Goal: Task Accomplishment & Management: Manage account settings

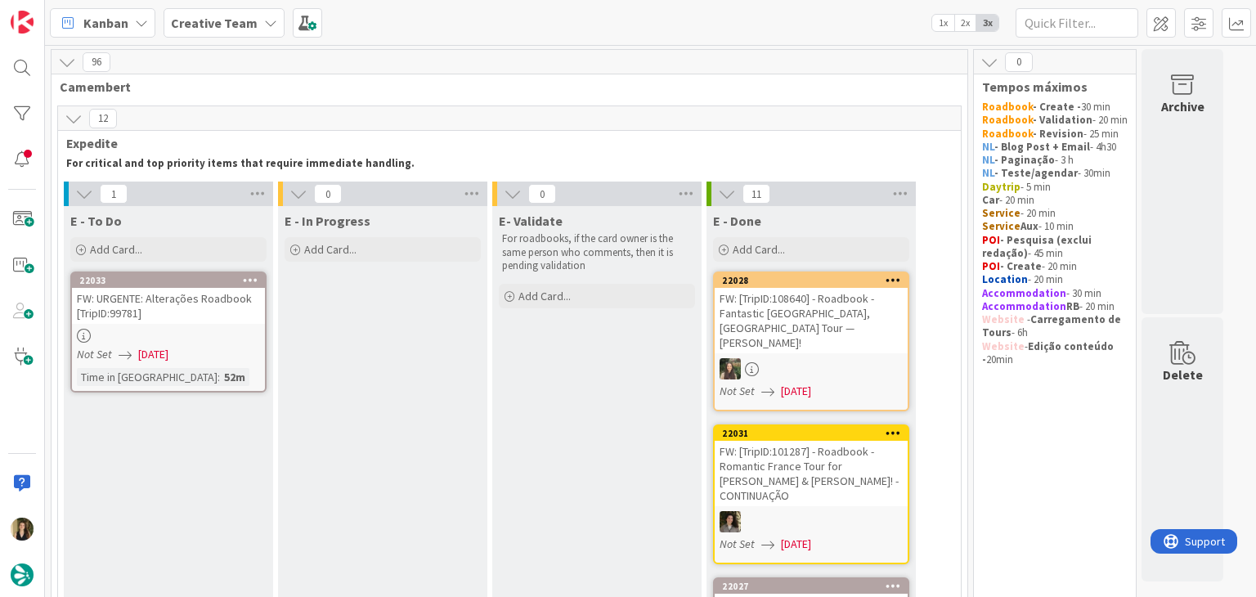
scroll to position [82, 0]
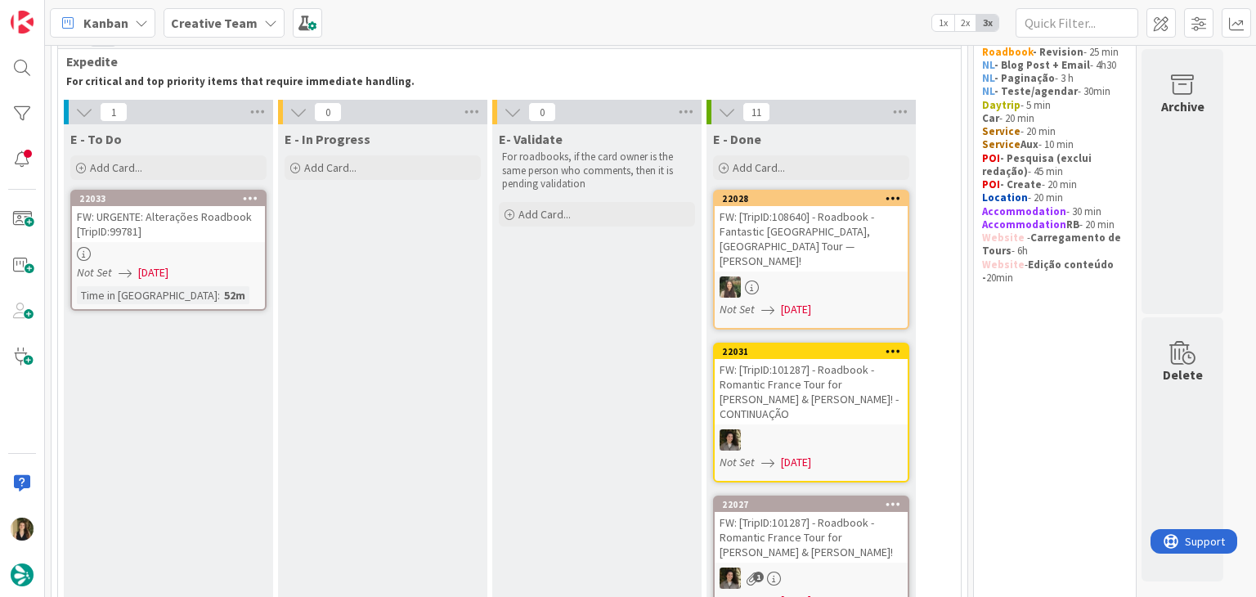
click at [244, 305] on link "22033 FW: URGENTE: Alterações Roadbook [TripID:99781] Not Set 29/08/2025 Time i…" at bounding box center [168, 250] width 196 height 121
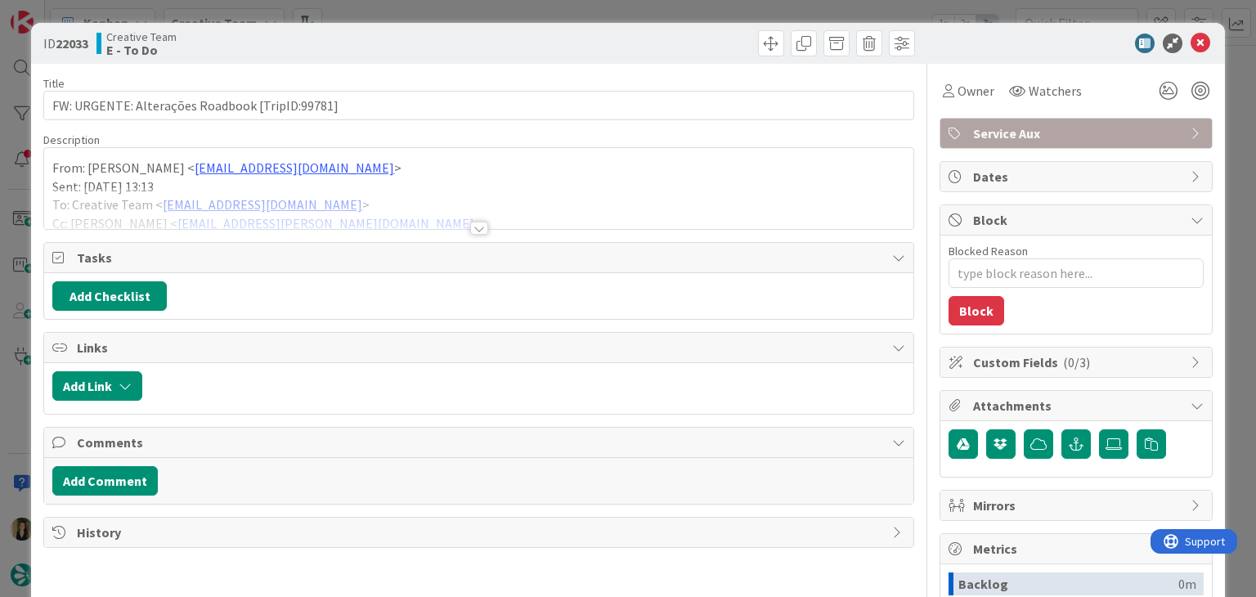
click at [470, 229] on div at bounding box center [479, 228] width 18 height 13
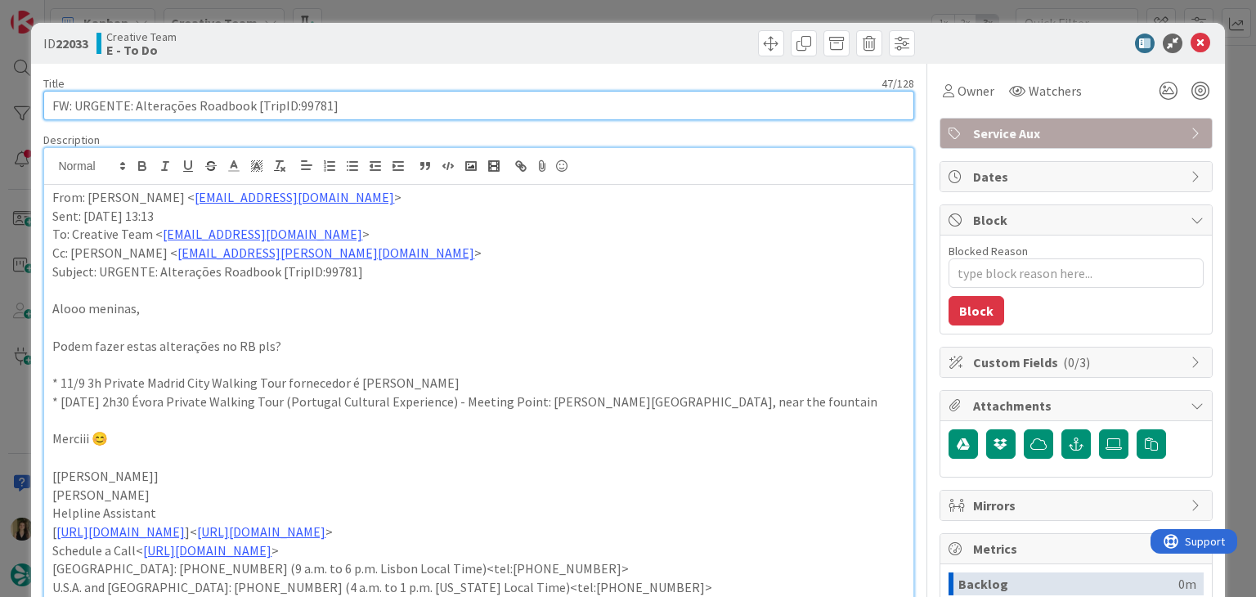
click at [307, 101] on input "FW: URGENTE: Alterações Roadbook [TripID:99781]" at bounding box center [478, 105] width 870 height 29
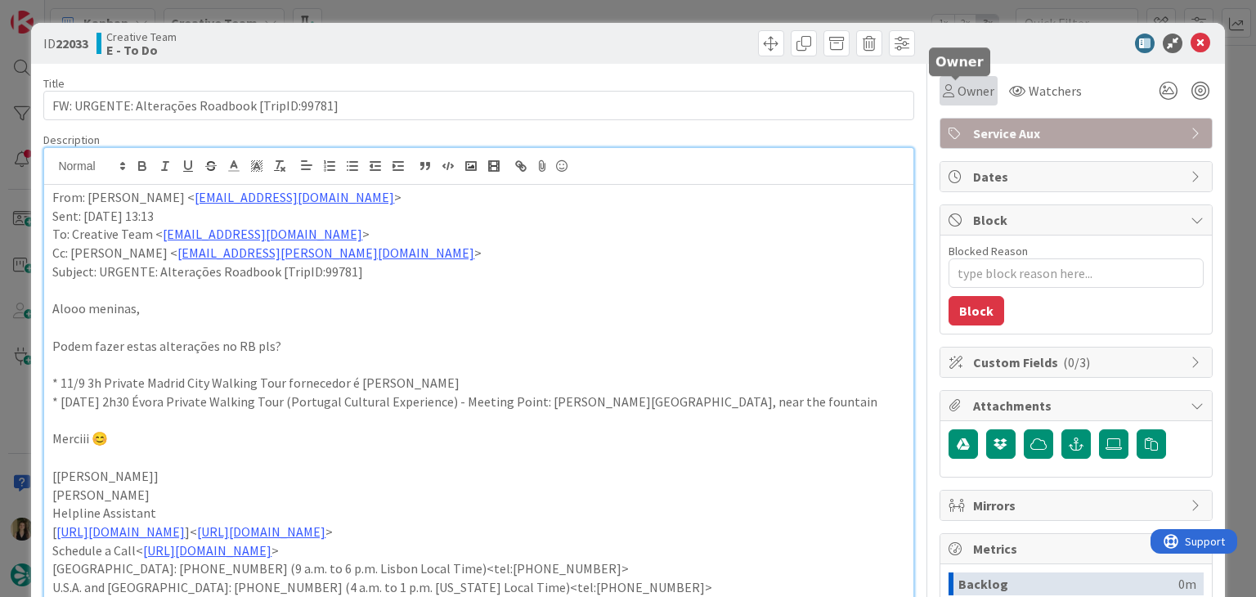
click at [975, 95] on span "Owner" at bounding box center [975, 91] width 37 height 20
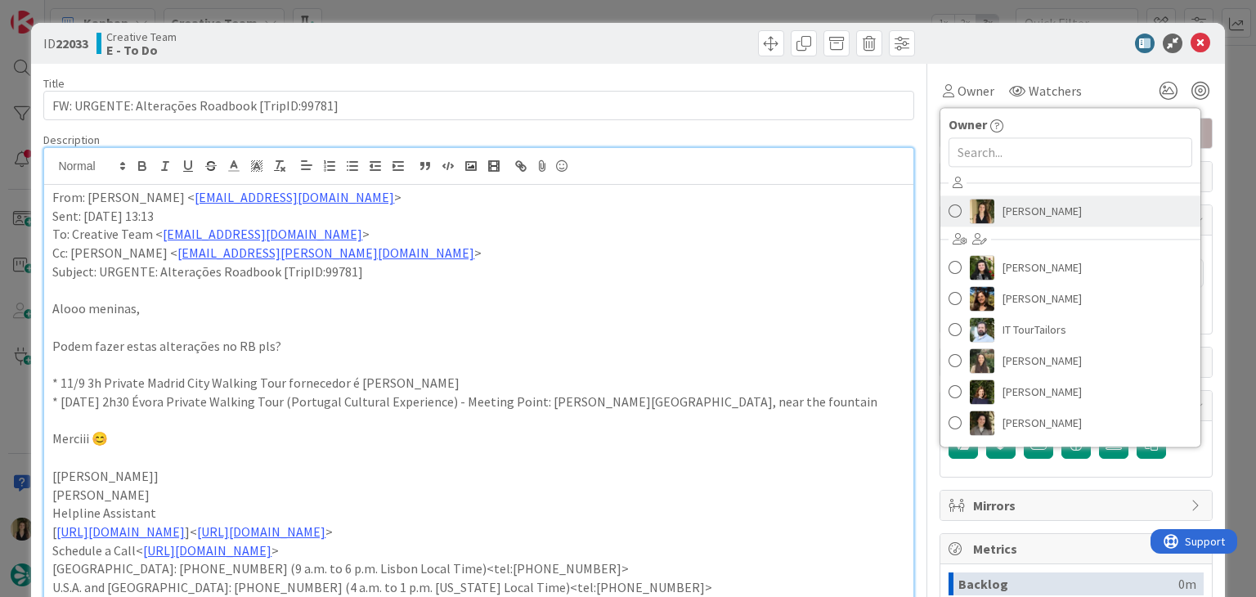
click at [1002, 202] on span "[PERSON_NAME]" at bounding box center [1041, 211] width 79 height 25
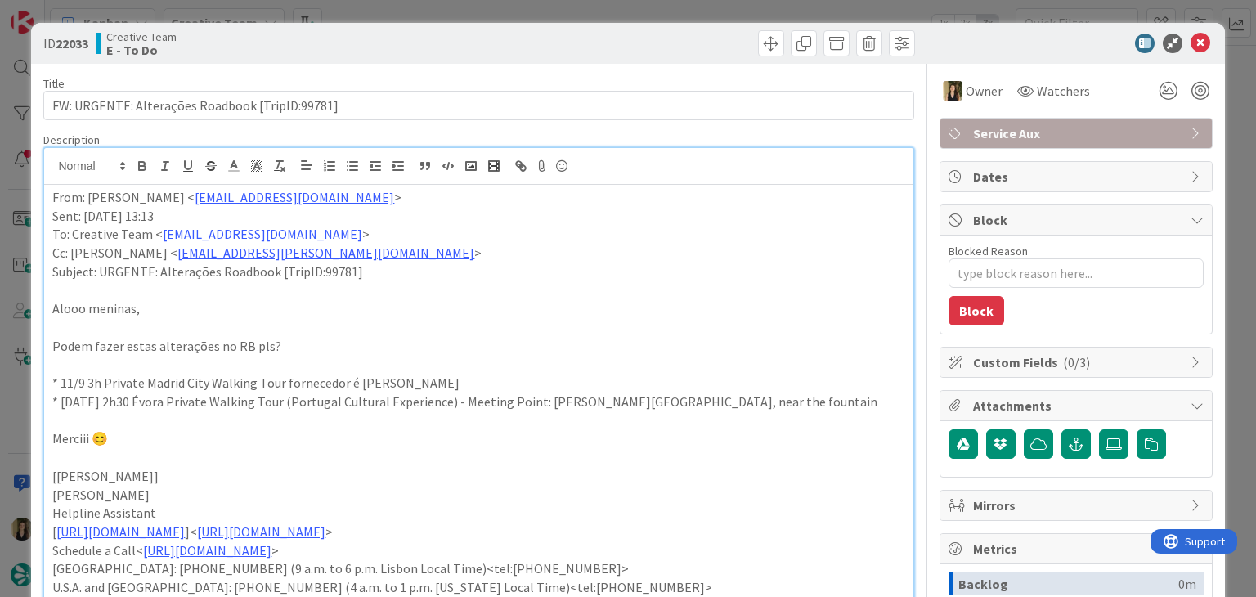
type textarea "x"
click at [656, 34] on div at bounding box center [699, 43] width 432 height 26
drag, startPoint x: 653, startPoint y: 9, endPoint x: 629, endPoint y: 21, distance: 27.4
click at [652, 8] on div "ID 22033 Creative Team E - To Do Title 47 / 128 FW: URGENTE: Alterações Roadboo…" at bounding box center [628, 298] width 1256 height 597
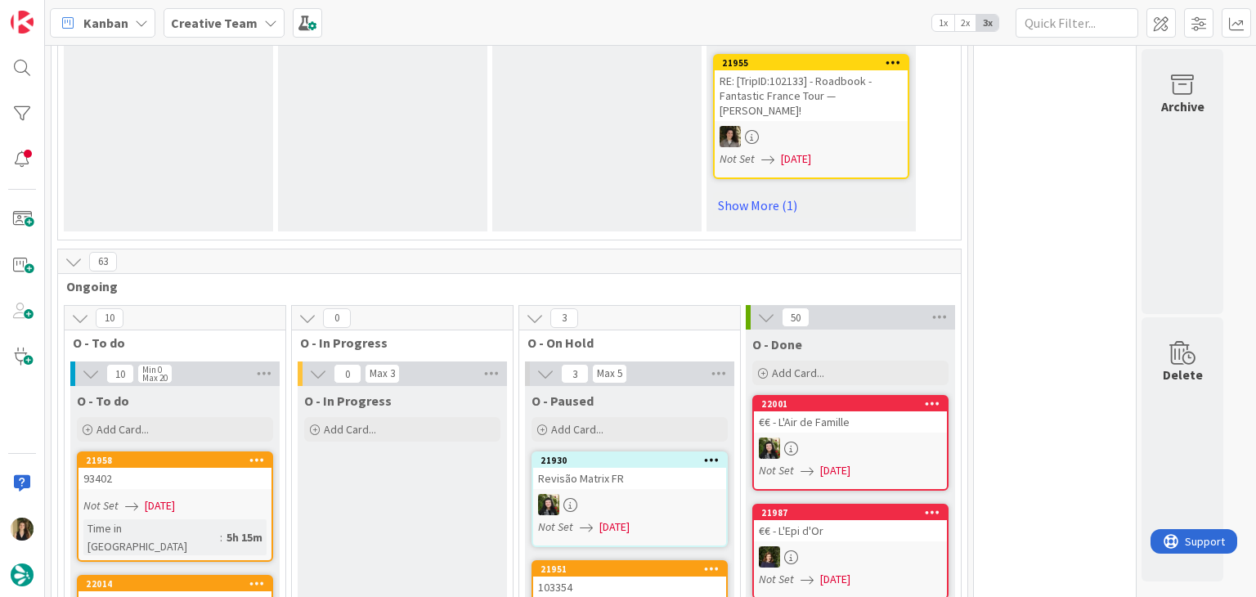
scroll to position [1472, 0]
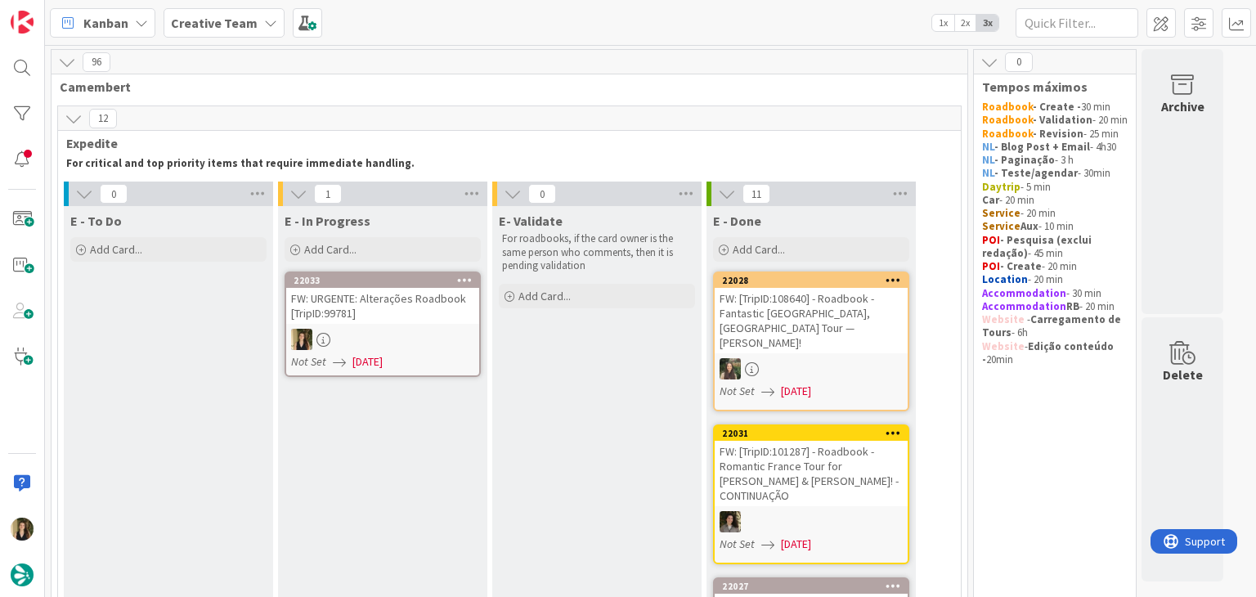
click at [409, 333] on div at bounding box center [382, 339] width 193 height 21
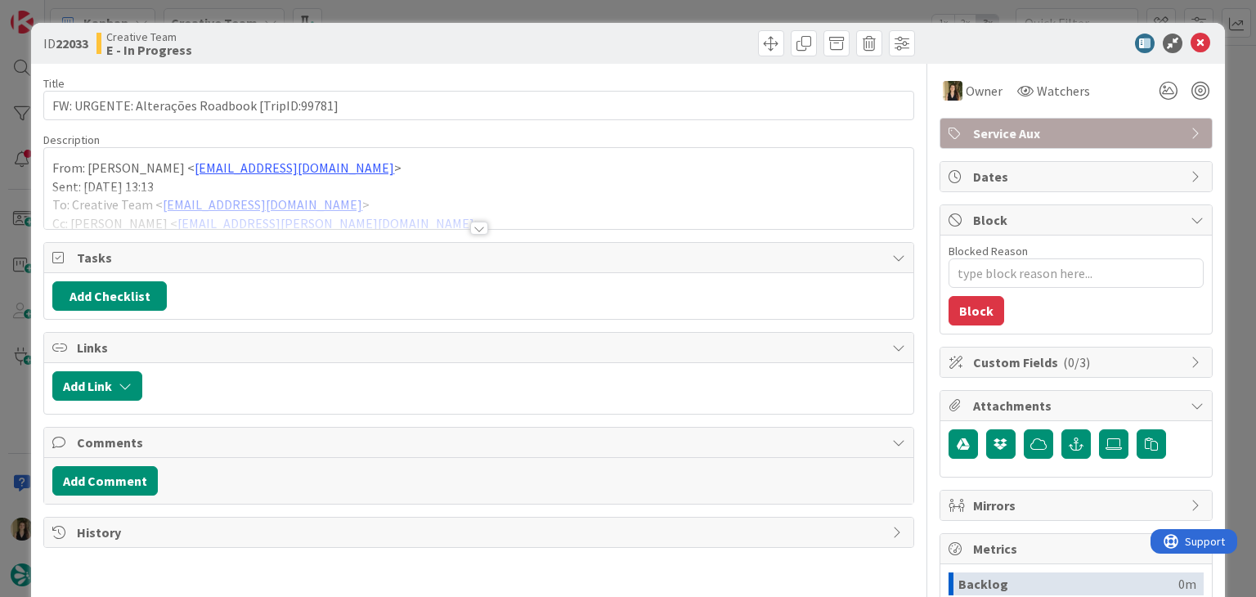
click at [473, 228] on div at bounding box center [479, 228] width 18 height 13
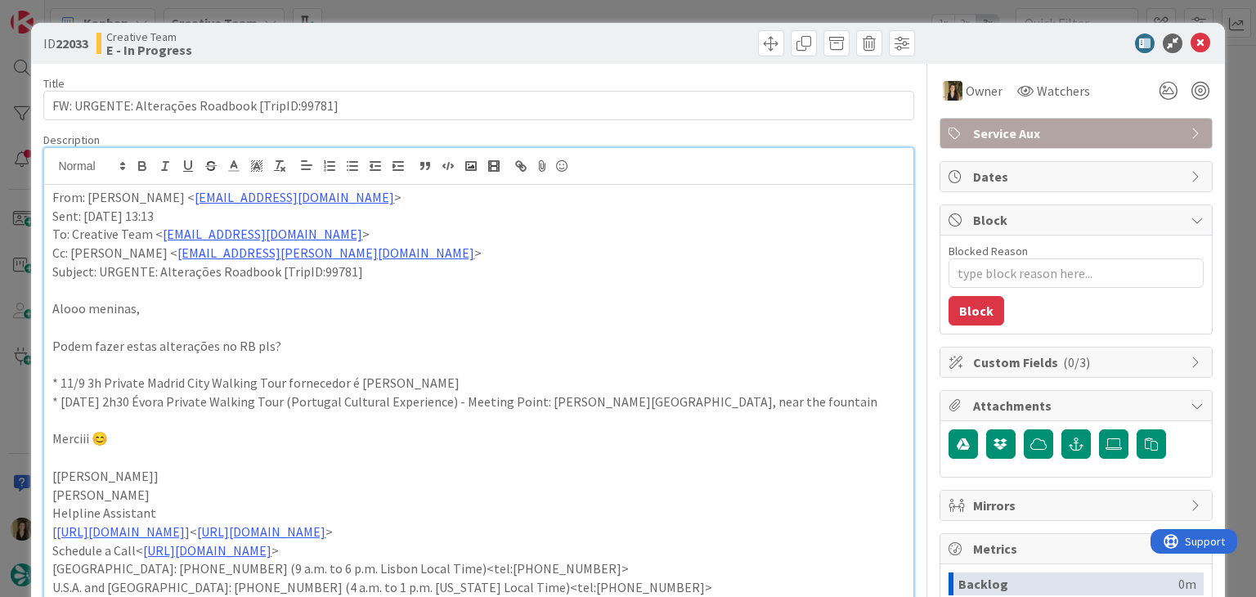
click at [1017, 132] on span "Service Aux" at bounding box center [1077, 133] width 209 height 20
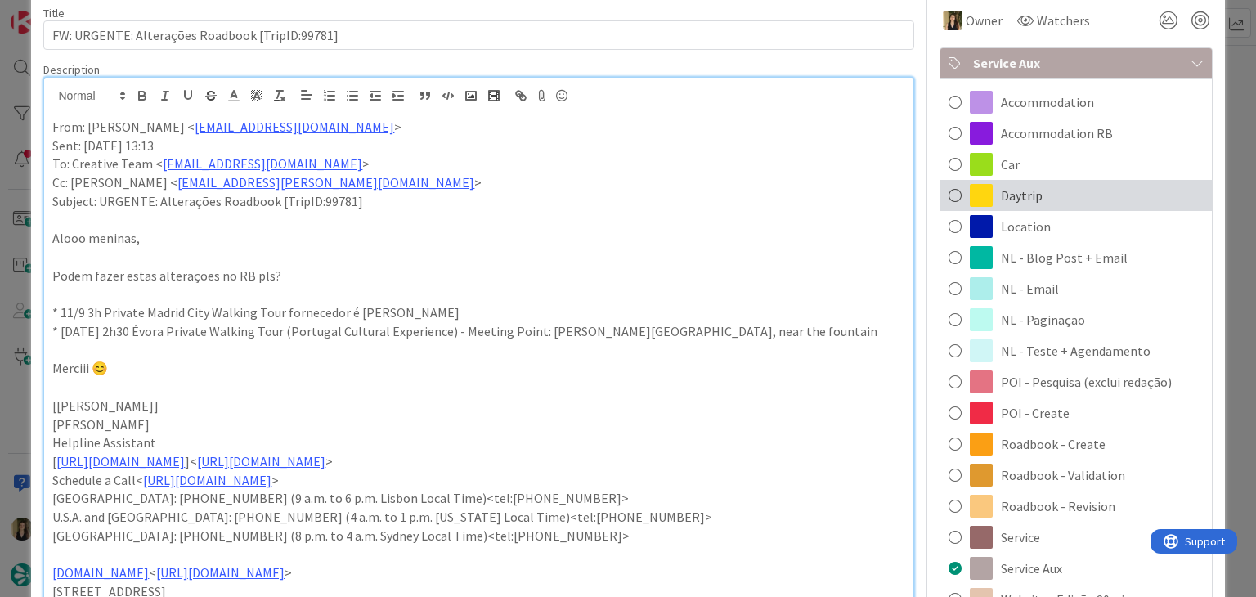
scroll to position [164, 0]
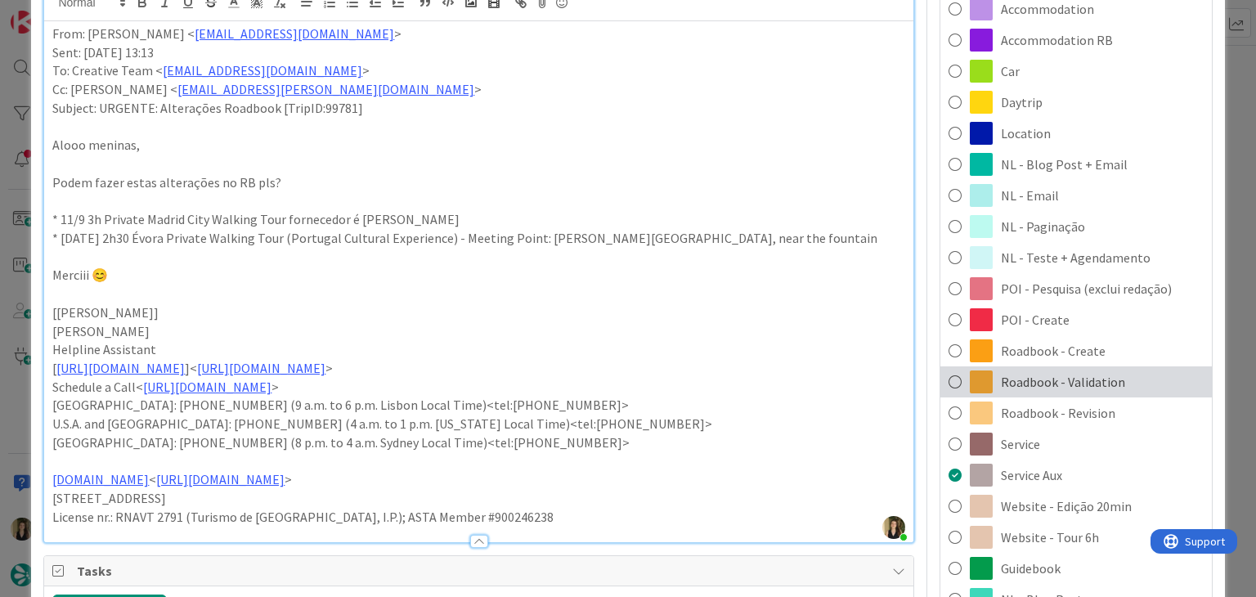
click at [1105, 370] on div "Roadbook - Validation" at bounding box center [1075, 381] width 271 height 31
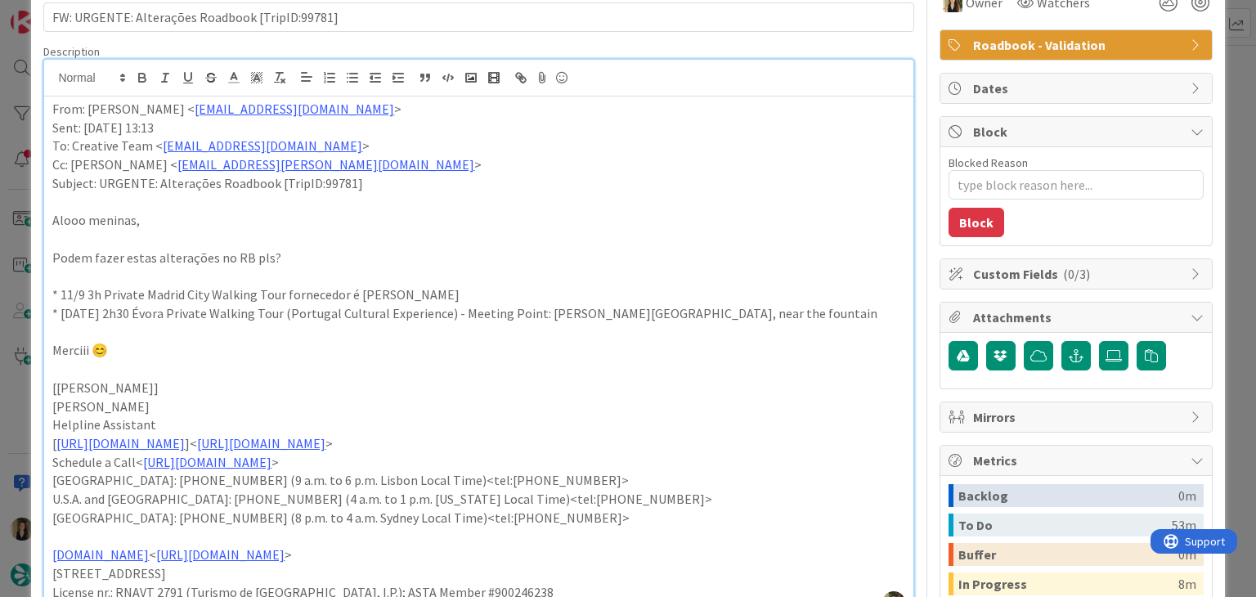
scroll to position [0, 0]
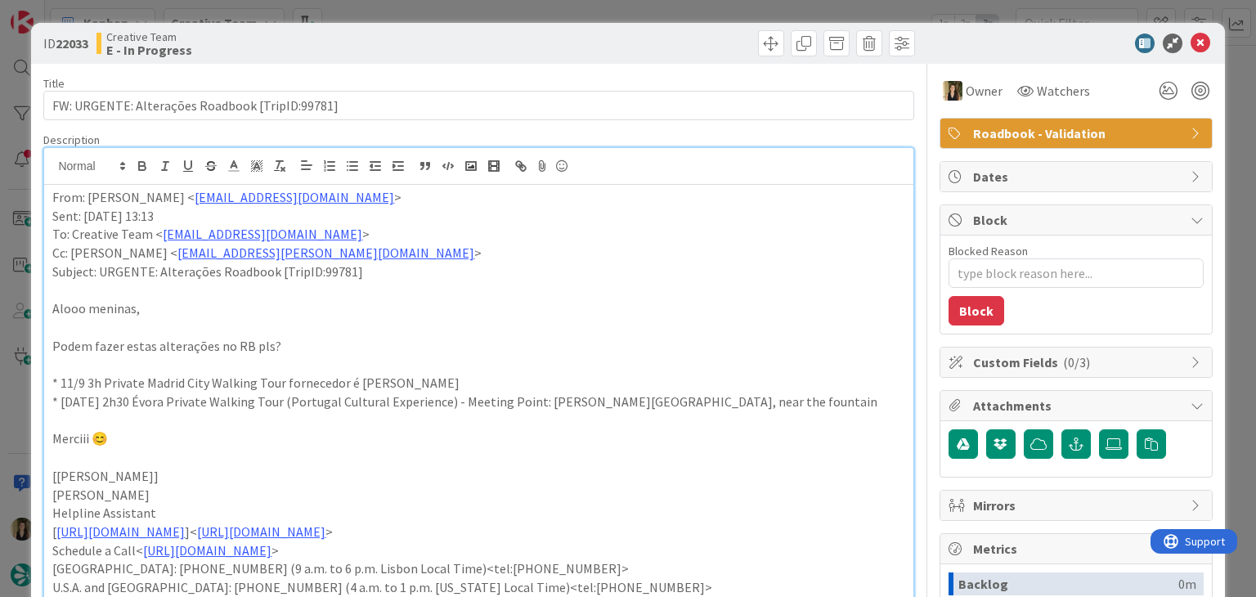
click at [659, 33] on div at bounding box center [699, 43] width 432 height 26
click at [631, 13] on div "ID 22033 Creative Team E - In Progress Title 47 / 128 FW: URGENTE: Alterações R…" at bounding box center [628, 298] width 1256 height 597
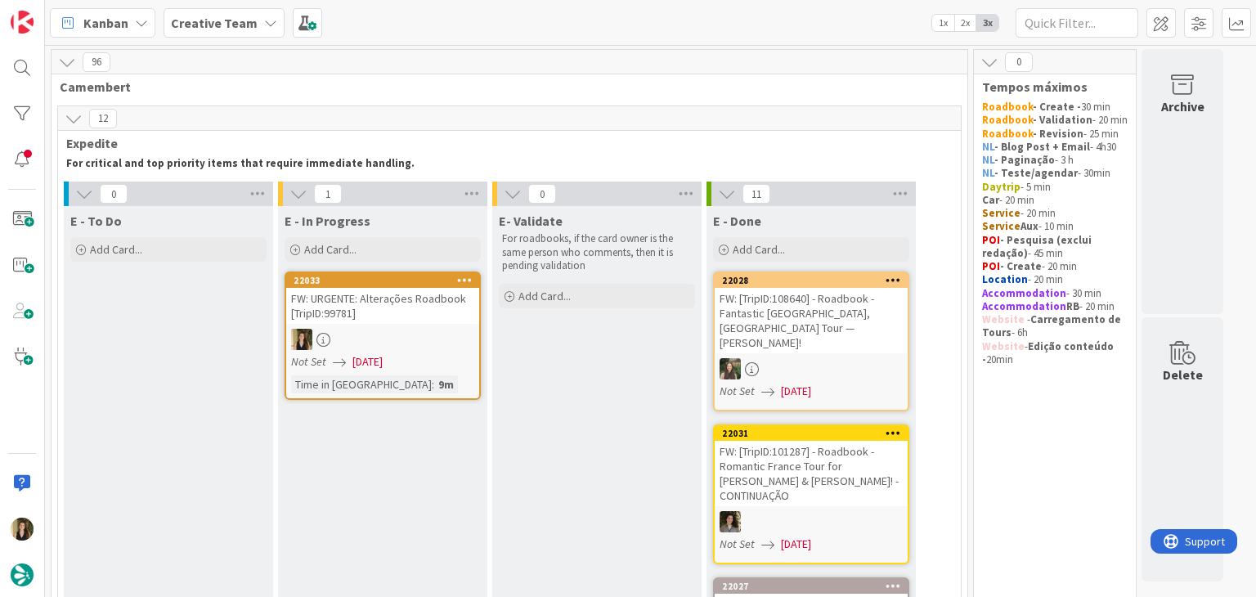
click at [442, 355] on div "Not Set [DATE]" at bounding box center [385, 361] width 188 height 17
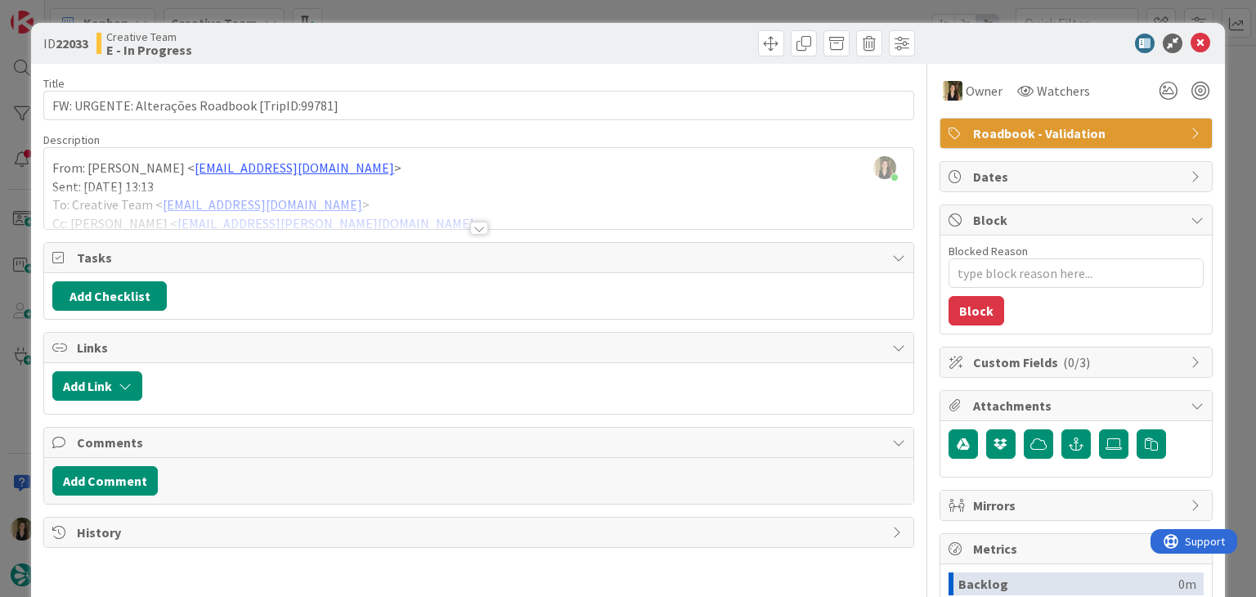
click at [473, 226] on div at bounding box center [479, 228] width 18 height 13
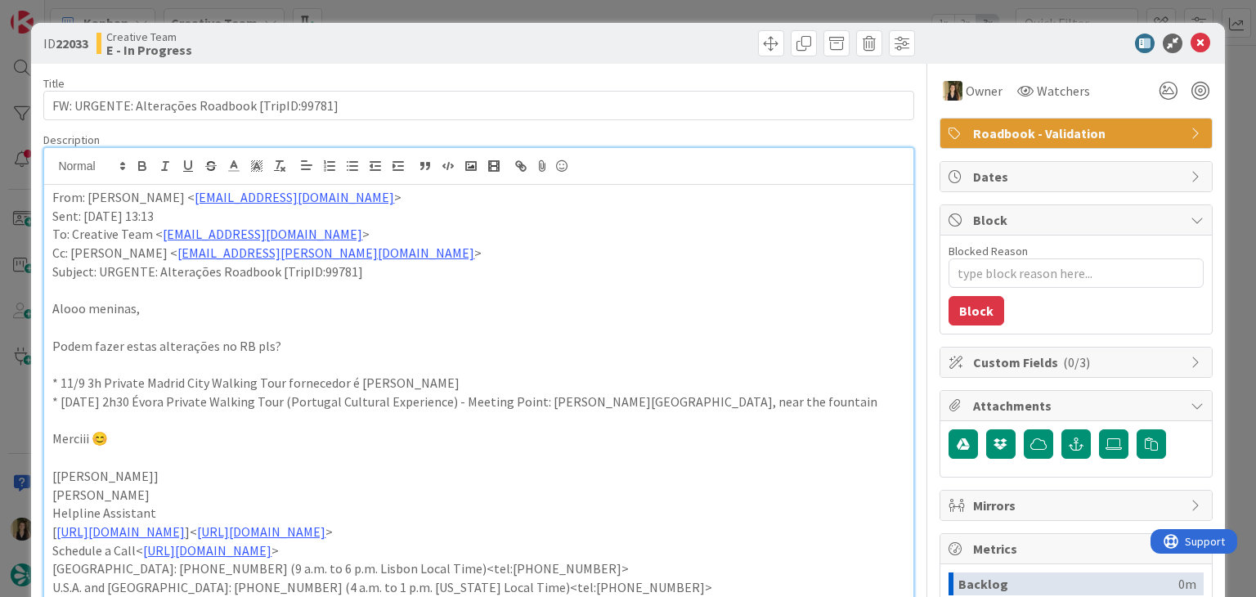
click at [398, 56] on div "ID 22033 Creative Team E - In Progress" at bounding box center [627, 43] width 1193 height 41
click at [404, 15] on div "ID 22033 Creative Team E - In Progress Title 47 / 128 FW: URGENTE: Alterações R…" at bounding box center [628, 298] width 1256 height 597
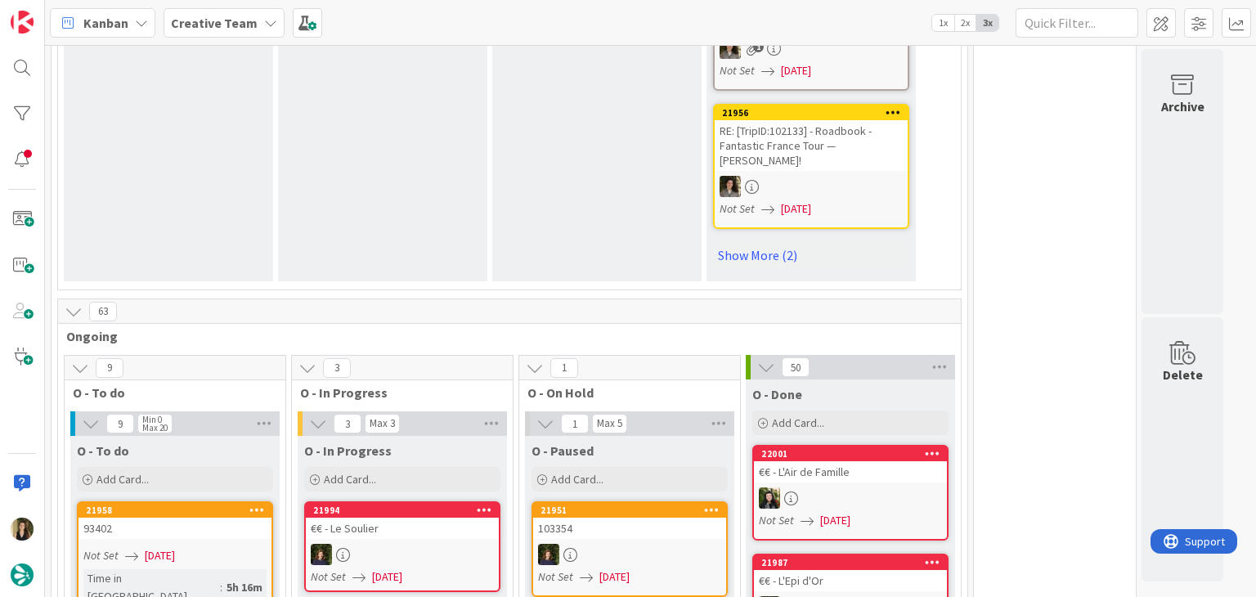
scroll to position [1553, 0]
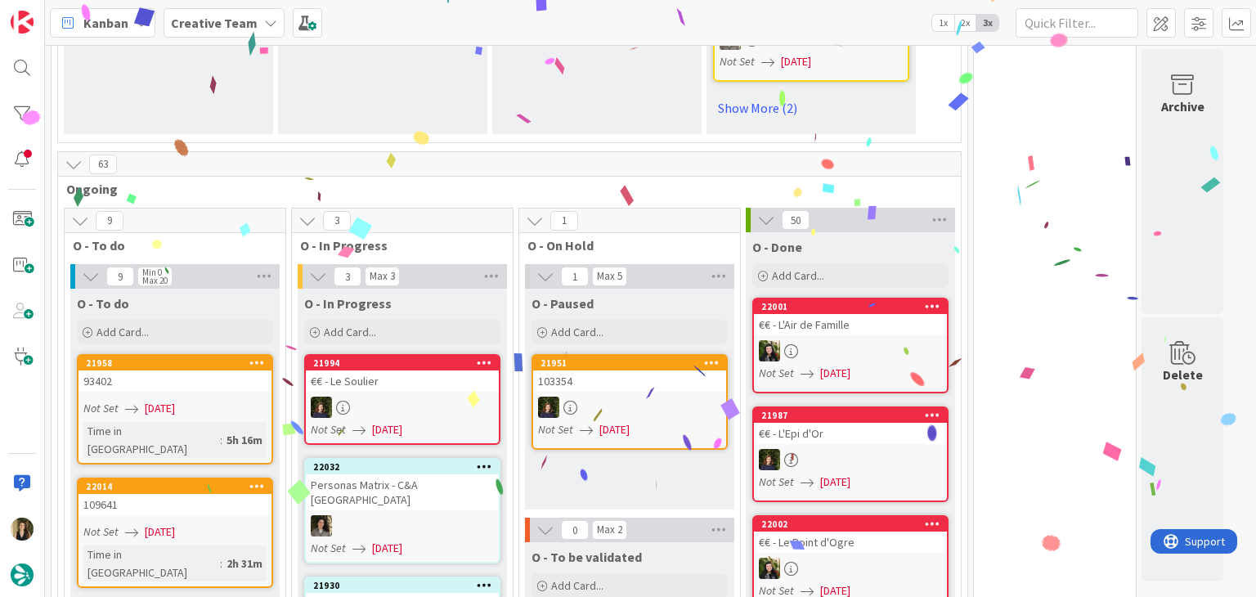
click at [605, 367] on div "O - Paused Add Card... 21951 103354 Not Set [DATE]" at bounding box center [629, 399] width 209 height 221
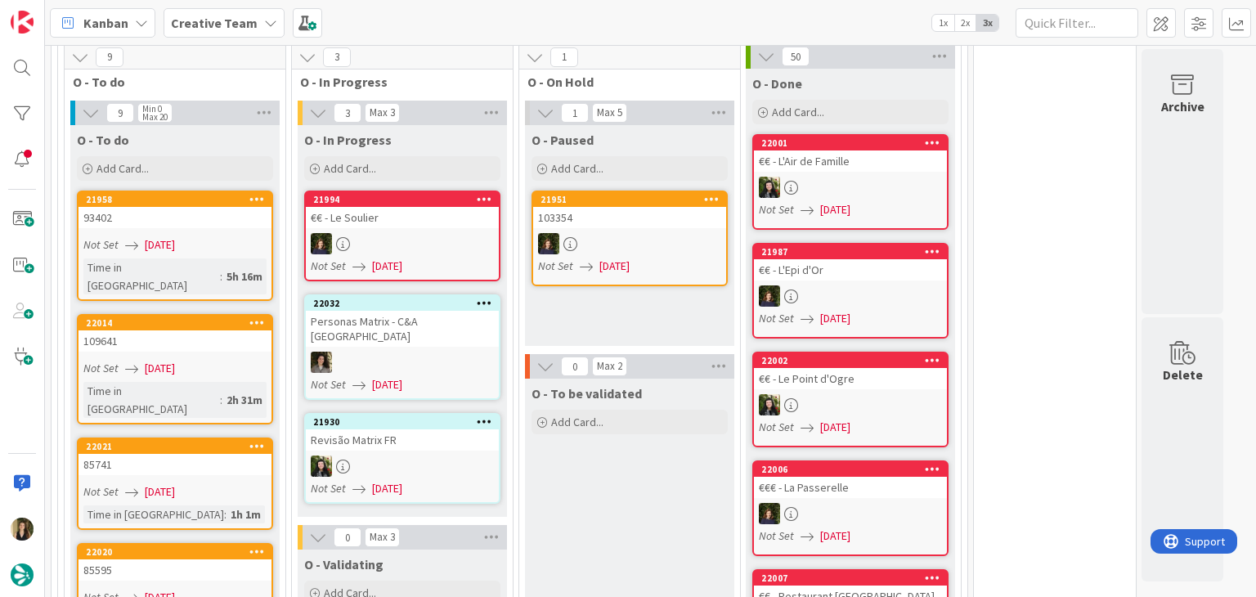
scroll to position [1635, 0]
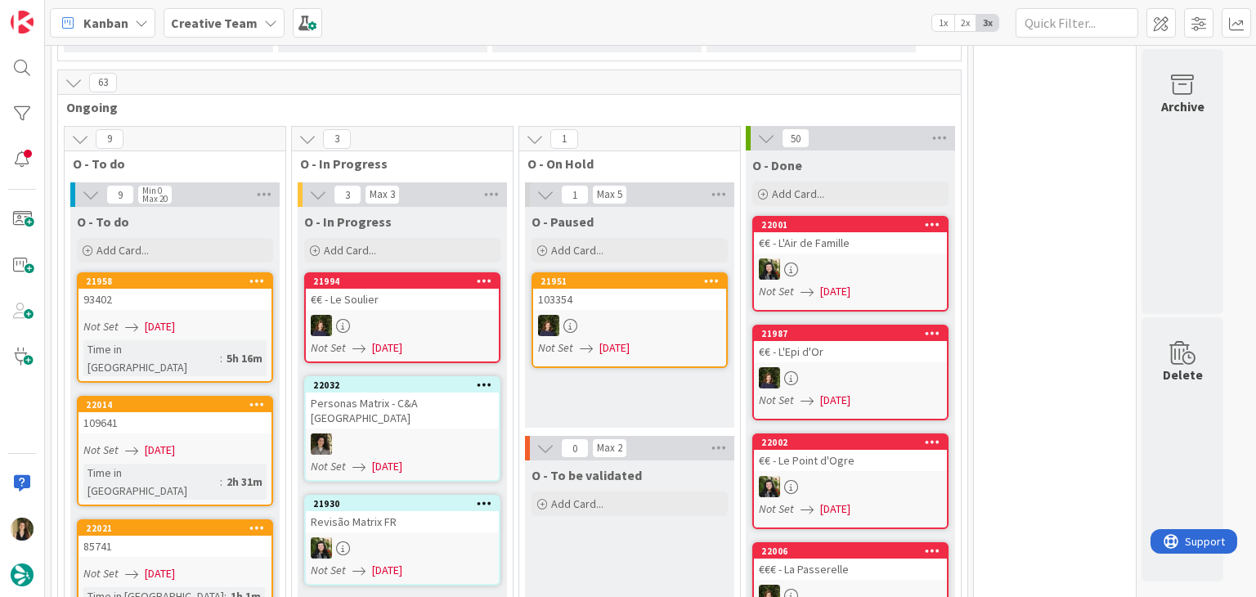
click at [217, 318] on div "Not Set [DATE]" at bounding box center [177, 326] width 188 height 17
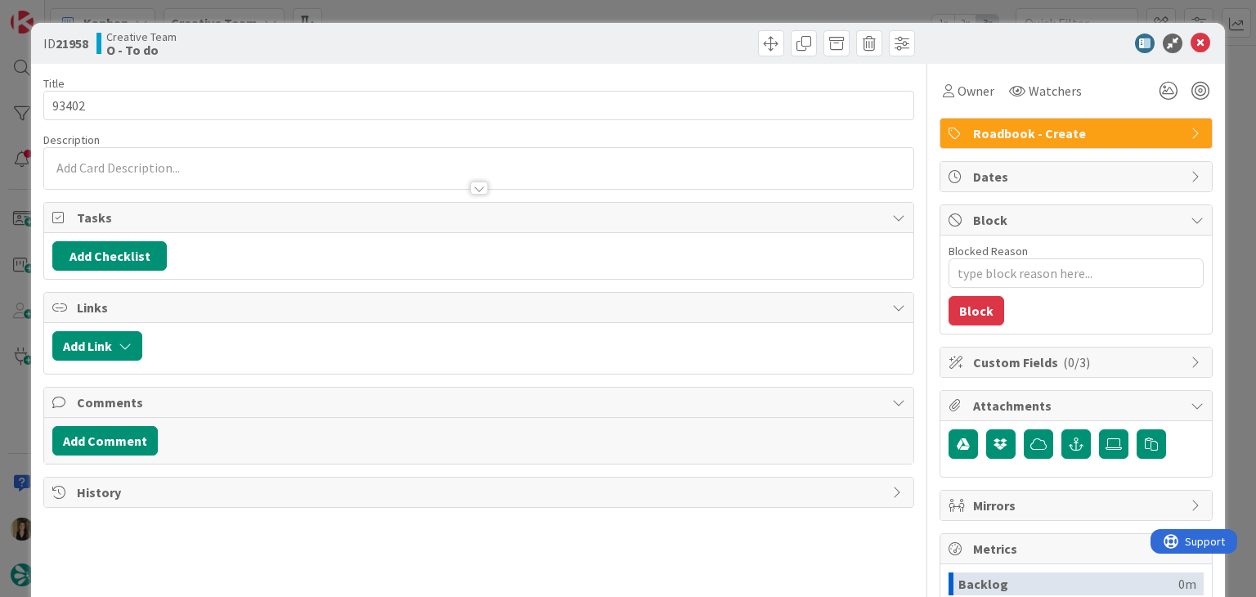
click at [393, 16] on div "ID 21958 Creative Team O - To do Title 5 / 128 93402 Description Owner Watchers…" at bounding box center [628, 298] width 1256 height 597
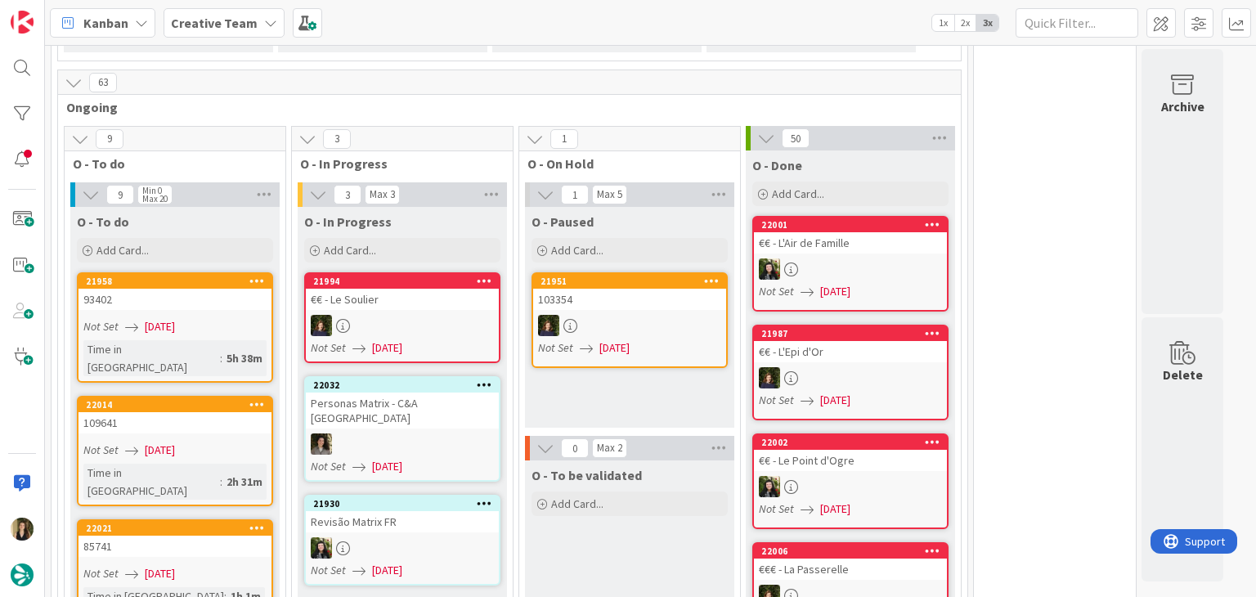
click at [213, 442] on div "Not Set [DATE]" at bounding box center [177, 450] width 188 height 17
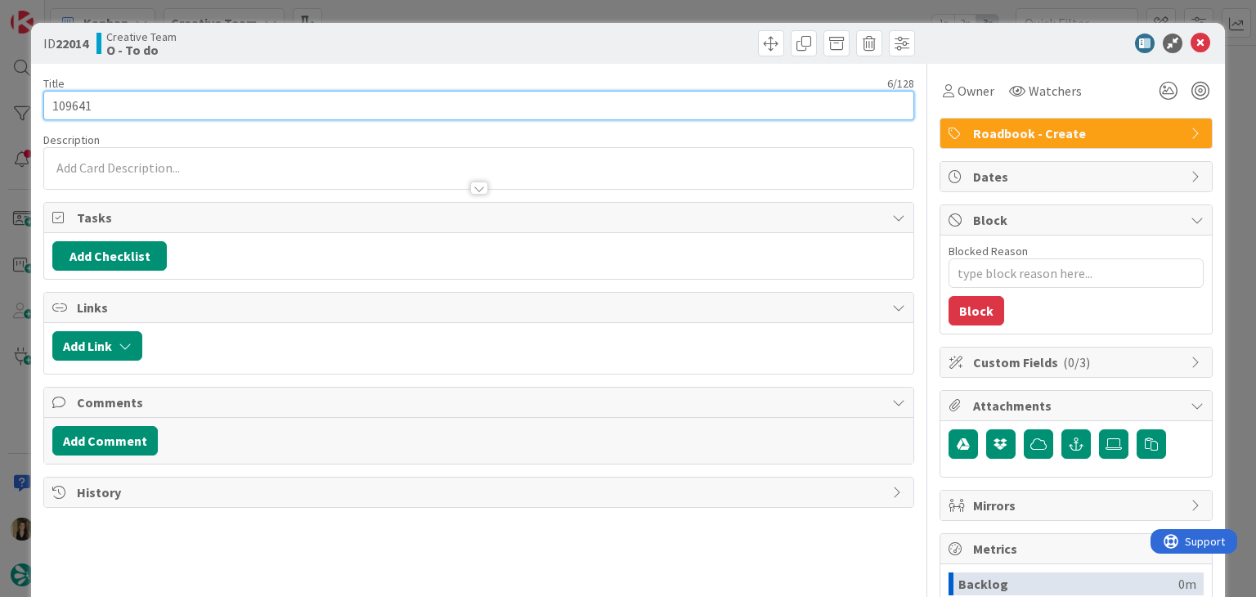
click at [77, 98] on input "109641" at bounding box center [478, 105] width 870 height 29
click at [75, 98] on input "109641" at bounding box center [478, 105] width 870 height 29
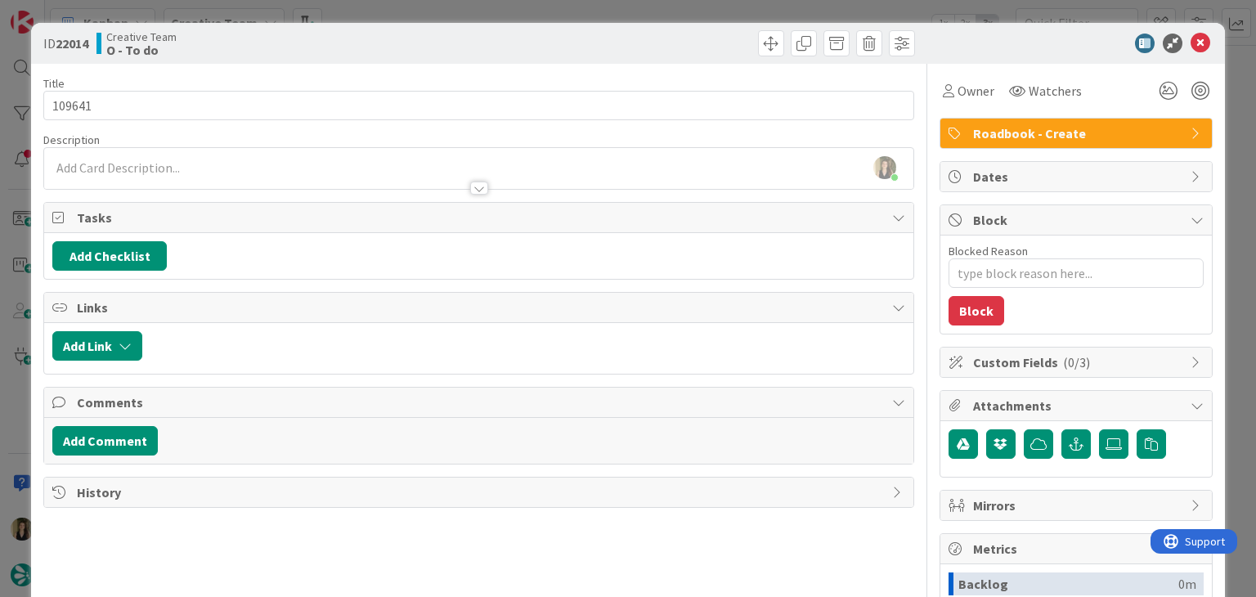
click at [518, 29] on div "ID 22014 Creative Team O - To do" at bounding box center [627, 43] width 1193 height 41
click at [518, 13] on div "ID 22014 Creative Team O - To do Title 6 / 128 109641 Description [PERSON_NAME]…" at bounding box center [628, 298] width 1256 height 597
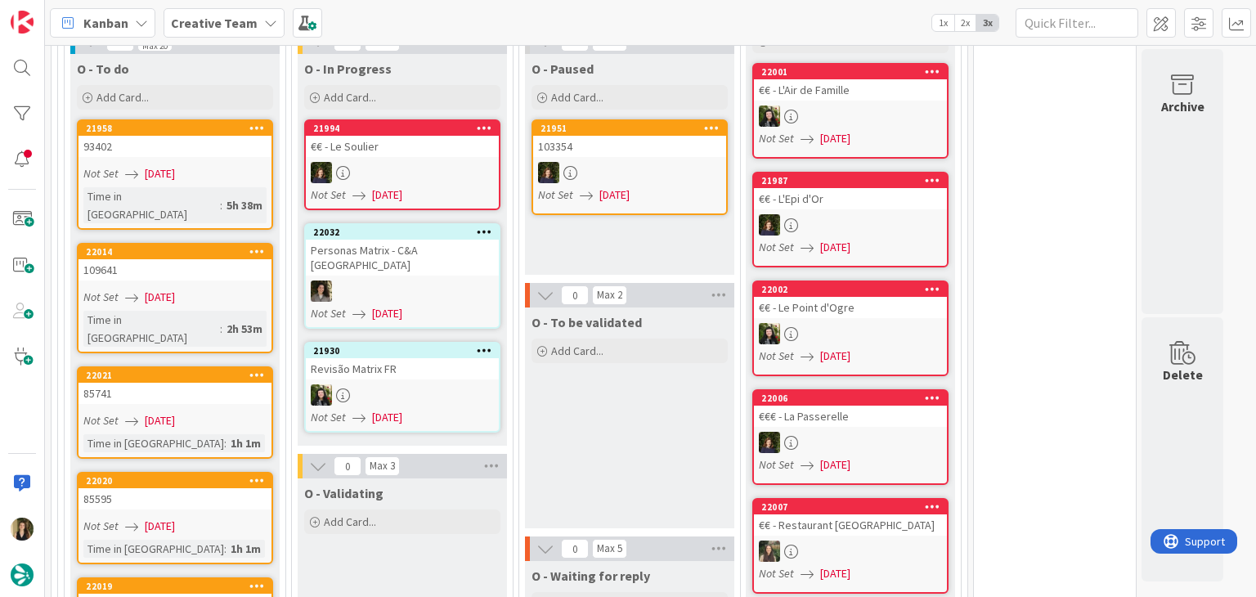
scroll to position [1799, 0]
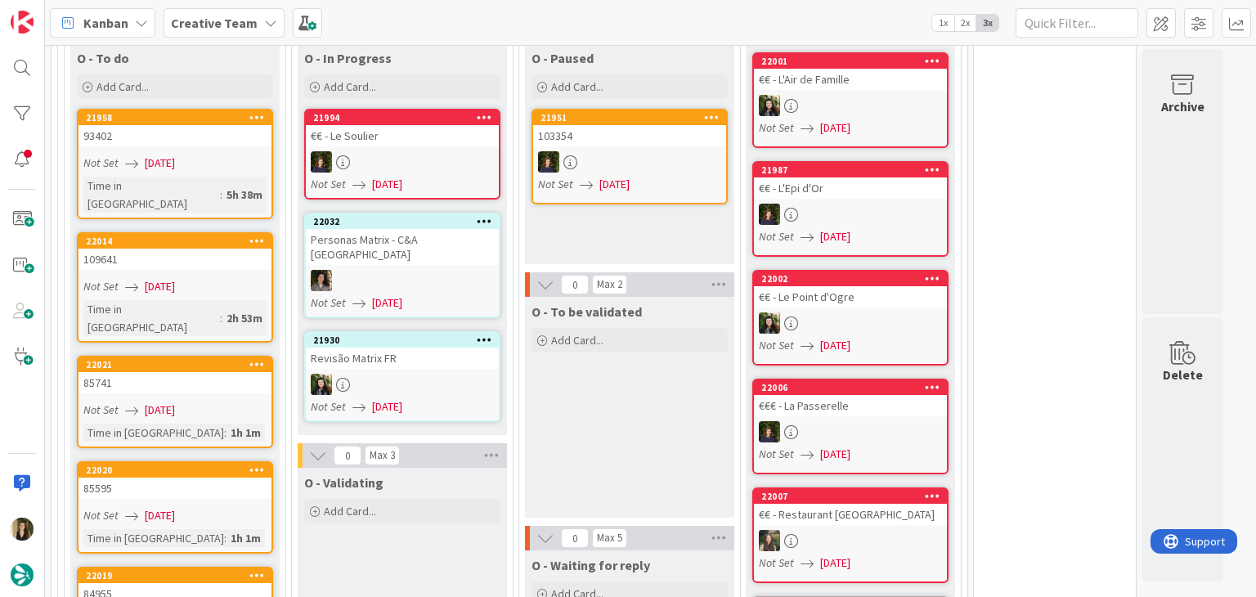
click at [237, 356] on link "22021 85741 Not Set [DATE] Time in [GEOGRAPHIC_DATA] : 1h 1m" at bounding box center [175, 402] width 196 height 92
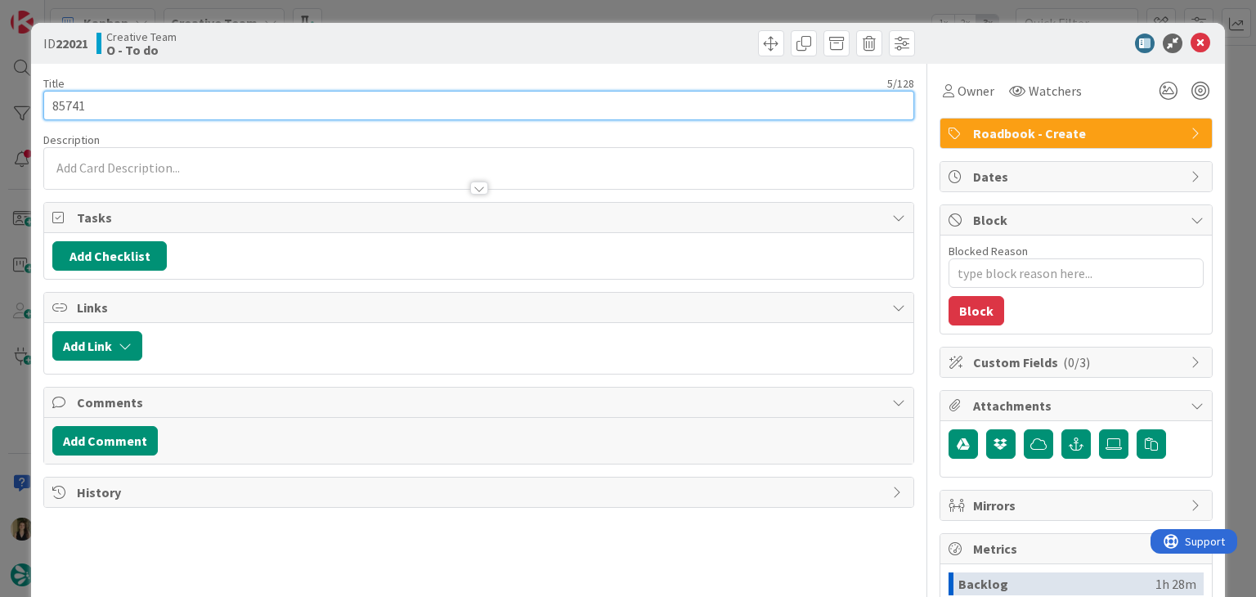
click at [74, 101] on input "85741" at bounding box center [478, 105] width 870 height 29
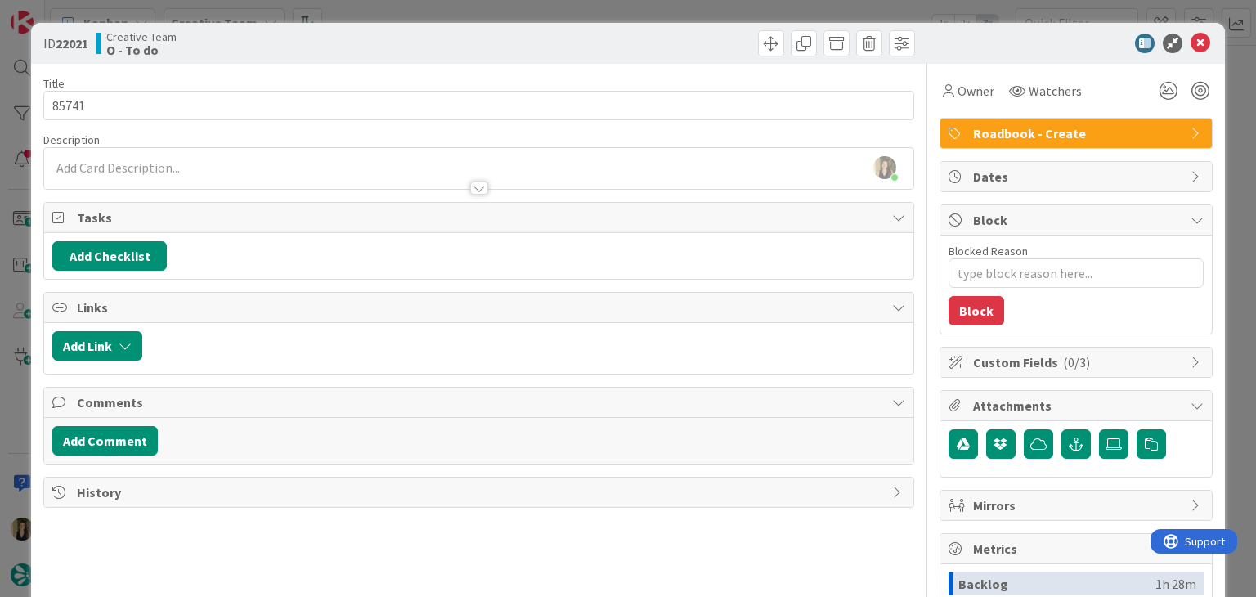
click at [415, 33] on div "Creative Team O - To do" at bounding box center [285, 43] width 379 height 26
click at [413, 14] on div "ID 22021 Creative Team O - To do Title 5 / 128 85741 Description [PERSON_NAME] …" at bounding box center [628, 298] width 1256 height 597
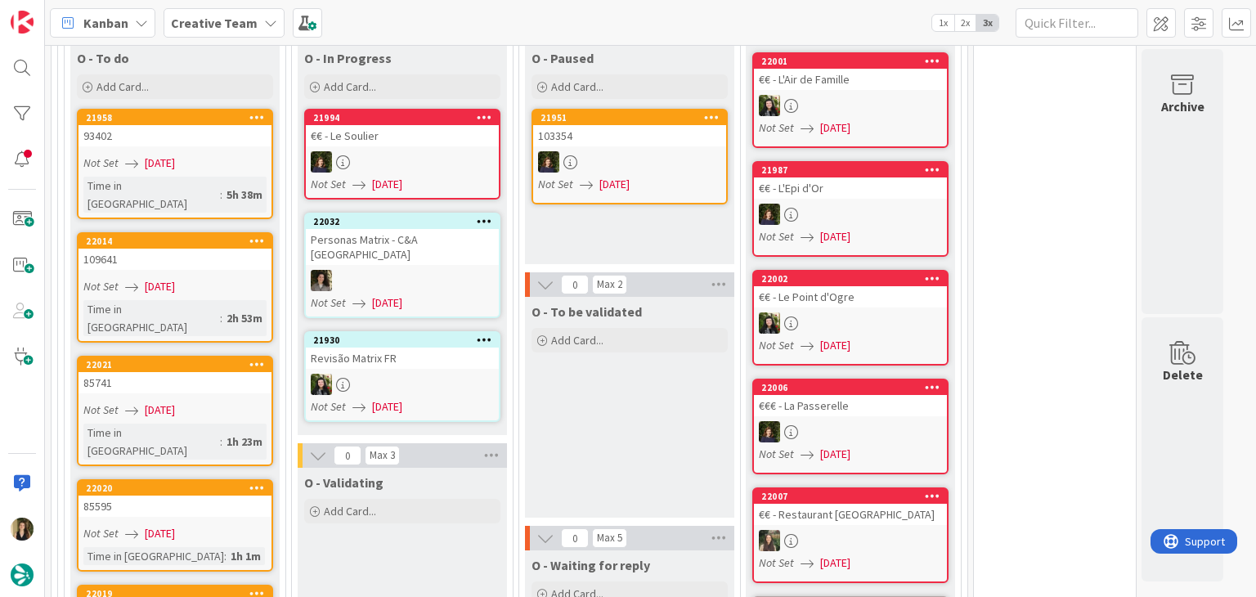
click at [238, 479] on link "22020 85595 Not Set [DATE] Time in [GEOGRAPHIC_DATA] : 1h 1m" at bounding box center [175, 525] width 196 height 92
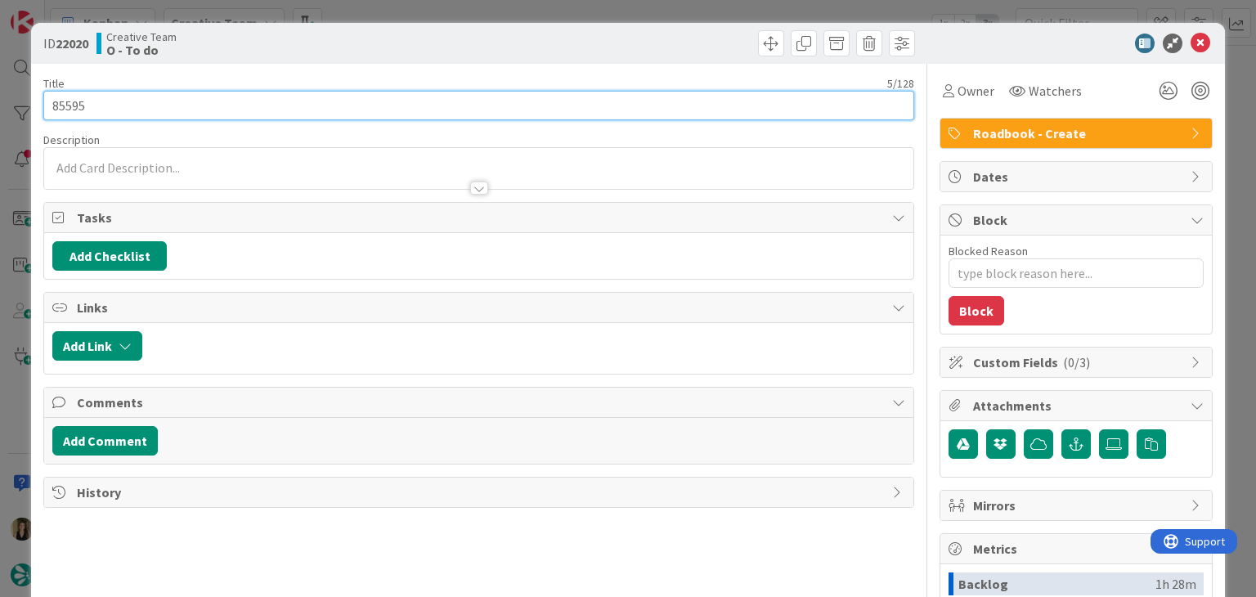
click at [74, 107] on input "85595" at bounding box center [478, 105] width 870 height 29
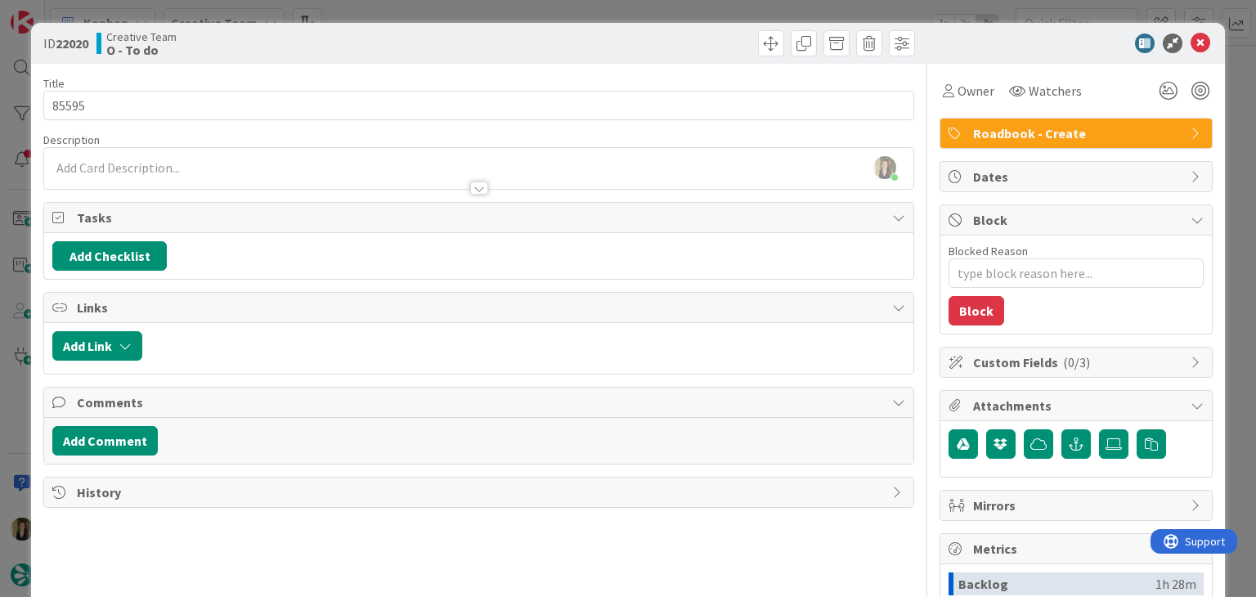
click at [356, 34] on div "Creative Team O - To do" at bounding box center [285, 43] width 379 height 26
click at [383, 3] on div "ID 22020 Creative Team O - To do Title 5 / 128 85595 Description [PERSON_NAME] …" at bounding box center [628, 298] width 1256 height 597
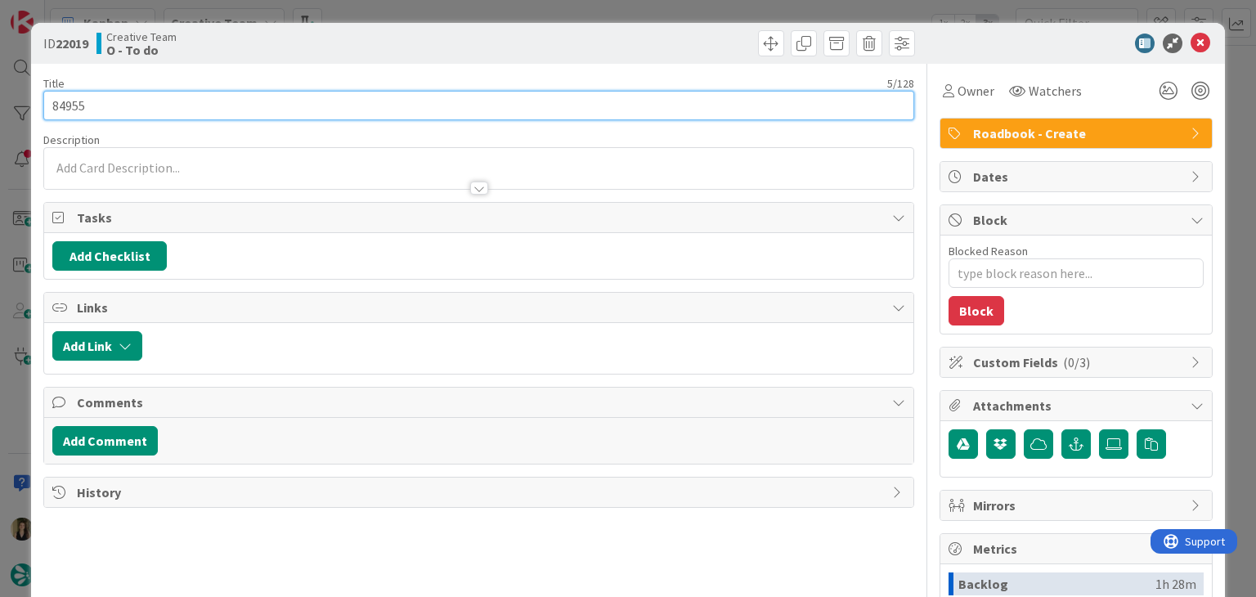
click at [69, 105] on input "84955" at bounding box center [478, 105] width 870 height 29
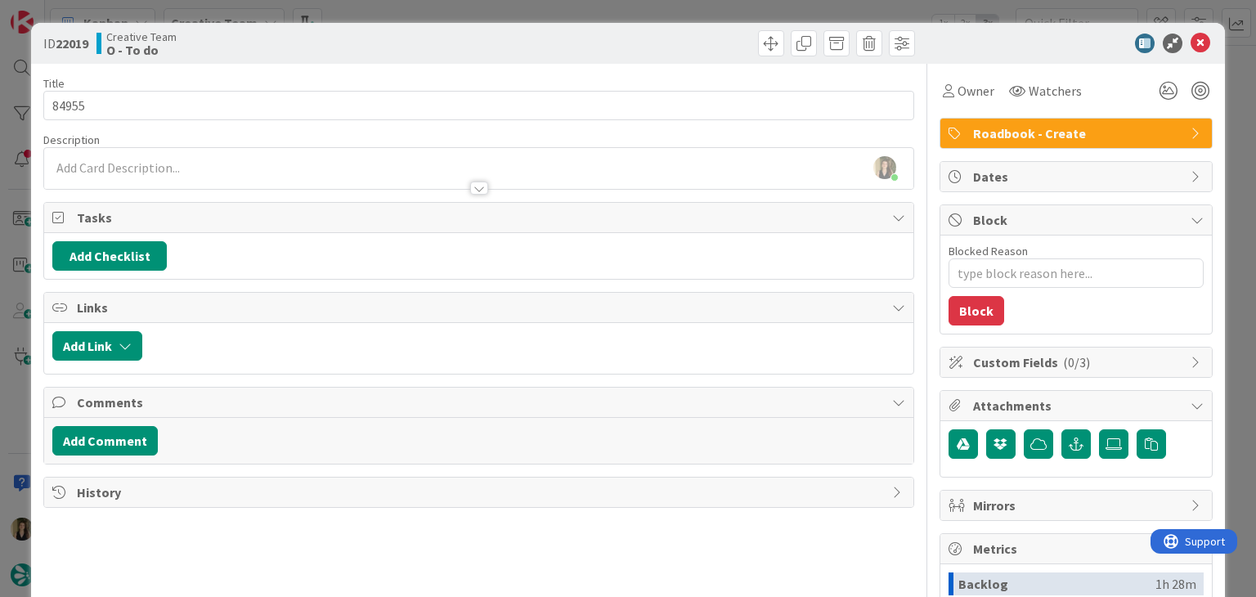
drag, startPoint x: 406, startPoint y: 47, endPoint x: 399, endPoint y: 32, distance: 16.5
click at [406, 47] on div "Creative Team O - To do" at bounding box center [285, 43] width 379 height 26
click at [394, 11] on div "ID 22019 Creative Team O - To do Title 5 / 128 84955 Description [PERSON_NAME] …" at bounding box center [628, 298] width 1256 height 597
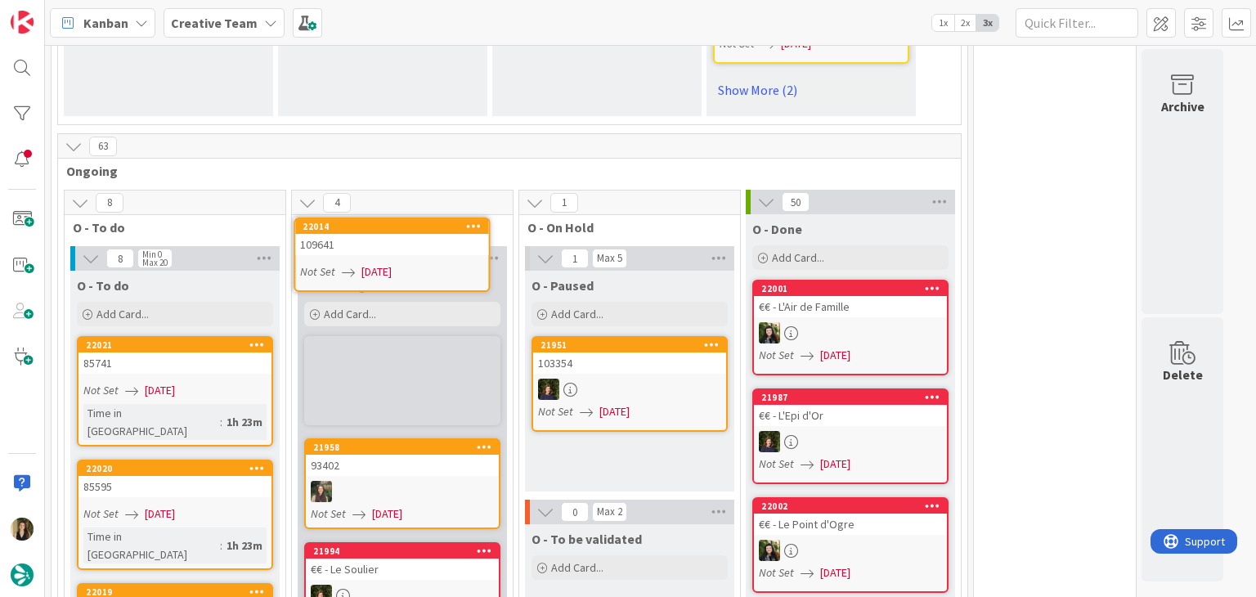
scroll to position [1565, 0]
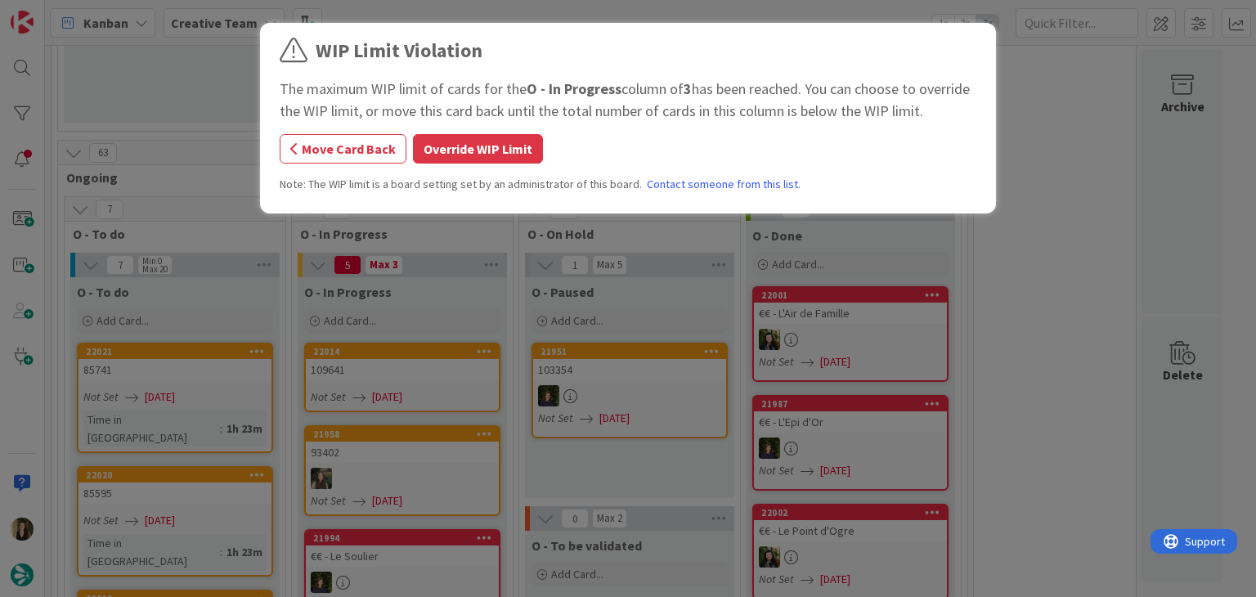
click at [477, 146] on button "Override WIP Limit" at bounding box center [478, 148] width 130 height 29
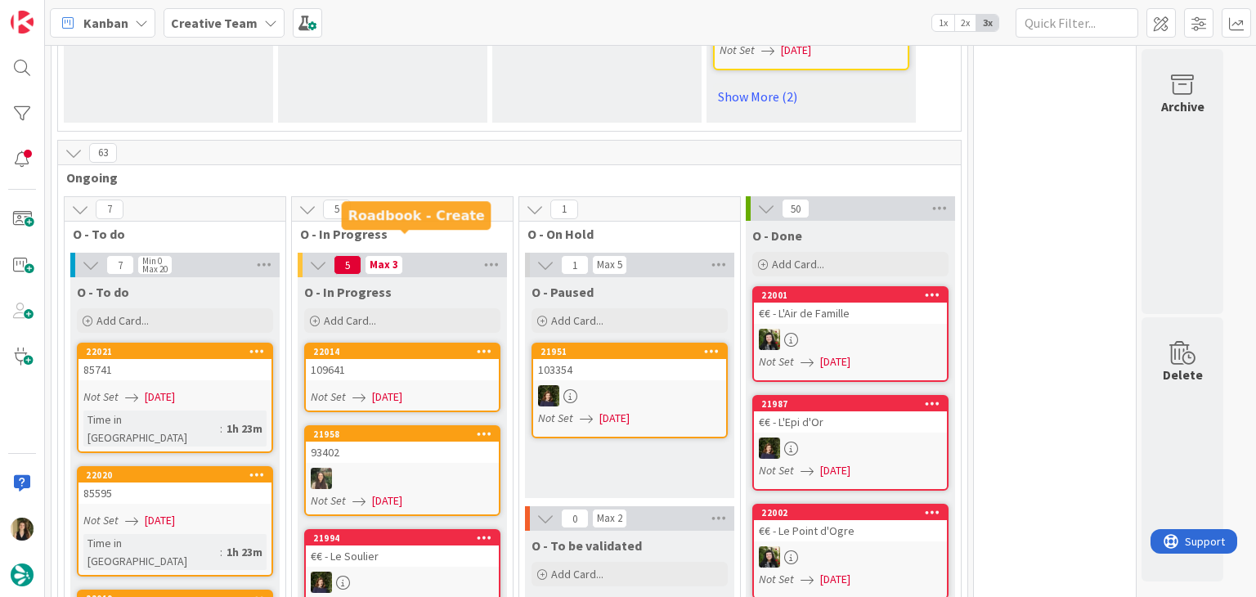
click at [396, 344] on div "22014" at bounding box center [402, 351] width 193 height 15
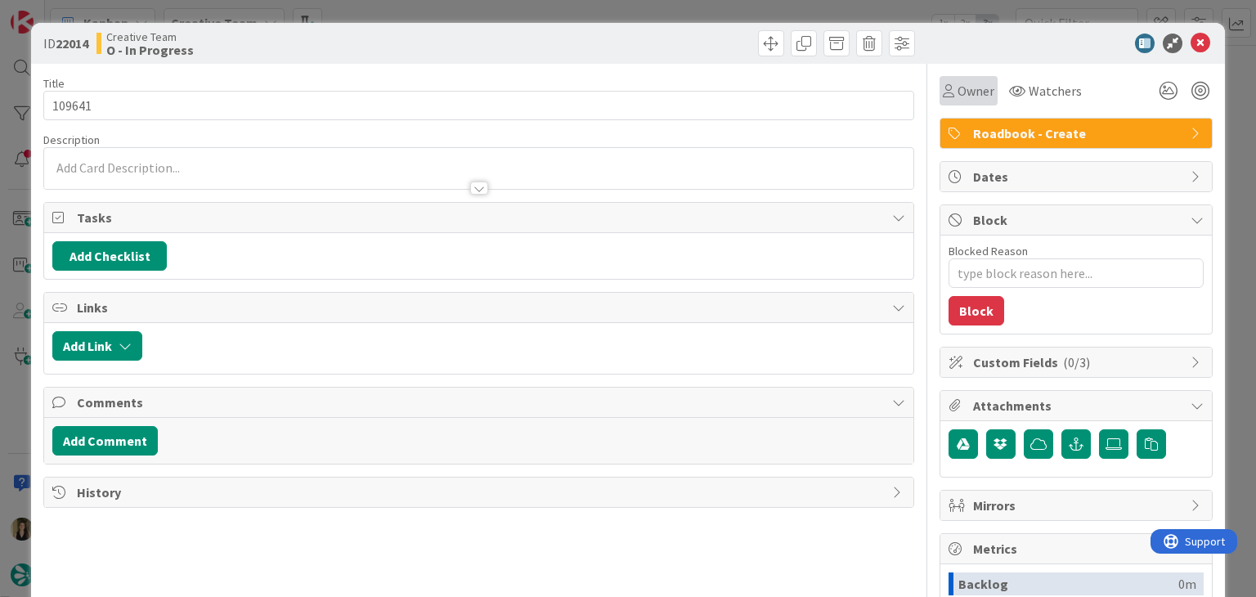
click at [957, 91] on span "Owner" at bounding box center [975, 91] width 37 height 20
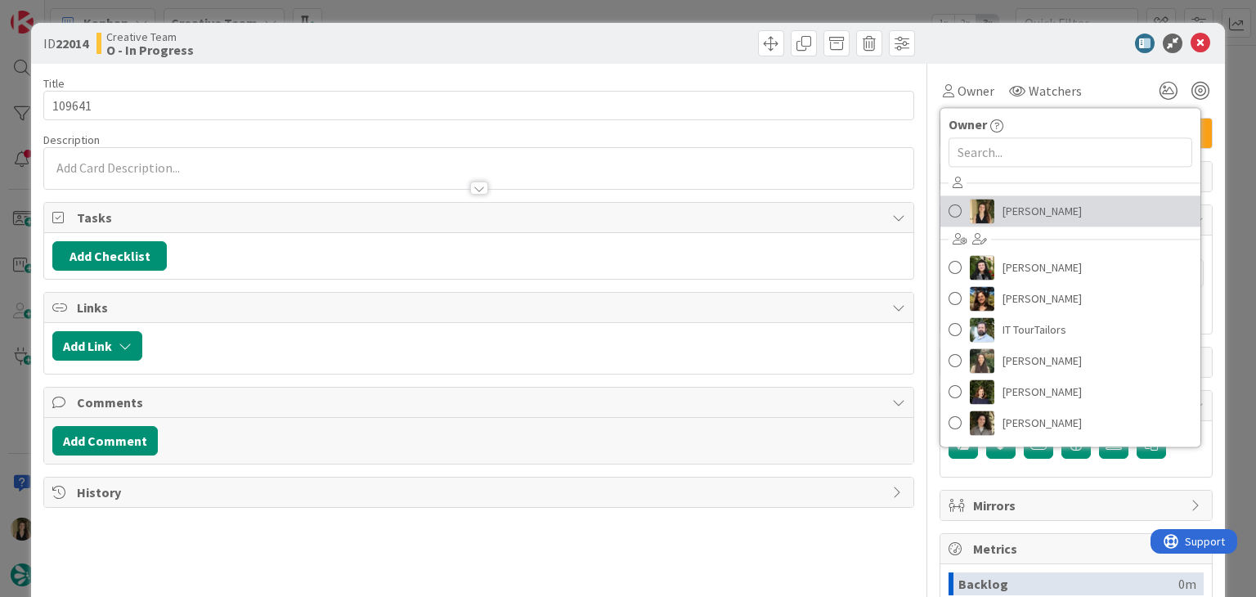
click at [979, 217] on img at bounding box center [982, 211] width 25 height 25
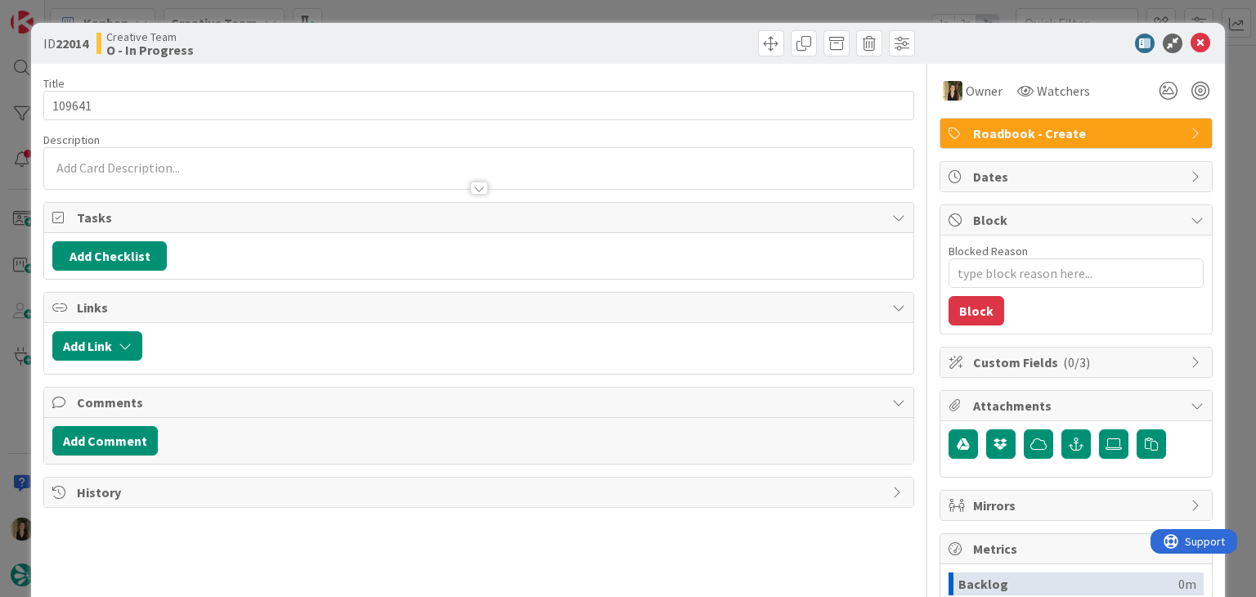
drag, startPoint x: 662, startPoint y: 34, endPoint x: 651, endPoint y: 11, distance: 24.9
click at [658, 30] on div at bounding box center [699, 43] width 432 height 26
click at [650, 11] on div "ID 22014 Creative Team O - In Progress Title 6 / 128 109641 Description Owner W…" at bounding box center [628, 298] width 1256 height 597
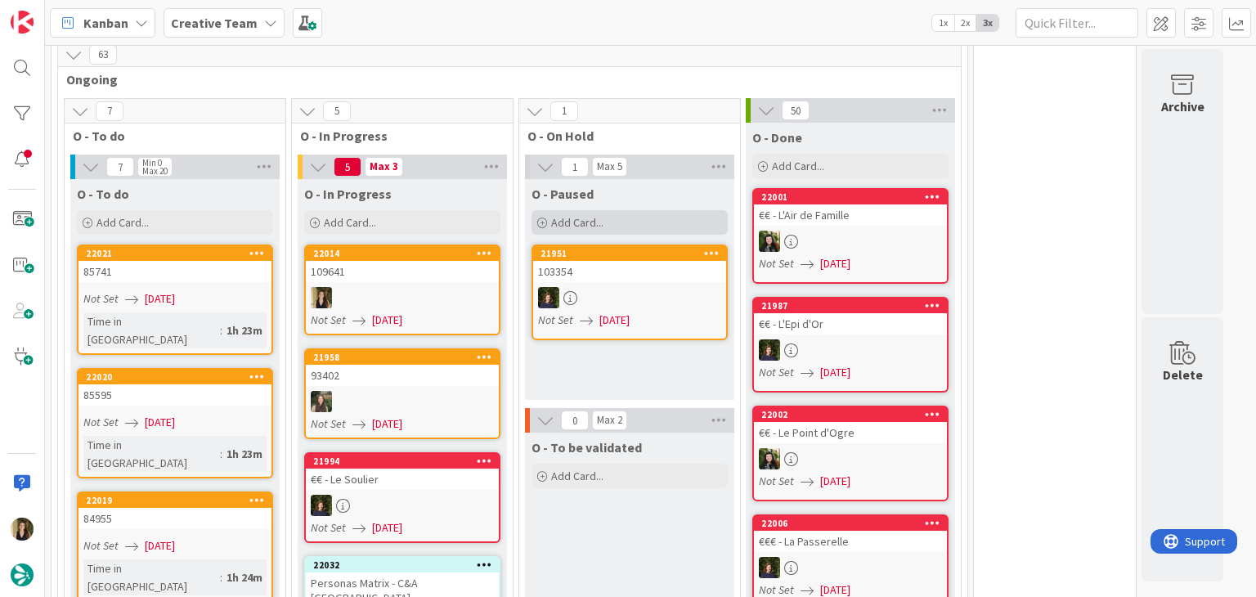
scroll to position [1565, 0]
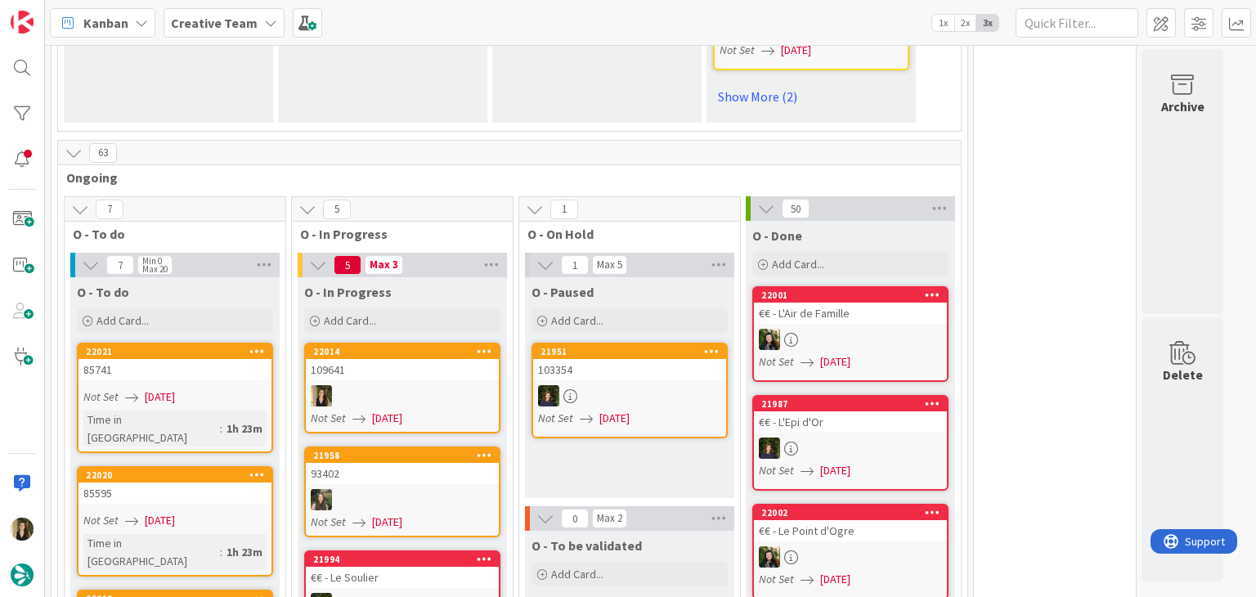
click at [437, 343] on link "22014 109641 Not Set [DATE]" at bounding box center [402, 388] width 196 height 91
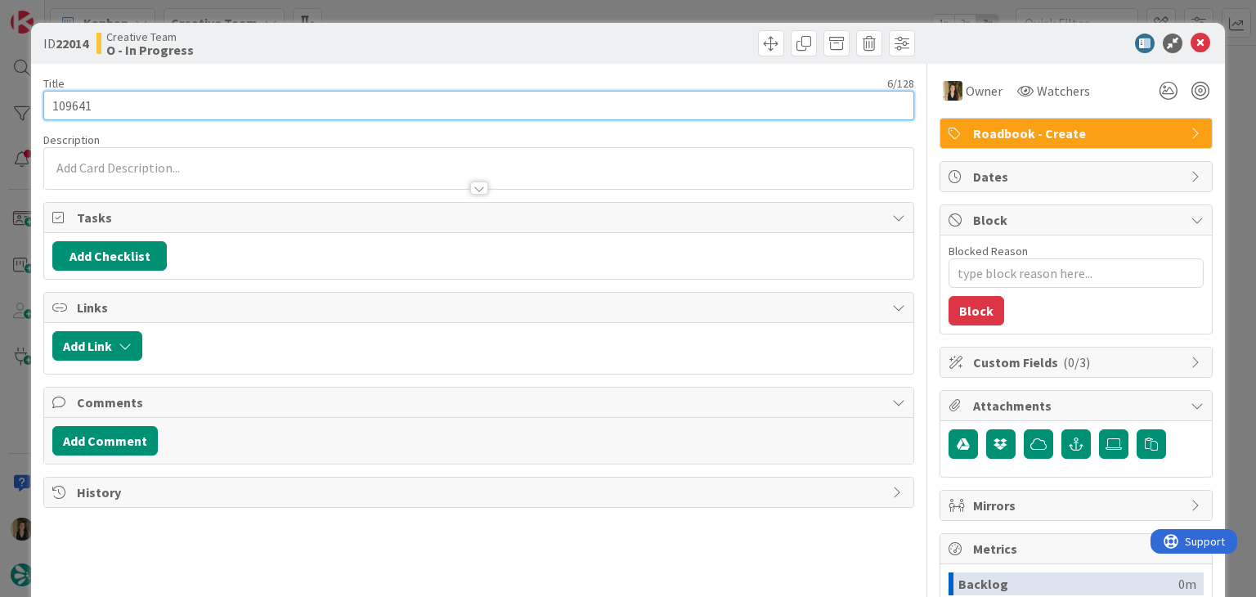
click at [52, 105] on input "109641" at bounding box center [478, 105] width 870 height 29
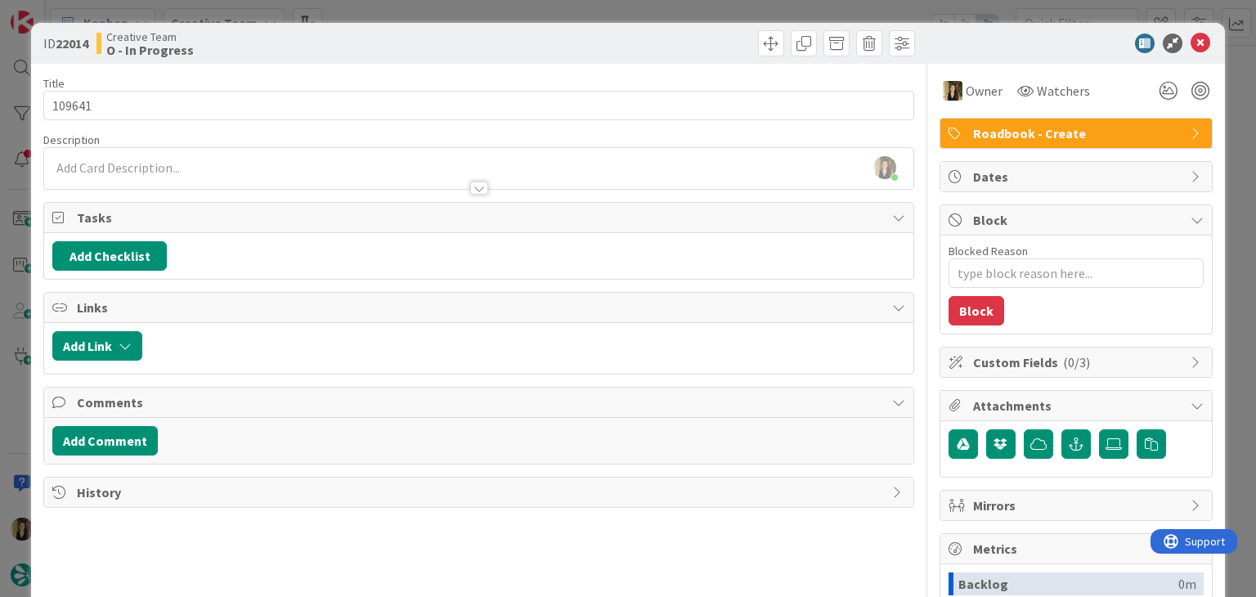
type textarea "x"
drag, startPoint x: 242, startPoint y: 162, endPoint x: 243, endPoint y: 173, distance: 11.5
click at [242, 164] on div "[PERSON_NAME] joined 13 m ago" at bounding box center [478, 168] width 868 height 41
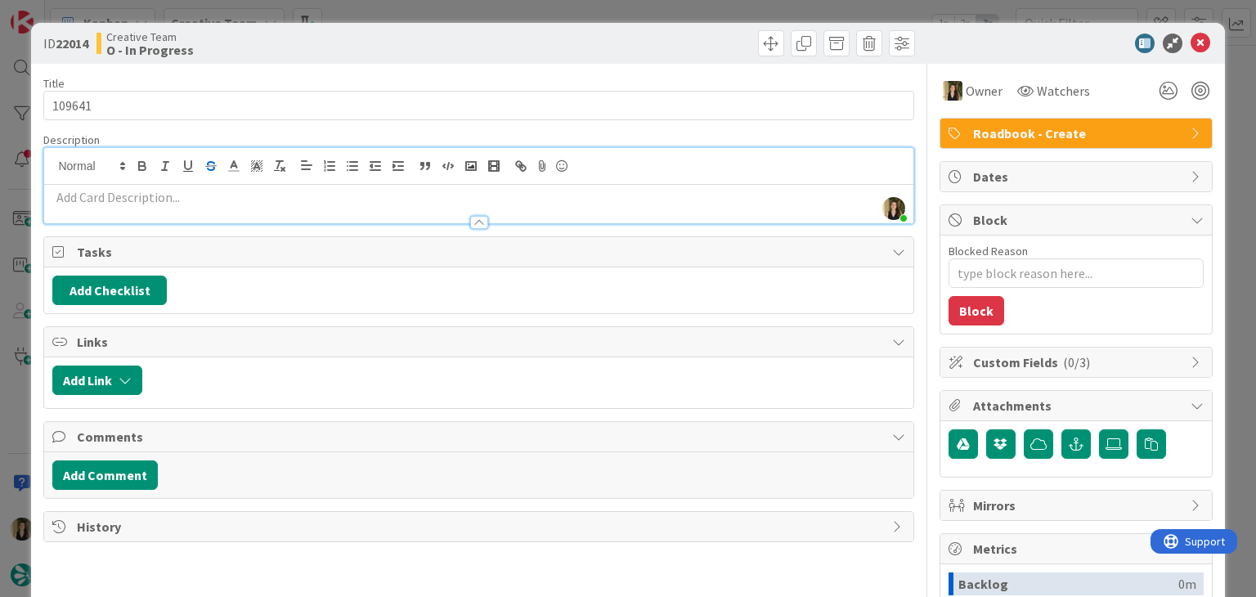
drag, startPoint x: 248, startPoint y: 201, endPoint x: 209, endPoint y: 158, distance: 57.9
click at [248, 199] on p at bounding box center [478, 197] width 852 height 19
paste div
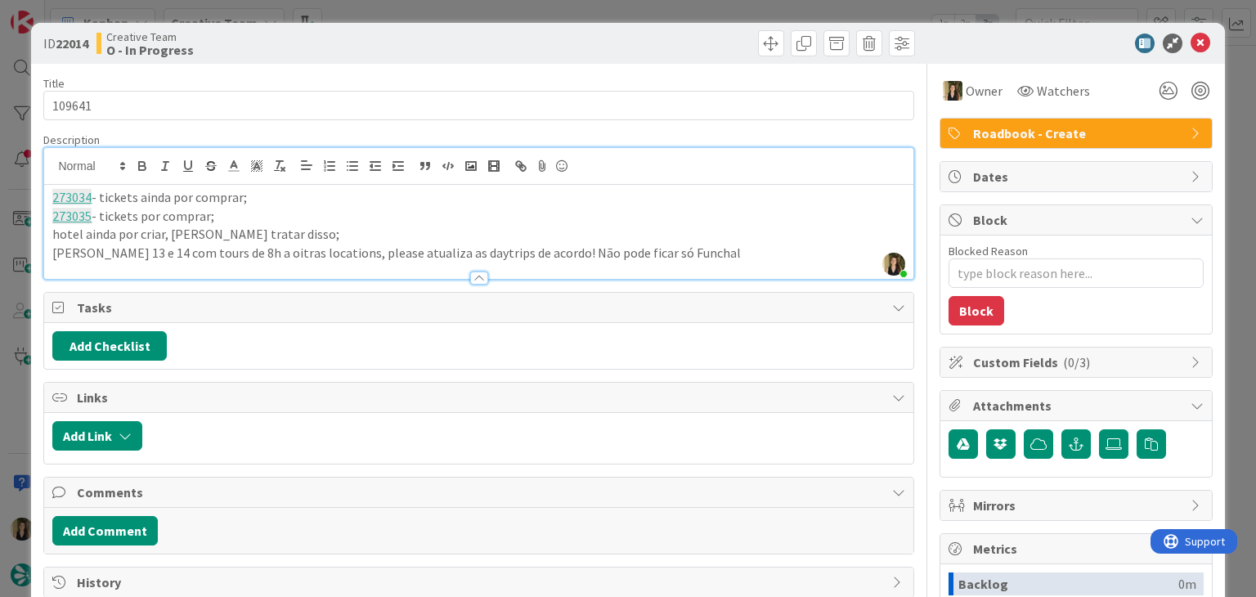
drag, startPoint x: 228, startPoint y: 248, endPoint x: 332, endPoint y: 194, distance: 117.0
click at [226, 247] on p "[PERSON_NAME] 13 e 14 com tours de 8h a oitras locations, please atualiza as da…" at bounding box center [478, 253] width 852 height 19
click at [211, 249] on p "[PERSON_NAME] 13 e 14 com tours de 8h a outras locations, please atualiza as da…" at bounding box center [478, 253] width 852 height 19
click at [517, 250] on p "[PERSON_NAME] 13 e 14 com tours de 8h a outras locations, please atualiza as da…" at bounding box center [478, 253] width 852 height 19
drag, startPoint x: 347, startPoint y: 56, endPoint x: 405, endPoint y: 7, distance: 76.0
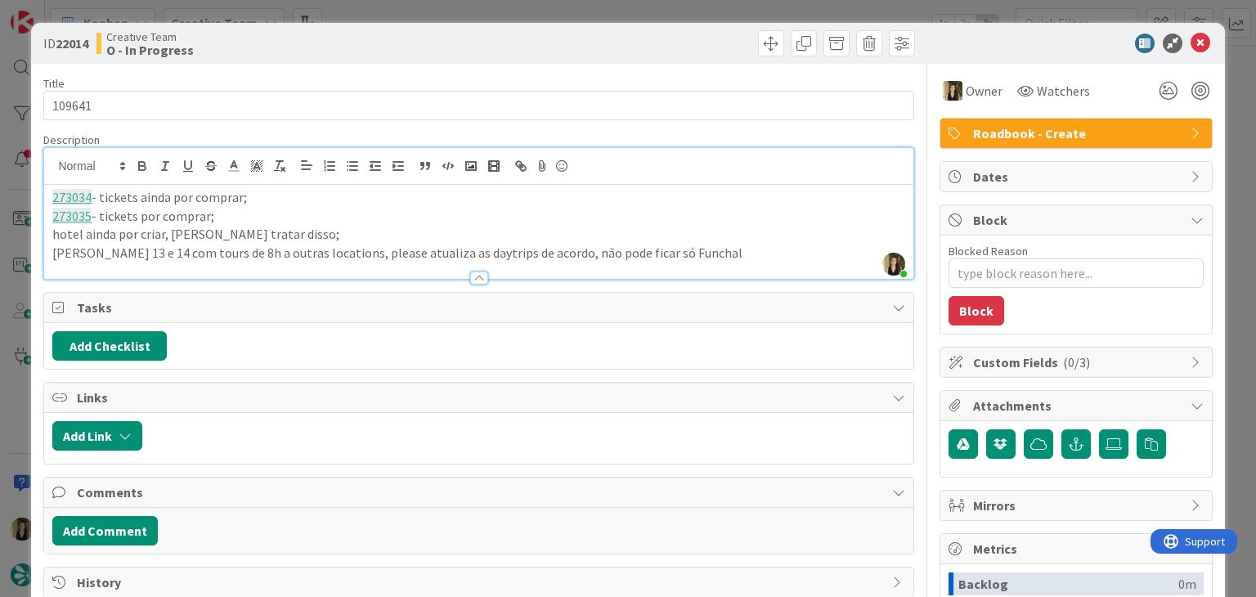
click at [347, 55] on div "Creative Team O - In Progress" at bounding box center [285, 43] width 379 height 26
click at [405, 7] on div "ID 22014 Creative Team O - In Progress Title 6 / 128 109641 Description [PERSON…" at bounding box center [628, 298] width 1256 height 597
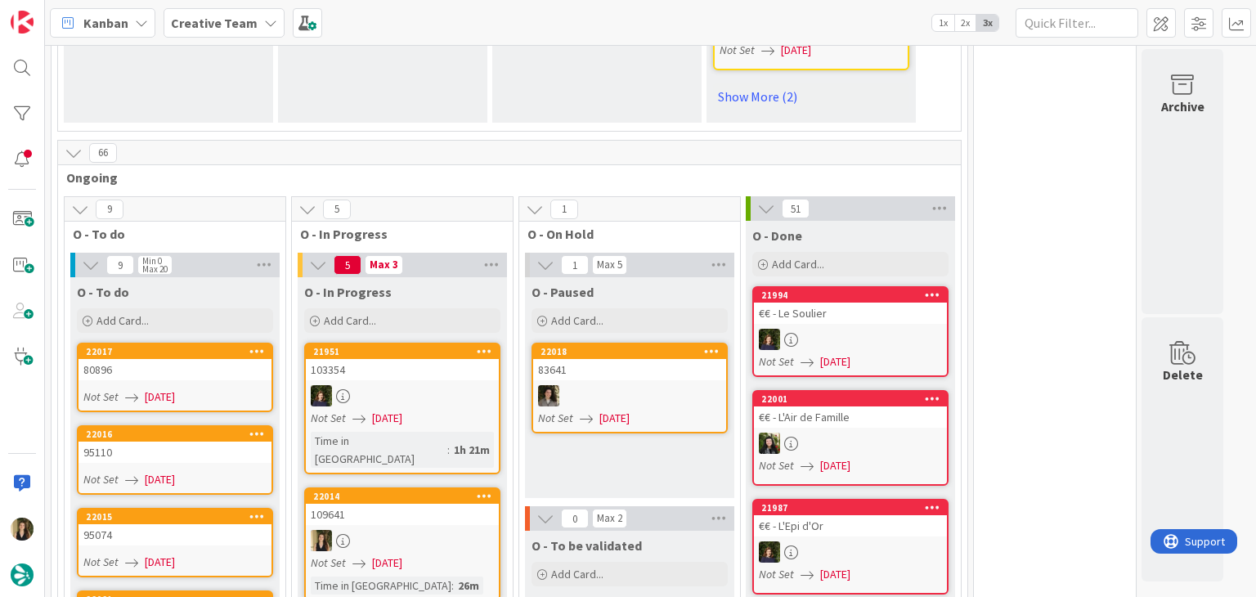
click at [432, 530] on div at bounding box center [402, 540] width 193 height 21
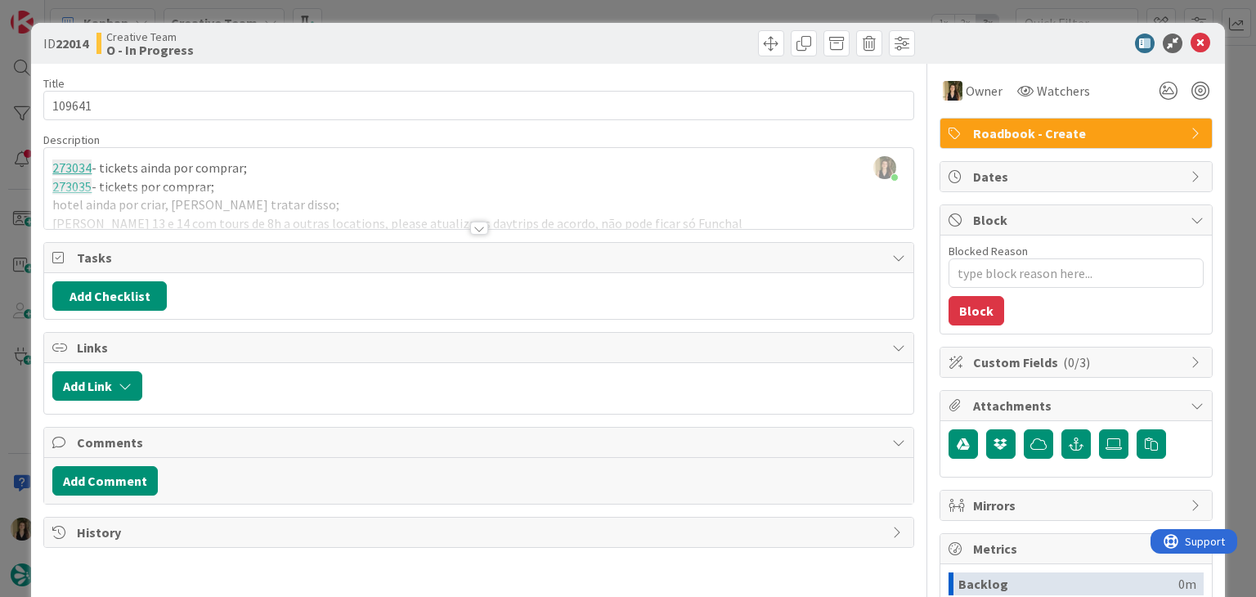
click at [340, 210] on div at bounding box center [478, 208] width 868 height 42
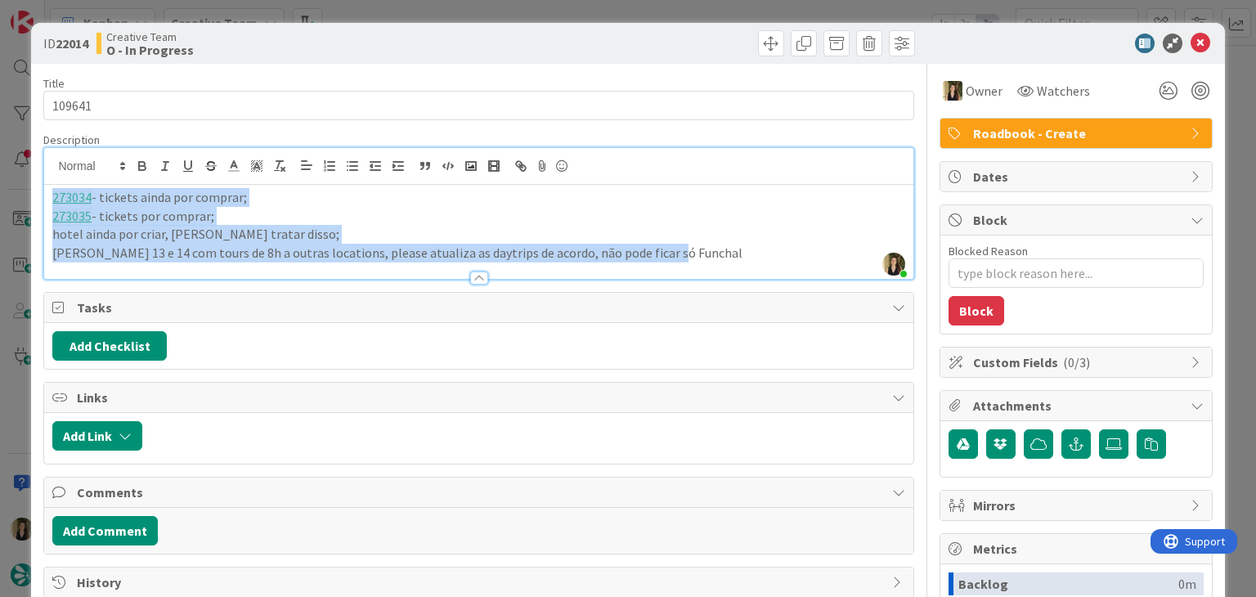
drag, startPoint x: 691, startPoint y: 250, endPoint x: 38, endPoint y: 185, distance: 656.5
click at [38, 187] on div "ID 22014 Creative Team O - In Progress Title 6 / 128 109641 Description [PERSON…" at bounding box center [627, 439] width 1193 height 832
copy div "273034 - tickets ainda por comprar; 273035 - tickets por comprar; hotel ainda p…"
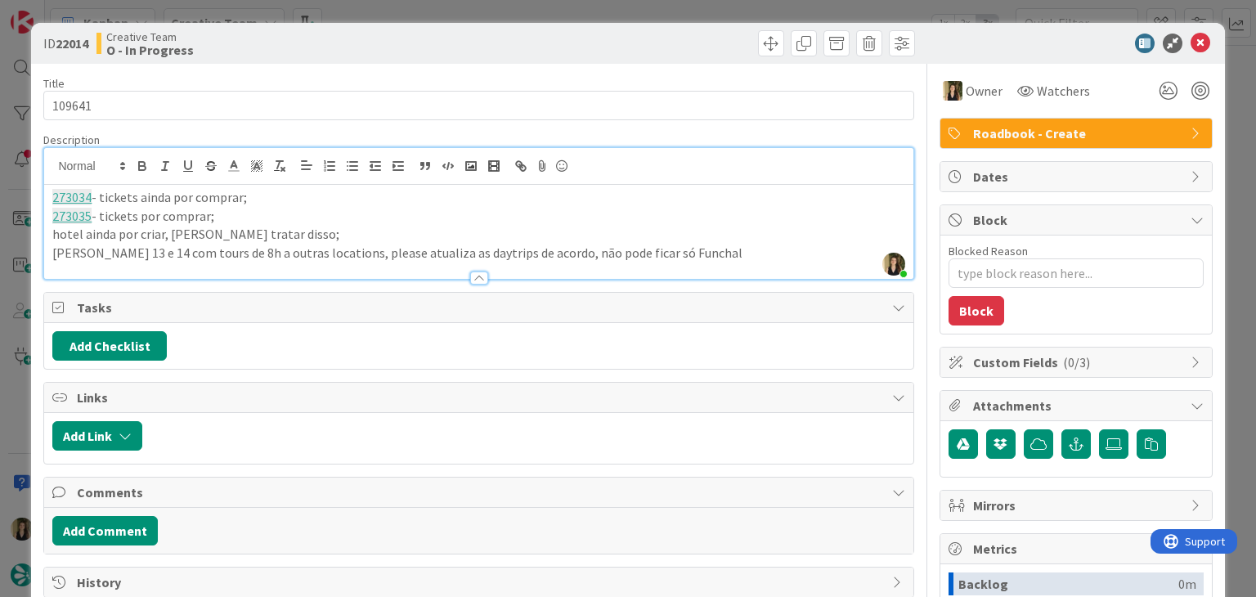
click at [383, 40] on div "Creative Team O - In Progress" at bounding box center [285, 43] width 379 height 26
click at [390, 16] on div "ID 22014 Creative Team O - In Progress Title 6 / 128 109641 Description [PERSON…" at bounding box center [628, 298] width 1256 height 597
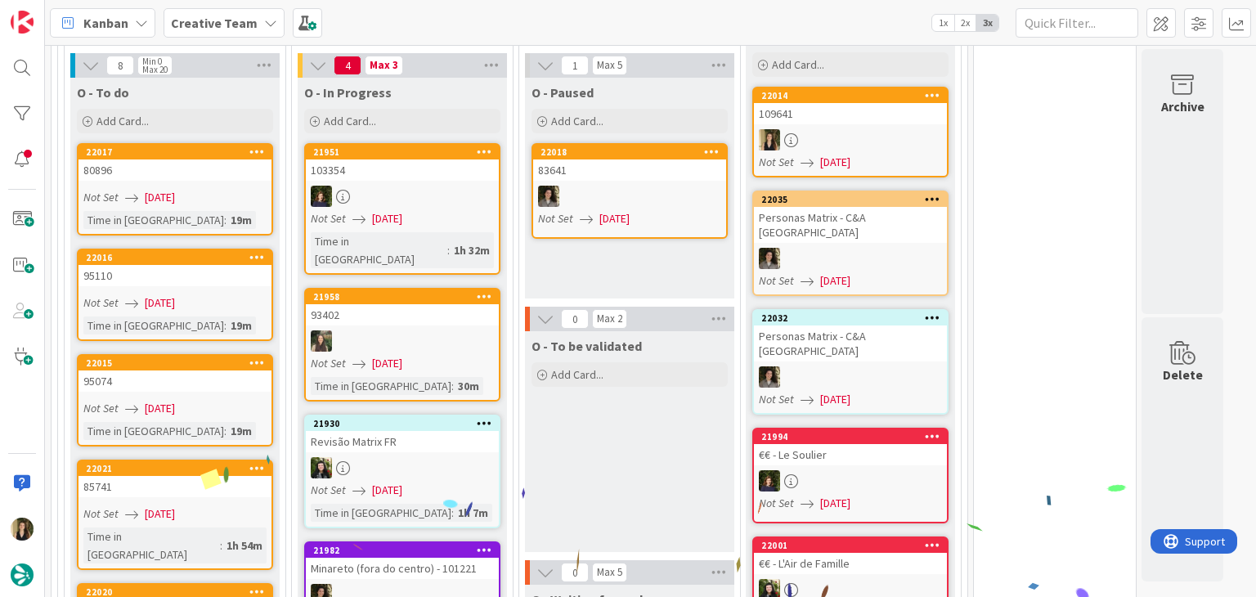
scroll to position [1765, 0]
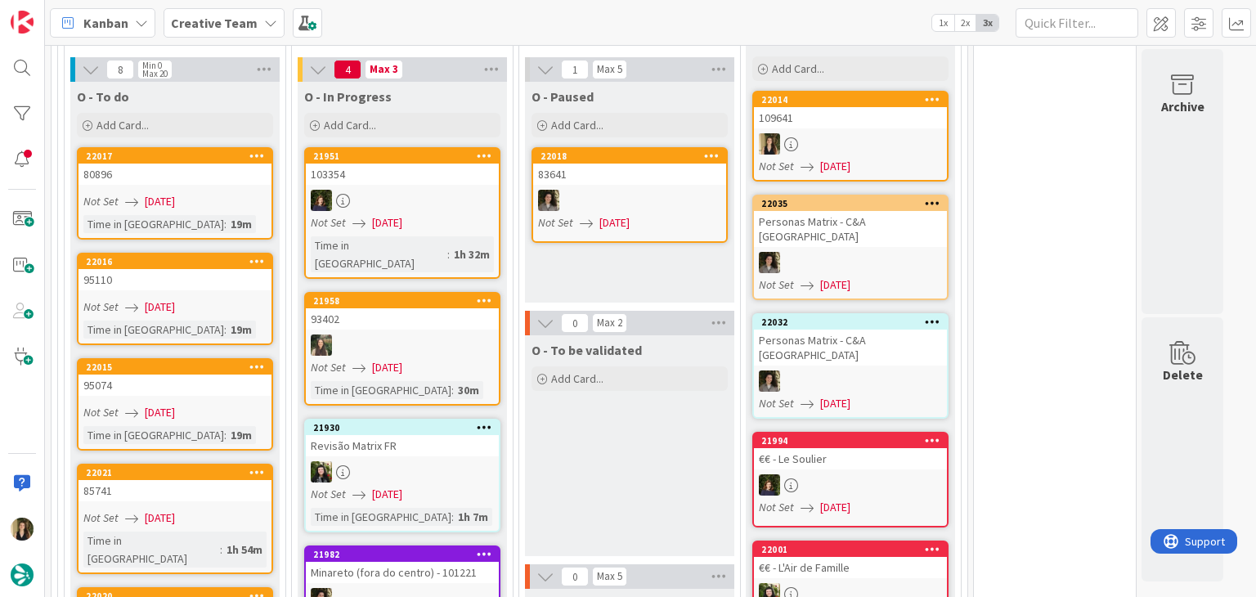
click at [248, 404] on div "Not Set [DATE]" at bounding box center [177, 412] width 188 height 17
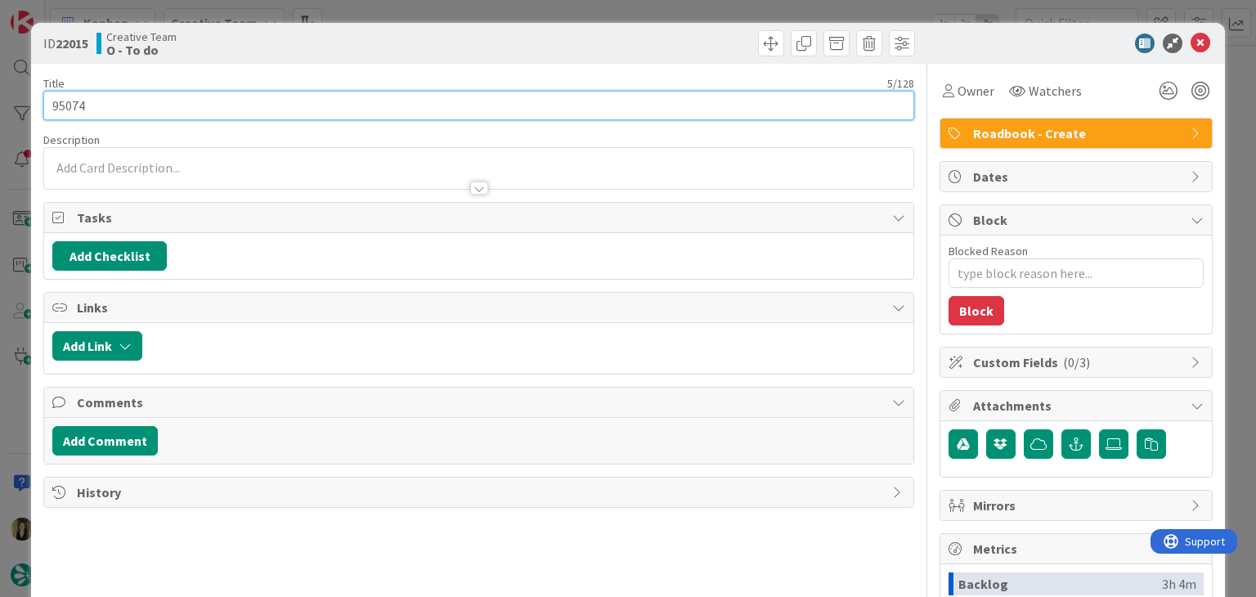
click at [69, 99] on input "95074" at bounding box center [478, 105] width 870 height 29
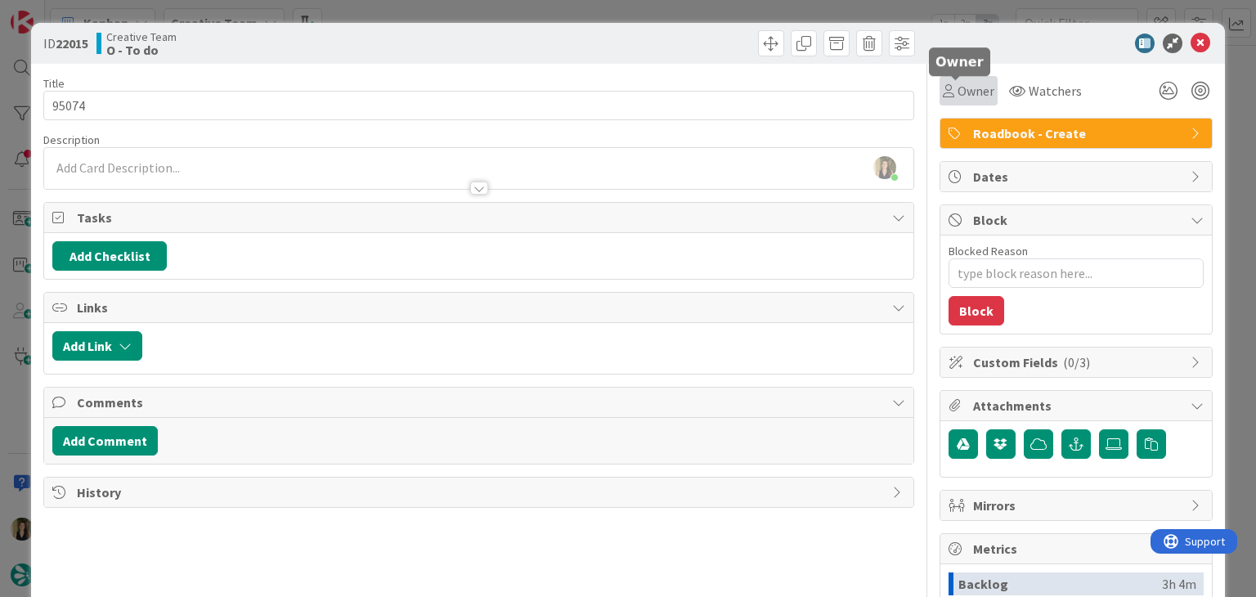
click at [957, 95] on span "Owner" at bounding box center [975, 91] width 37 height 20
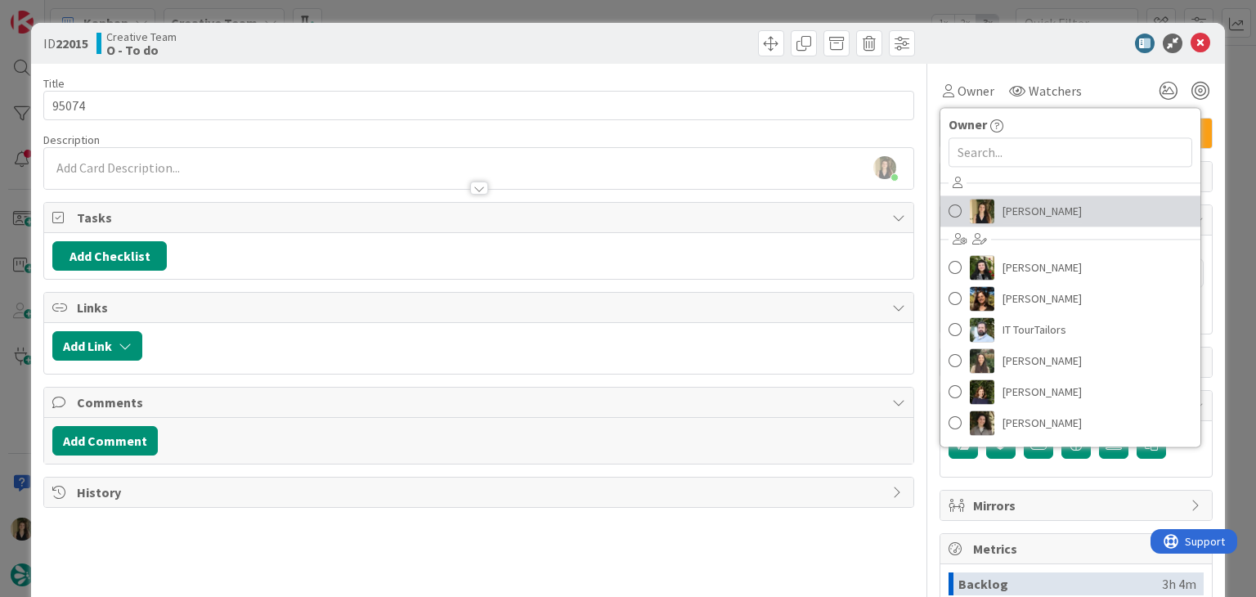
drag, startPoint x: 1012, startPoint y: 201, endPoint x: 900, endPoint y: 143, distance: 126.2
click at [1012, 201] on span "[PERSON_NAME]" at bounding box center [1041, 211] width 79 height 25
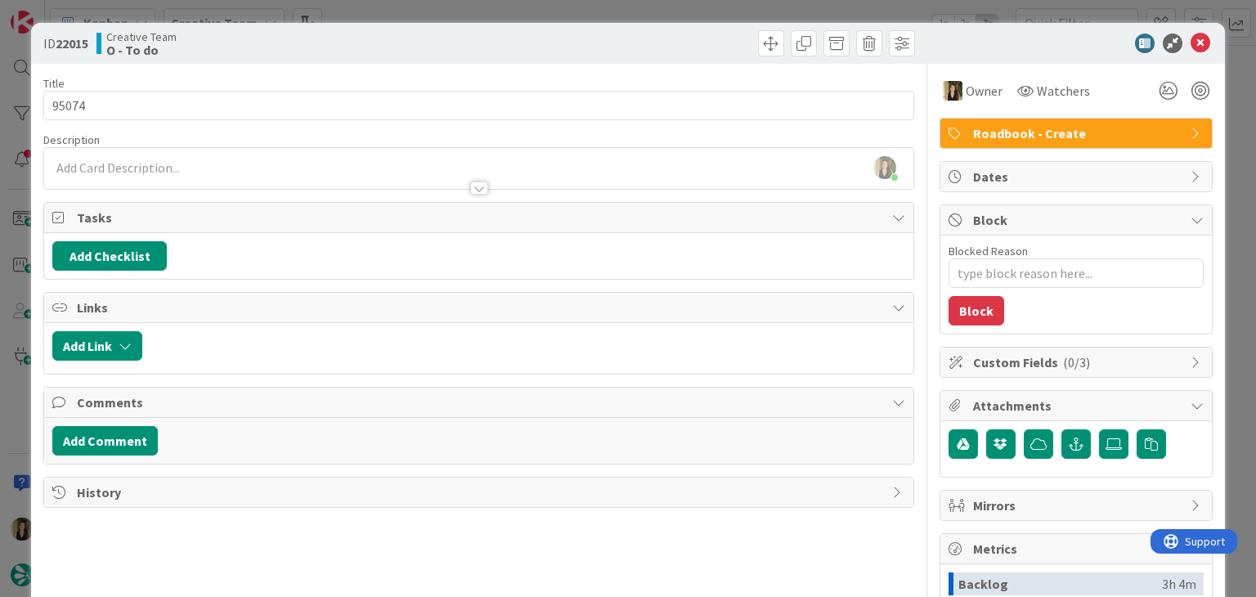
drag, startPoint x: 652, startPoint y: 38, endPoint x: 641, endPoint y: 20, distance: 20.9
click at [651, 37] on div at bounding box center [699, 43] width 432 height 26
drag, startPoint x: 640, startPoint y: 20, endPoint x: 633, endPoint y: 15, distance: 8.8
click at [639, 19] on div "ID 22015 Creative Team O - To do Title 5 / 128 95074 Description [PERSON_NAME] …" at bounding box center [628, 298] width 1256 height 597
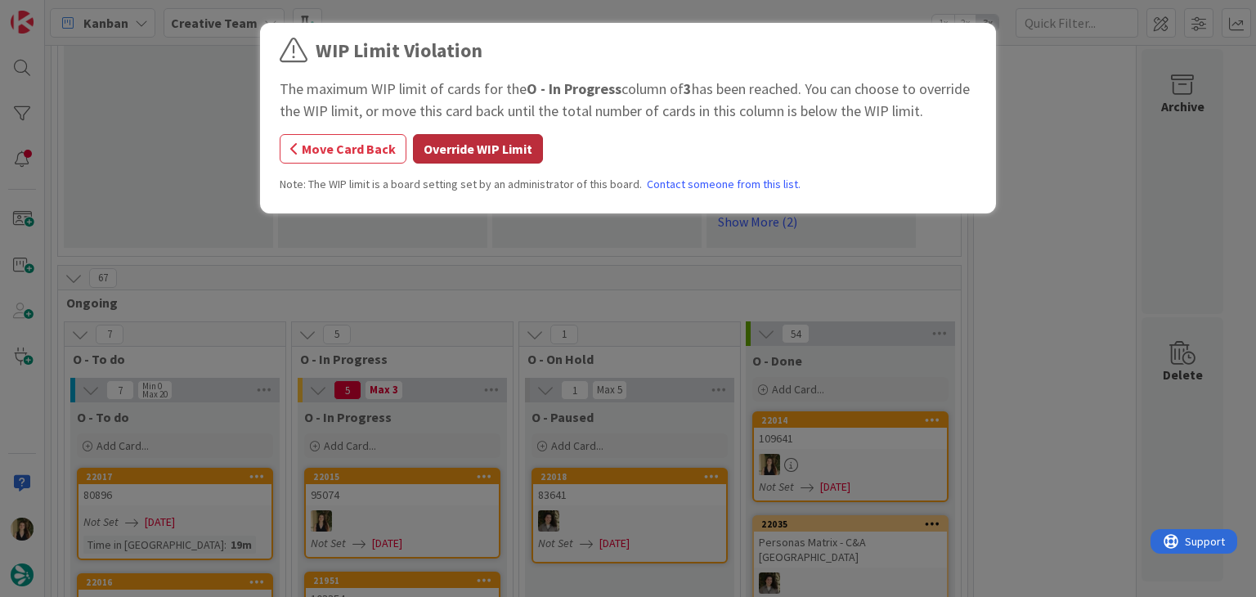
click at [514, 148] on button "Override WIP Limit" at bounding box center [478, 148] width 130 height 29
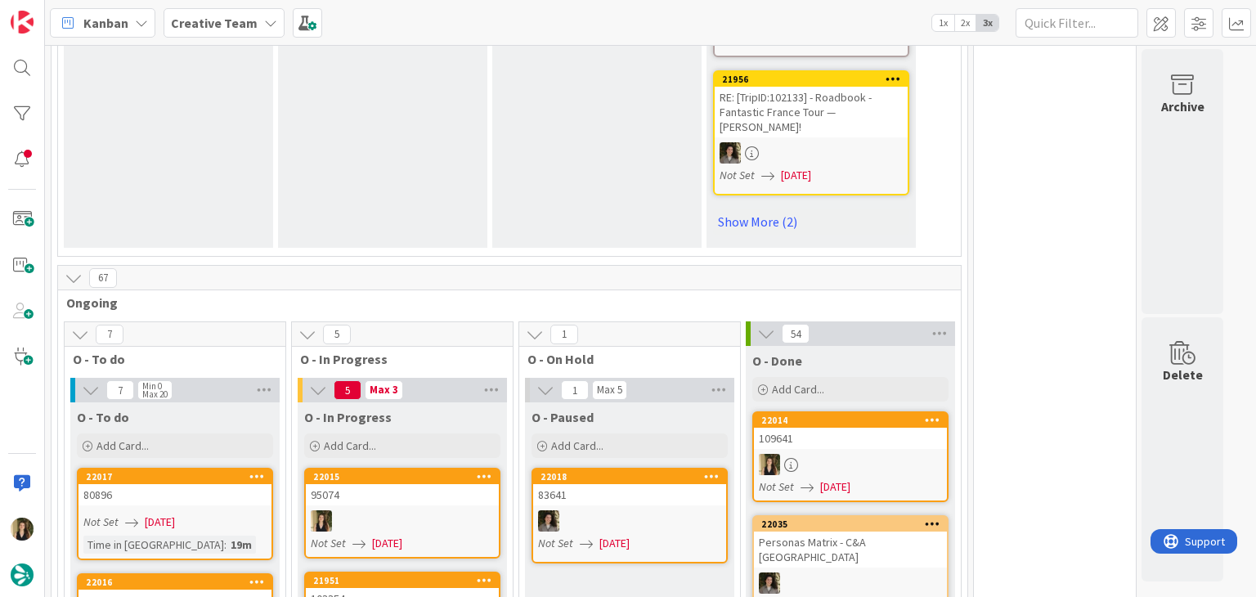
click at [400, 510] on div at bounding box center [402, 520] width 193 height 21
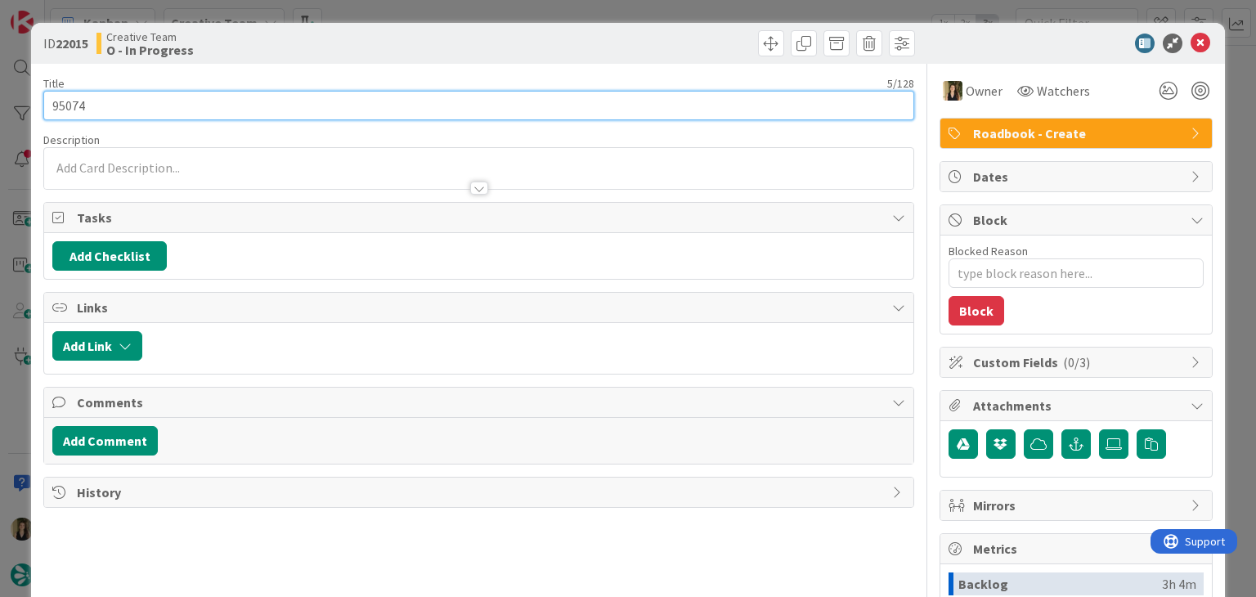
click at [68, 101] on input "95074" at bounding box center [478, 105] width 870 height 29
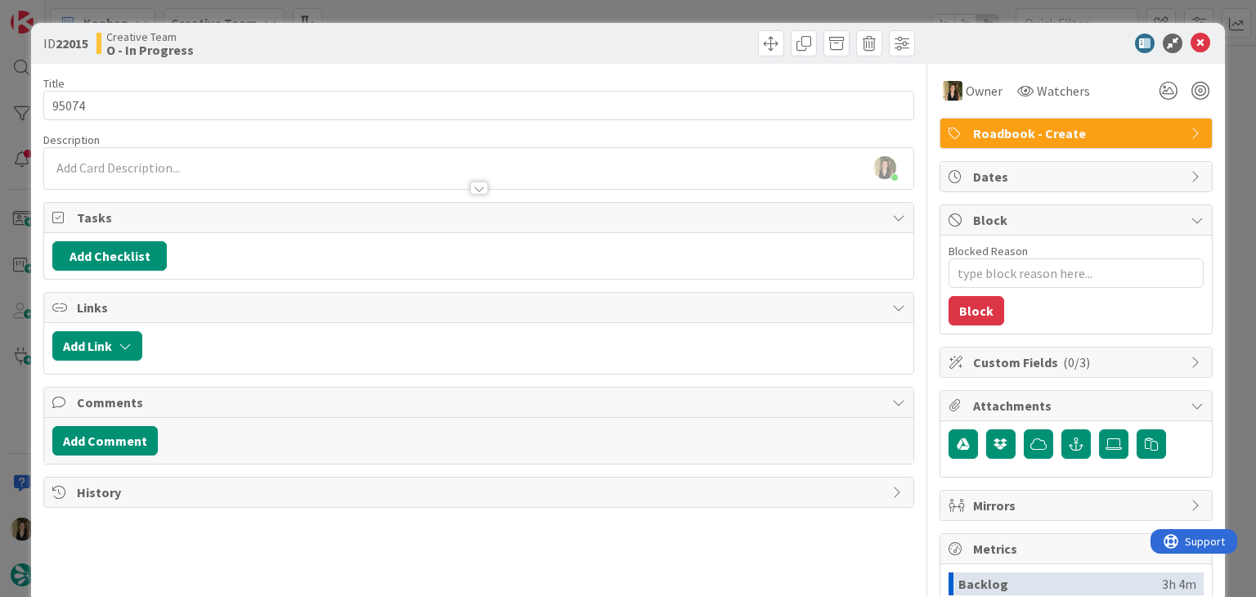
type textarea "x"
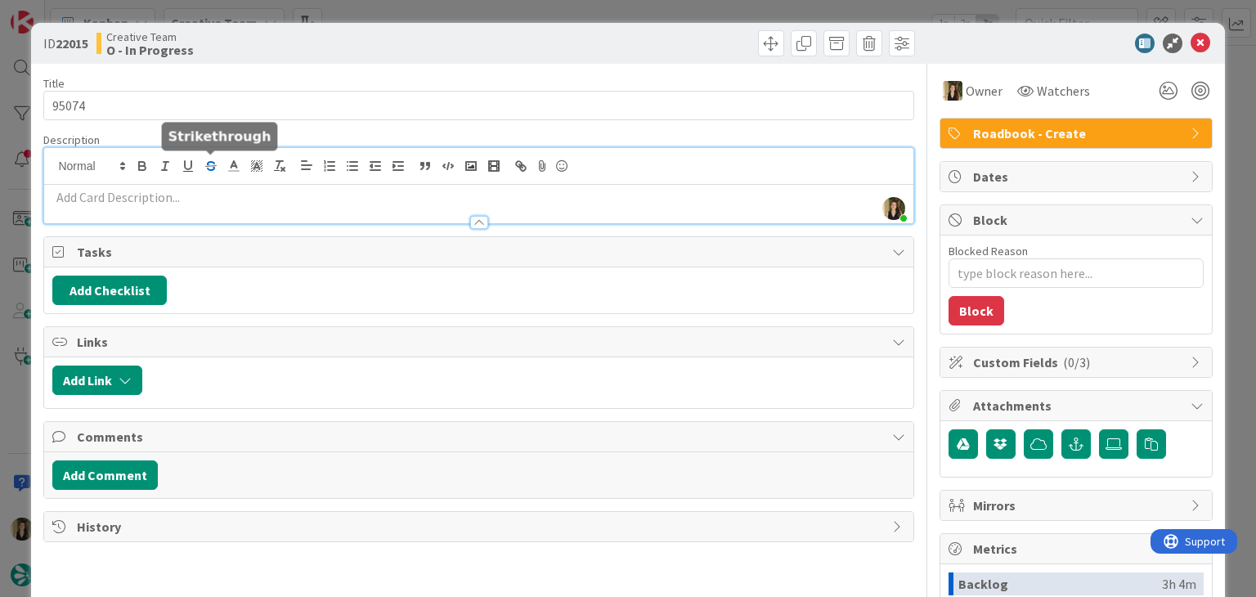
click at [205, 163] on div "[PERSON_NAME] joined 23 m ago" at bounding box center [478, 185] width 868 height 75
click at [206, 200] on p at bounding box center [478, 197] width 852 height 19
paste div
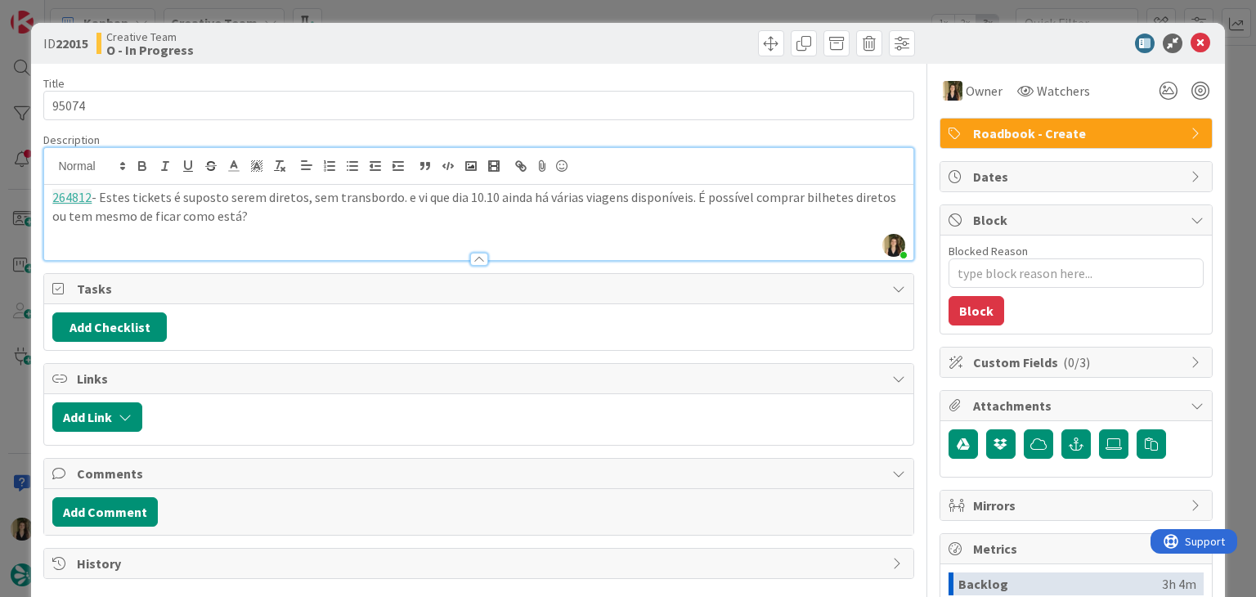
click at [298, 70] on div "Title 5 / 128 95074 Description [PERSON_NAME] joined 24 m ago 264812 - [PERSON_…" at bounding box center [478, 453] width 870 height 779
drag, startPoint x: 421, startPoint y: 50, endPoint x: 421, endPoint y: 15, distance: 35.2
click at [419, 41] on div "Creative Team O - In Progress" at bounding box center [285, 43] width 379 height 26
click at [423, 7] on div "ID 22015 Creative Team O - In Progress Title 5 / 128 95074 Description [PERSON_…" at bounding box center [628, 298] width 1256 height 597
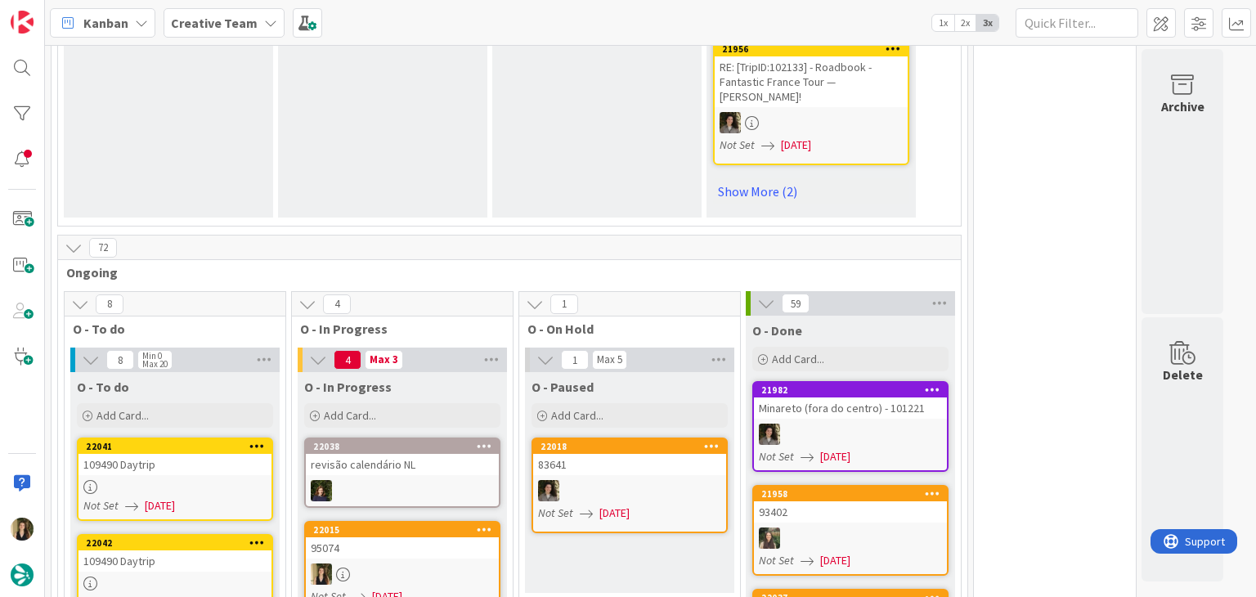
scroll to position [1526, 0]
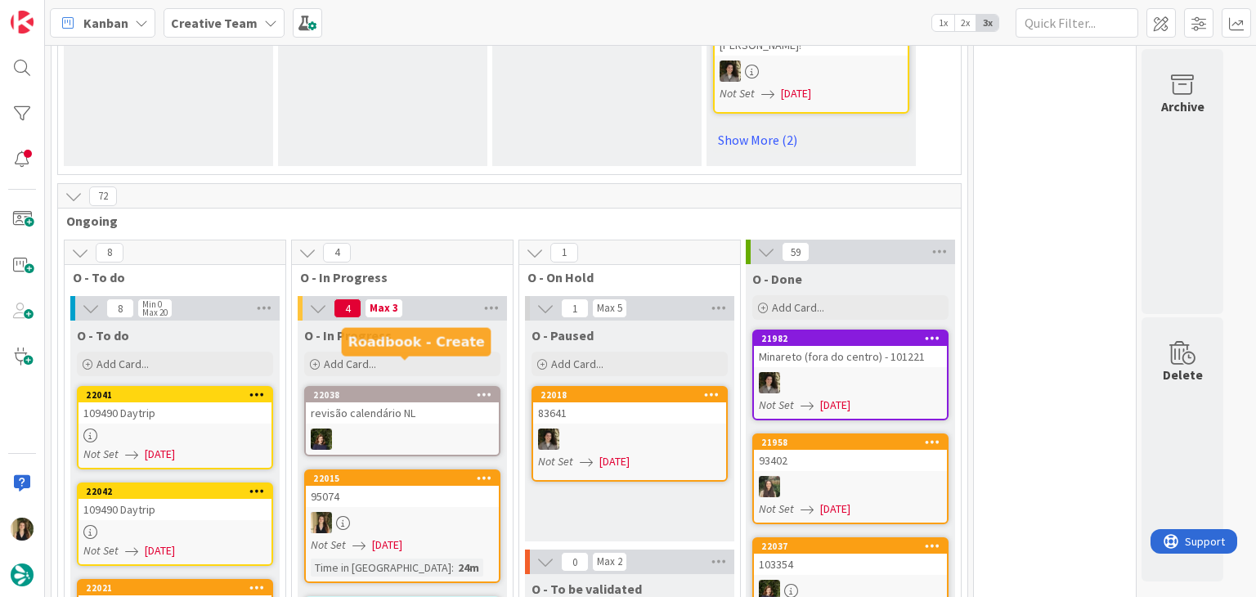
click at [459, 486] on div "95074" at bounding box center [402, 496] width 193 height 21
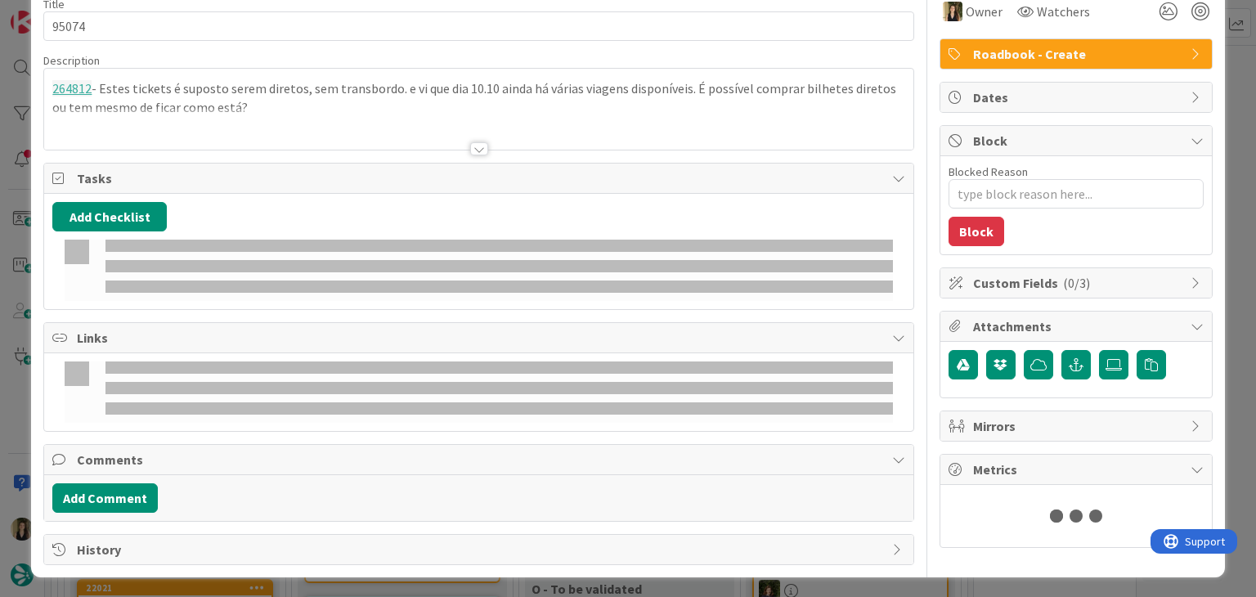
type textarea "x"
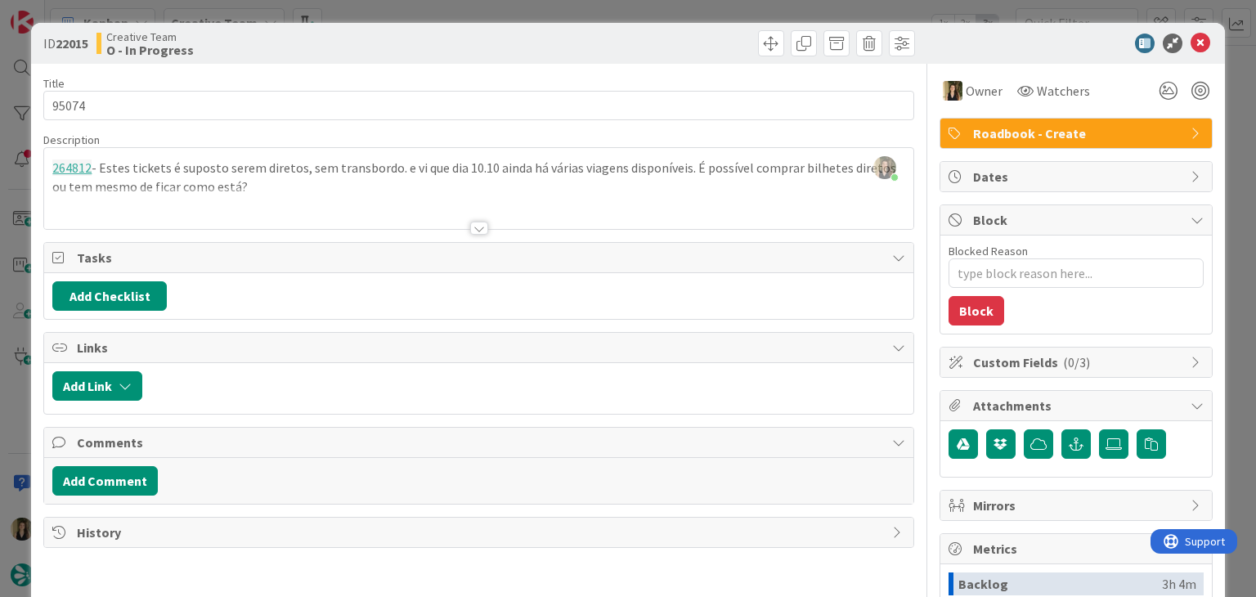
click at [334, 195] on div at bounding box center [478, 208] width 868 height 42
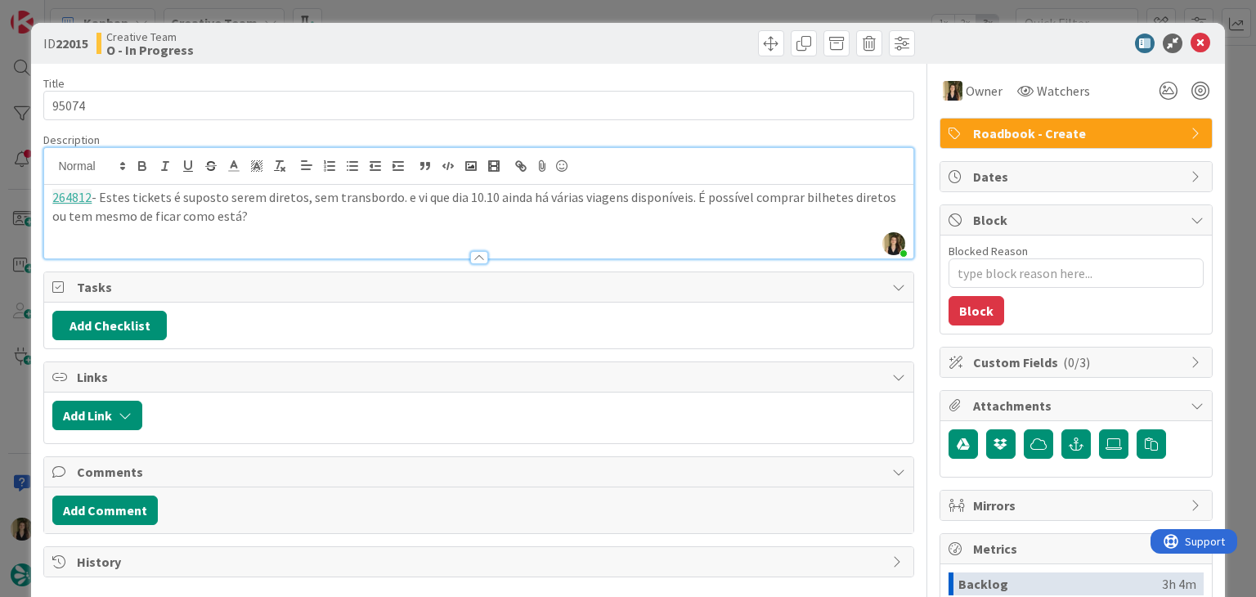
drag, startPoint x: 262, startPoint y: 222, endPoint x: 34, endPoint y: 194, distance: 229.8
click at [34, 194] on div "ID 22015 Creative Team O - In Progress Title 5 / 128 95074 Description [PERSON_…" at bounding box center [627, 439] width 1193 height 832
copy p "264812 - [PERSON_NAME] tickets é suposto serem diretos, sem transbordo. e vi qu…"
click at [307, 47] on div "Creative Team O - In Progress" at bounding box center [285, 43] width 379 height 26
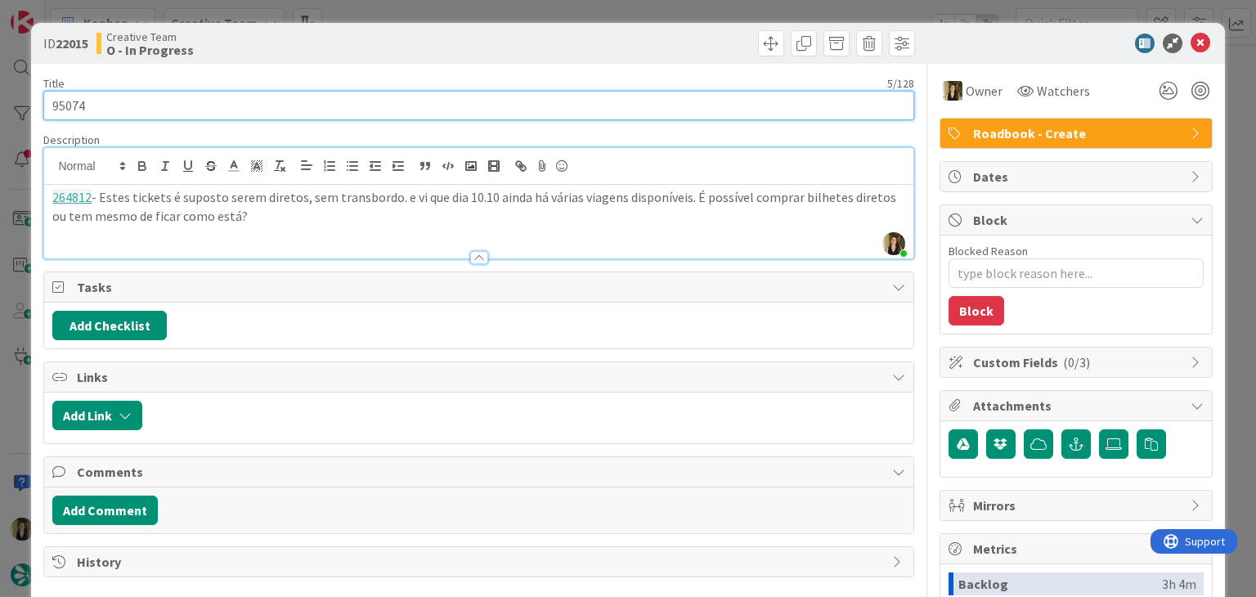
click at [72, 107] on input "95074" at bounding box center [478, 105] width 870 height 29
click at [415, 91] on input "95074" at bounding box center [478, 105] width 870 height 29
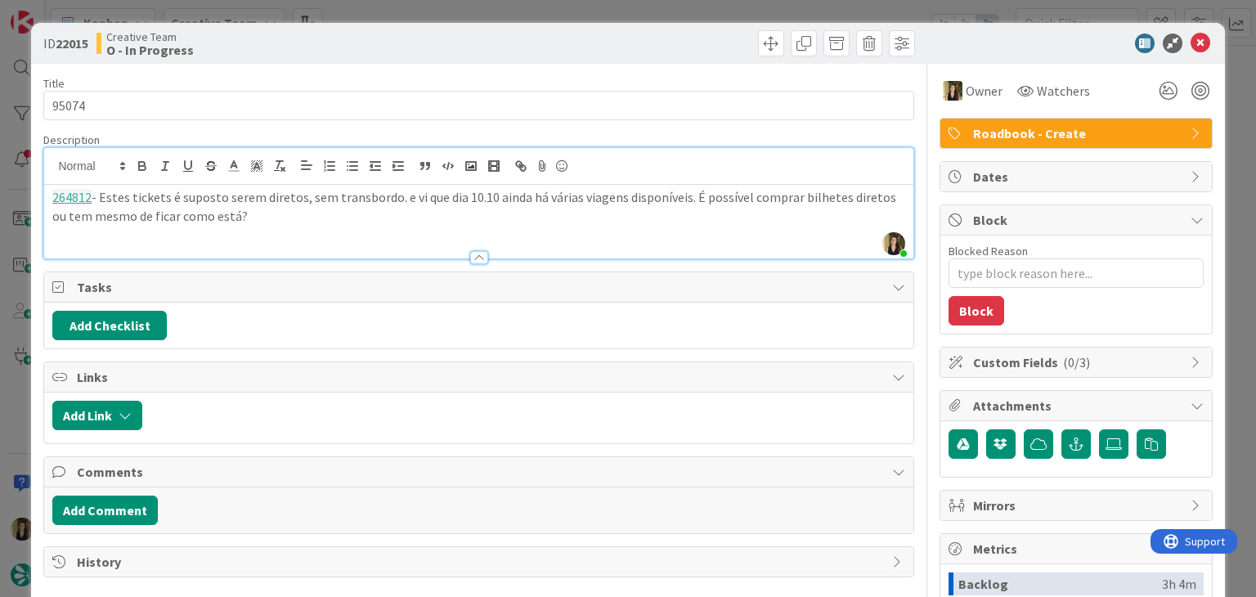
click at [421, 33] on div "Creative Team O - In Progress" at bounding box center [285, 43] width 379 height 26
click at [422, 7] on div "ID 22015 Creative Team O - In Progress Title 5 / 128 95074 Description [PERSON_…" at bounding box center [628, 298] width 1256 height 597
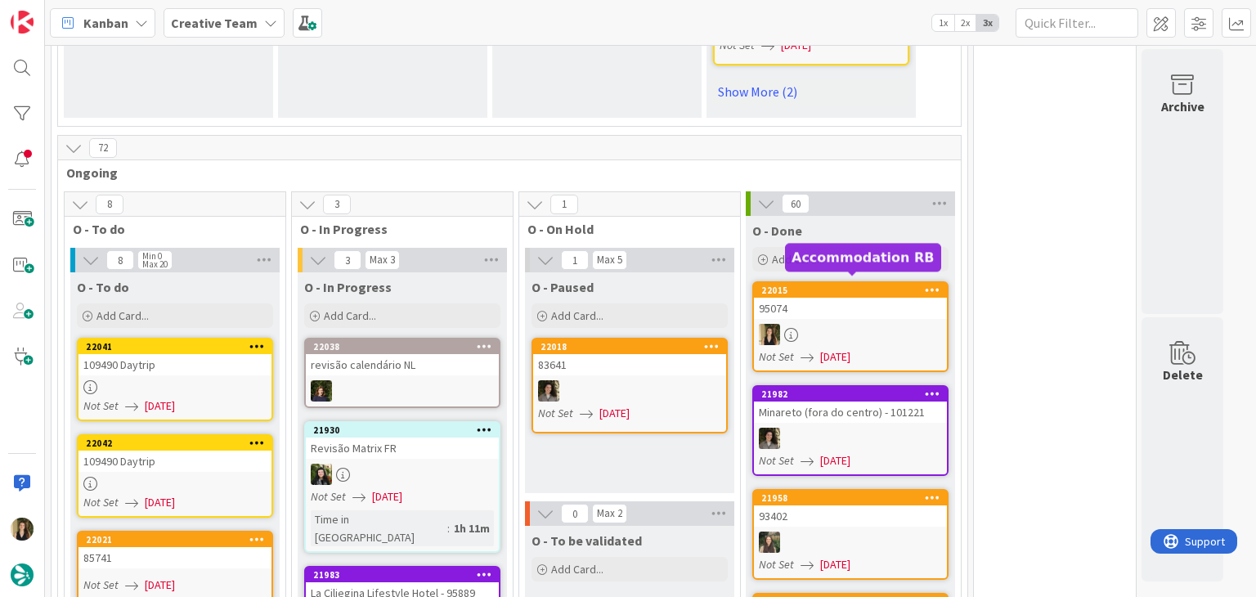
scroll to position [1758, 0]
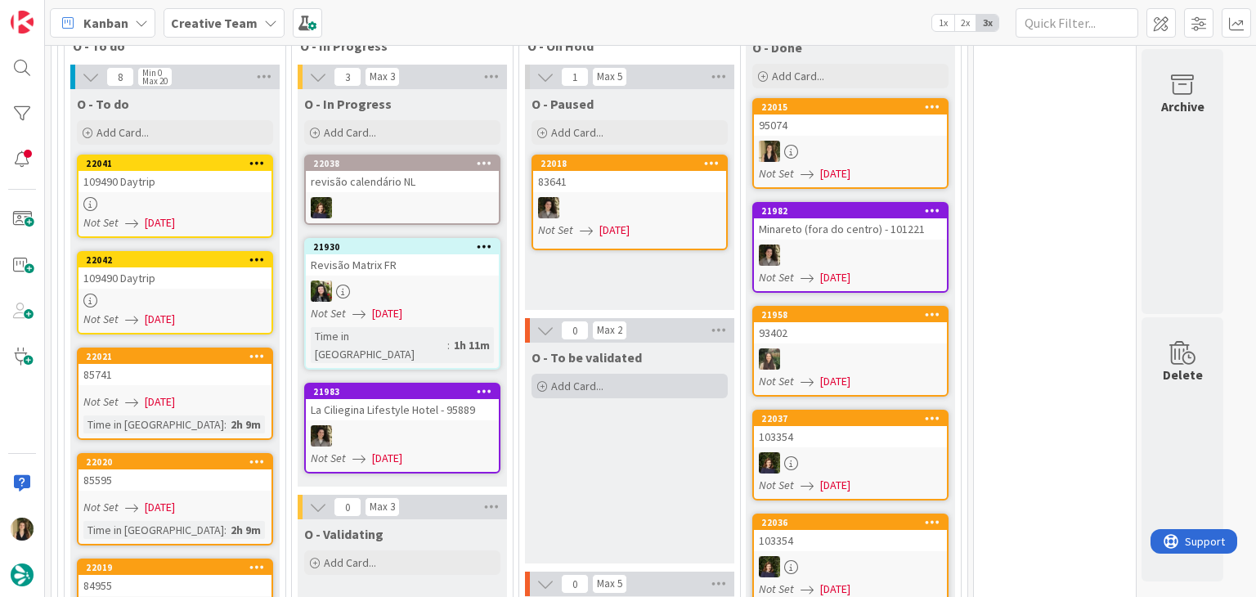
click at [593, 379] on span "Add Card..." at bounding box center [577, 386] width 52 height 15
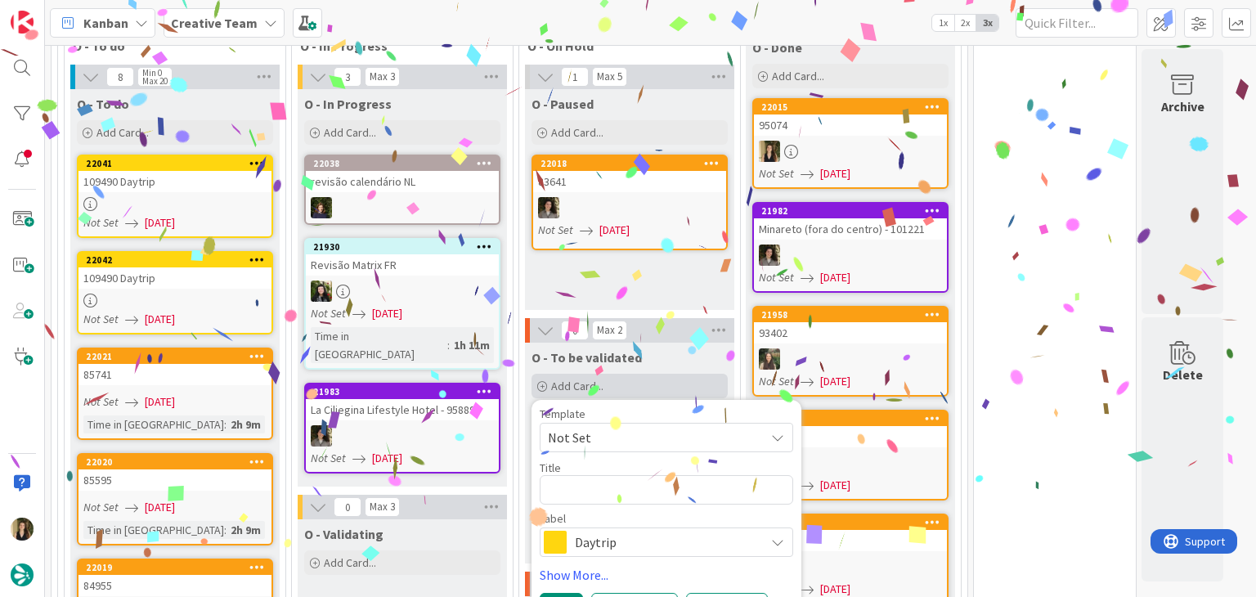
type textarea "95074"
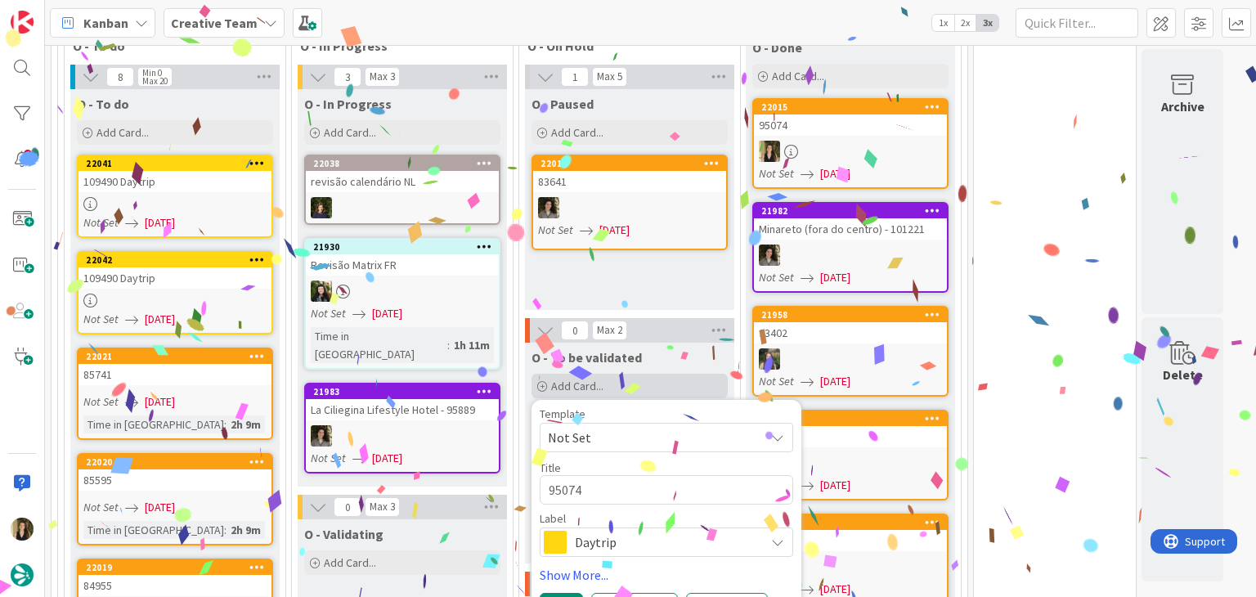
type textarea "x"
type textarea "95074"
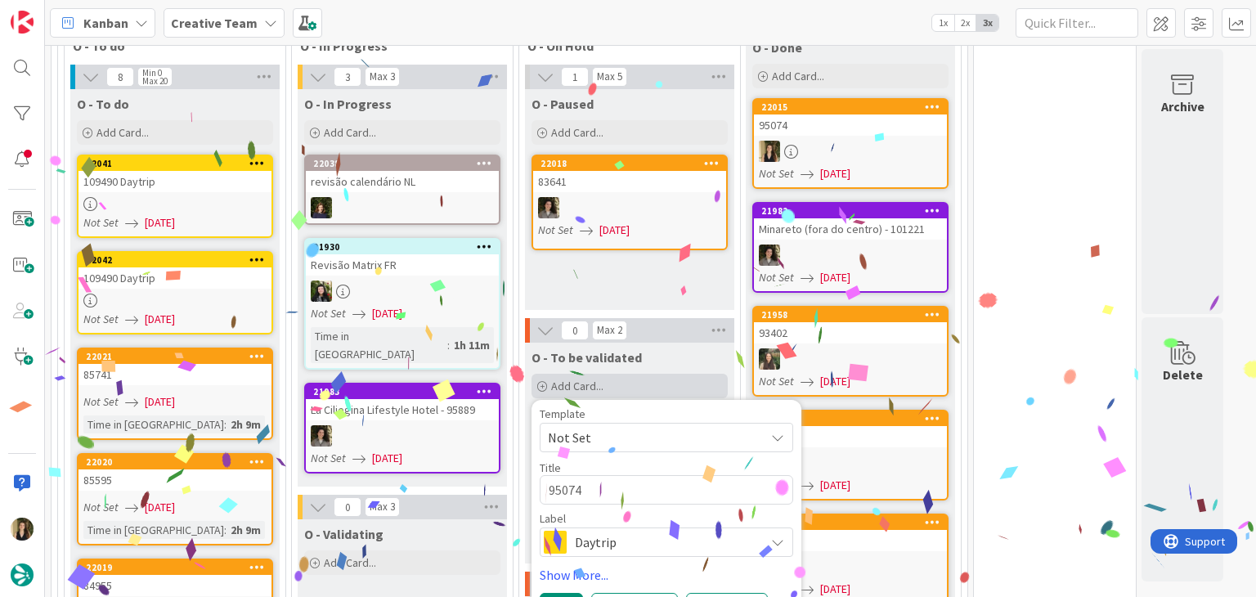
type textarea "x"
type textarea "95074 V"
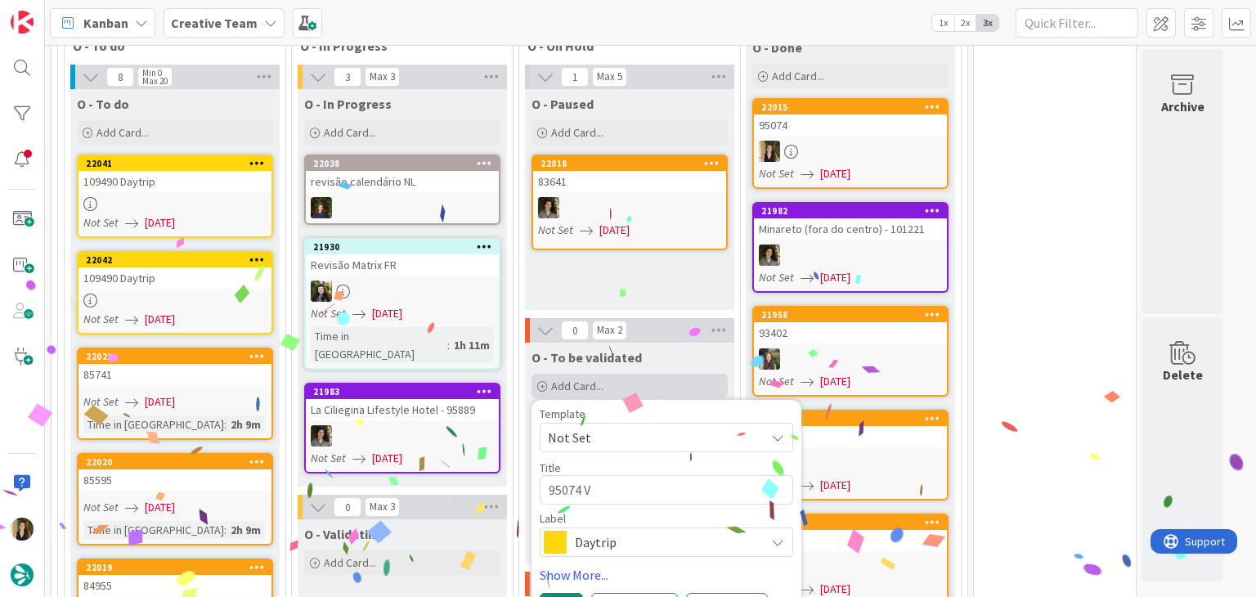
type textarea "x"
type textarea "95074 Va"
type textarea "x"
type textarea "95074 Val"
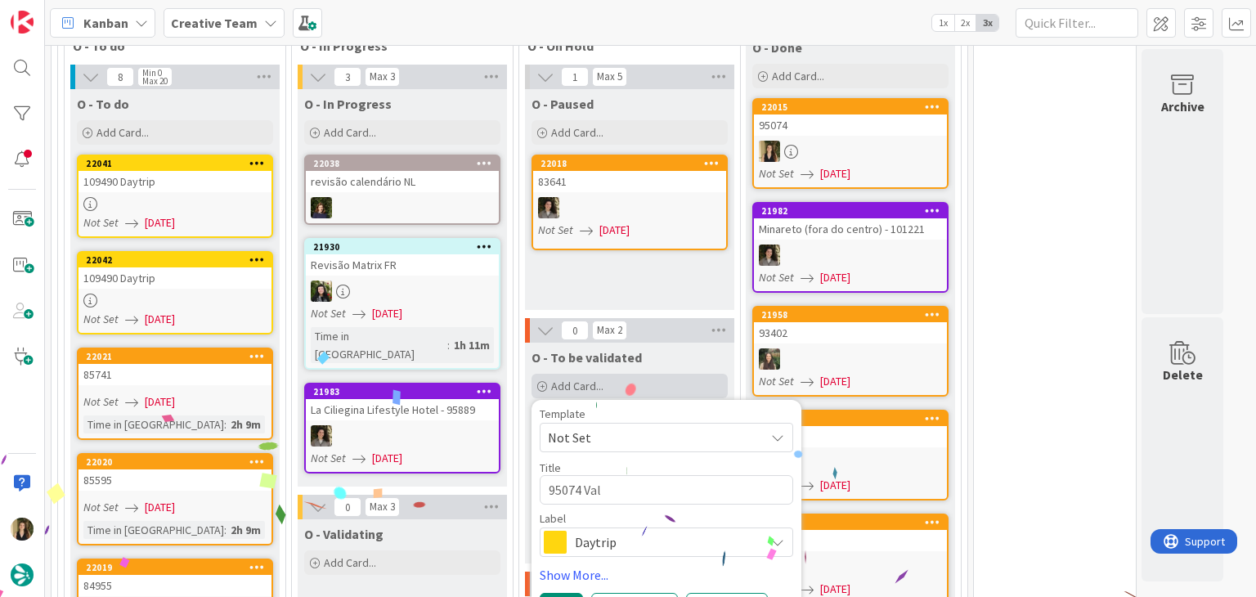
type textarea "x"
type textarea "95074 Vali"
type textarea "x"
type textarea "95074 Valid"
type textarea "x"
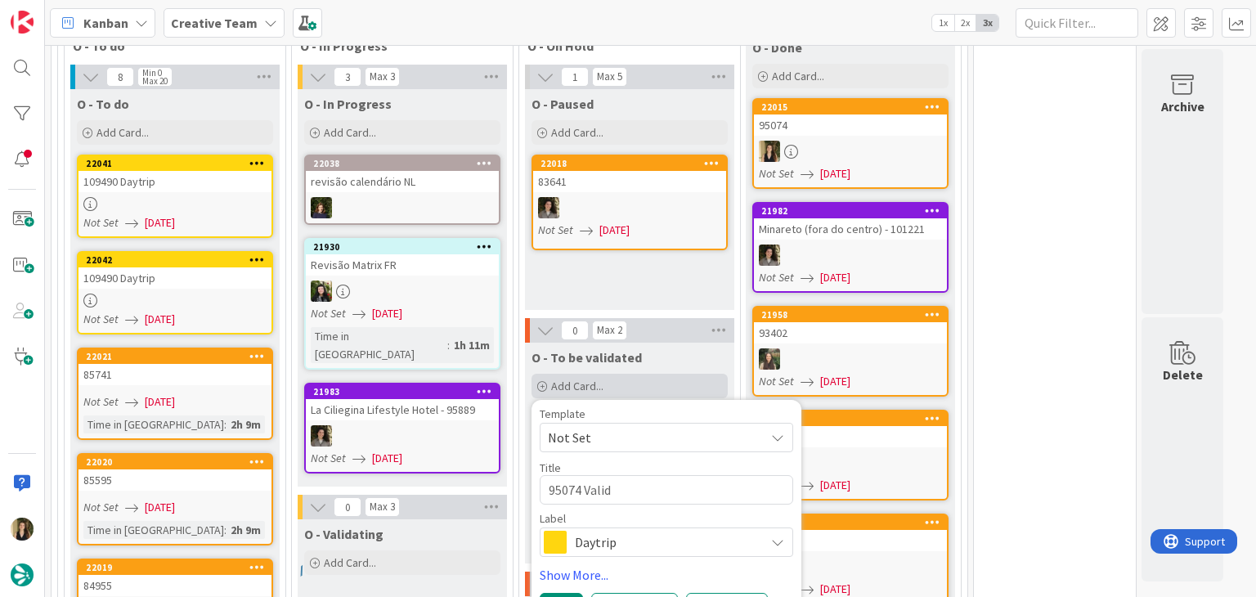
type textarea "95074 Valida"
type textarea "x"
type textarea "95074 Validar"
type textarea "x"
type textarea "95074 Validari"
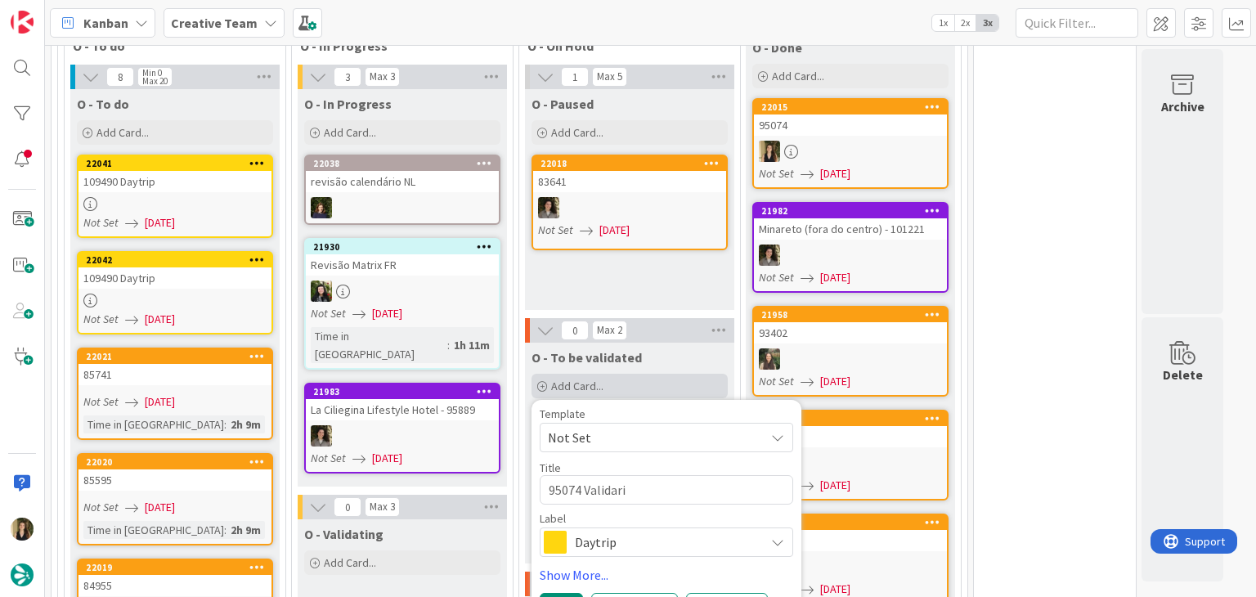
type textarea "x"
type textarea "95074 Validario"
type textarea "x"
type textarea "95074 Validarion"
type textarea "x"
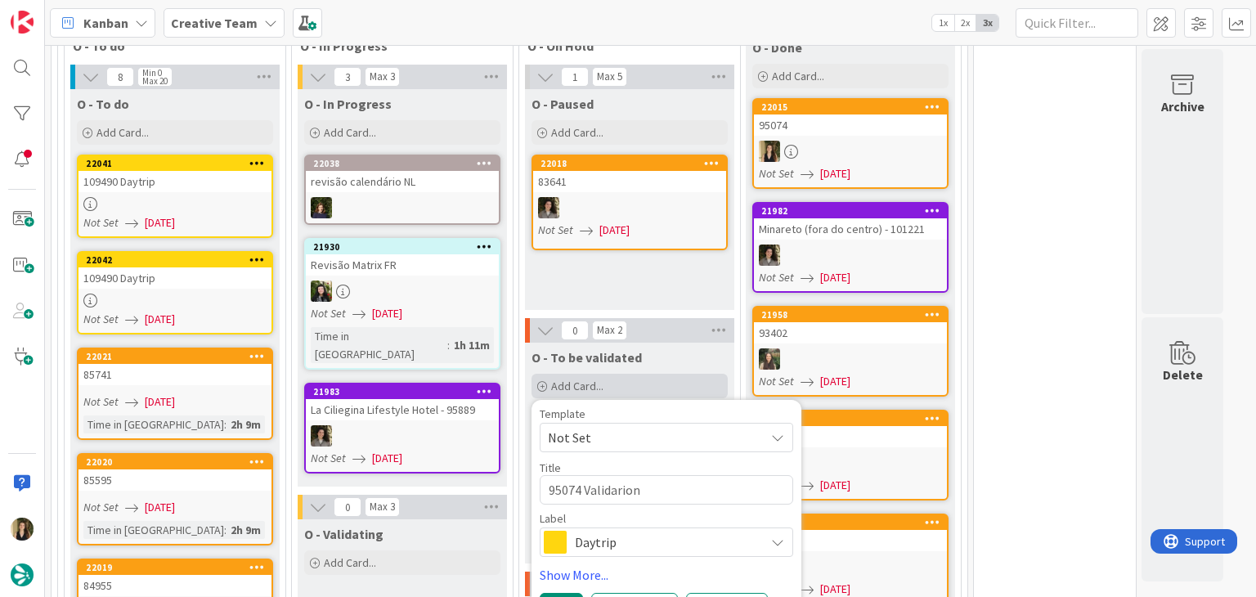
type textarea "95074 Validario"
type textarea "x"
type textarea "95074 Validari"
type textarea "x"
type textarea "95074 Validar"
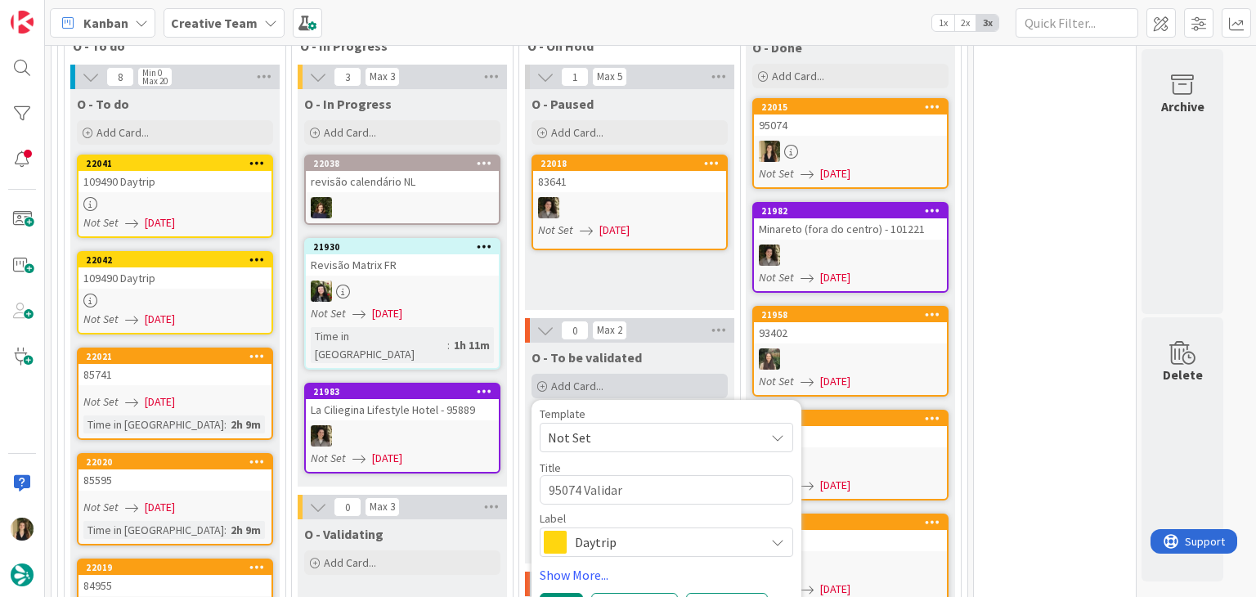
type textarea "x"
type textarea "95074 Valida"
type textarea "x"
type textarea "95074 Validat"
type textarea "x"
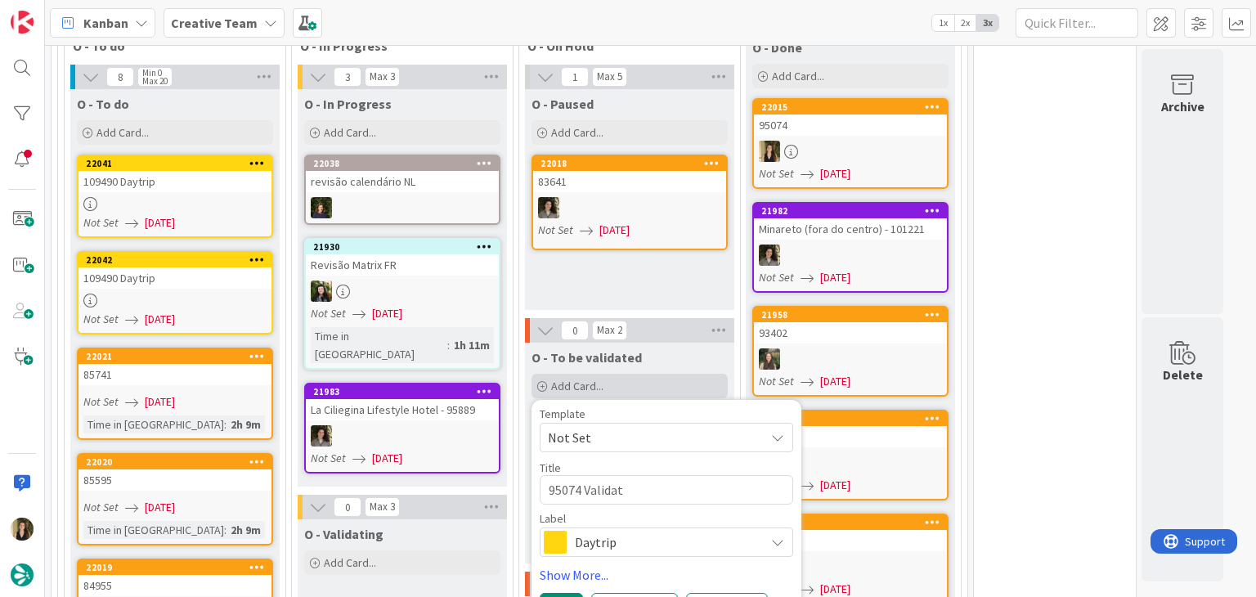
type textarea "95074 Validati"
type textarea "x"
type textarea "95074 Validatio"
type textarea "x"
type textarea "95074 Validation"
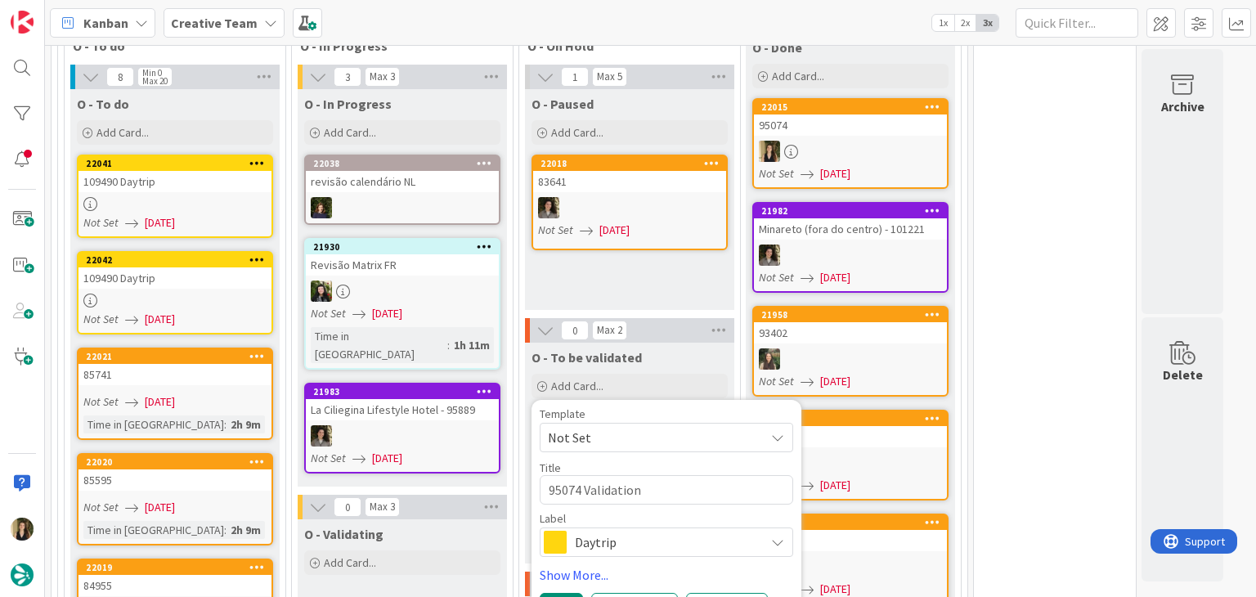
click at [678, 531] on span "Daytrip" at bounding box center [666, 542] width 182 height 23
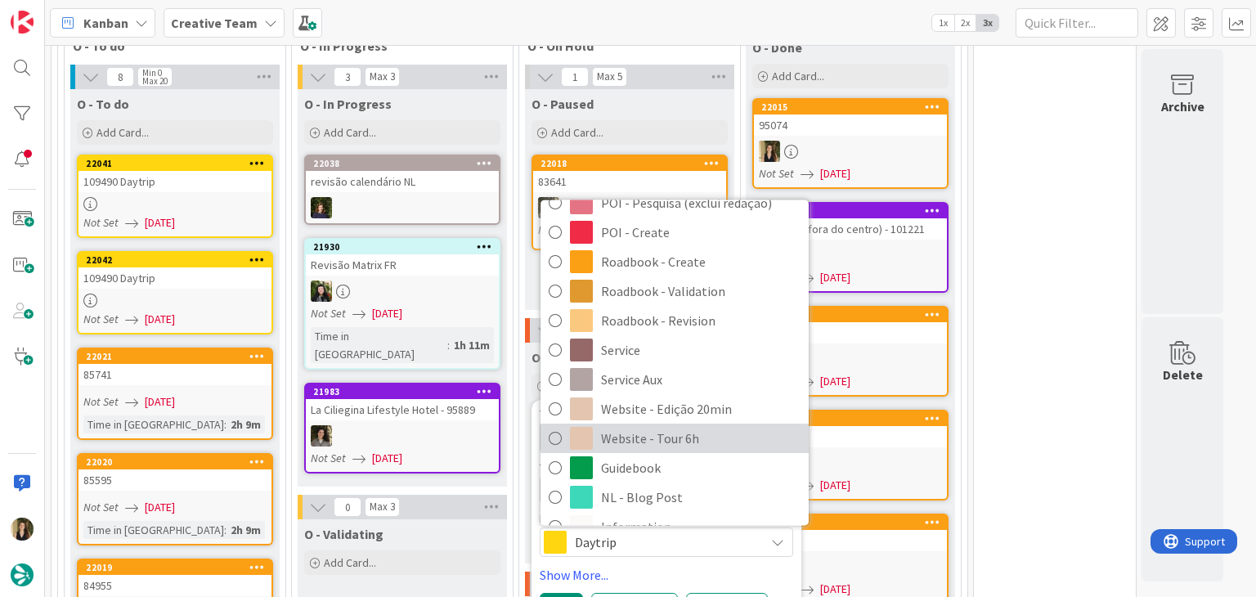
scroll to position [305, 0]
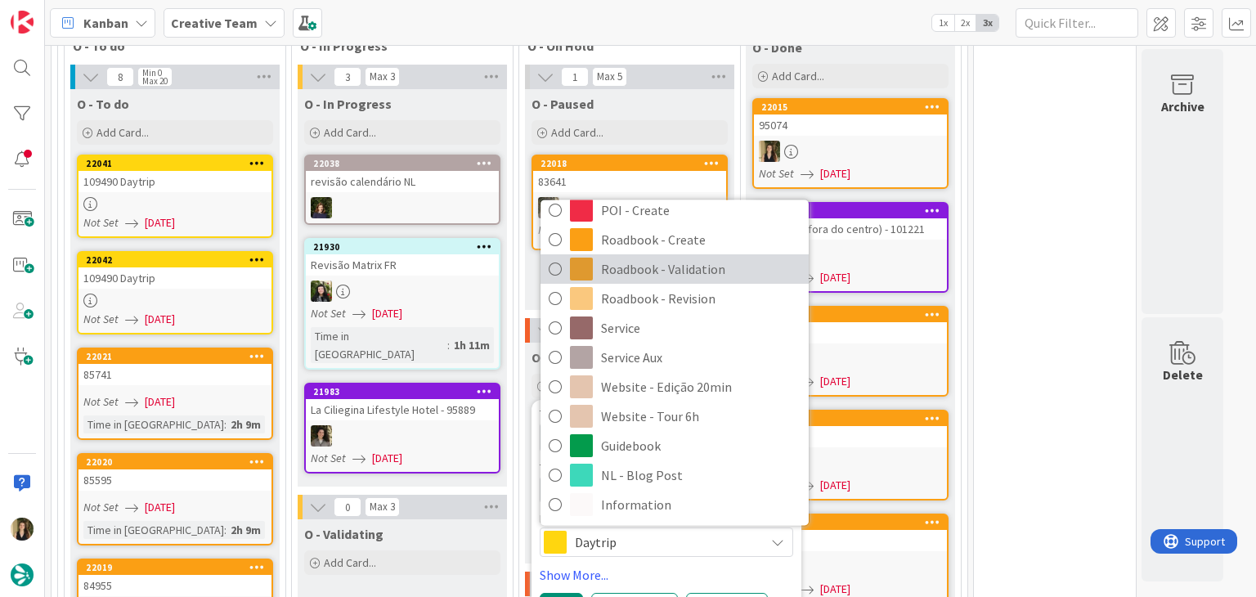
click at [677, 258] on span "Roadbook - Validation" at bounding box center [700, 270] width 199 height 25
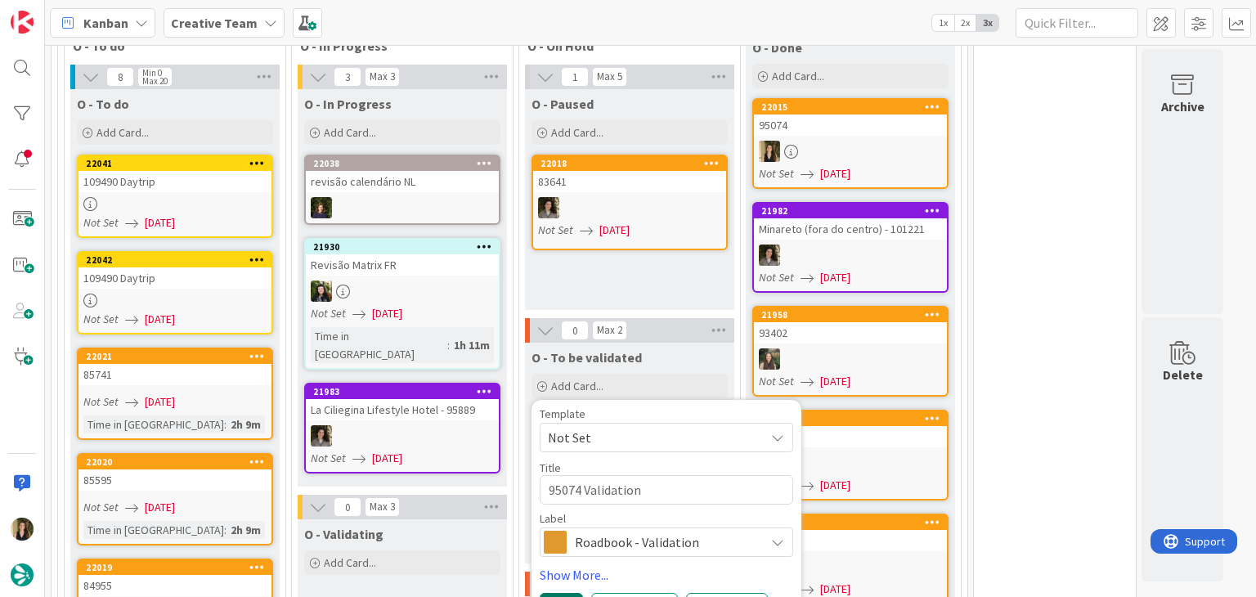
drag, startPoint x: 567, startPoint y: 494, endPoint x: 621, endPoint y: 450, distance: 70.4
click at [565, 593] on button "Add" at bounding box center [561, 607] width 43 height 29
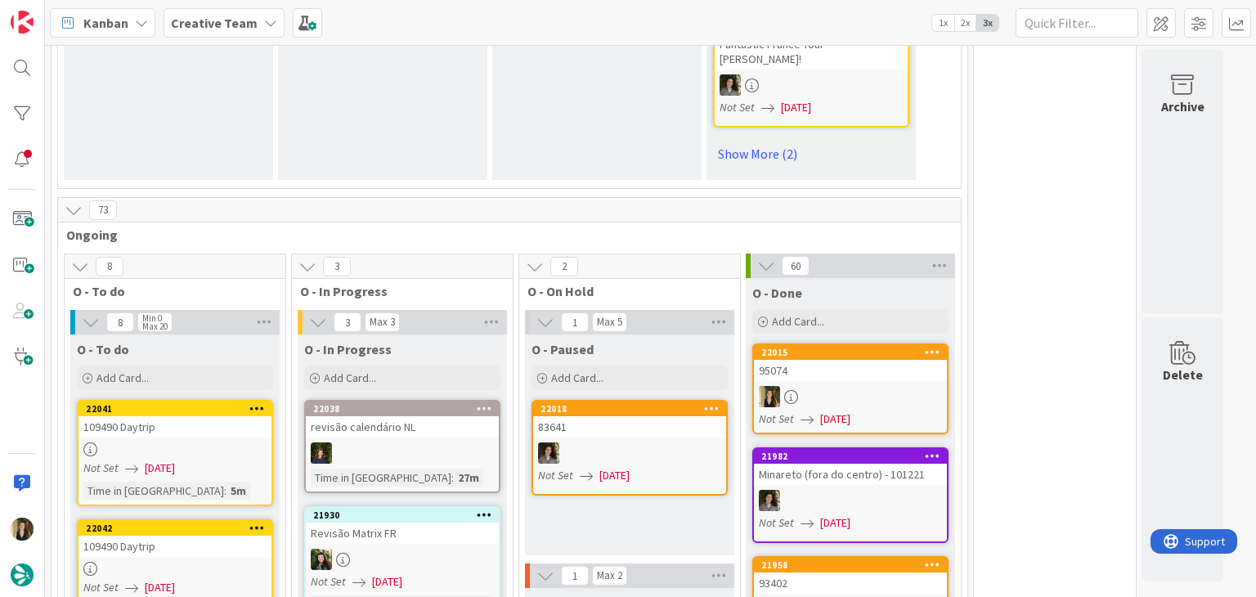
scroll to position [1431, 0]
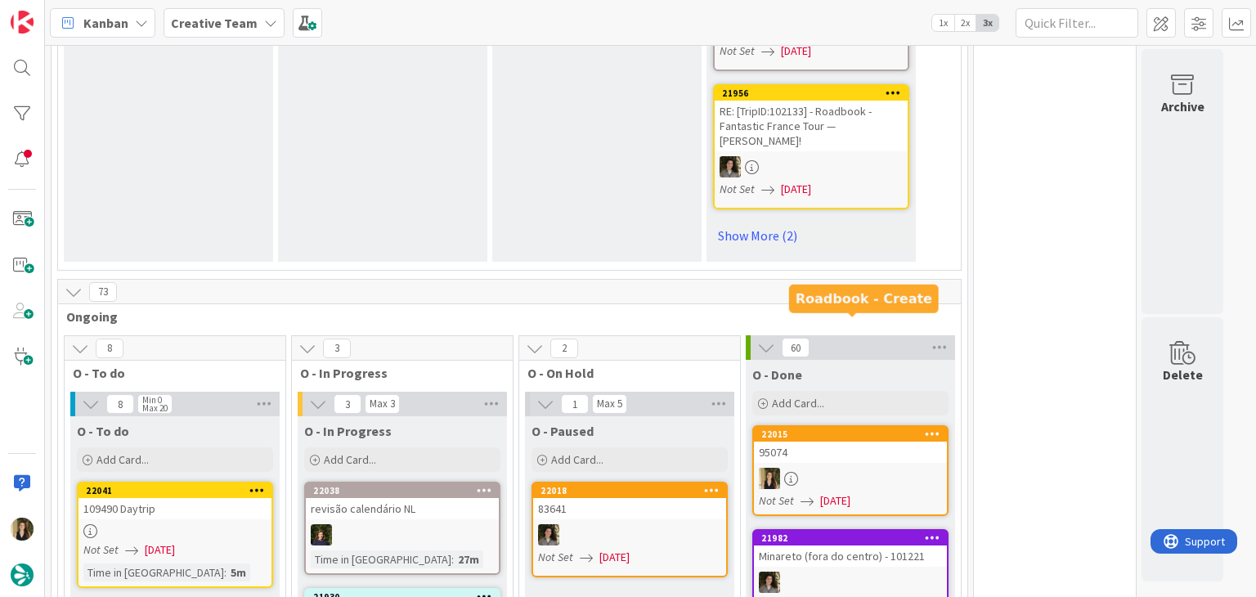
click at [837, 468] on div at bounding box center [850, 478] width 193 height 21
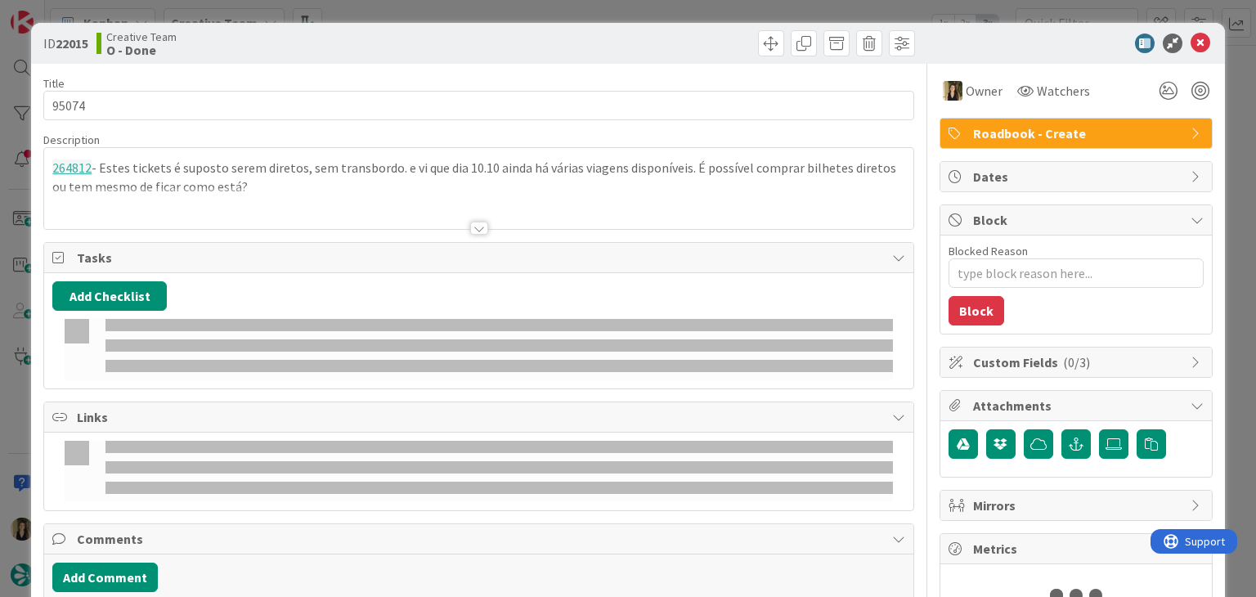
drag, startPoint x: 216, startPoint y: 171, endPoint x: 285, endPoint y: 191, distance: 71.7
click at [217, 171] on p "264812 - [PERSON_NAME] tickets é suposto serem diretos, sem transbordo. e vi qu…" at bounding box center [478, 177] width 852 height 37
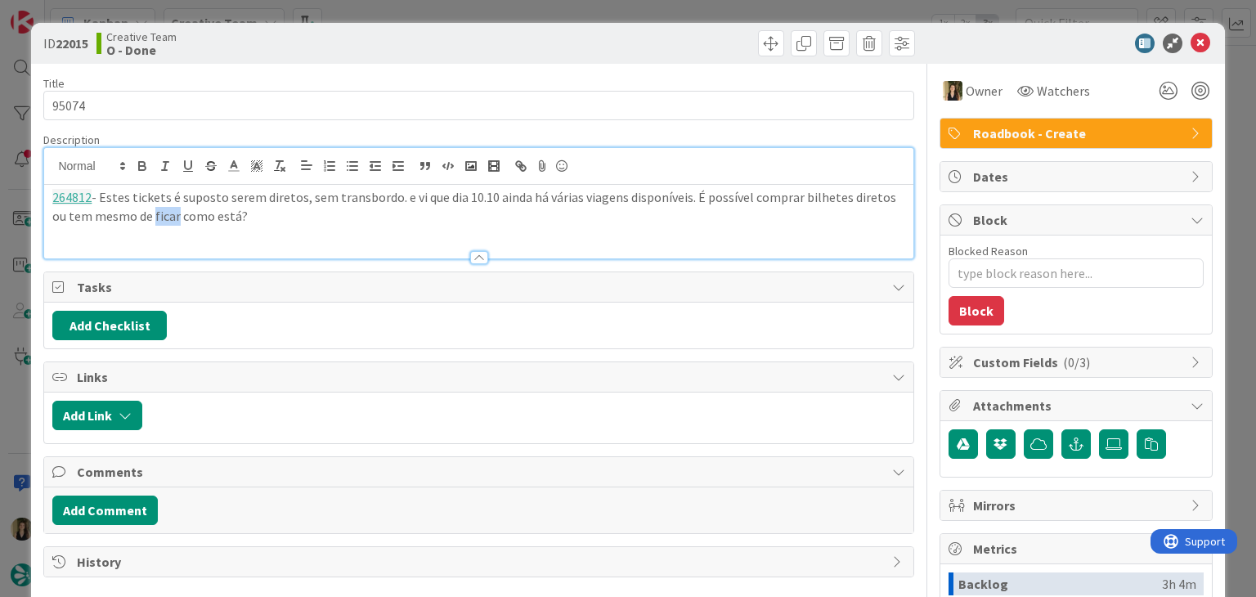
drag, startPoint x: 163, startPoint y: 229, endPoint x: 150, endPoint y: 229, distance: 13.1
click at [150, 229] on div "264812 - [PERSON_NAME] tickets é suposto serem diretos, sem transbordo. e vi qu…" at bounding box center [478, 222] width 868 height 74
drag, startPoint x: 280, startPoint y: 227, endPoint x: 24, endPoint y: 197, distance: 258.5
click at [25, 198] on div "ID 22015 Creative Team O - Done Title 5 / 128 95074 Description 264812 - [PERSO…" at bounding box center [628, 298] width 1256 height 597
copy p "264812 - [PERSON_NAME] tickets é suposto serem diretos, sem transbordo. e vi qu…"
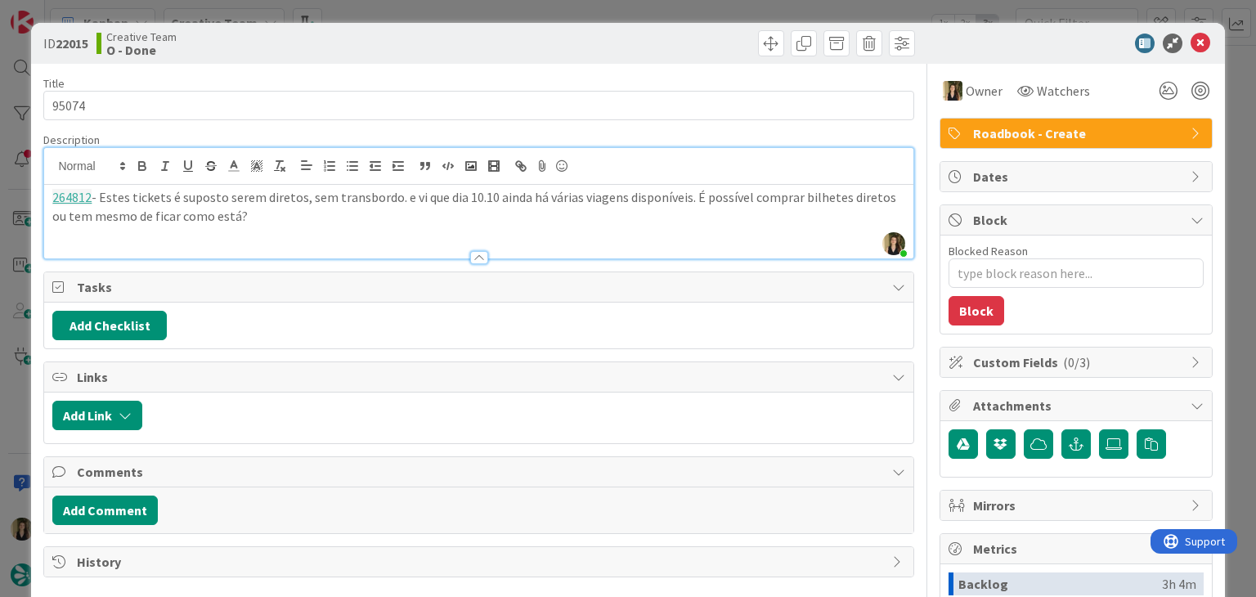
drag, startPoint x: 342, startPoint y: 30, endPoint x: 347, endPoint y: 13, distance: 17.9
click at [343, 30] on div "Creative Team O - Done" at bounding box center [285, 43] width 379 height 26
click at [348, 11] on div "ID 22015 Creative Team O - Done Title 5 / 128 95074 Description [PERSON_NAME] j…" at bounding box center [628, 298] width 1256 height 597
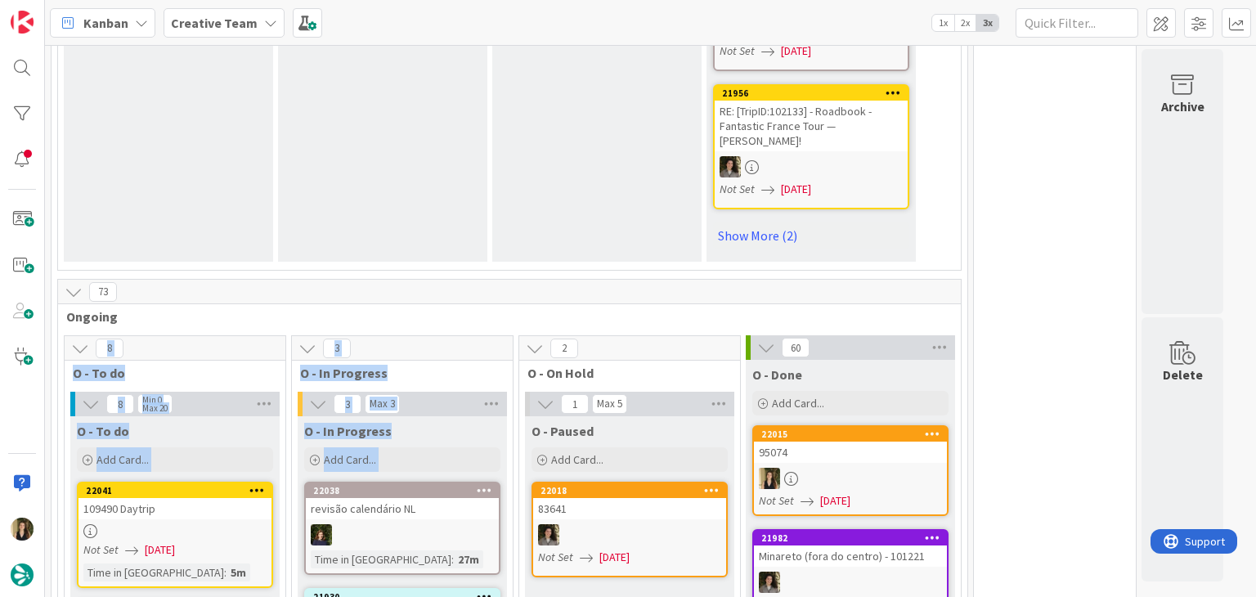
drag, startPoint x: 391, startPoint y: 235, endPoint x: 517, endPoint y: 428, distance: 231.1
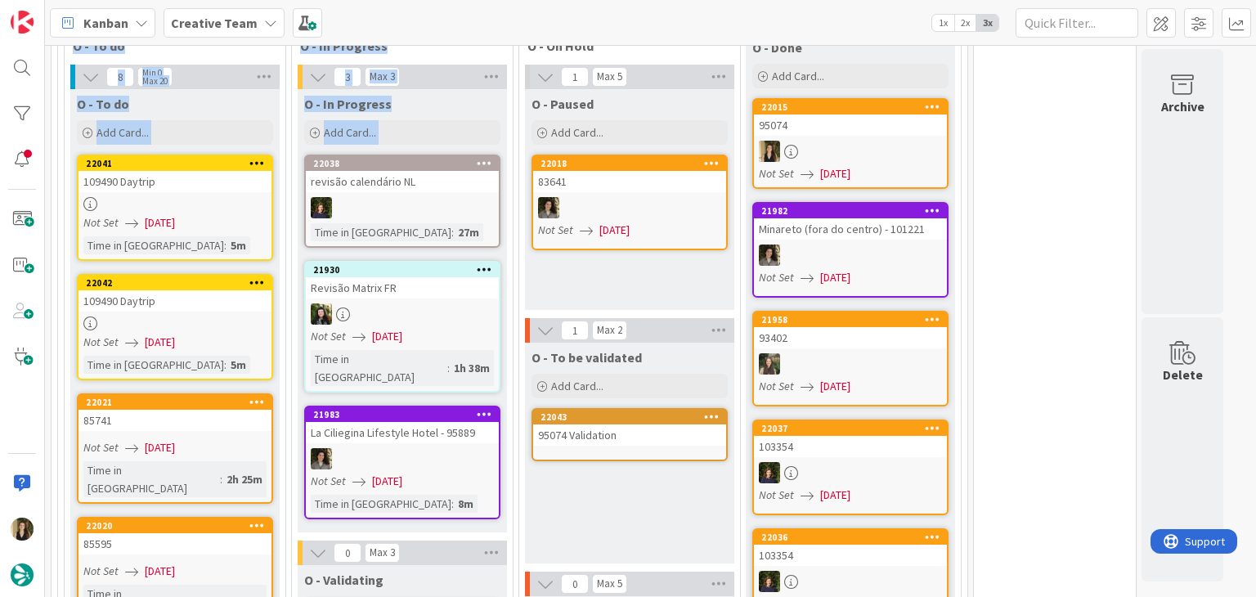
click at [624, 408] on link "22043 95074 Validation" at bounding box center [629, 434] width 196 height 53
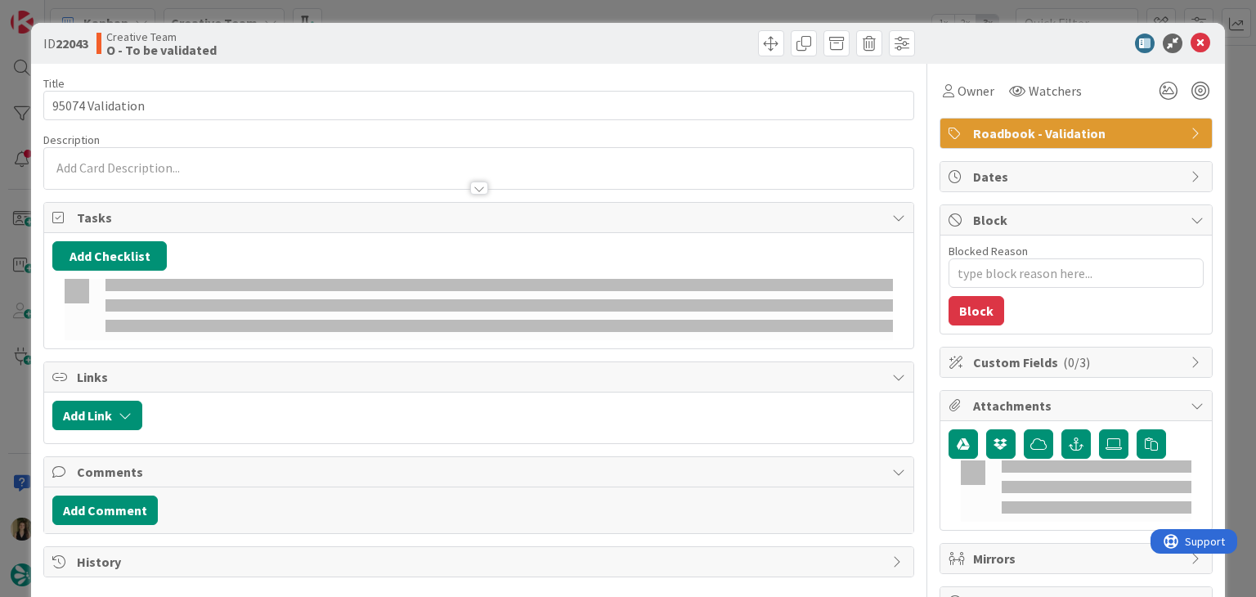
type textarea "x"
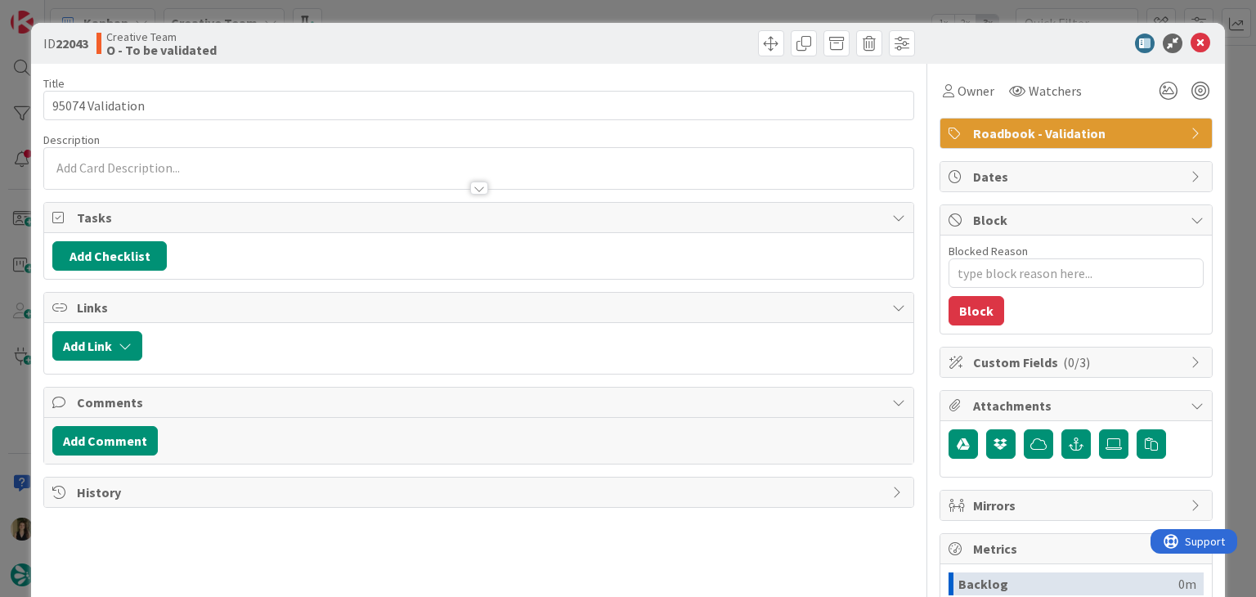
click at [218, 176] on div at bounding box center [478, 180] width 868 height 17
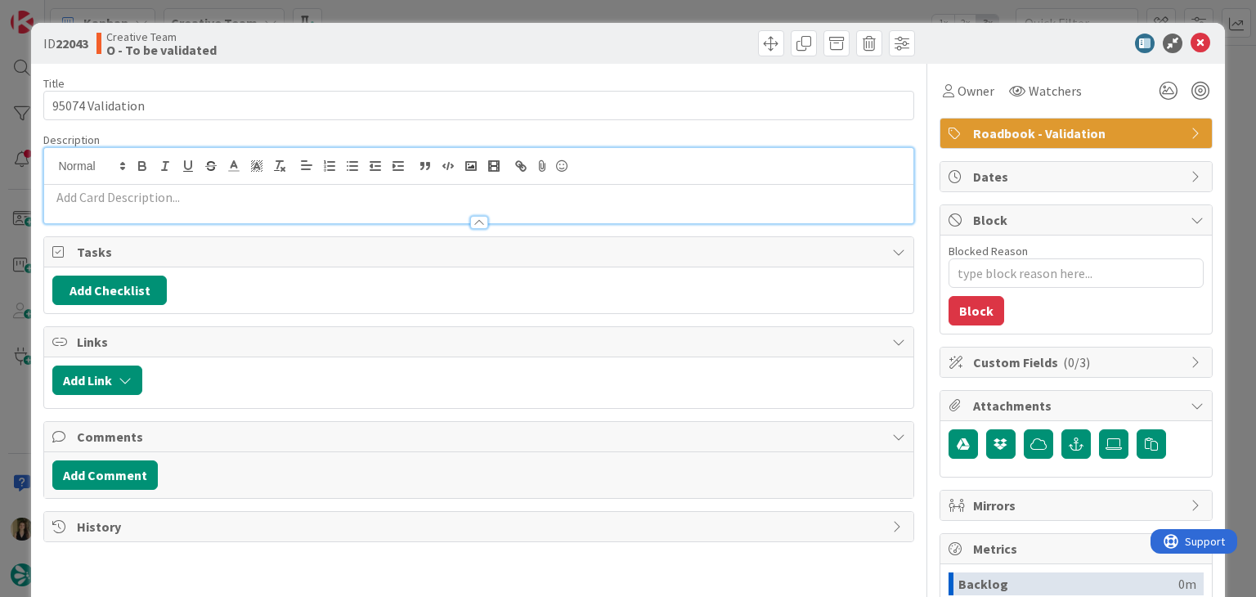
click at [219, 201] on p at bounding box center [478, 197] width 852 height 19
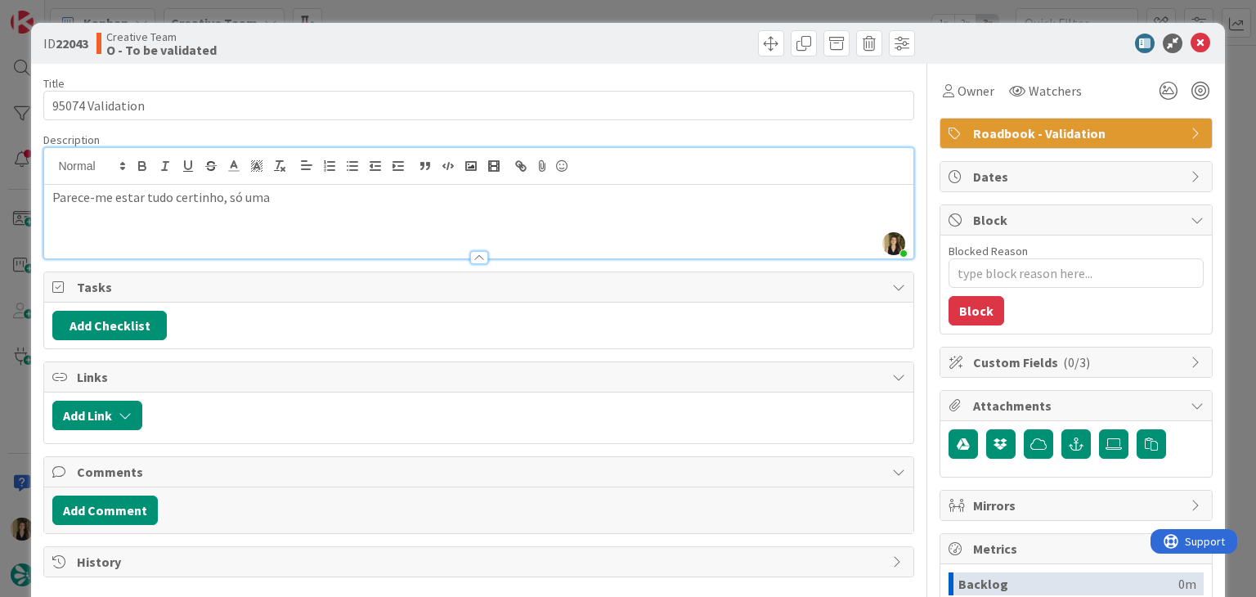
scroll to position [1632, 0]
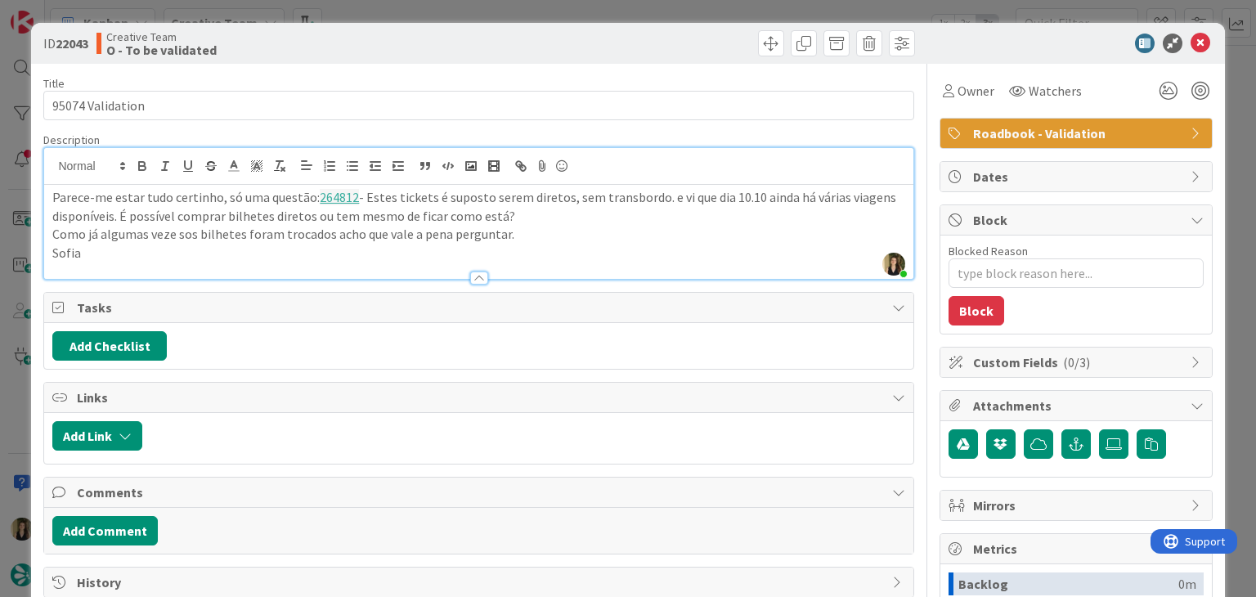
click at [442, 37] on div "Creative Team O - To be validated" at bounding box center [285, 43] width 379 height 26
click at [468, 1] on div "ID 22043 Creative Team O - To be validated Title 16 / 128 95074 Validation Desc…" at bounding box center [628, 298] width 1256 height 597
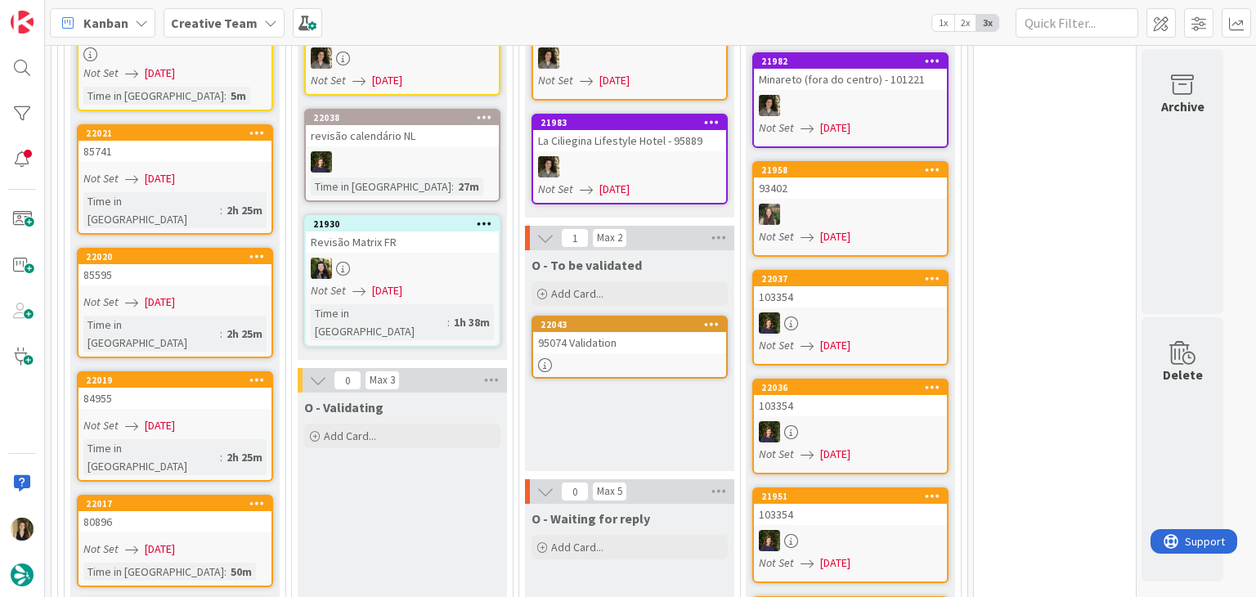
scroll to position [1959, 0]
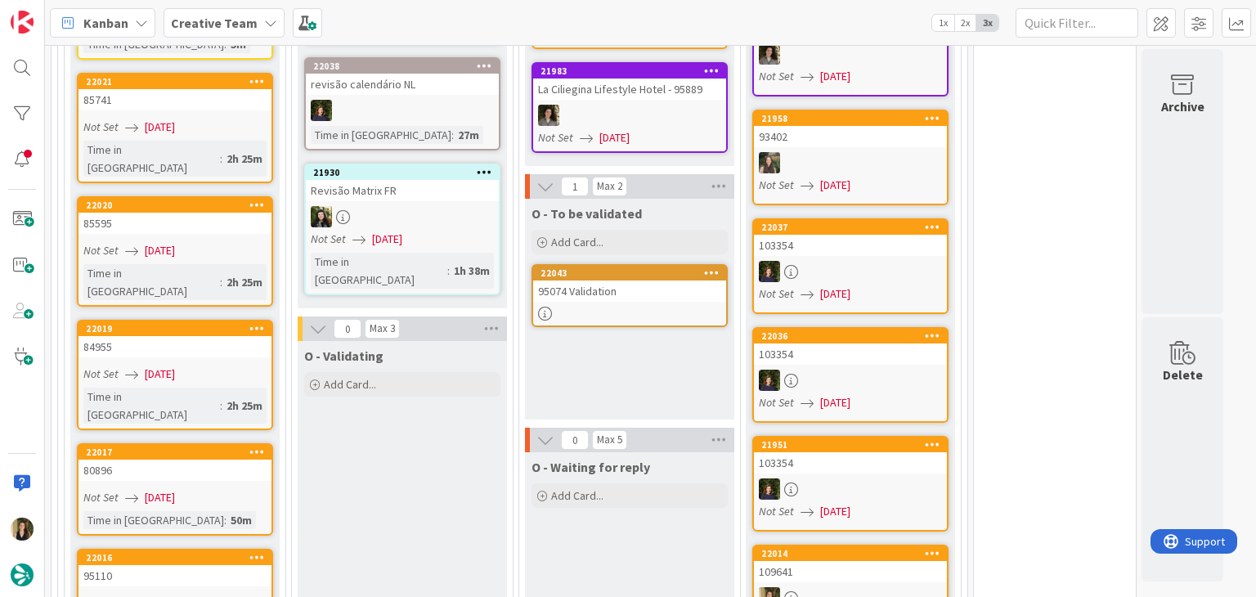
click at [243, 594] on div "Not Set [DATE]" at bounding box center [177, 602] width 188 height 17
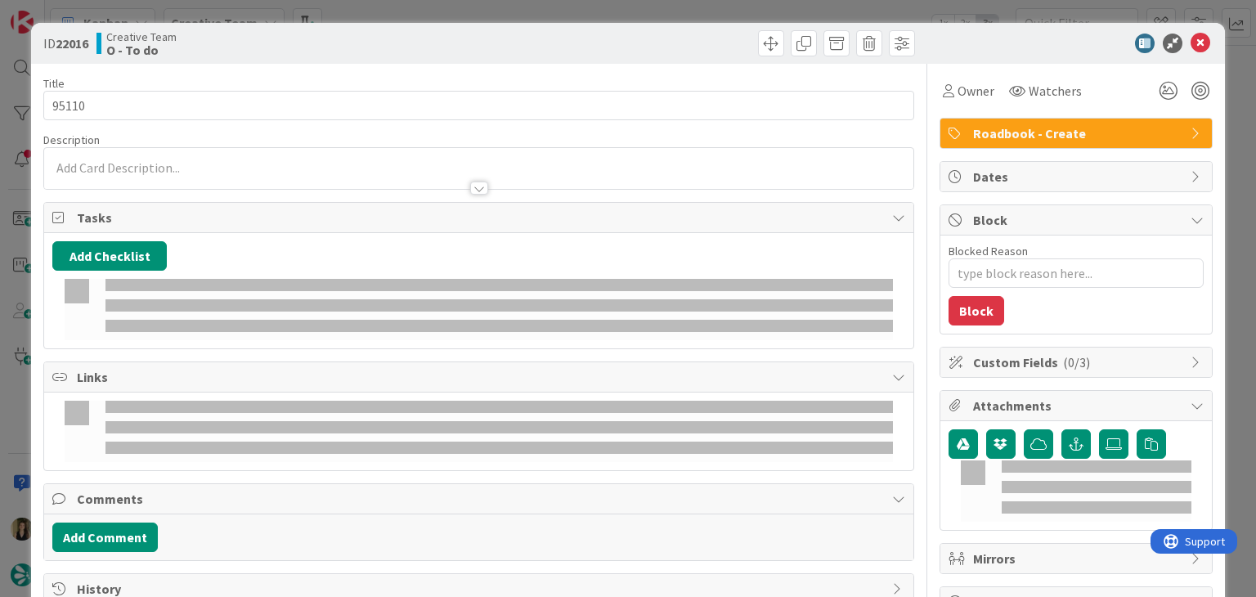
type textarea "x"
type input "95110"
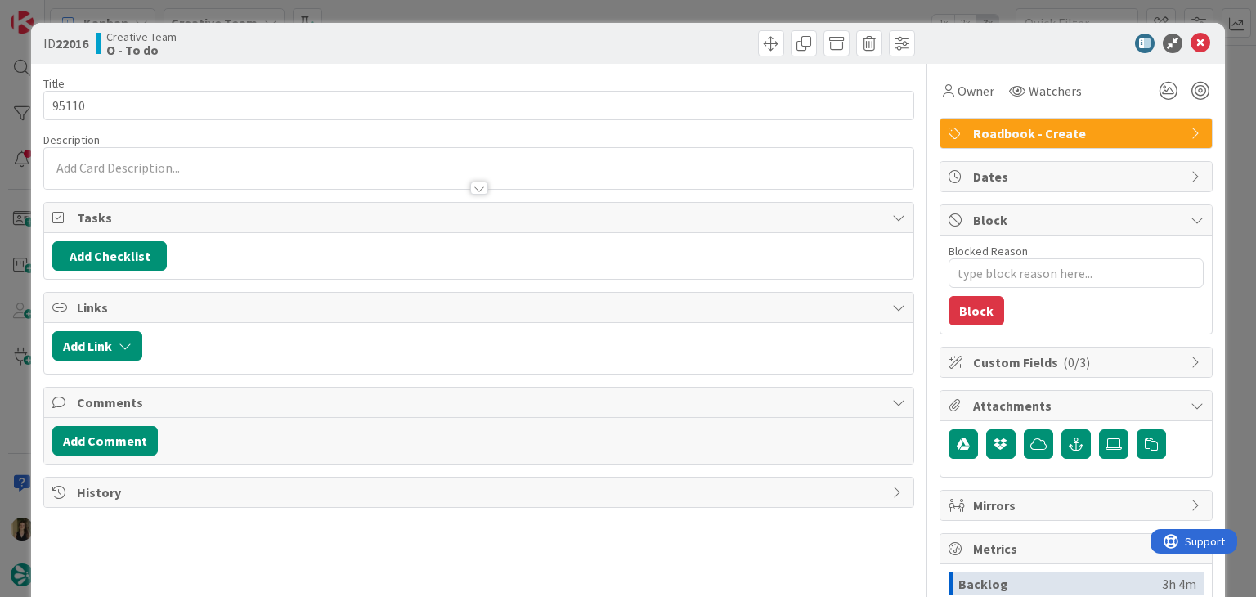
type textarea "x"
type input "95110"
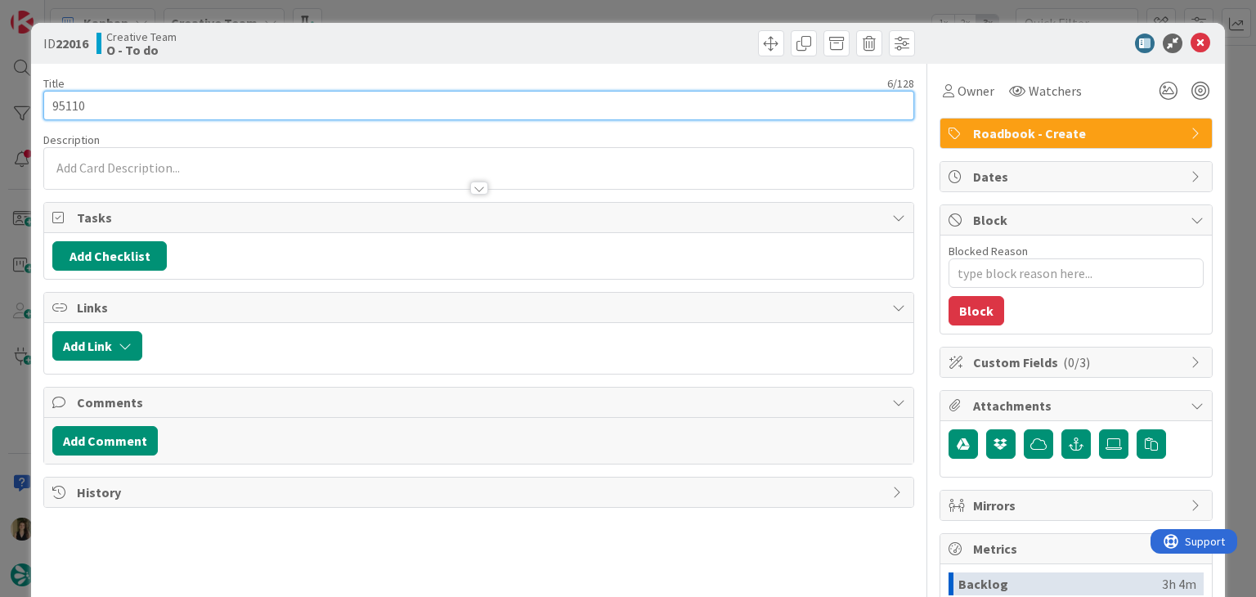
click at [69, 97] on input "95110" at bounding box center [478, 105] width 870 height 29
type textarea "x"
type input "95110"
click at [69, 98] on input "95110" at bounding box center [478, 105] width 870 height 29
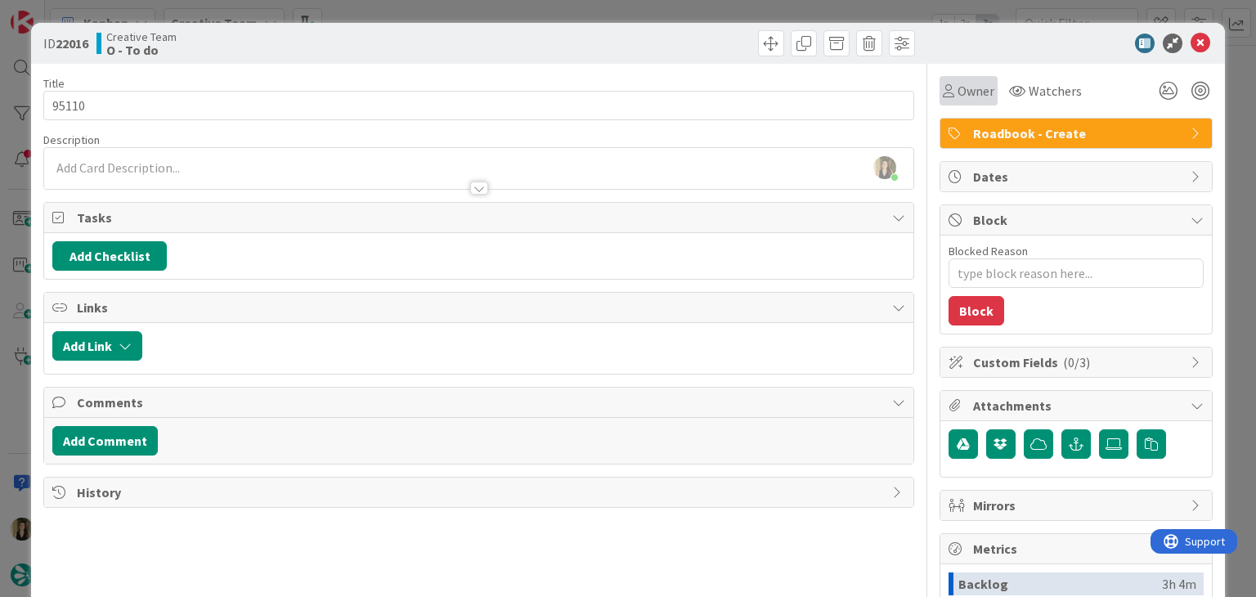
click at [944, 92] on div "Owner" at bounding box center [969, 91] width 52 height 20
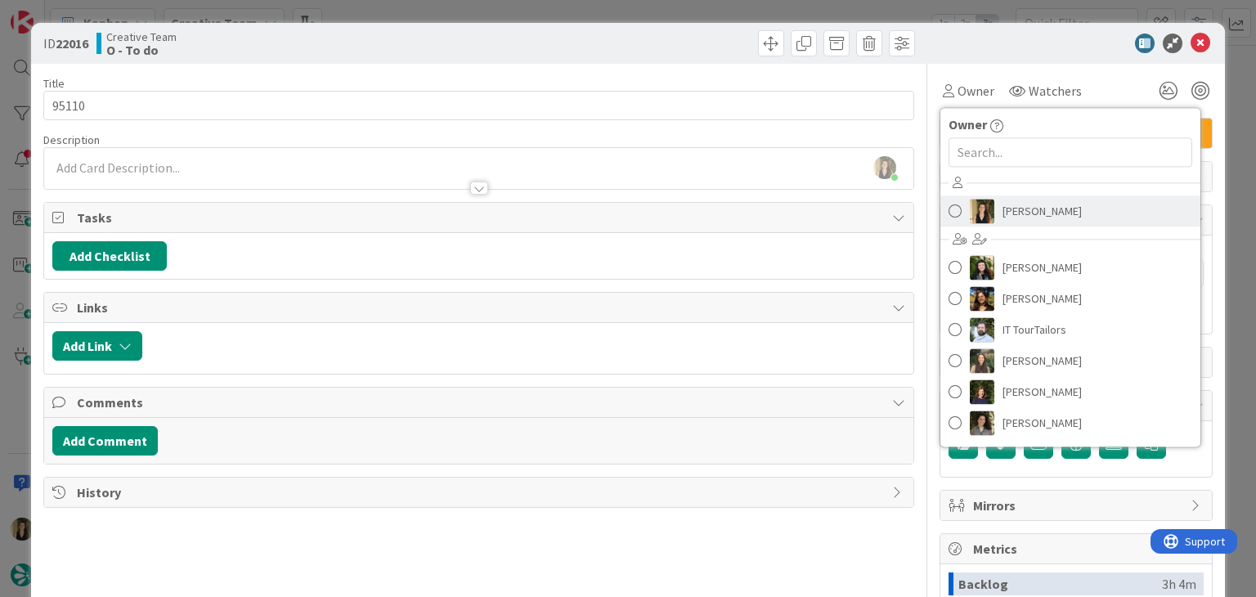
click at [1002, 210] on span "[PERSON_NAME]" at bounding box center [1041, 211] width 79 height 25
type textarea "x"
type input "95110"
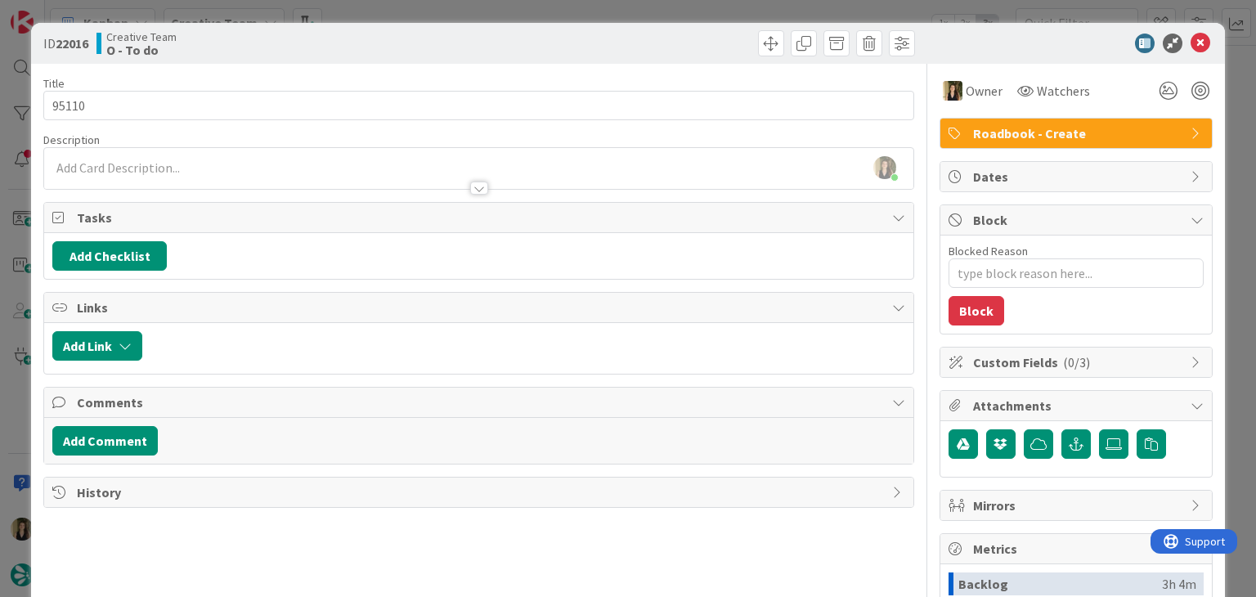
type textarea "x"
type input "95110"
drag, startPoint x: 670, startPoint y: 45, endPoint x: 660, endPoint y: 24, distance: 23.8
click at [669, 44] on div at bounding box center [699, 43] width 432 height 26
click at [658, 14] on div "ID 22016 Creative Team O - To do Title 6 / 128 95110 Description [PERSON_NAME] …" at bounding box center [628, 298] width 1256 height 597
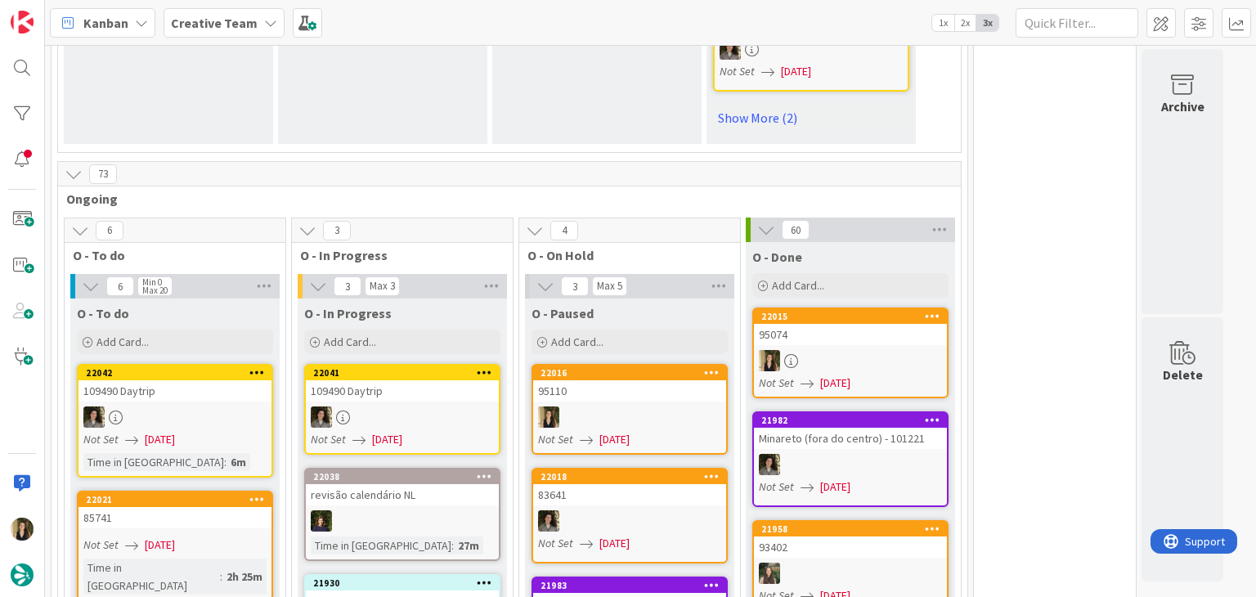
click at [540, 191] on span "Ongoing" at bounding box center [503, 199] width 874 height 16
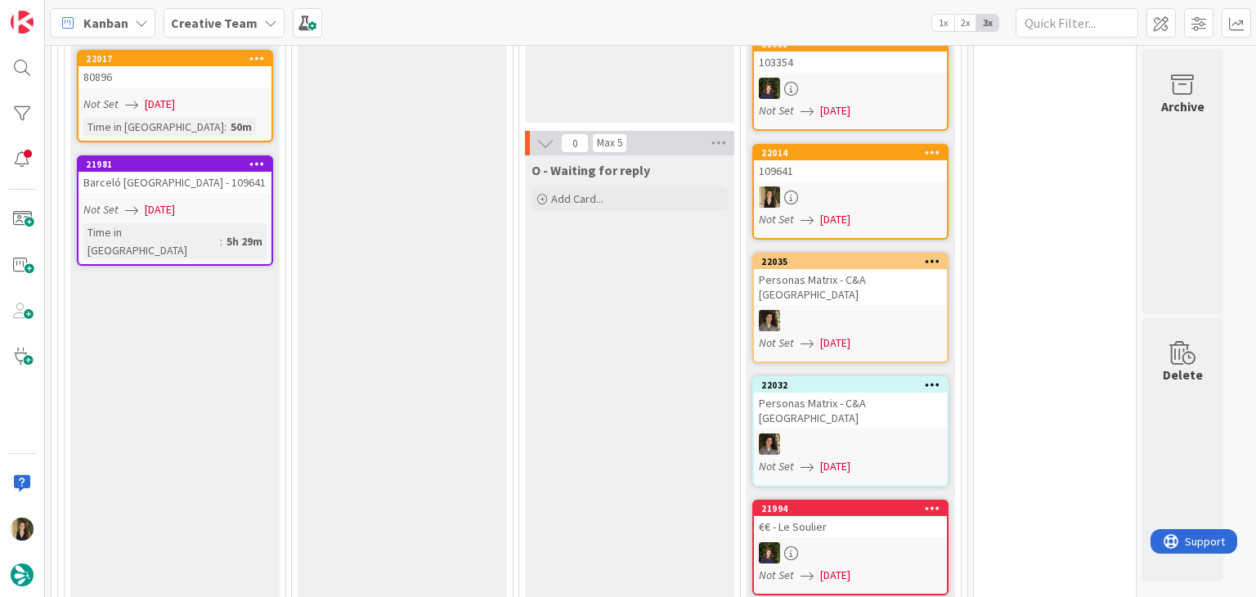
scroll to position [2366, 0]
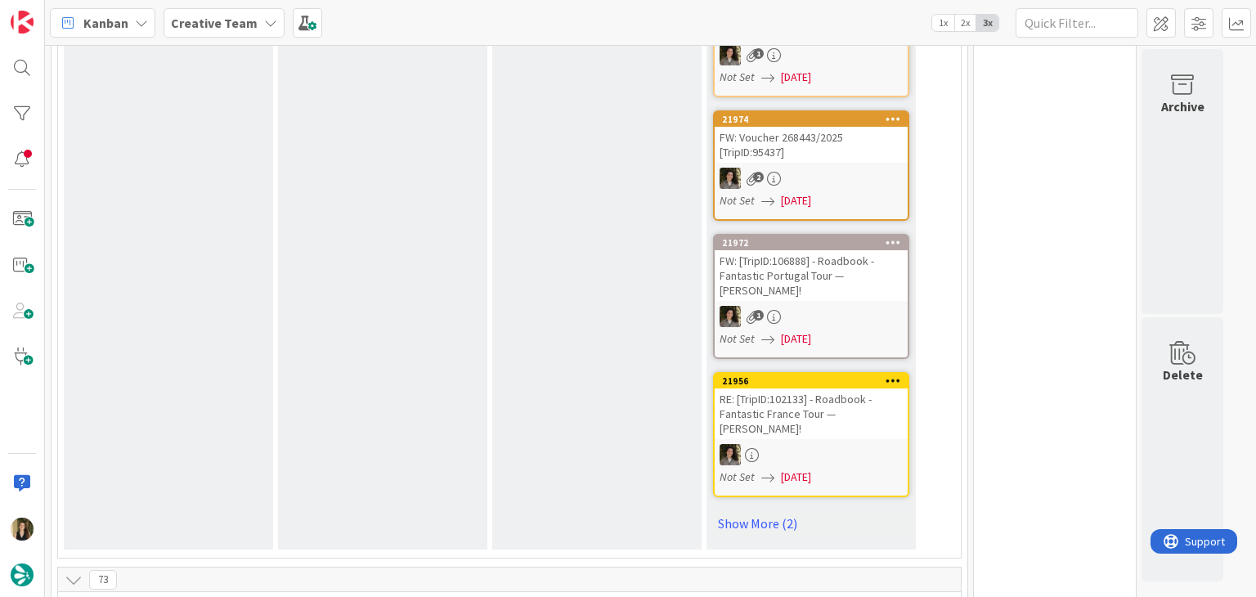
scroll to position [1145, 0]
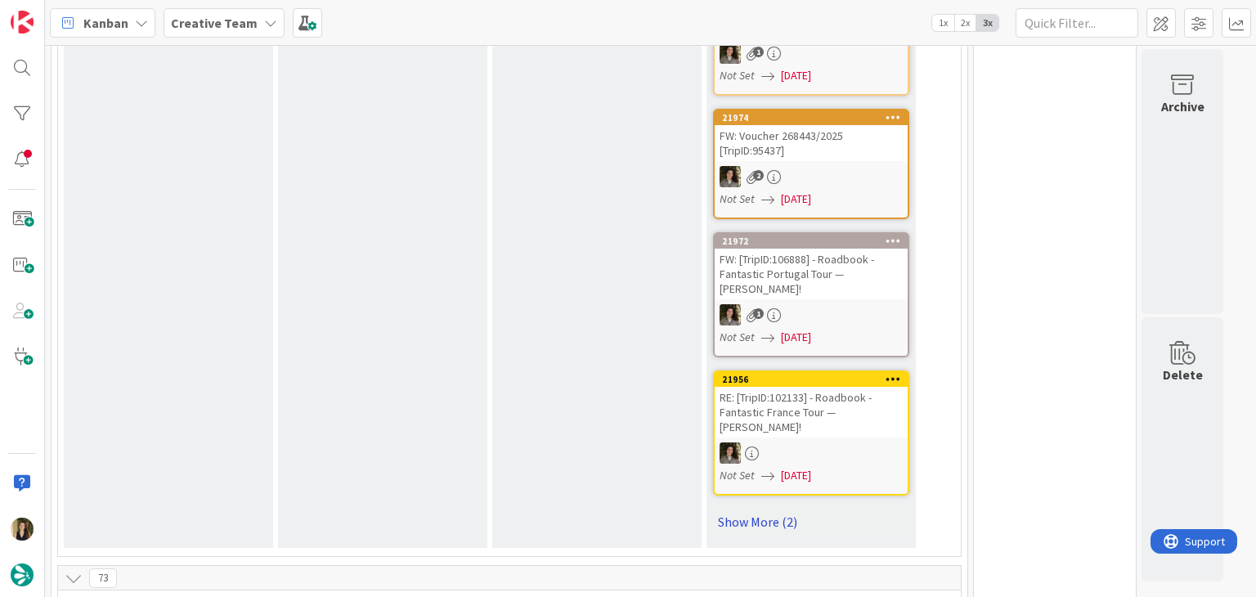
click at [751, 509] on link "Show More (2)" at bounding box center [811, 522] width 196 height 26
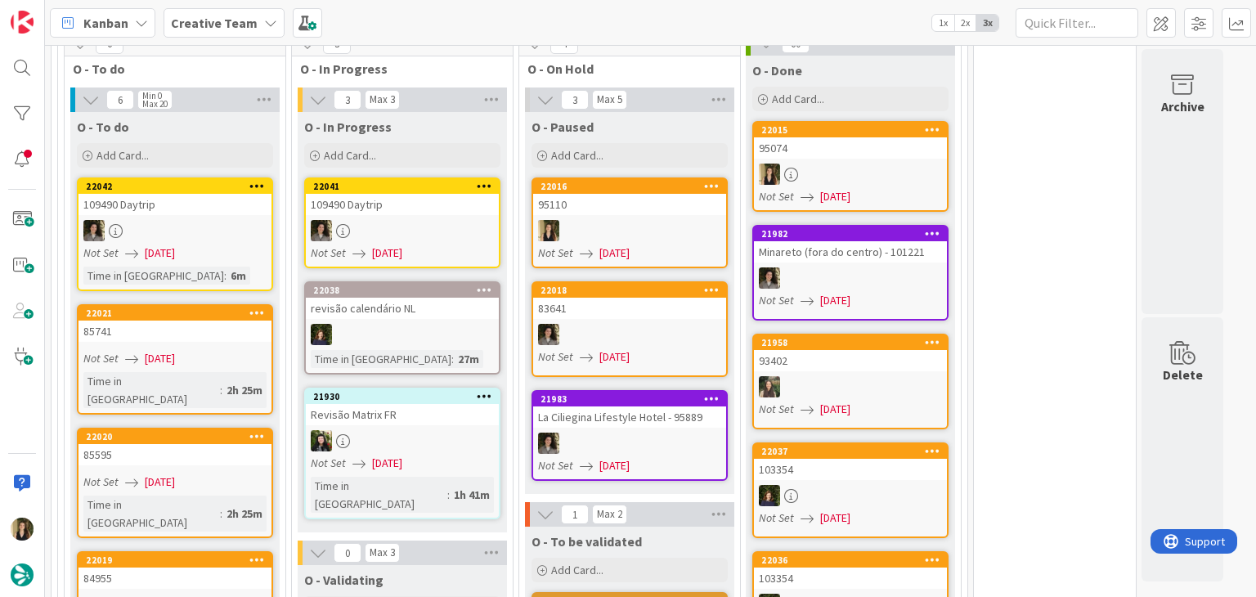
scroll to position [2044, 0]
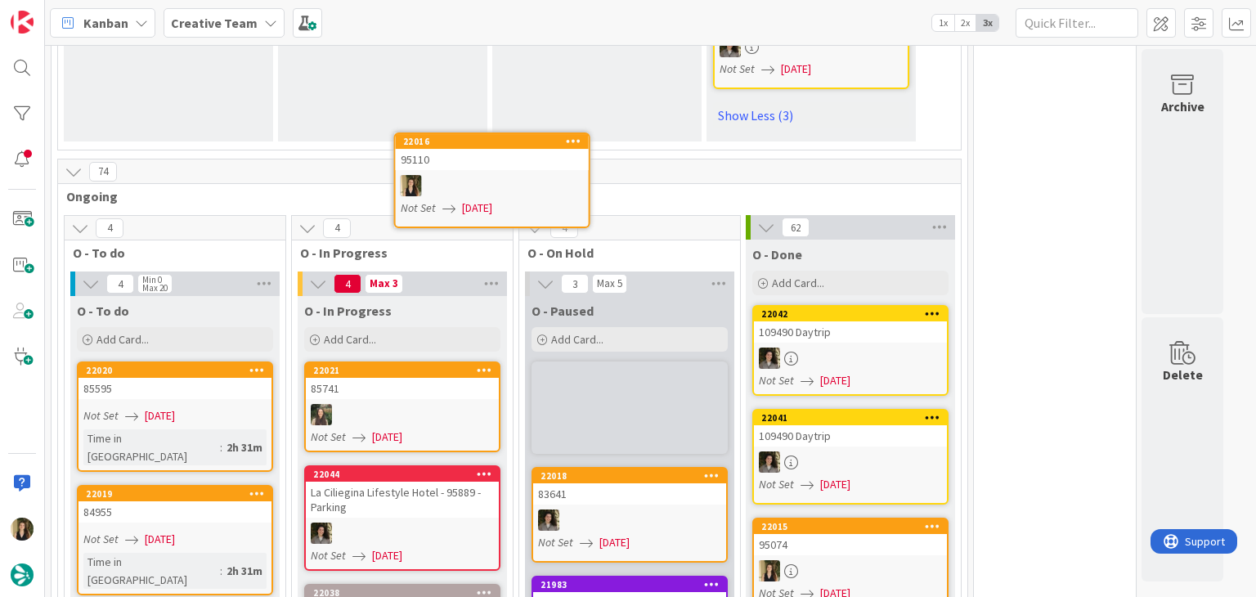
scroll to position [1870, 0]
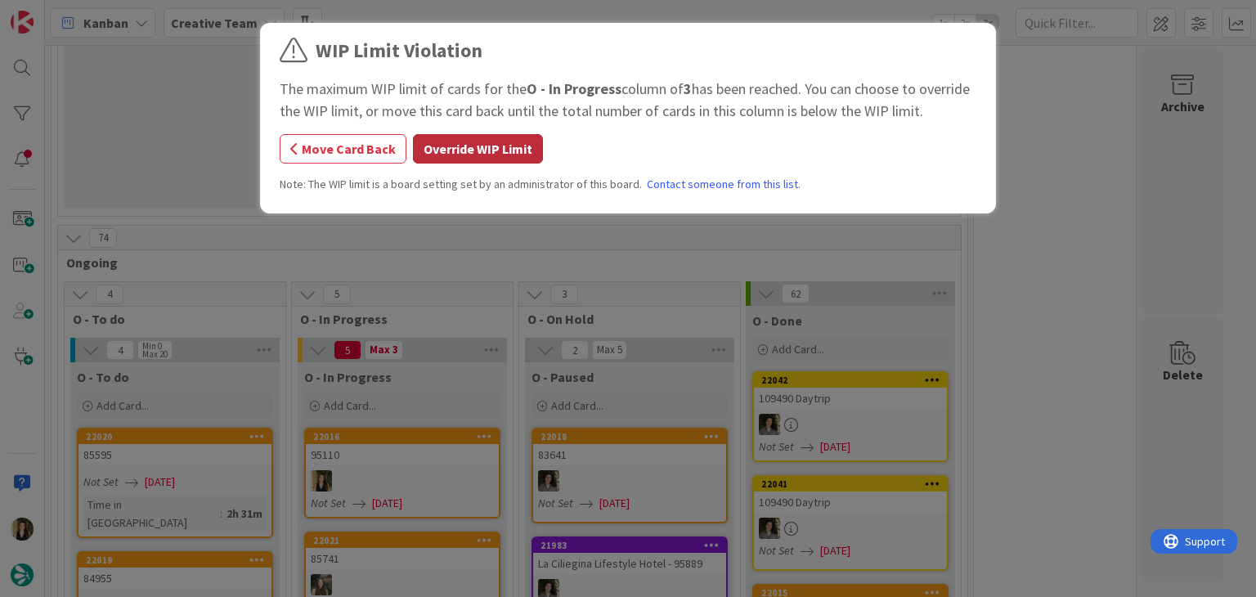
click at [504, 141] on button "Override WIP Limit" at bounding box center [478, 148] width 130 height 29
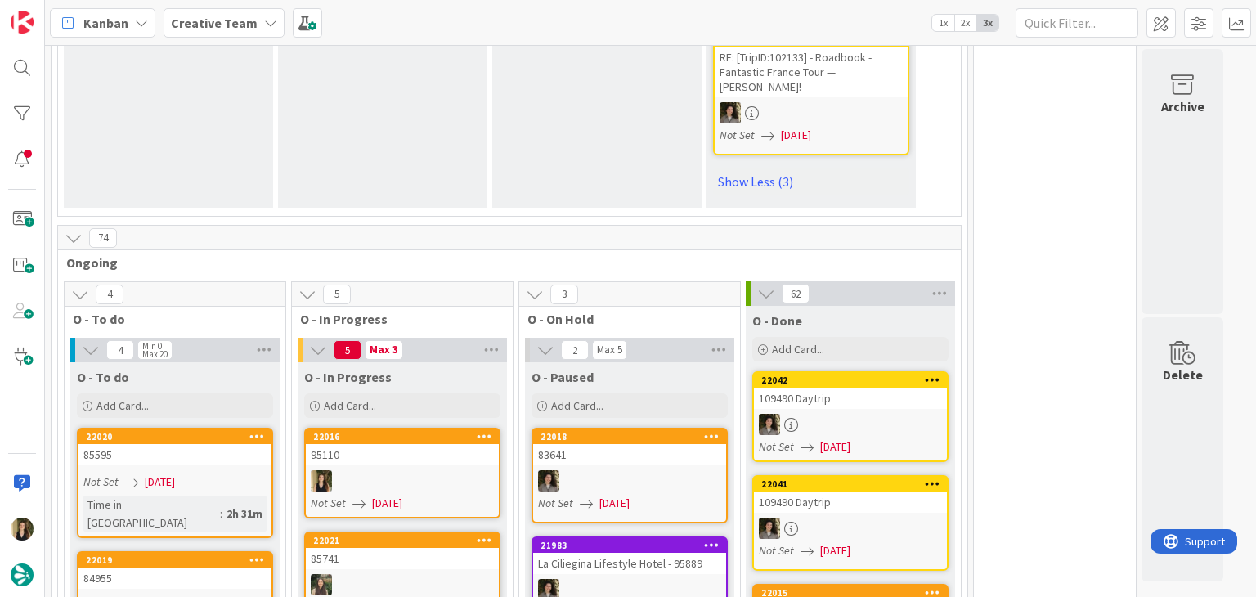
click at [415, 470] on div at bounding box center [402, 480] width 193 height 21
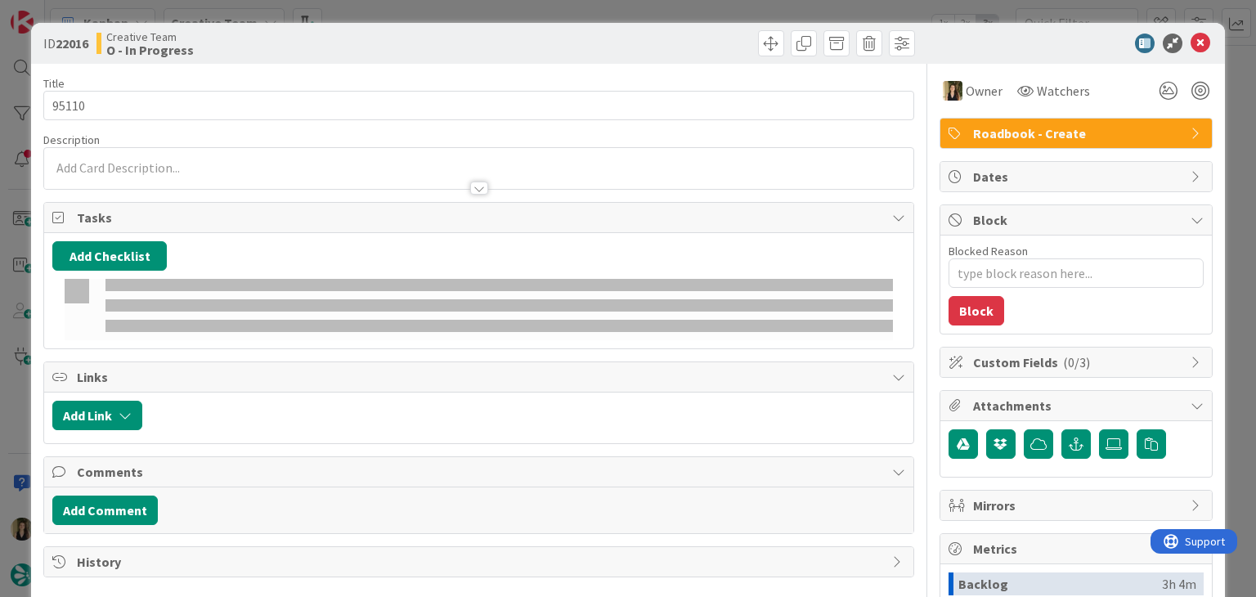
type textarea "x"
type input "95110"
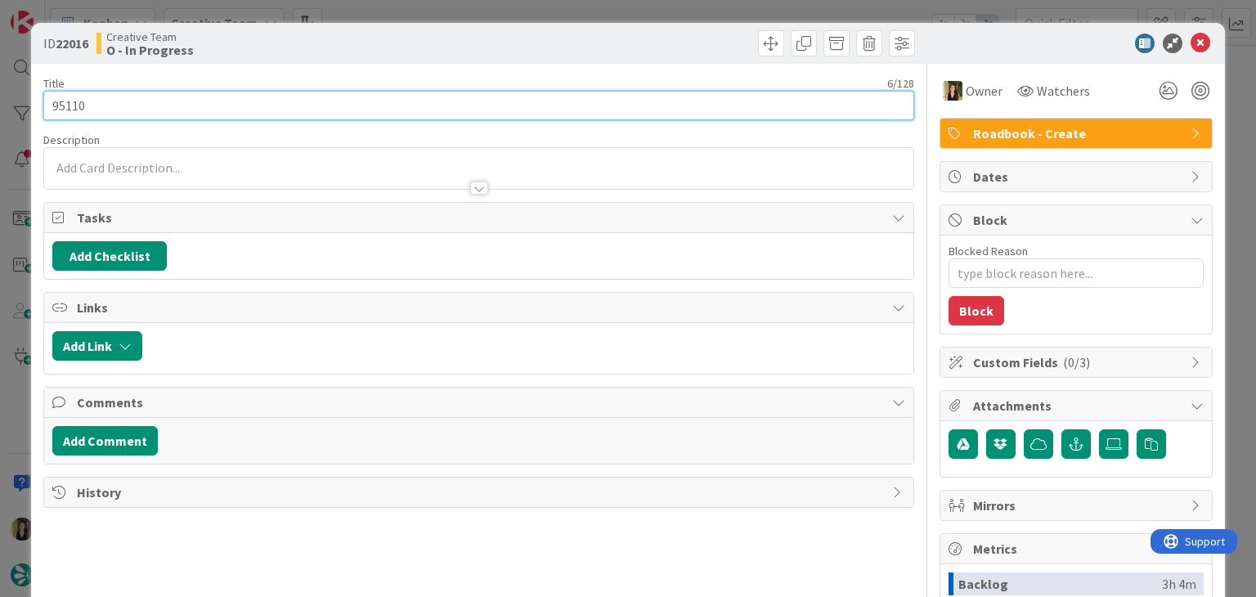
click at [72, 111] on input "95110" at bounding box center [478, 105] width 870 height 29
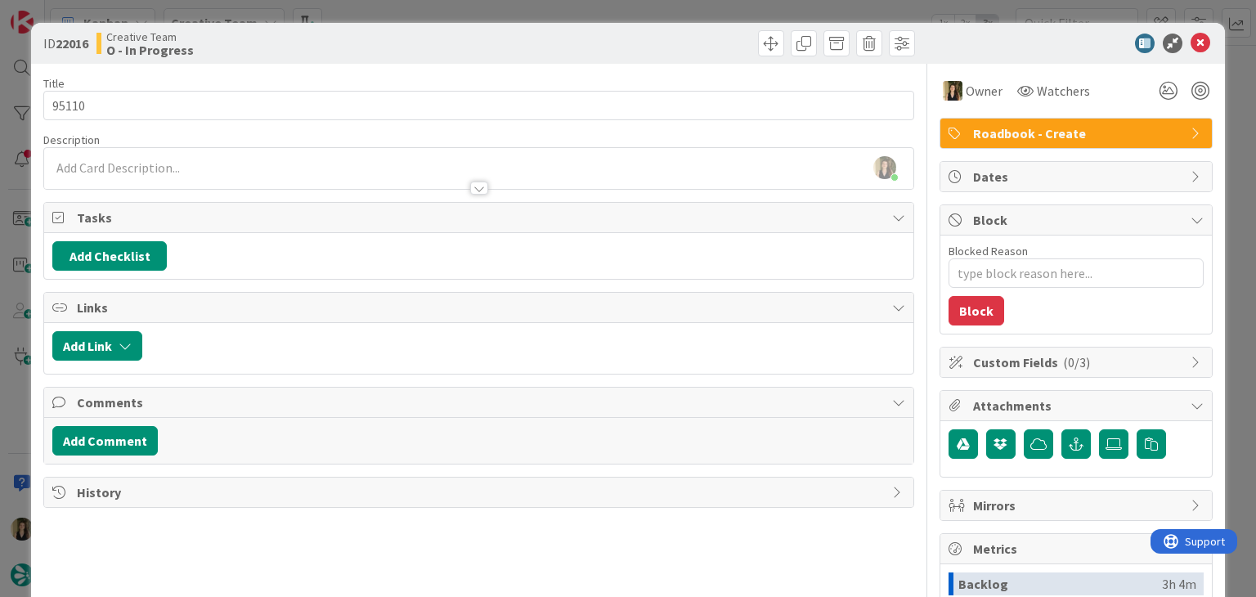
click at [169, 176] on div at bounding box center [478, 180] width 868 height 17
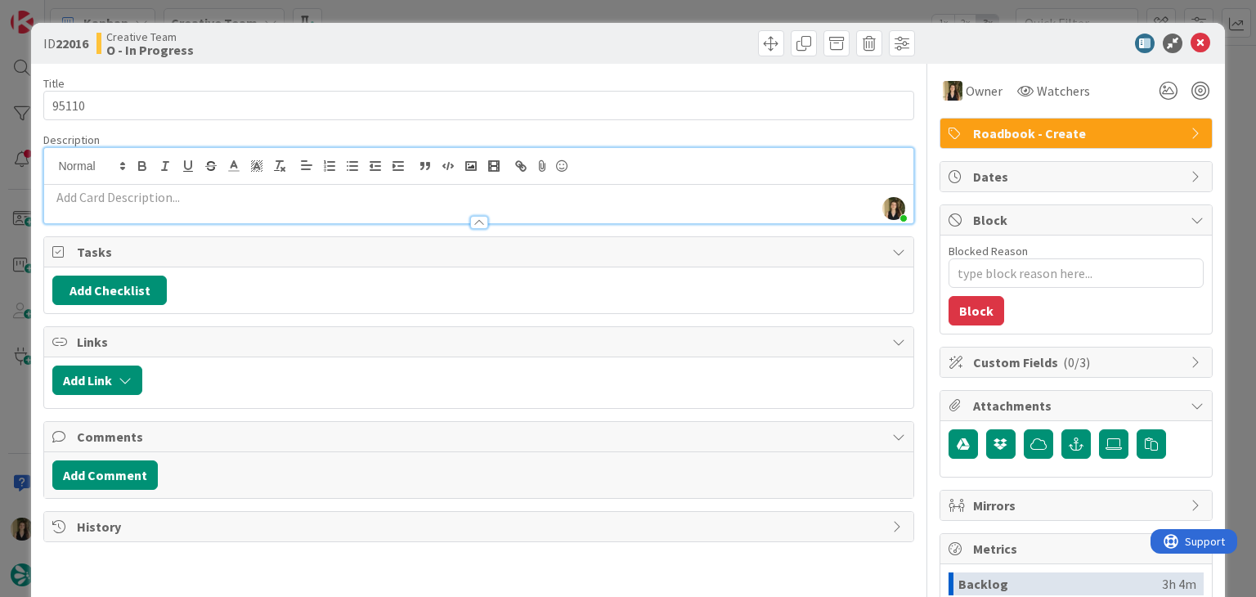
click at [164, 208] on div at bounding box center [478, 214] width 868 height 17
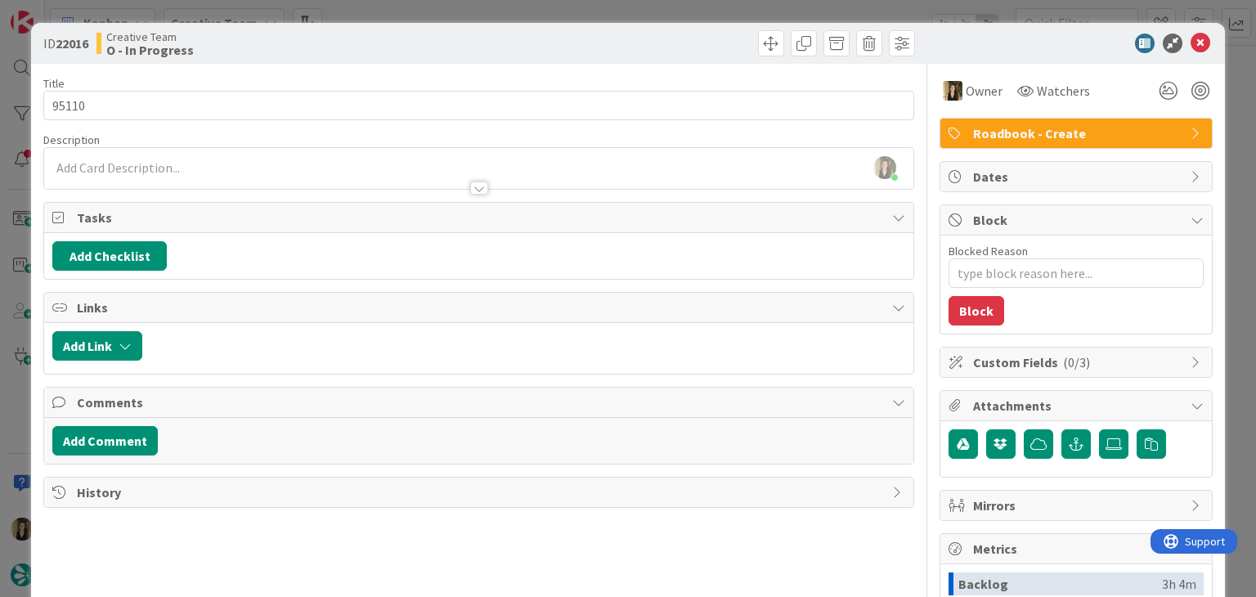
click at [167, 178] on div at bounding box center [478, 180] width 868 height 17
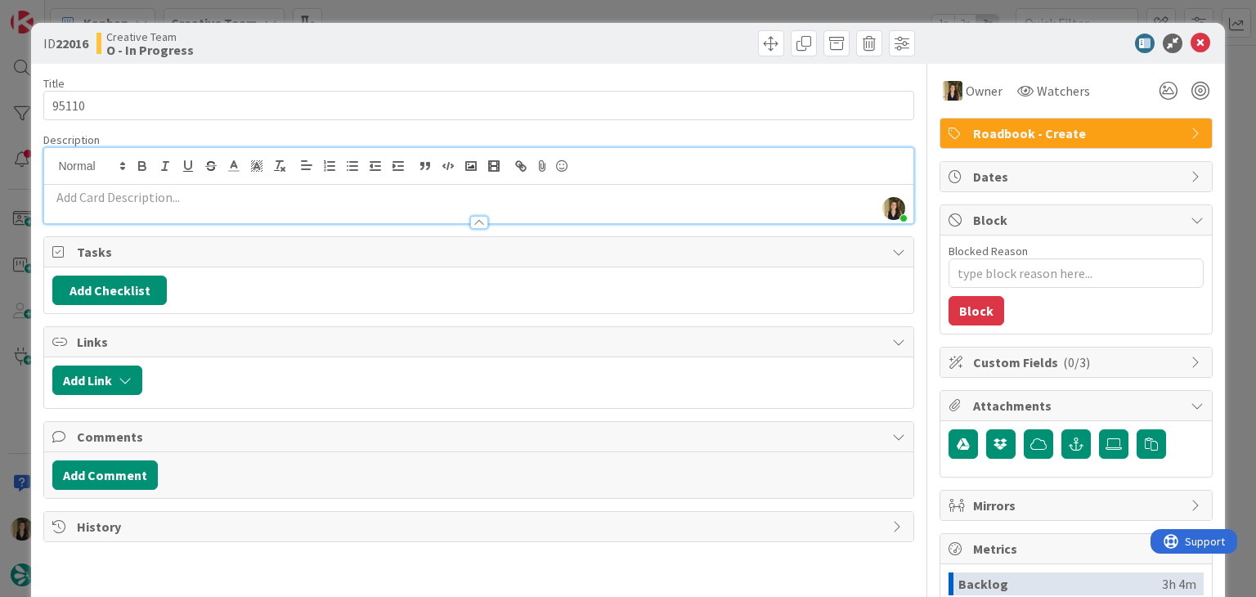
drag, startPoint x: 167, startPoint y: 188, endPoint x: 131, endPoint y: 174, distance: 38.6
click at [164, 190] on p at bounding box center [478, 197] width 852 height 19
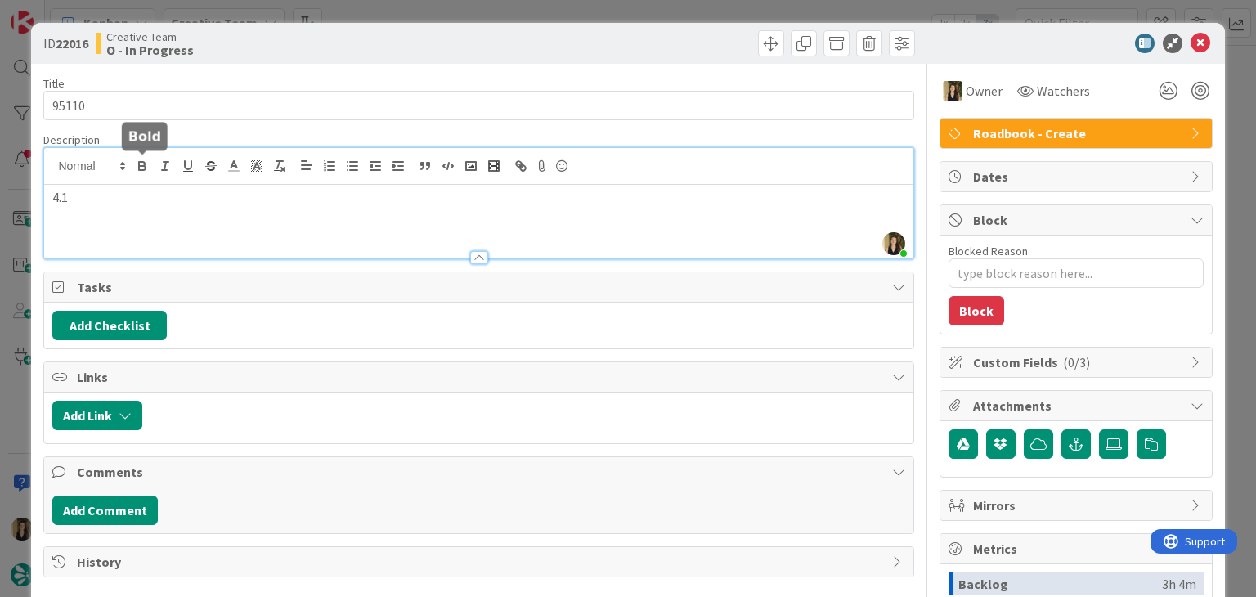
type textarea "x"
type input "95110"
type textarea "x"
type input "95110"
type textarea "x"
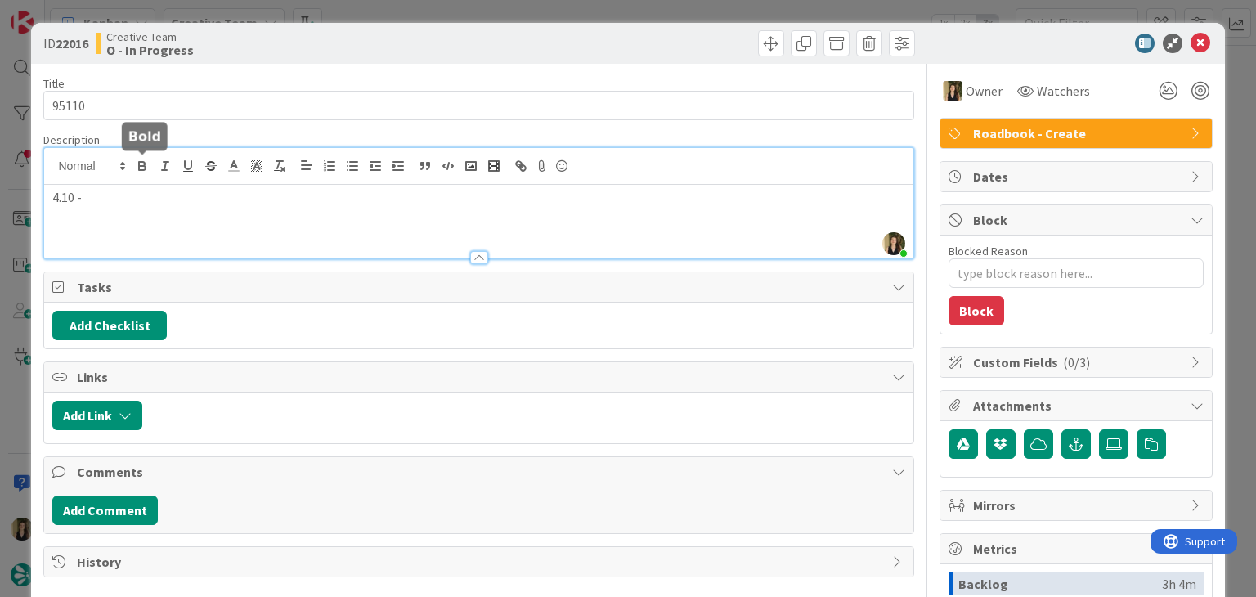
type input "95110"
type textarea "x"
type input "95110"
type textarea "x"
type input "95110"
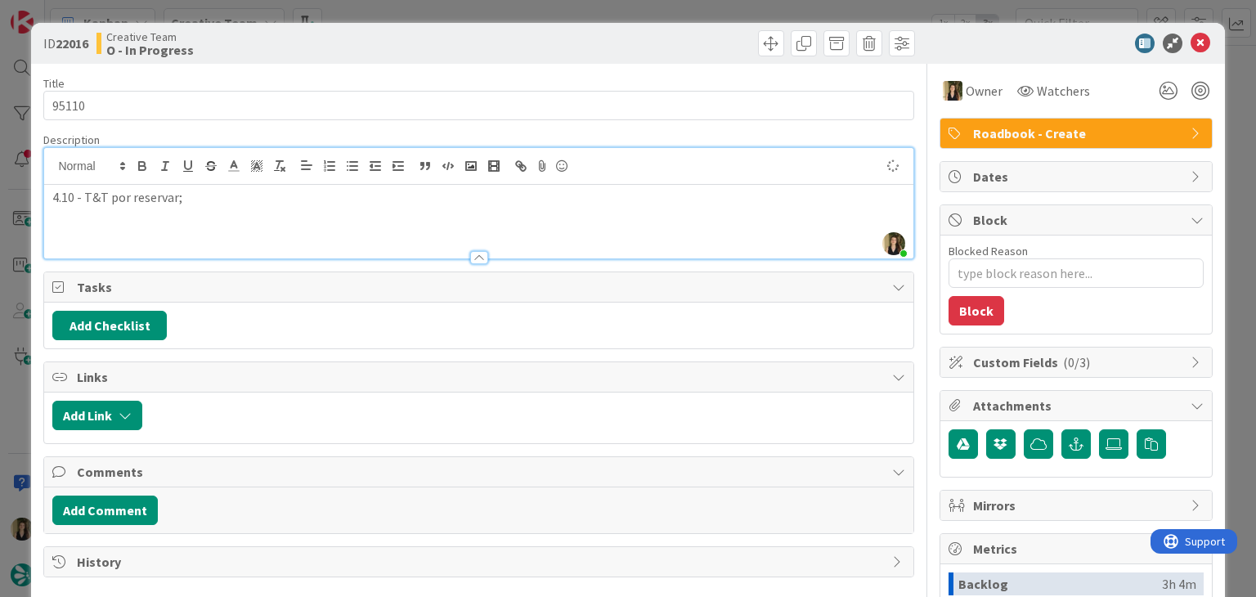
type textarea "x"
type input "95110"
type textarea "x"
type input "95110"
type textarea "x"
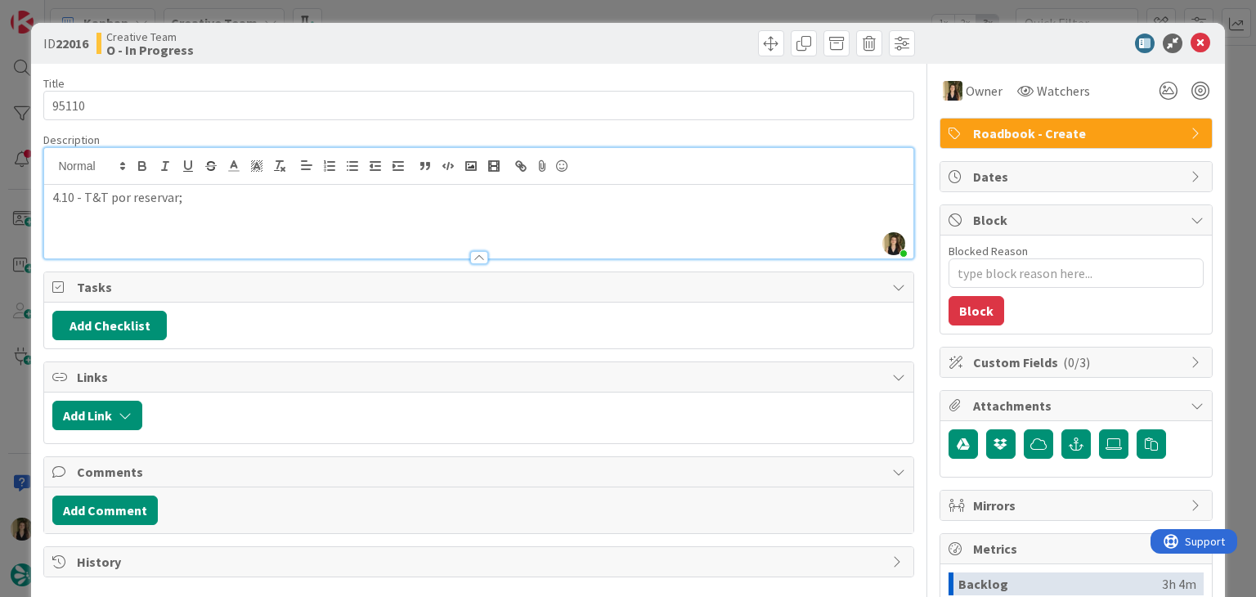
type input "95110"
type textarea "x"
type input "95110"
type textarea "x"
type input "95110"
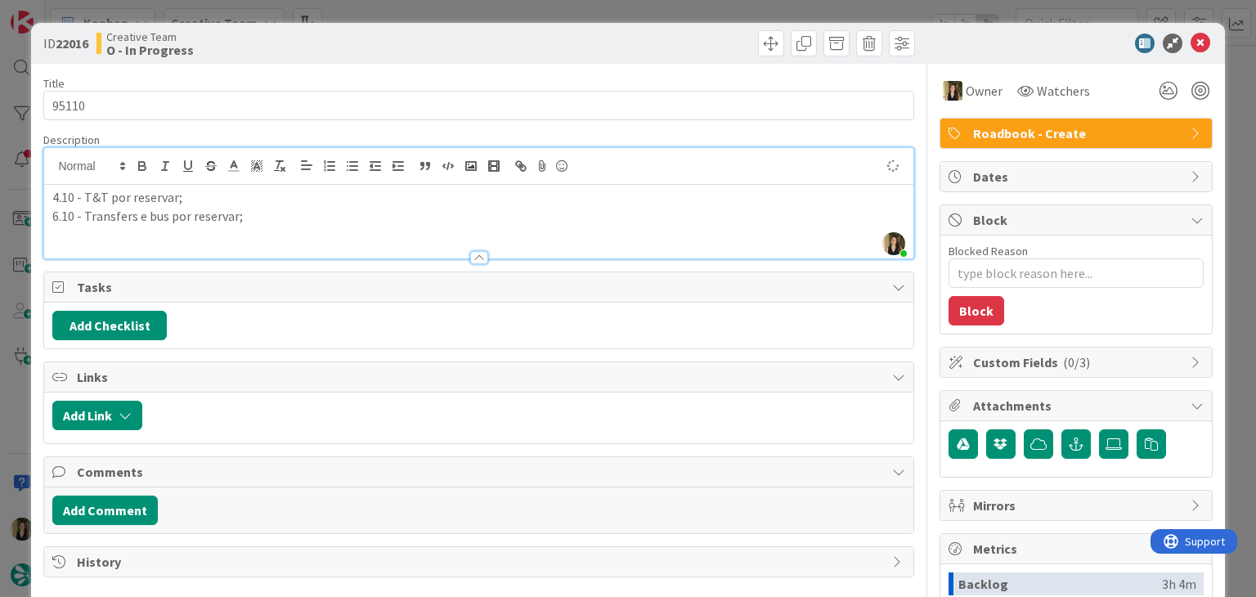
type textarea "x"
type input "95110"
type textarea "x"
type input "95110"
type textarea "x"
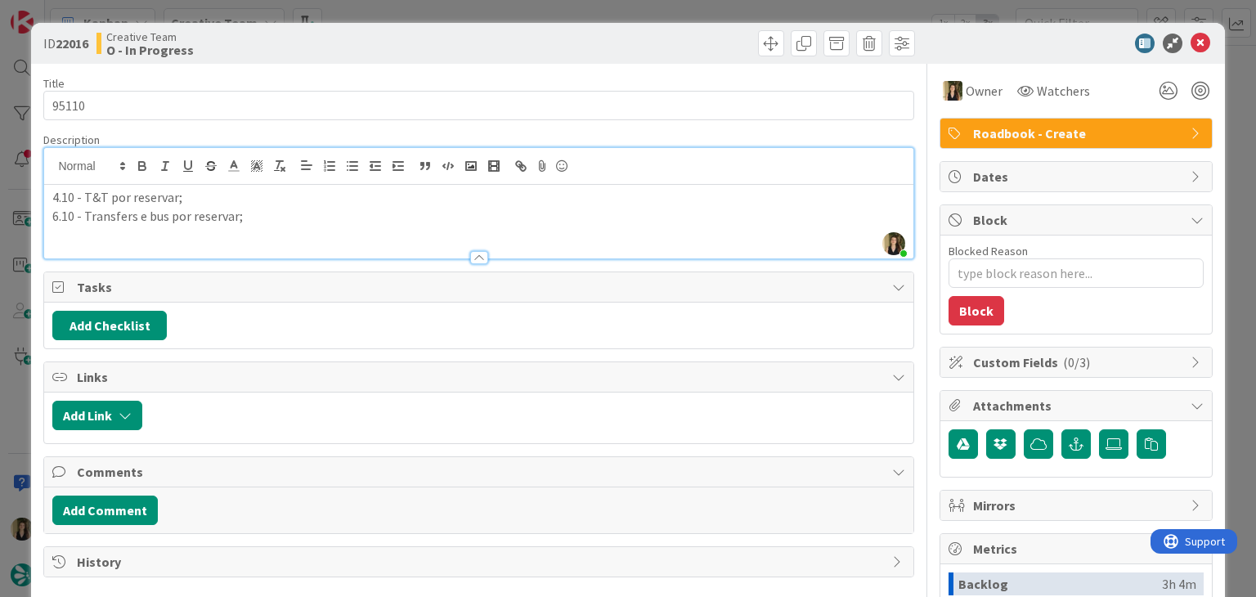
type input "95110"
type textarea "x"
type input "95110"
type textarea "x"
type input "95110"
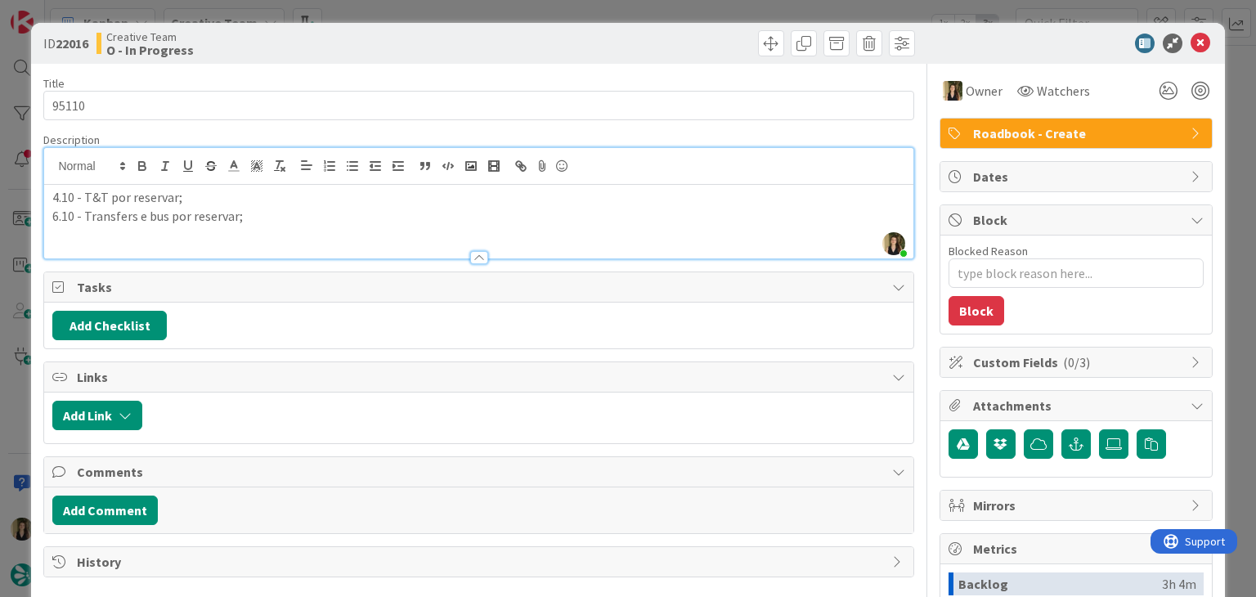
type textarea "x"
type input "95110"
type textarea "x"
type input "95110"
type textarea "x"
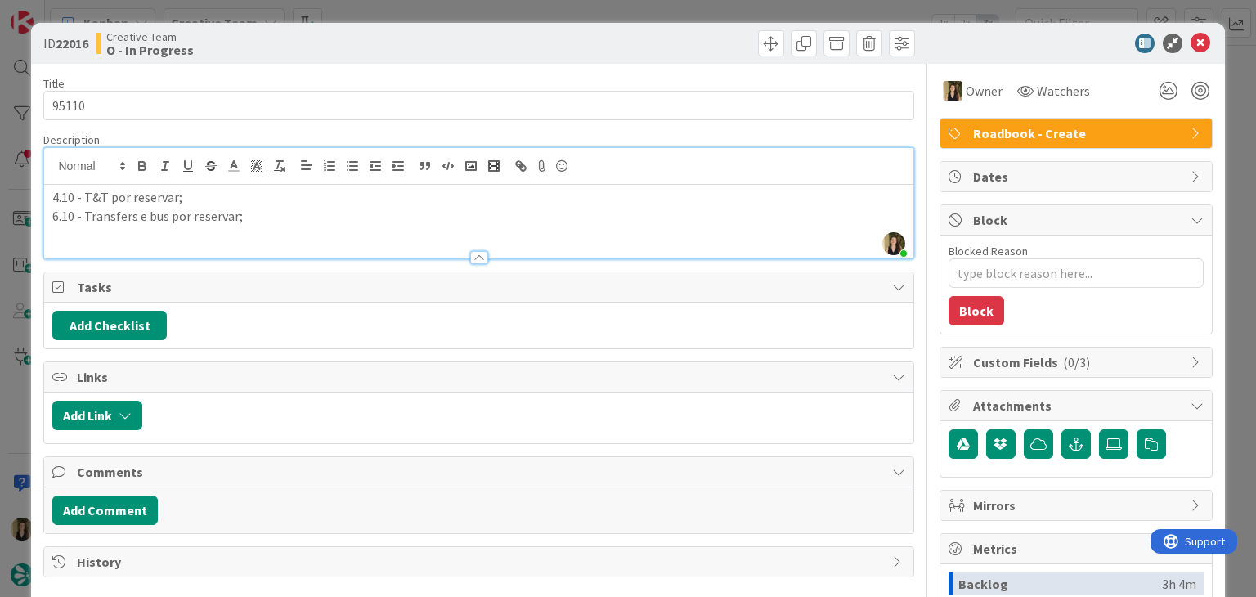
type input "95110"
type textarea "x"
type input "95110"
type textarea "x"
type input "95110"
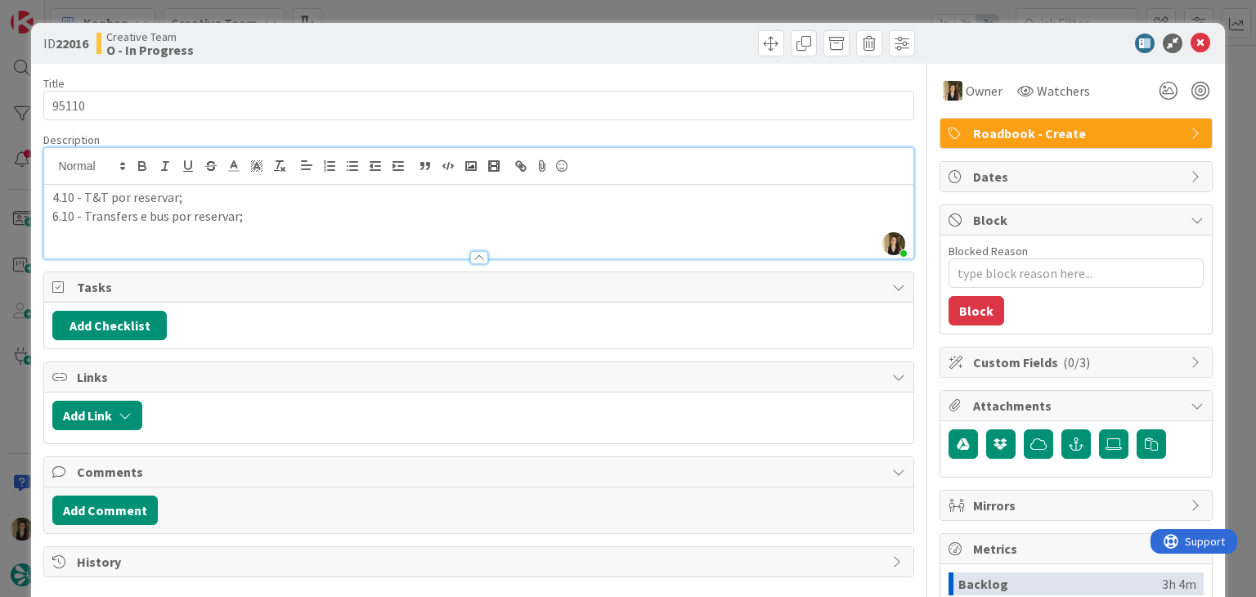
type textarea "x"
type input "95110"
type textarea "x"
type input "95110"
type textarea "x"
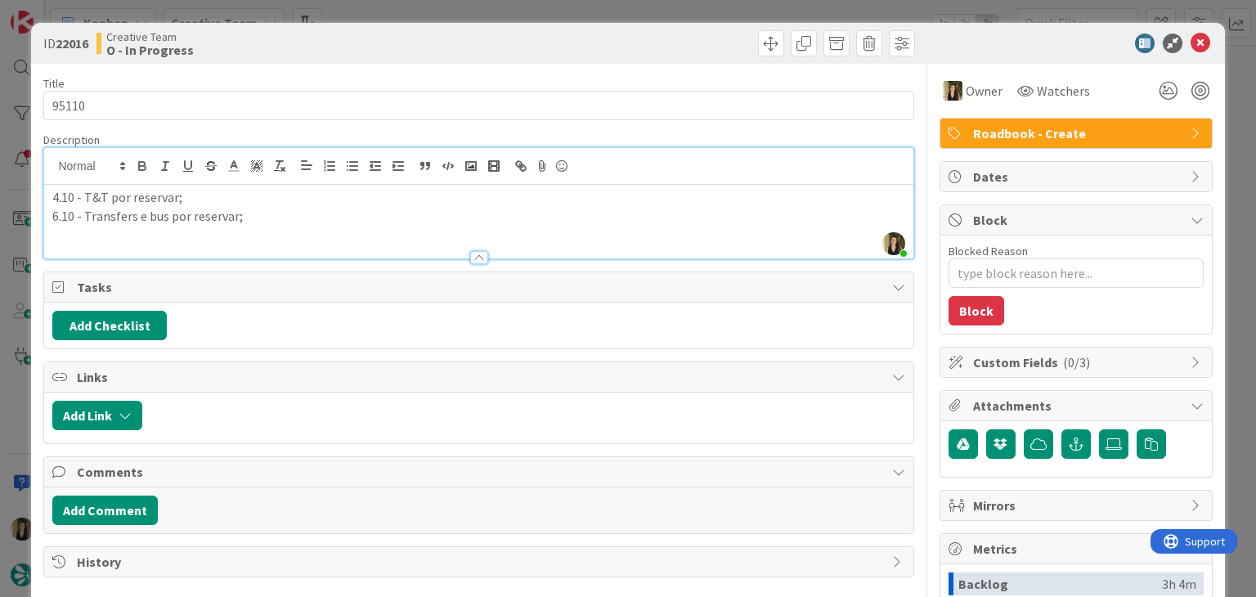
type input "95110"
type textarea "x"
type input "95110"
type textarea "x"
type input "95110"
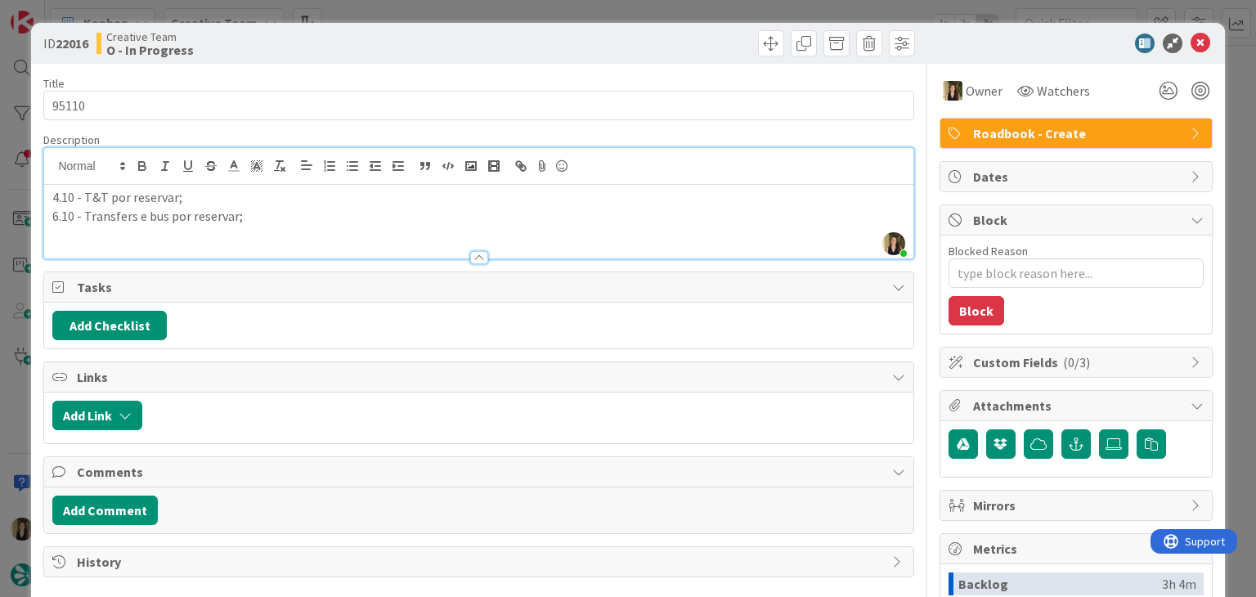
type textarea "x"
type input "95110"
click at [405, 47] on div "Creative Team O - In Progress" at bounding box center [285, 43] width 379 height 26
click at [415, 15] on div "ID 22016 Creative Team O - In Progress Title 6 / 128 95110 Description [PERSON_…" at bounding box center [628, 298] width 1256 height 597
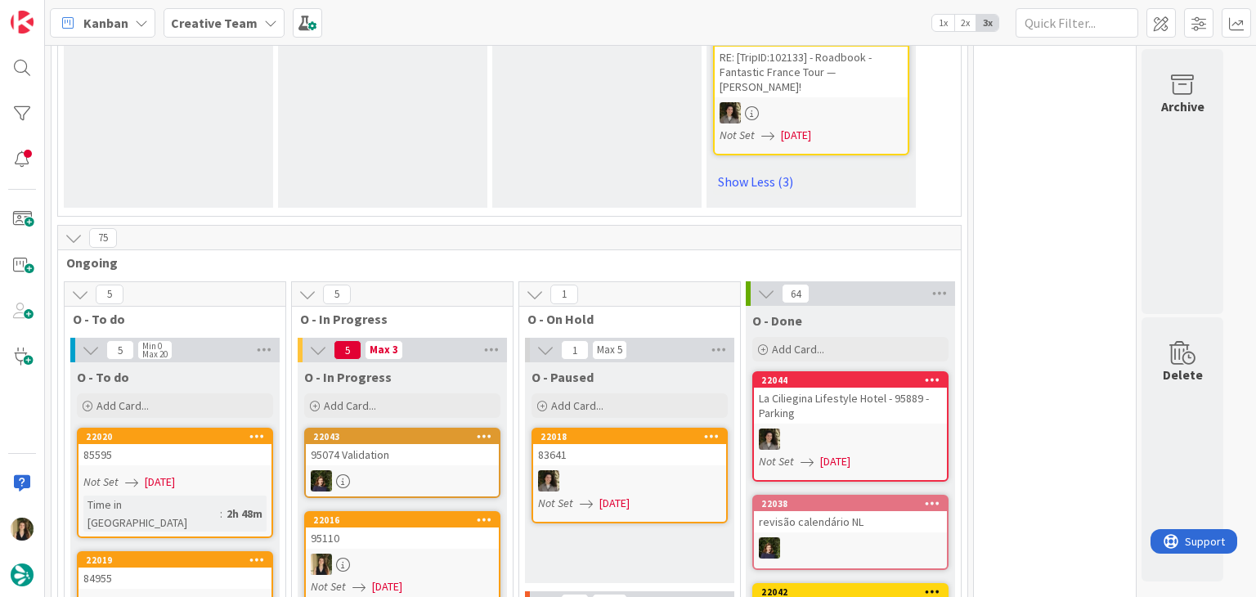
click at [446, 511] on link "22016 95110 Not Set [DATE] Time in [GEOGRAPHIC_DATA] : 13m" at bounding box center [402, 568] width 196 height 114
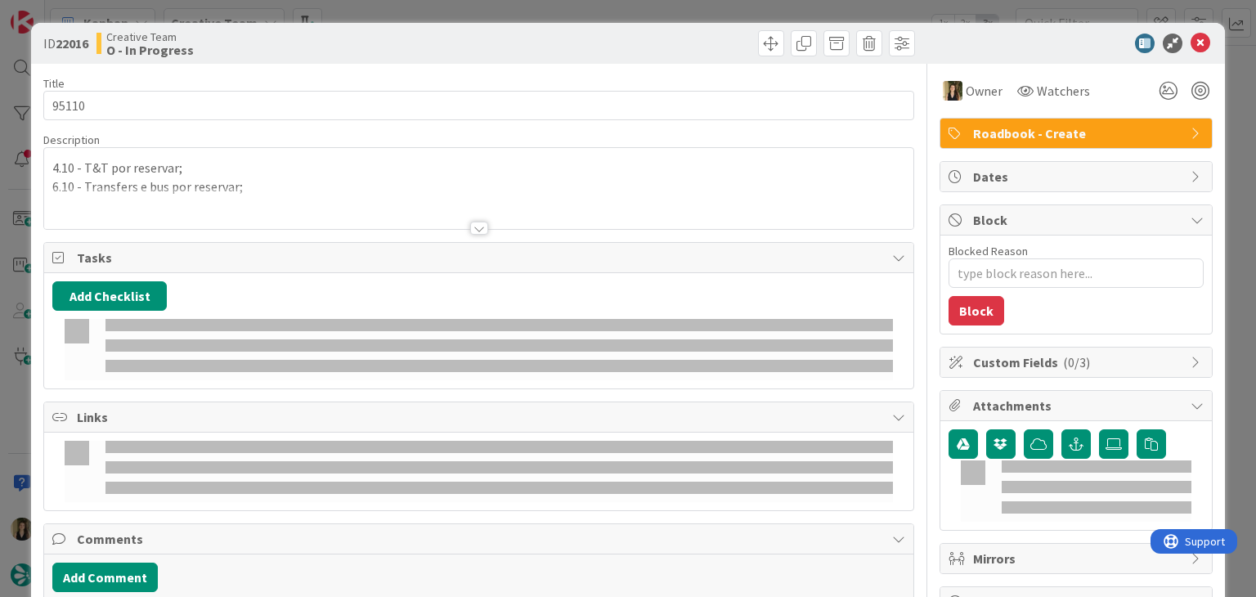
type textarea "x"
type input "95110"
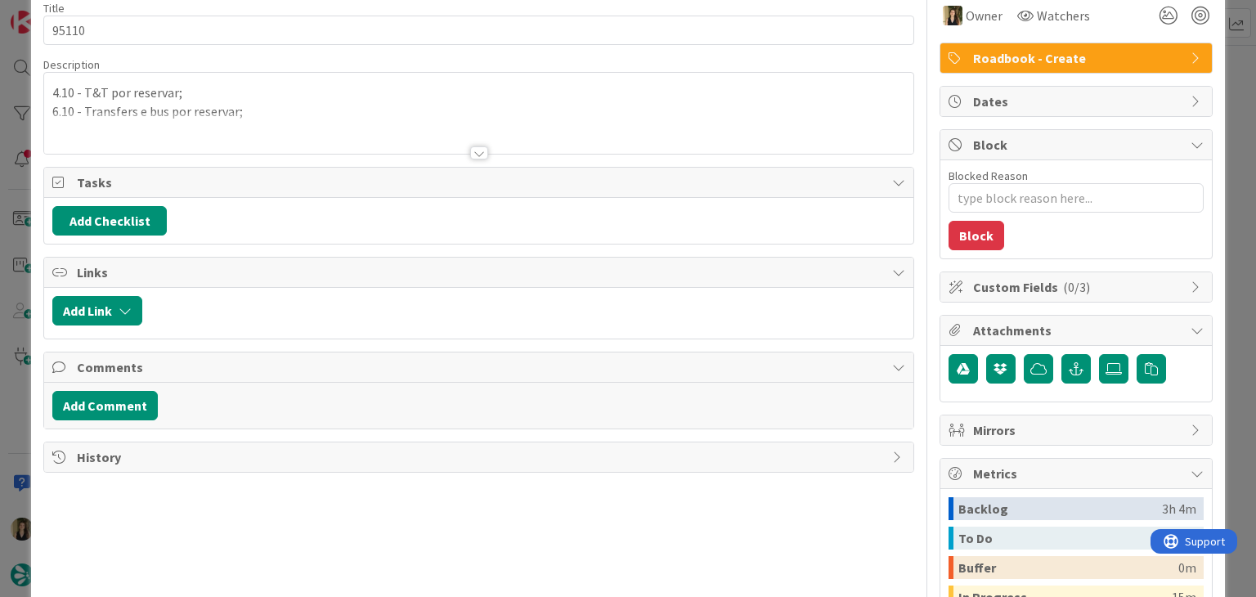
type textarea "x"
type input "95110"
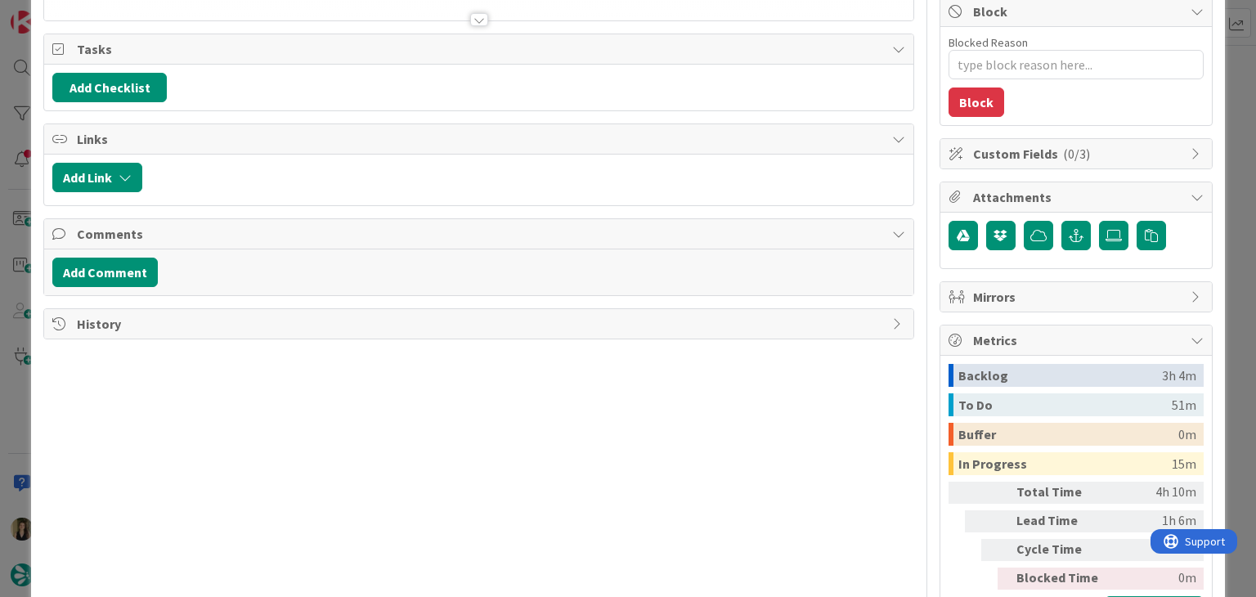
scroll to position [33, 0]
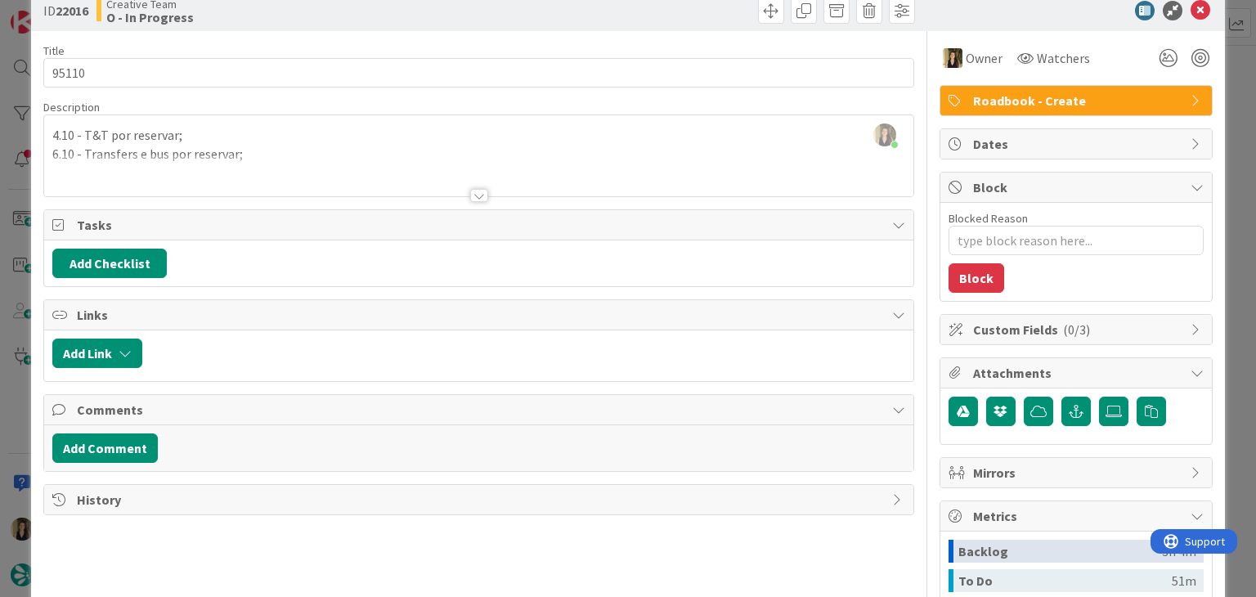
type textarea "x"
type input "95110"
type textarea "x"
type input "95110"
type textarea "x"
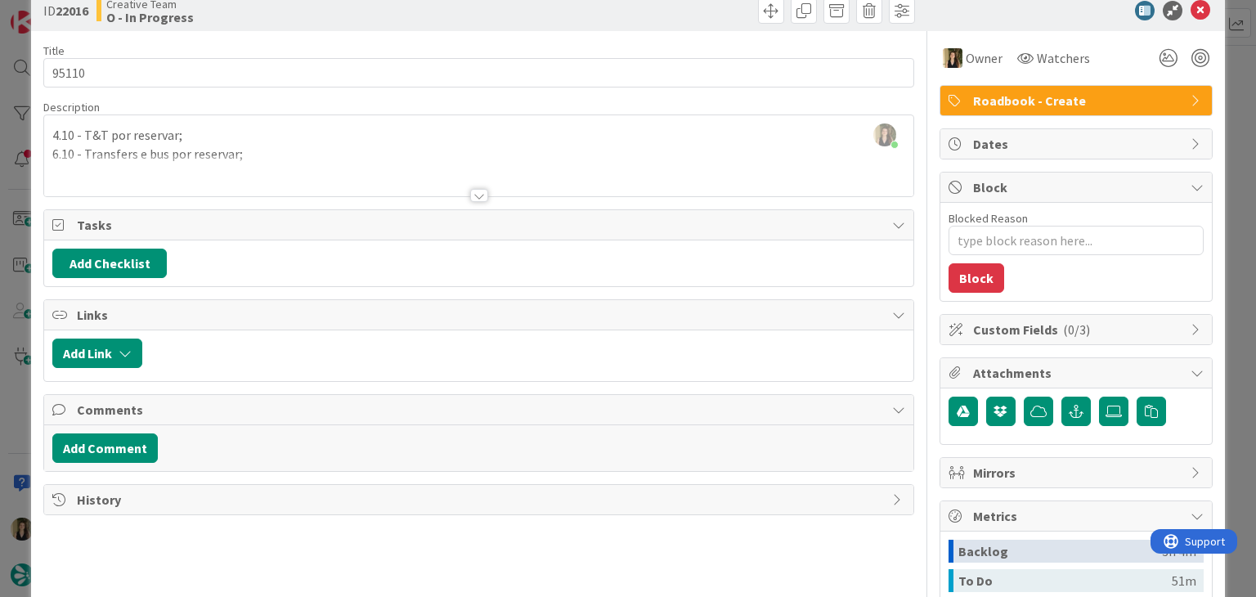
type input "95110"
type textarea "x"
type input "95110"
click at [356, 174] on div at bounding box center [478, 176] width 868 height 42
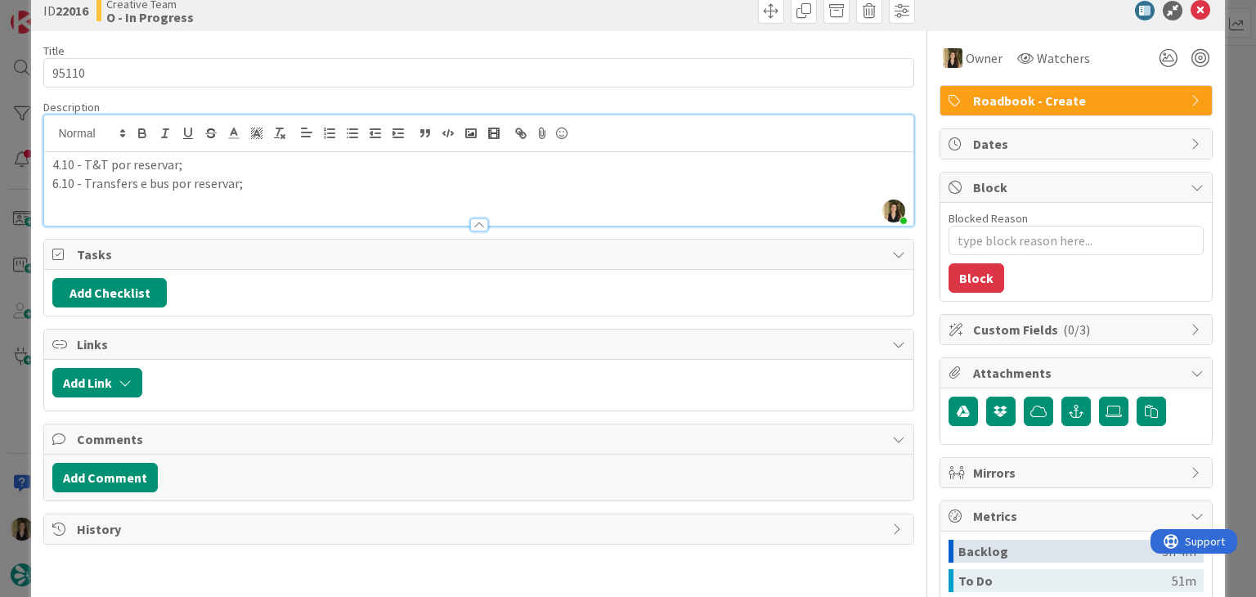
type textarea "x"
type input "95110"
type textarea "x"
type input "95110"
drag, startPoint x: 227, startPoint y: 187, endPoint x: 31, endPoint y: 161, distance: 198.0
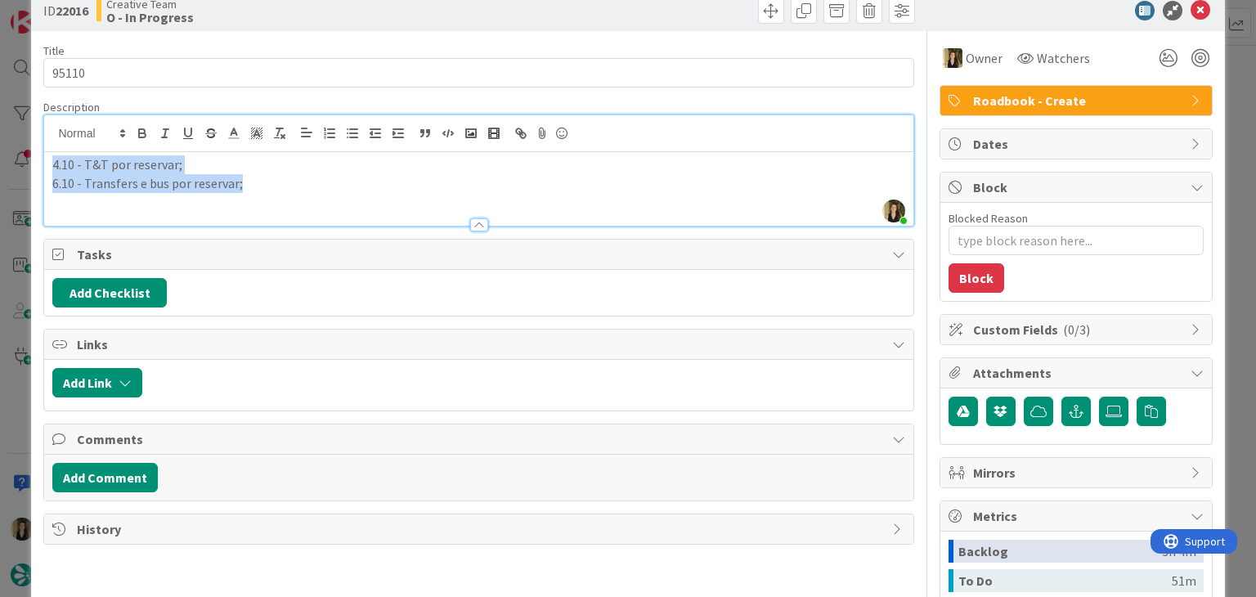
click at [31, 161] on div "ID 22016 Creative Team O - In Progress Title 6 / 128 95110 Description [PERSON_…" at bounding box center [627, 406] width 1193 height 832
copy div "4.10 - T&T por reservar; 6.10 - Transfers e bus por reservar;"
type textarea "x"
type input "95110"
type textarea "x"
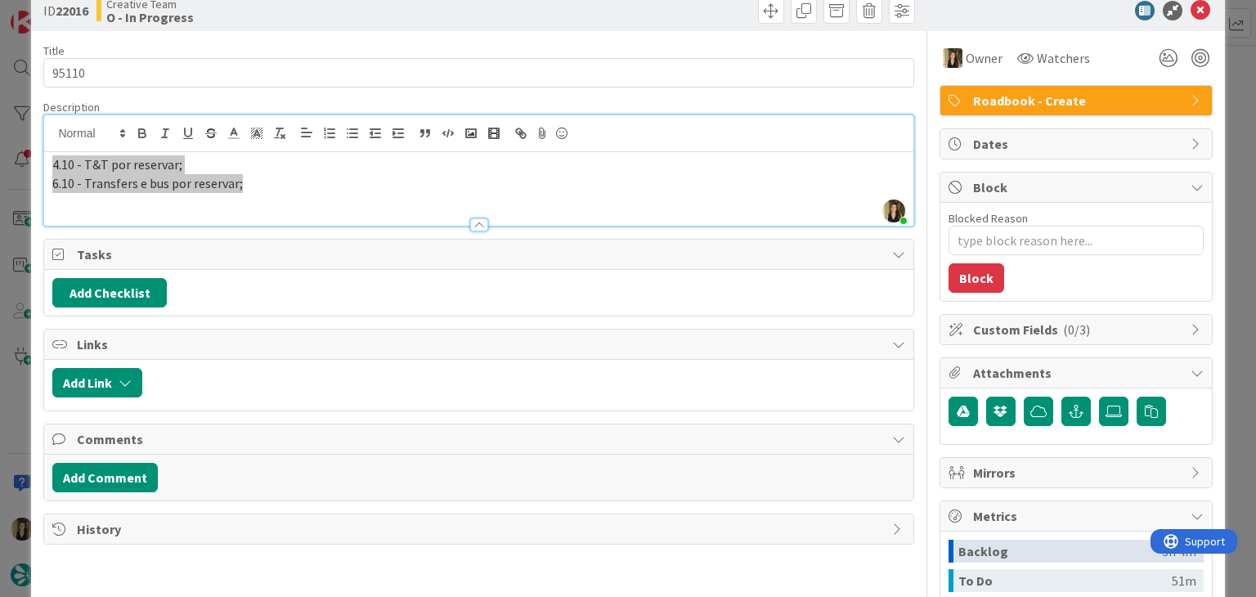
type input "95110"
type textarea "x"
type input "95110"
type textarea "x"
type input "95110"
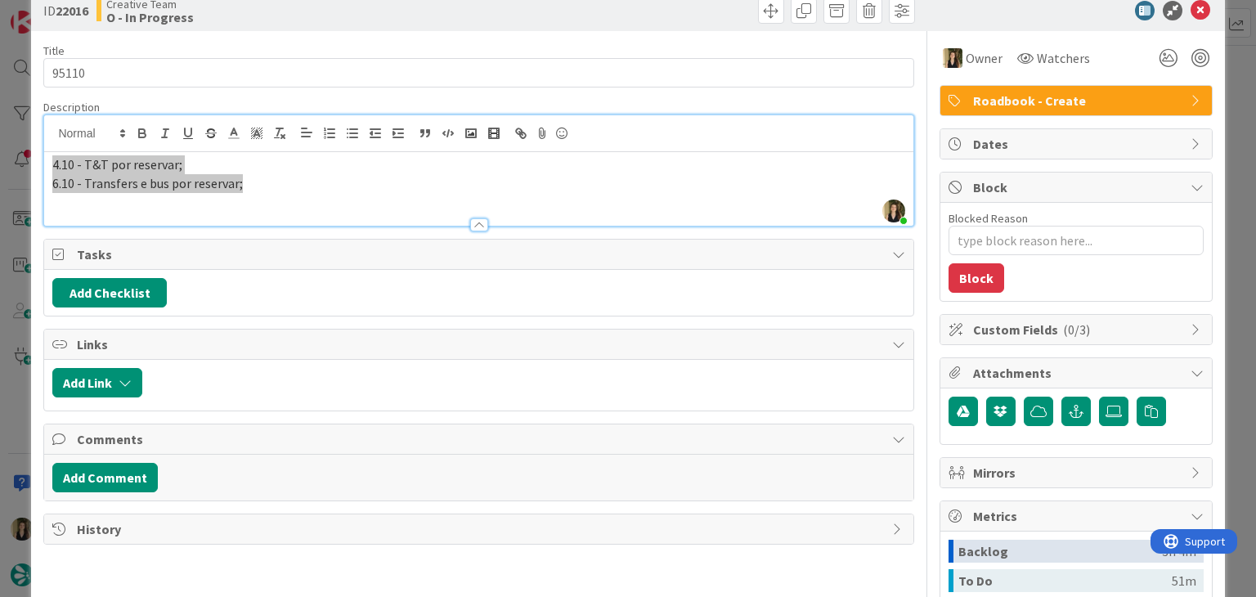
type textarea "x"
type input "95110"
click at [330, 28] on div "ID 22016 Creative Team O - In Progress" at bounding box center [627, 10] width 1193 height 41
type textarea "x"
type input "95110"
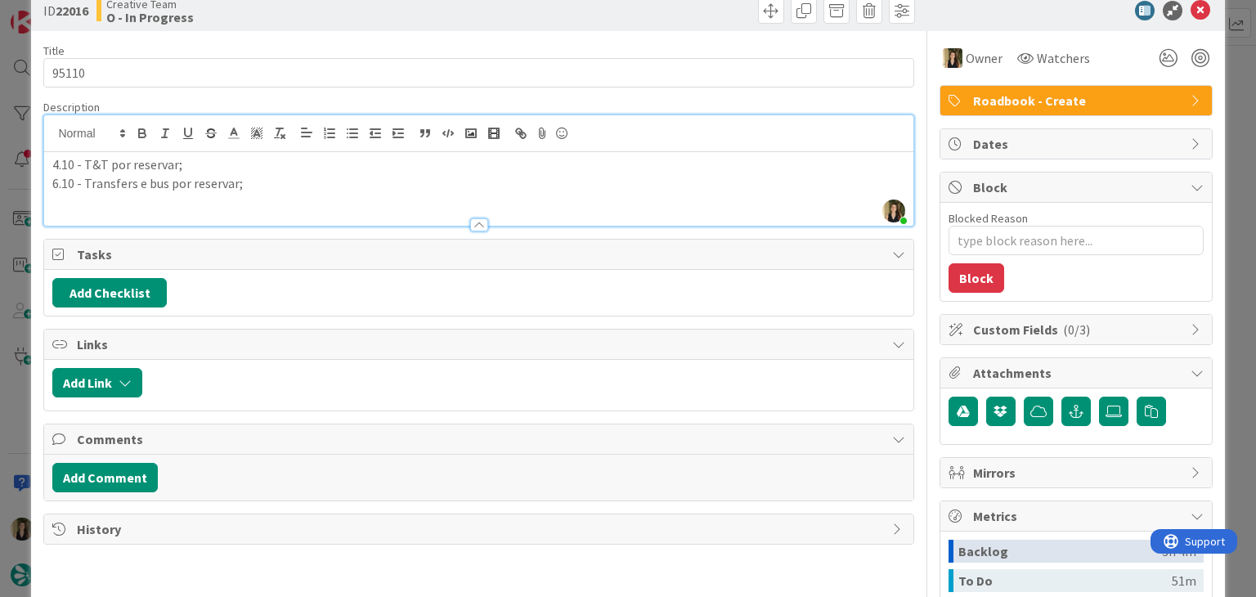
scroll to position [0, 0]
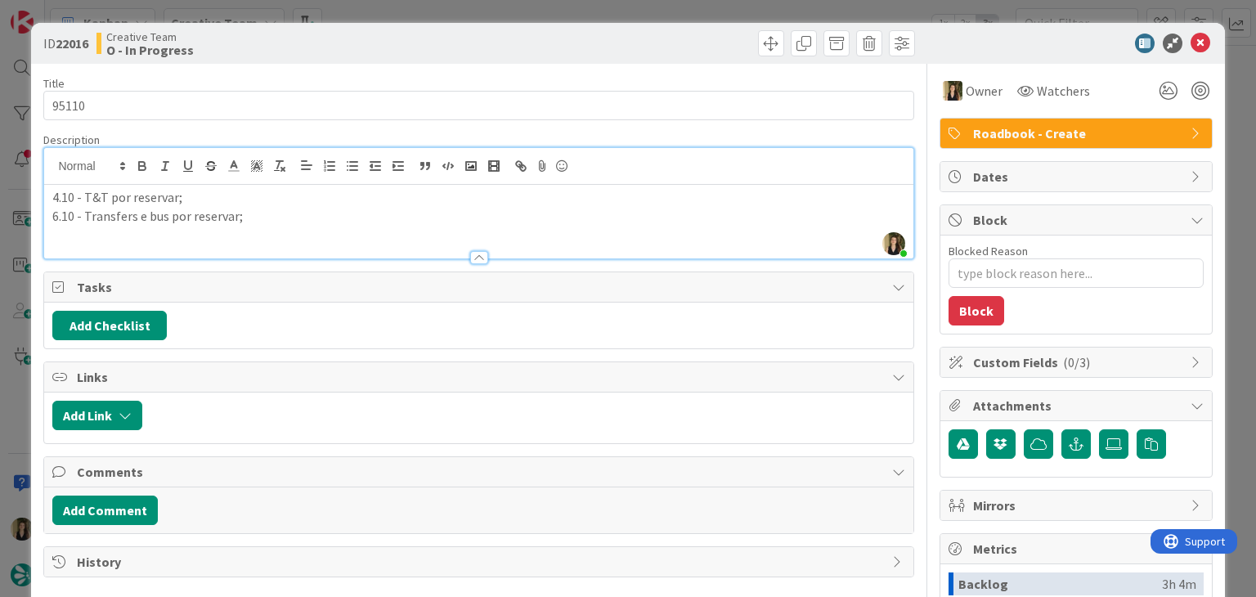
click at [386, 8] on div "ID 22016 Creative Team O - In Progress Title 6 / 128 95110 Description [PERSON_…" at bounding box center [628, 298] width 1256 height 597
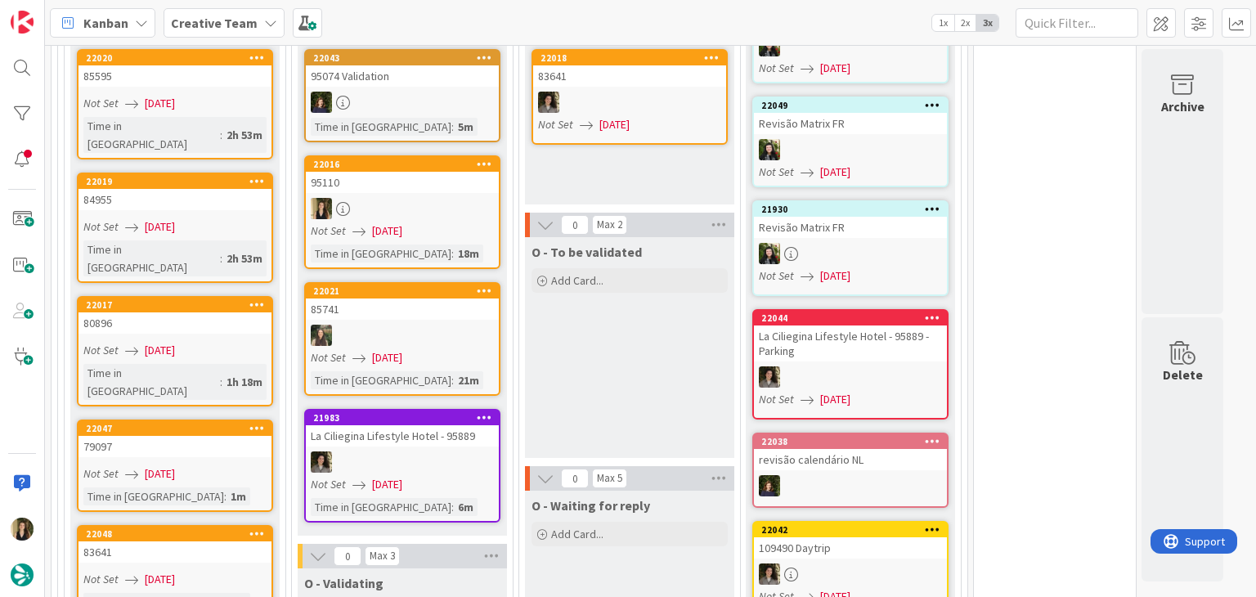
scroll to position [2197, 0]
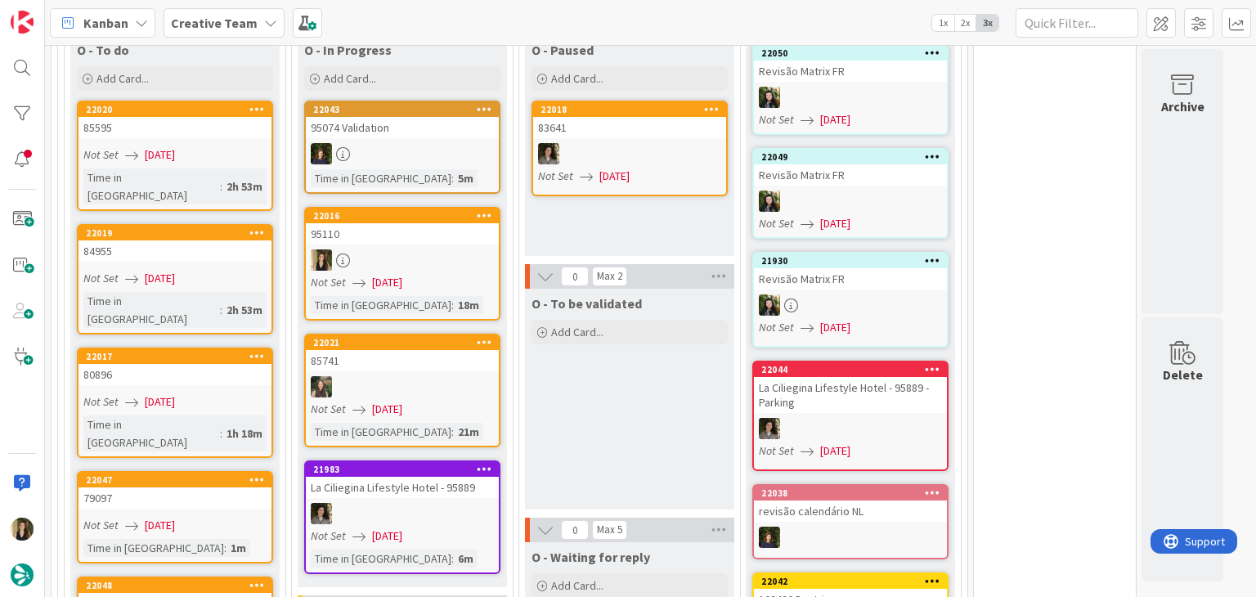
click at [237, 347] on link "22017 80896 Not Set [DATE] Time in [GEOGRAPHIC_DATA] : 1h 18m" at bounding box center [175, 402] width 196 height 110
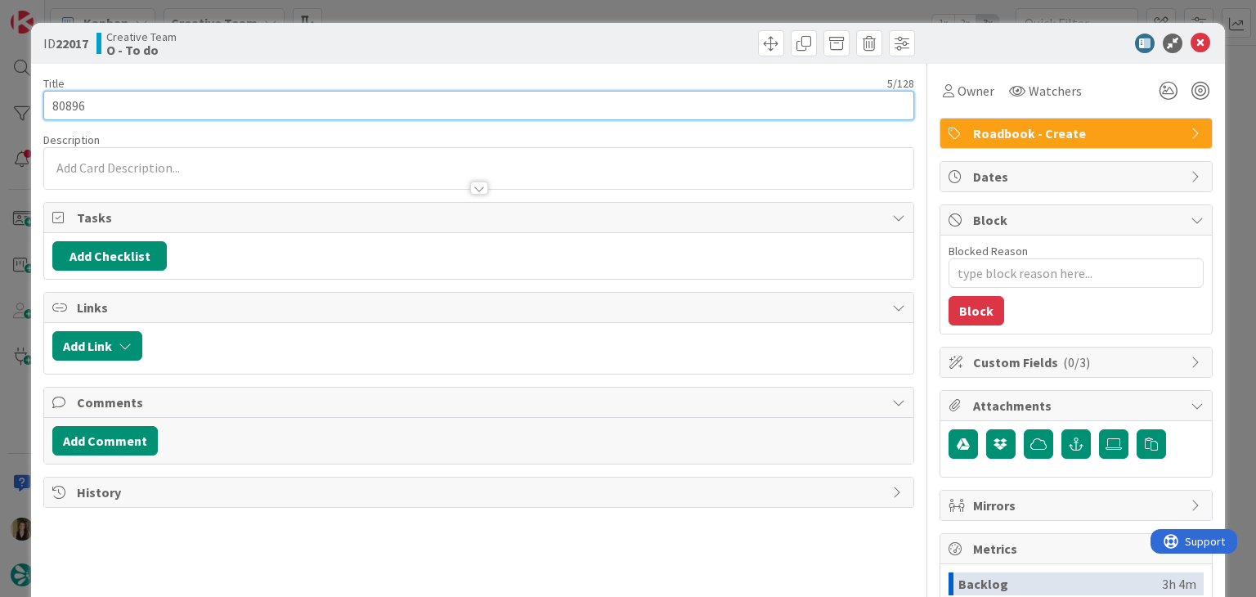
click at [69, 109] on input "80896" at bounding box center [478, 105] width 870 height 29
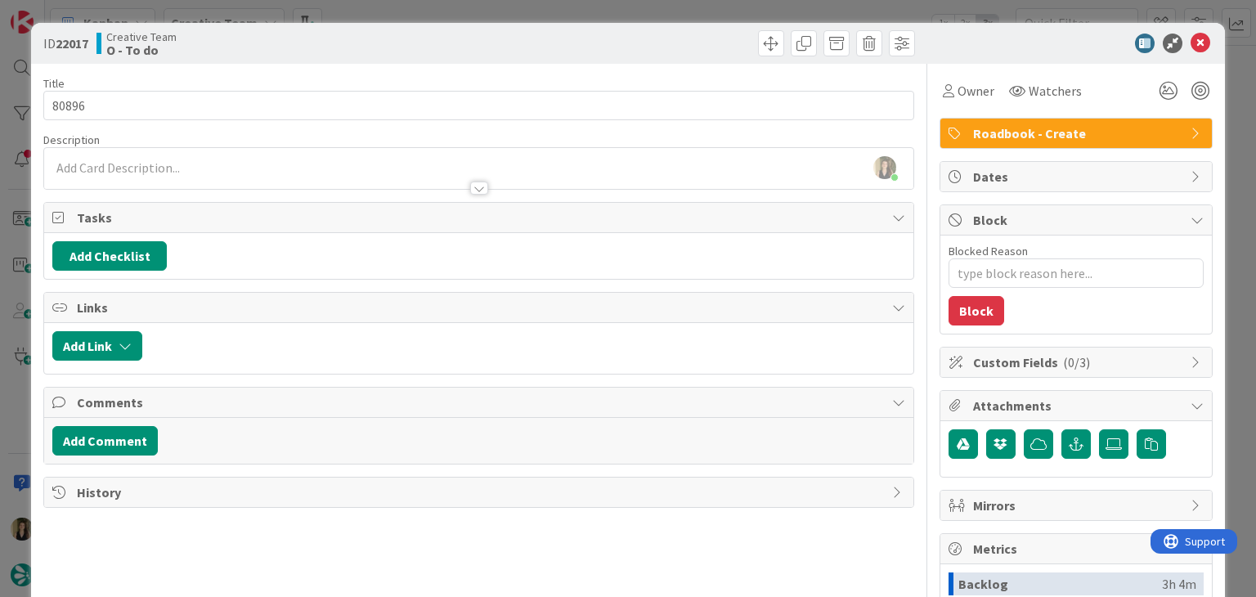
click at [370, 37] on div "Creative Team O - To do" at bounding box center [285, 43] width 379 height 26
click at [973, 92] on span "Owner" at bounding box center [975, 91] width 37 height 20
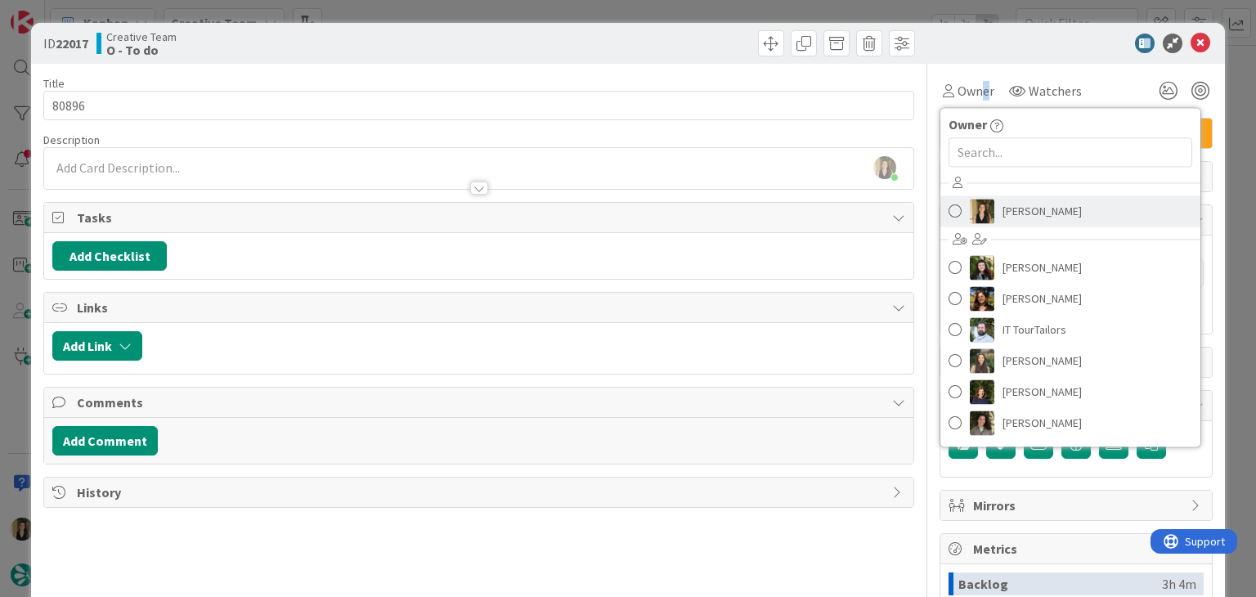
click at [1023, 212] on span "[PERSON_NAME]" at bounding box center [1041, 211] width 79 height 25
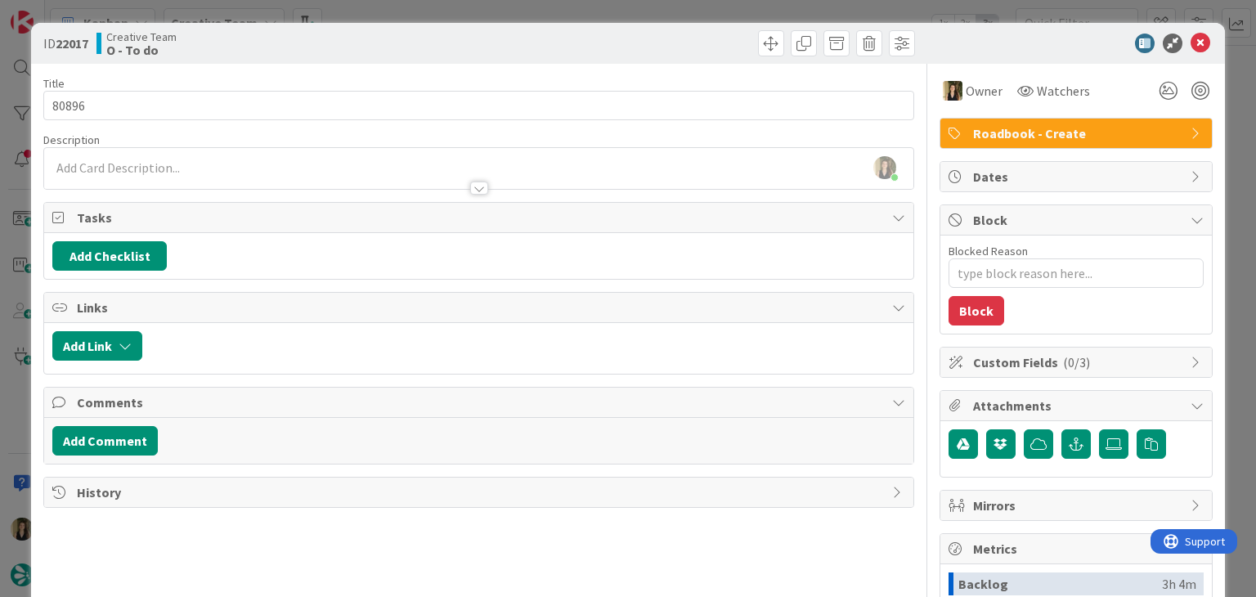
click at [661, 25] on div "ID 22017 Creative Team O - To do" at bounding box center [627, 43] width 1193 height 41
click at [657, 14] on div "ID 22017 Creative Team O - To do Title 5 / 128 80896 Description [PERSON_NAME] …" at bounding box center [628, 298] width 1256 height 597
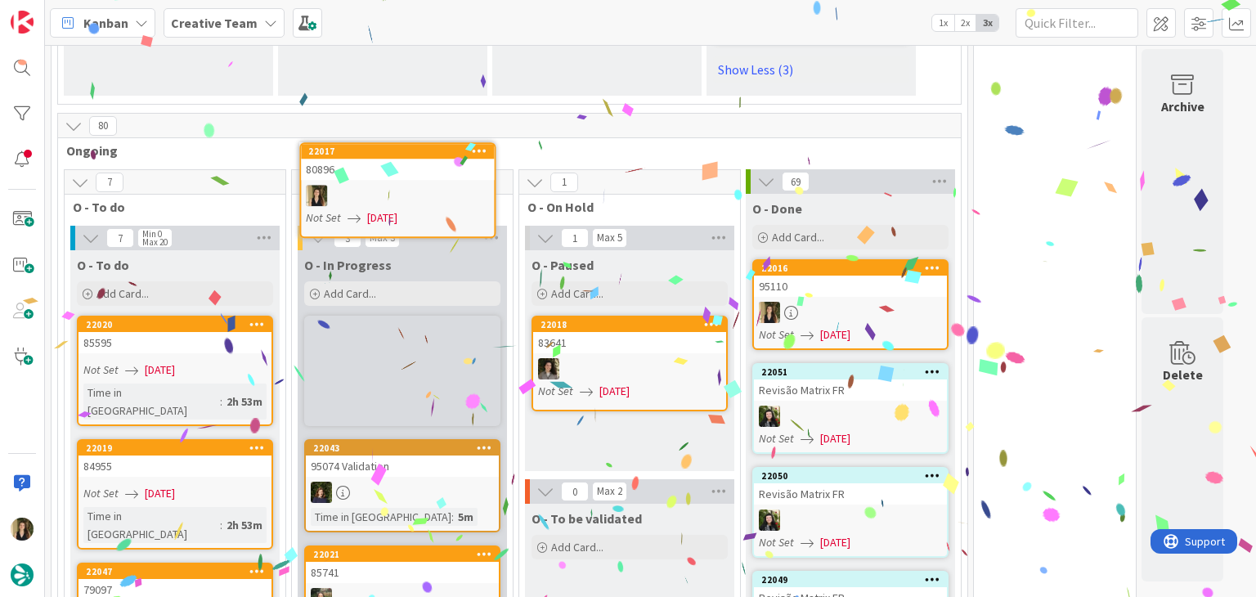
scroll to position [1971, 0]
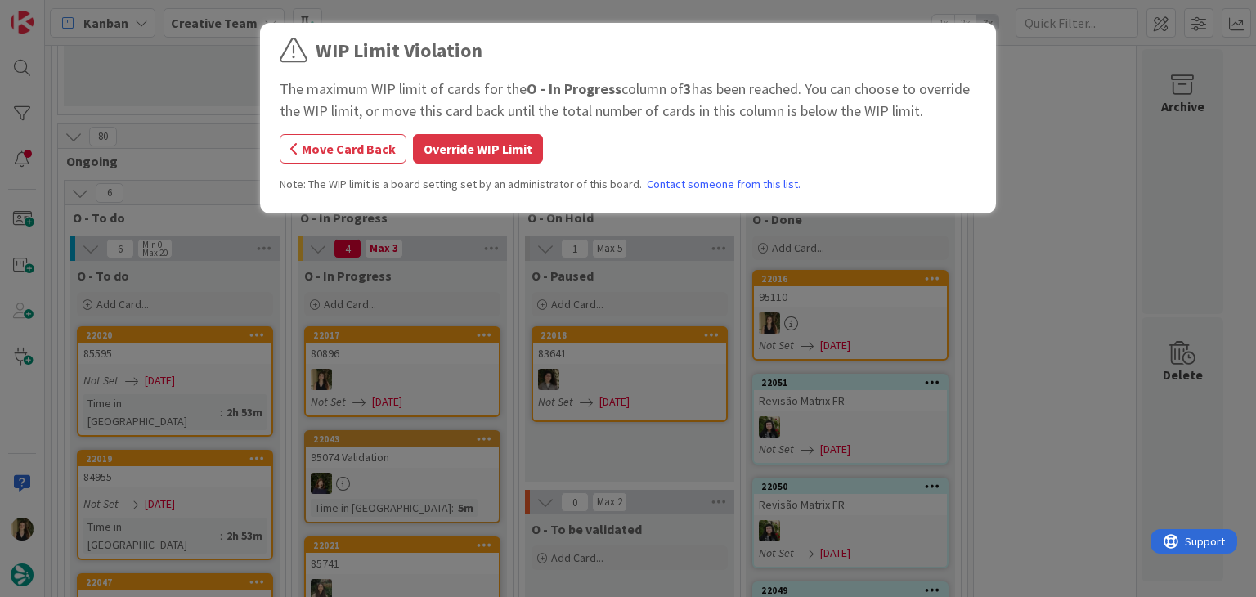
drag, startPoint x: 509, startPoint y: 144, endPoint x: 518, endPoint y: 130, distance: 16.6
click at [509, 143] on button "Override WIP Limit" at bounding box center [478, 148] width 130 height 29
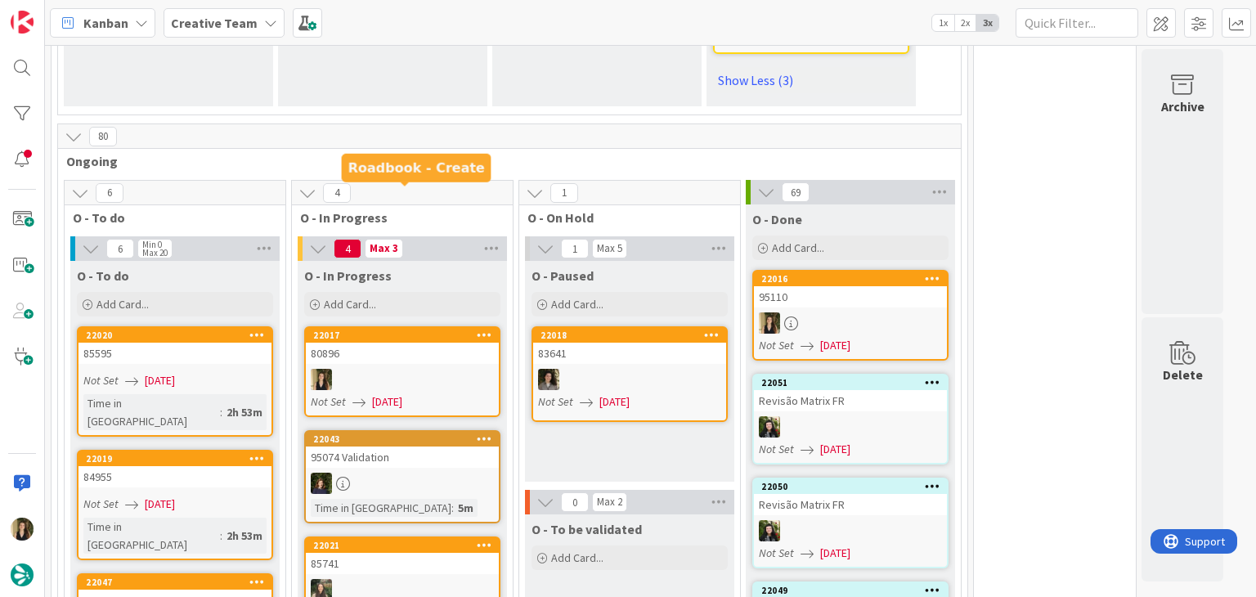
click at [432, 343] on div "80896" at bounding box center [402, 353] width 193 height 21
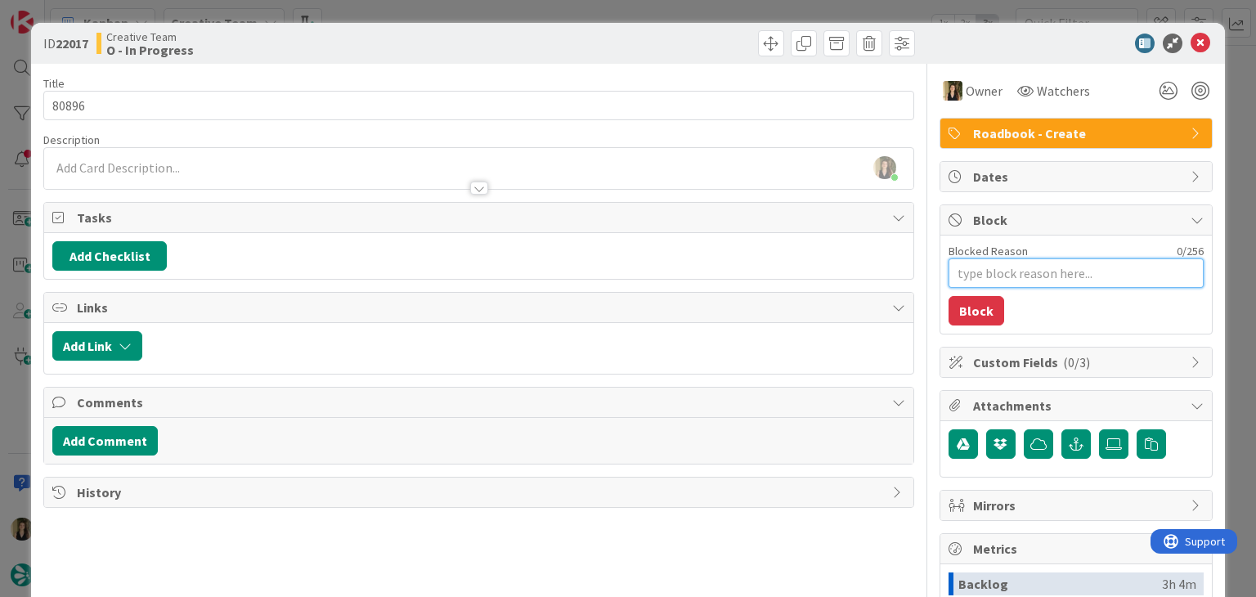
click at [1056, 262] on textarea "Blocked Reason" at bounding box center [1075, 272] width 255 height 29
type textarea "x"
type textarea "t"
type textarea "x"
type textarea "tc"
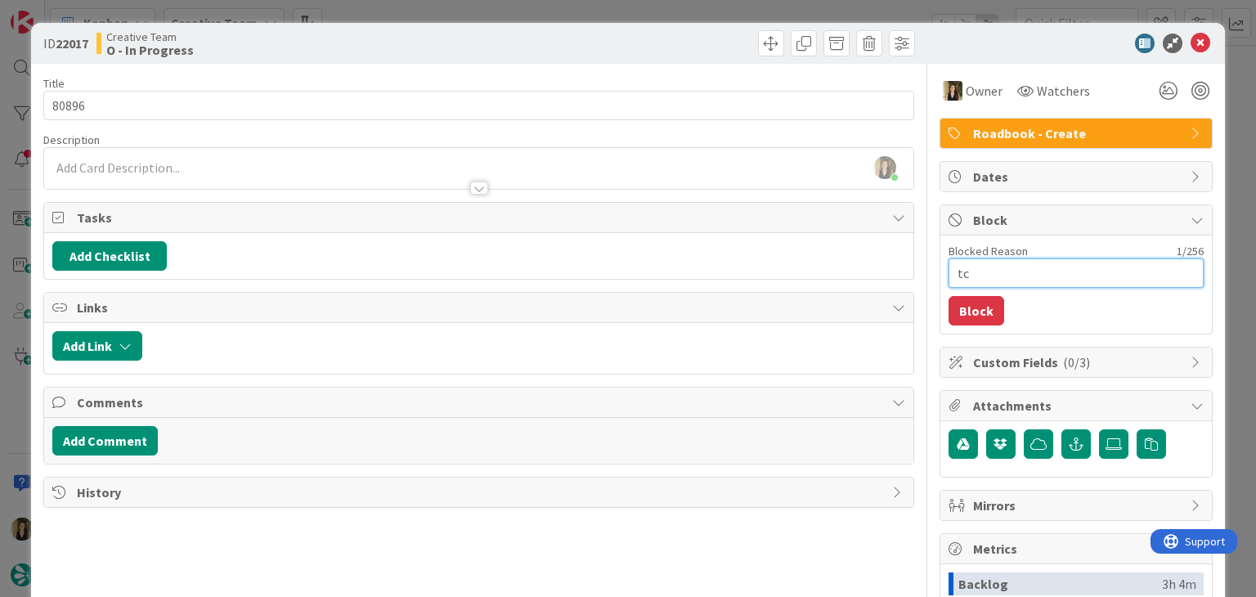
type textarea "x"
type textarea "tc"
type textarea "x"
type textarea "tc t"
type textarea "x"
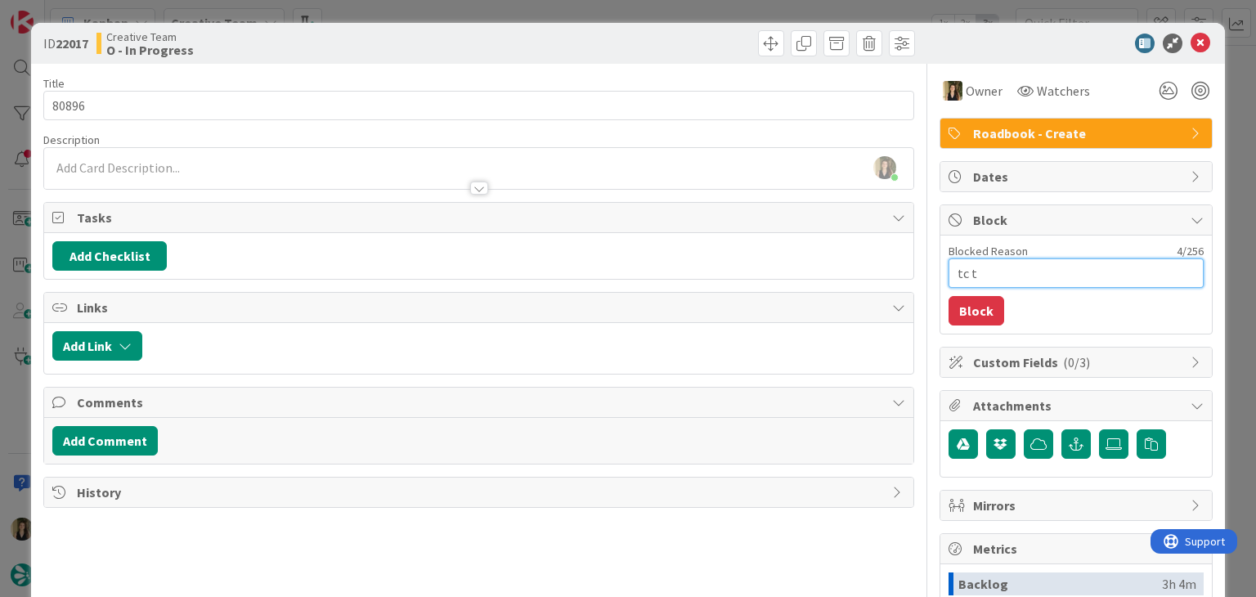
type textarea "tc te"
type textarea "x"
type textarea "tc tem"
type textarea "x"
type textarea "tc tem"
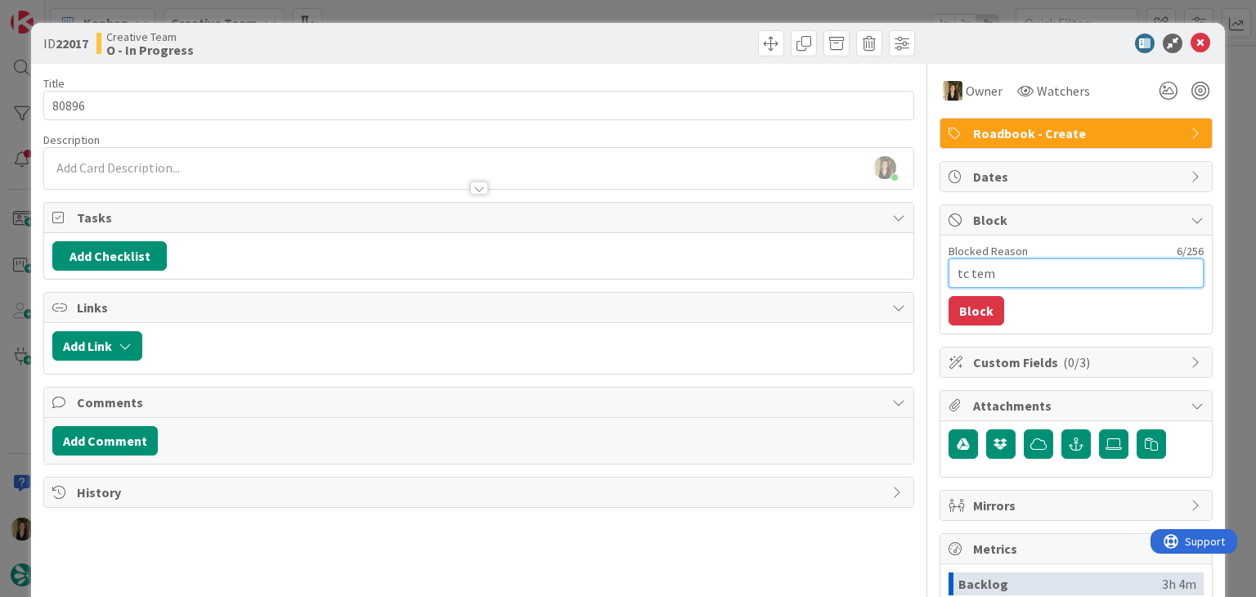
type textarea "x"
type textarea "tc tem d"
type textarea "x"
type textarea "tc tem de"
type textarea "x"
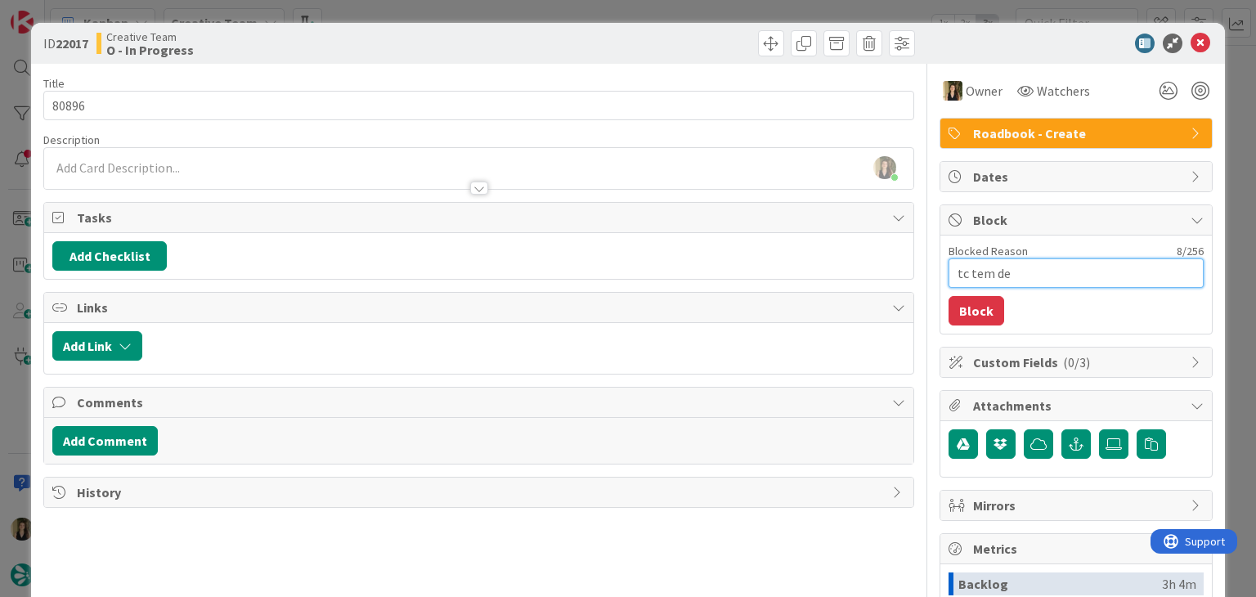
type textarea "tc tem de"
type textarea "x"
type textarea "tc tem de v"
type textarea "x"
type textarea "tc tem de ve"
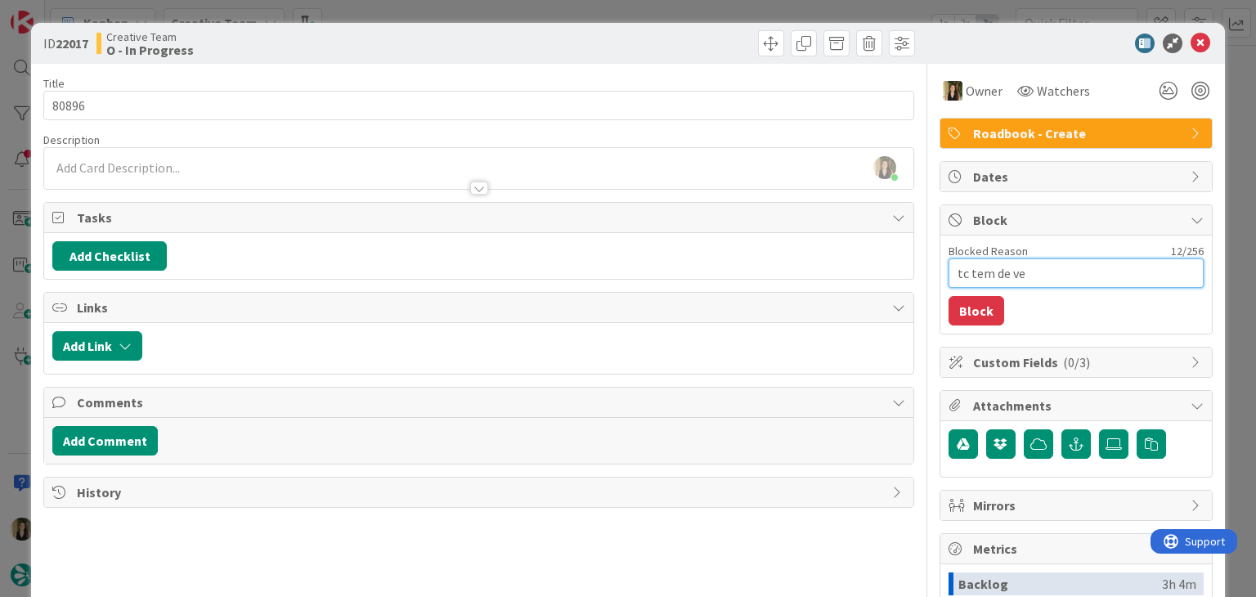
type textarea "x"
type textarea "tc tem de ver"
type textarea "x"
type textarea "tc tem de veri"
type textarea "x"
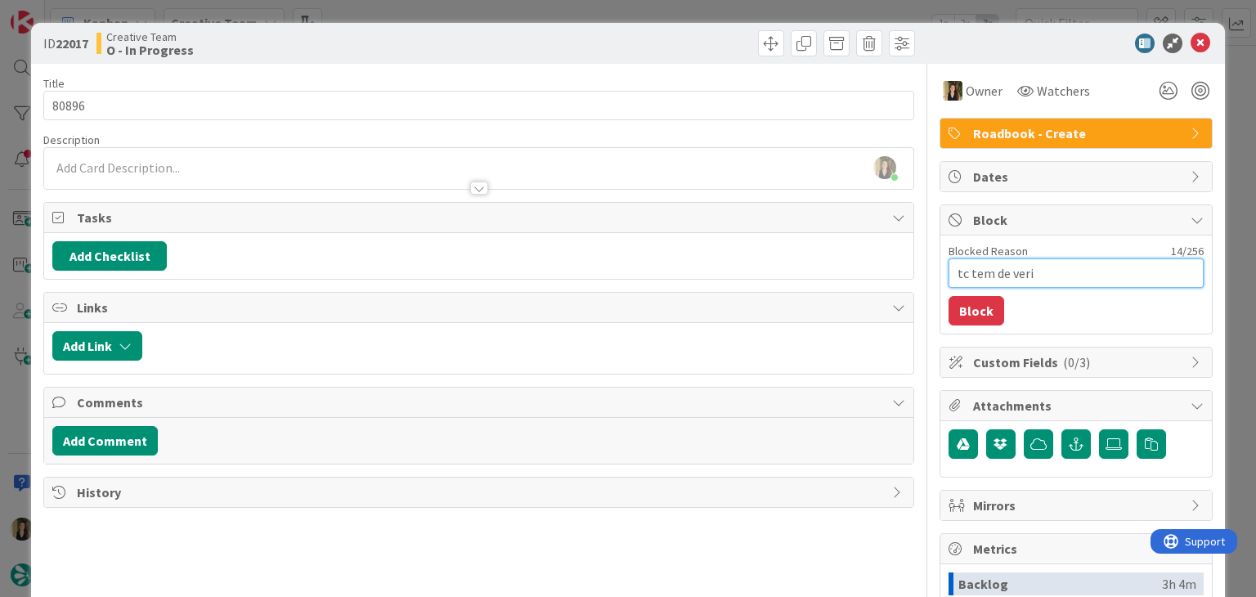
type textarea "tc tem de verif"
type textarea "x"
type textarea "tc tem de verifi"
type textarea "x"
type textarea "tc tem de verific"
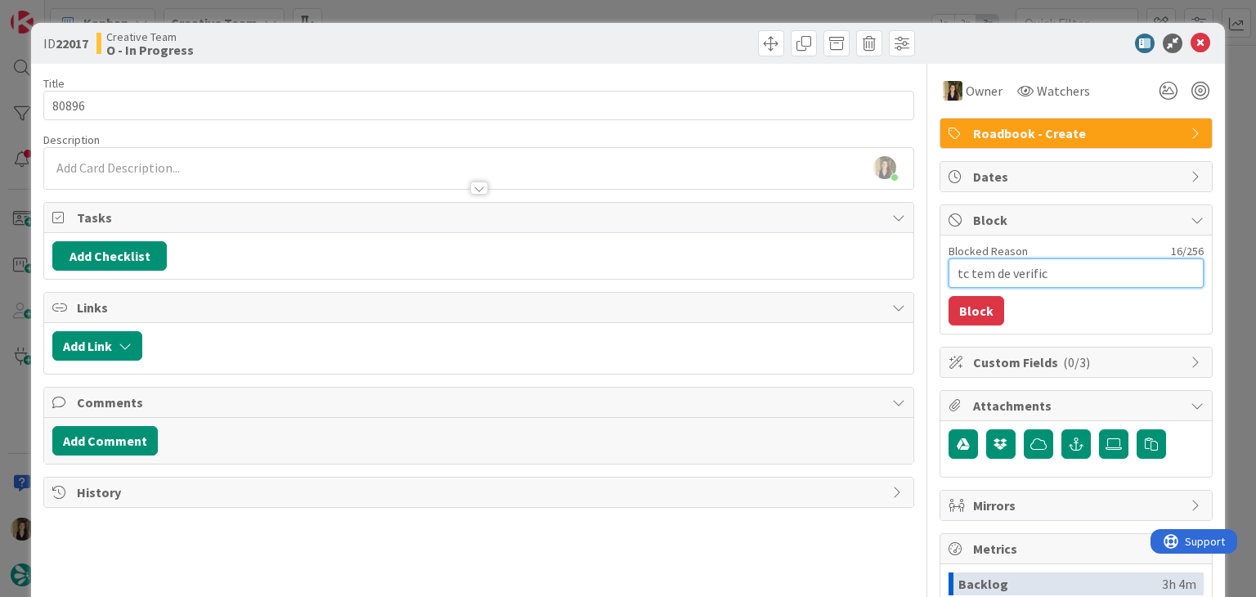
type textarea "x"
type textarea "tc tem de verifica"
type textarea "x"
type textarea "tc tem de verificar"
type textarea "x"
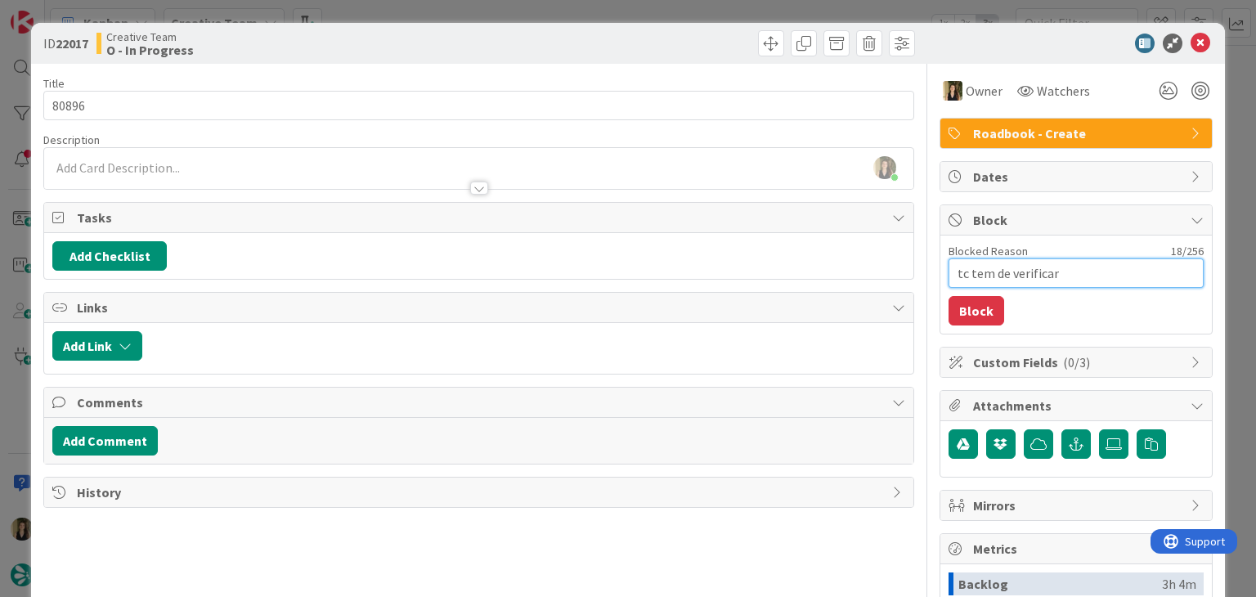
type textarea "tc tem de verificar"
type textarea "x"
type textarea "tc tem de verificar a"
type textarea "x"
type textarea "tc tem de verificar a"
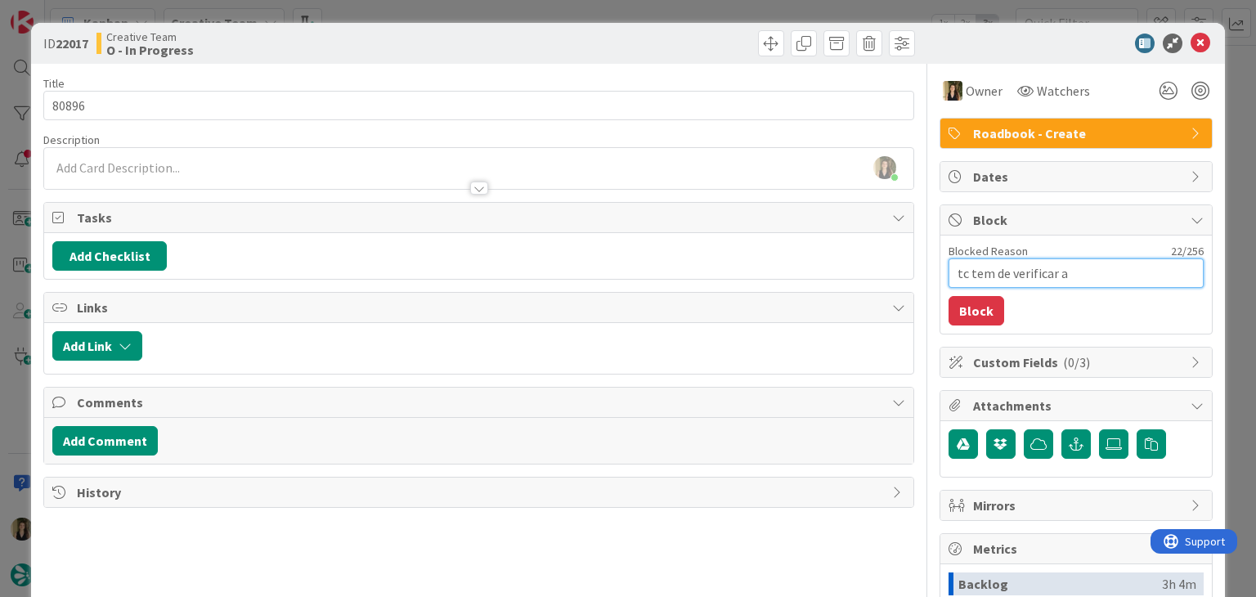
type textarea "x"
type textarea "tc tem de verificar a v"
type textarea "x"
type textarea "tc tem de verificar a ve"
type textarea "x"
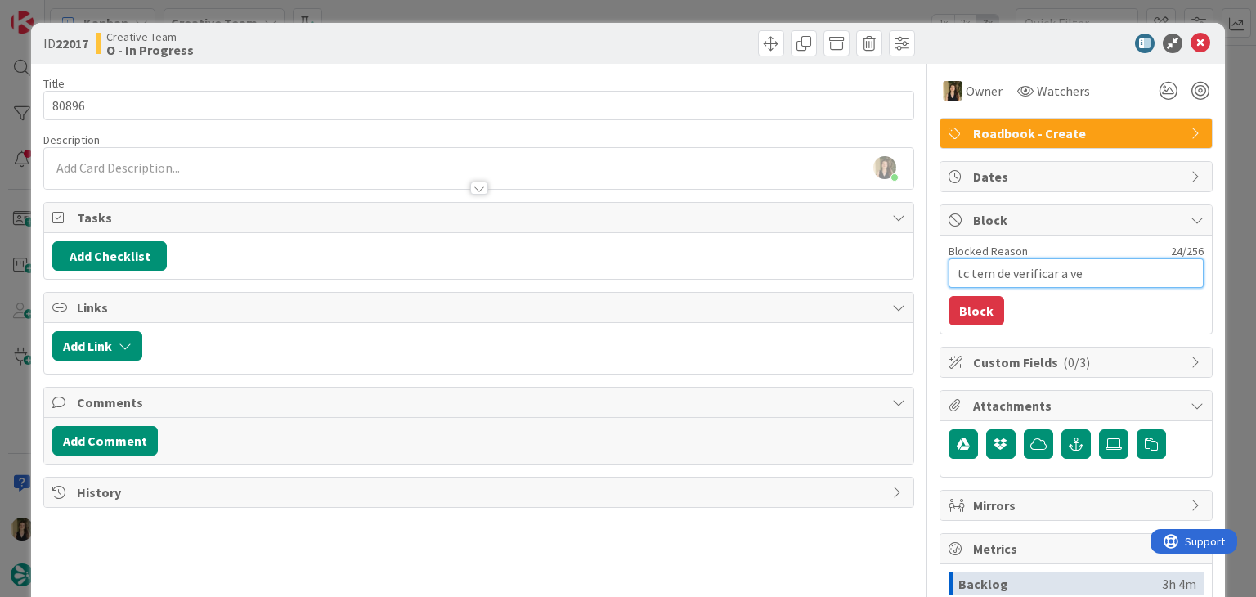
type textarea "tc tem de verificar a v"
type textarea "x"
type textarea "tc tem de verificar a ve"
type textarea "x"
type textarea "tc tem de verificar a ver"
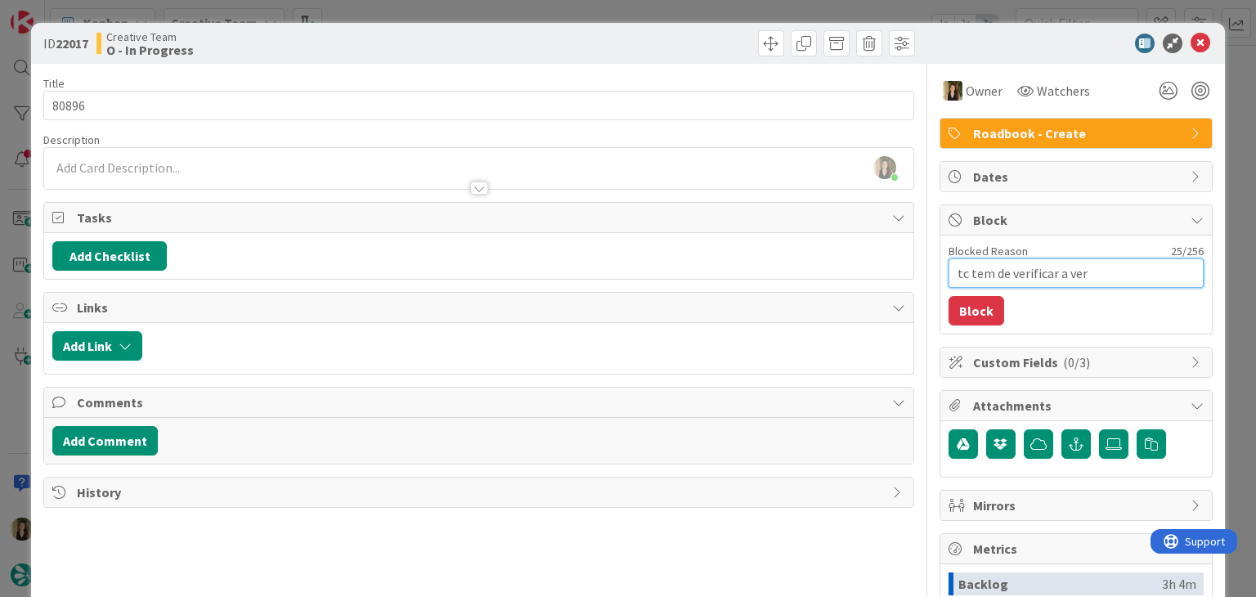
type textarea "x"
type textarea "tc tem de verificar a vers"
type textarea "x"
type textarea "tc tem de verificar a versa"
type textarea "x"
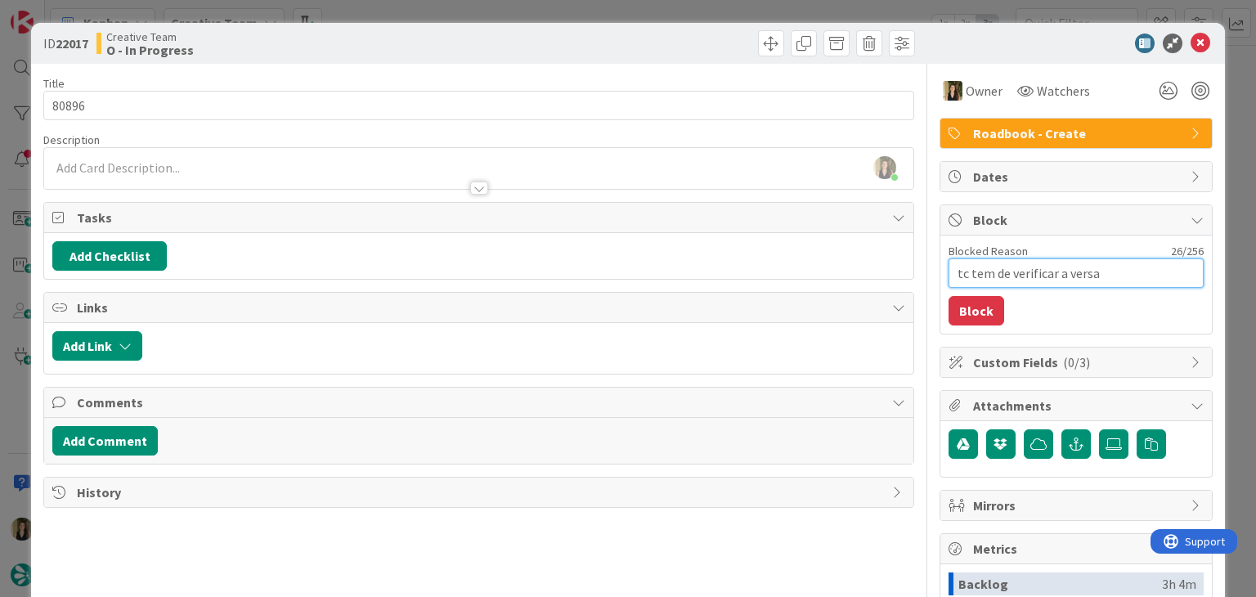
type textarea "tc tem de verificar a versao"
type textarea "x"
click at [978, 308] on button "Block" at bounding box center [976, 310] width 56 height 29
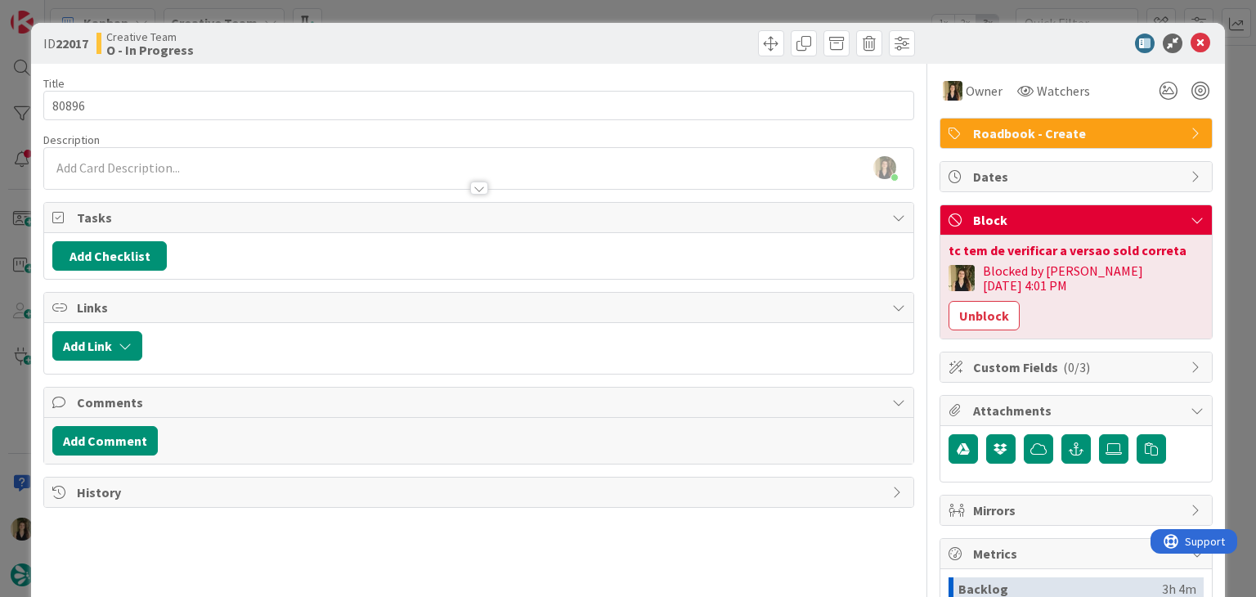
click at [705, 43] on div at bounding box center [699, 43] width 432 height 26
click at [702, 14] on div "ID 22017 Creative Team O - In Progress Title 5 / 128 80896 Description [PERSON_…" at bounding box center [628, 298] width 1256 height 597
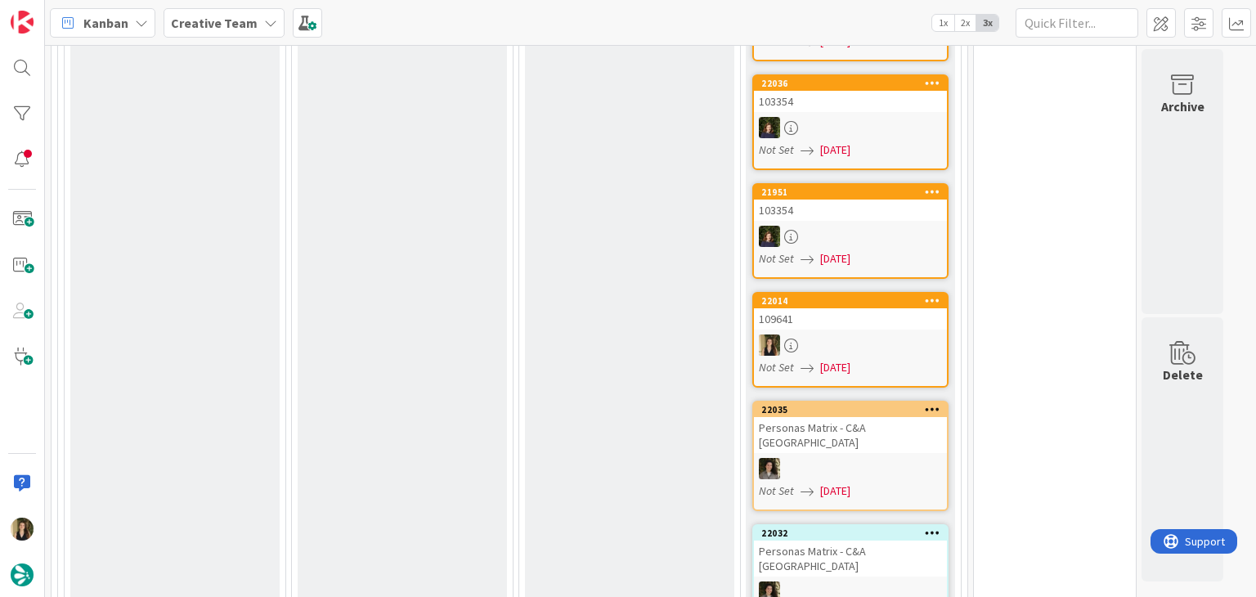
drag, startPoint x: 442, startPoint y: 320, endPoint x: 593, endPoint y: 185, distance: 202.7
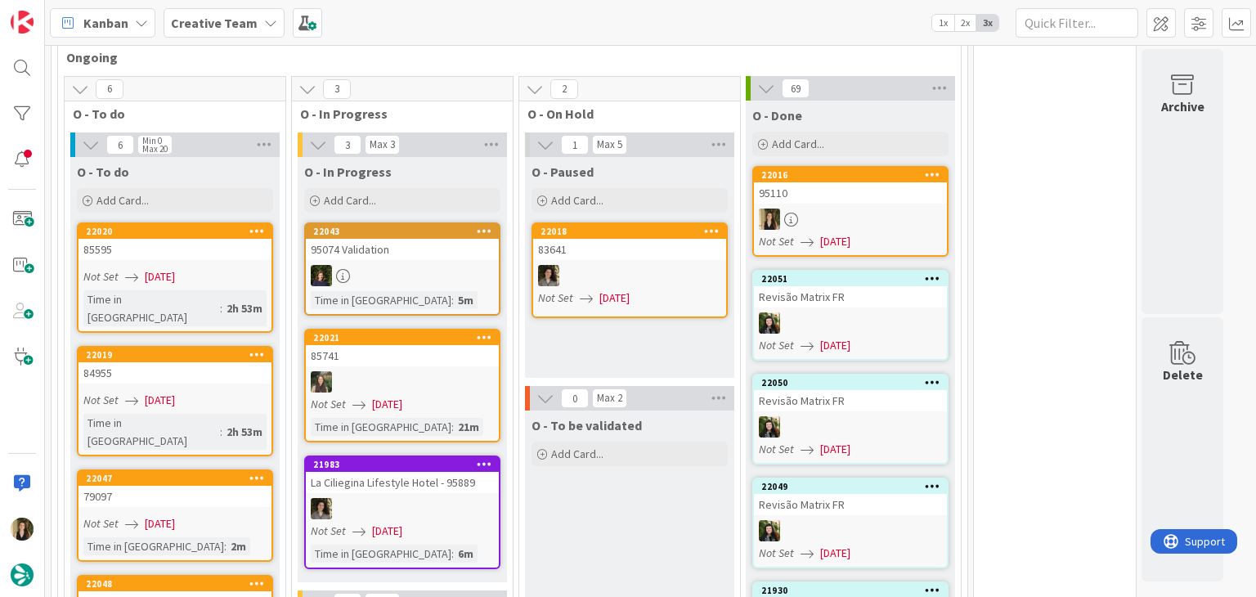
scroll to position [2083, 0]
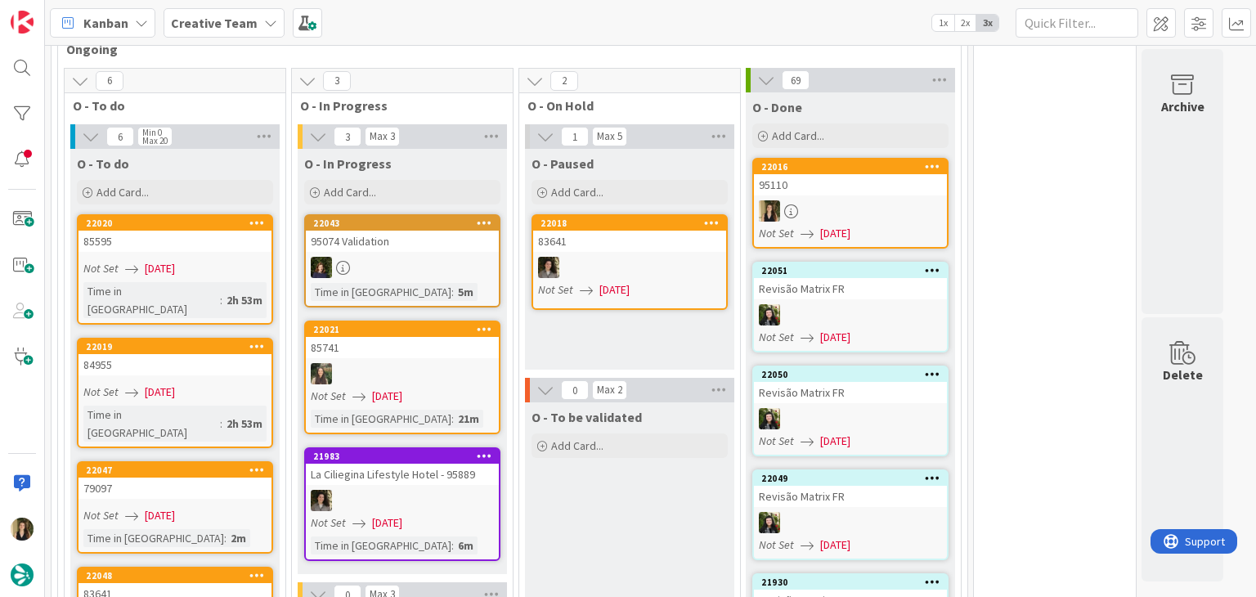
click at [231, 507] on div "Not Set [DATE]" at bounding box center [177, 515] width 188 height 17
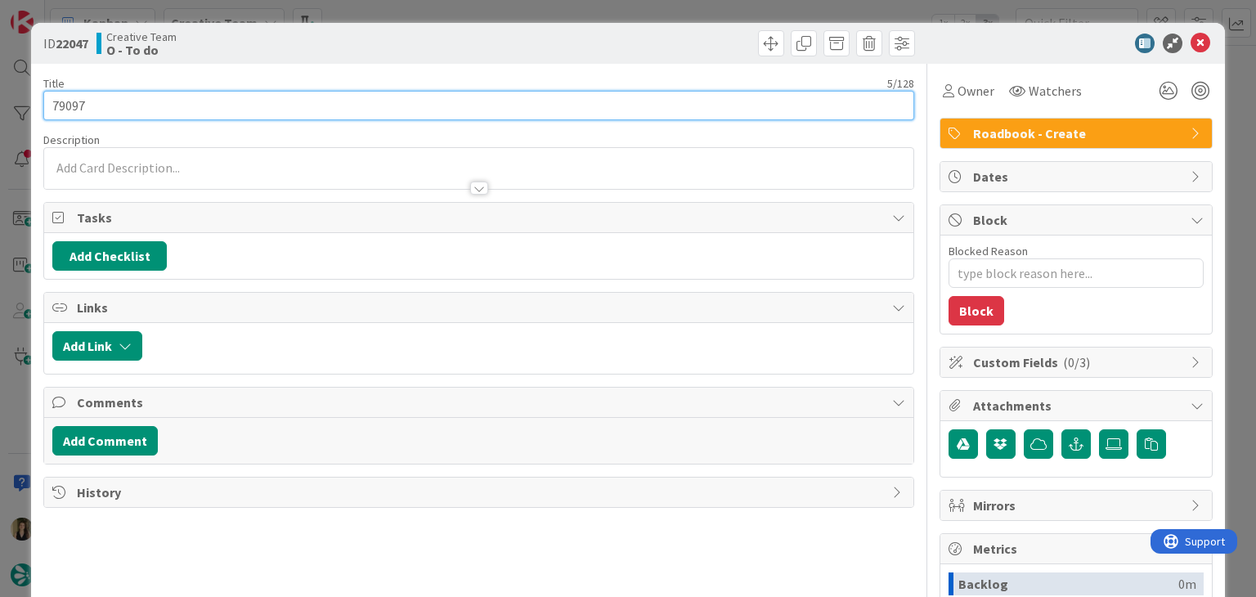
click at [62, 110] on input "79097" at bounding box center [478, 105] width 870 height 29
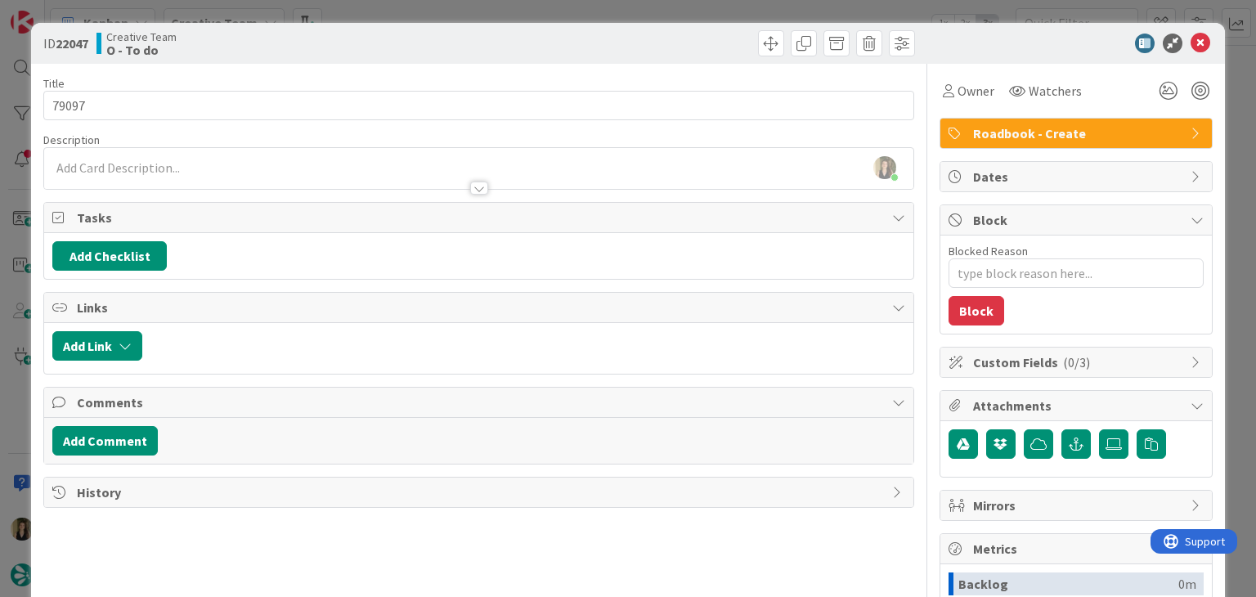
drag, startPoint x: 510, startPoint y: 39, endPoint x: 509, endPoint y: 11, distance: 28.7
click at [508, 40] on div at bounding box center [699, 43] width 432 height 26
click at [509, 8] on div "ID 22047 Creative Team O - To do Title 5 / 128 79097 Description [PERSON_NAME] …" at bounding box center [628, 298] width 1256 height 597
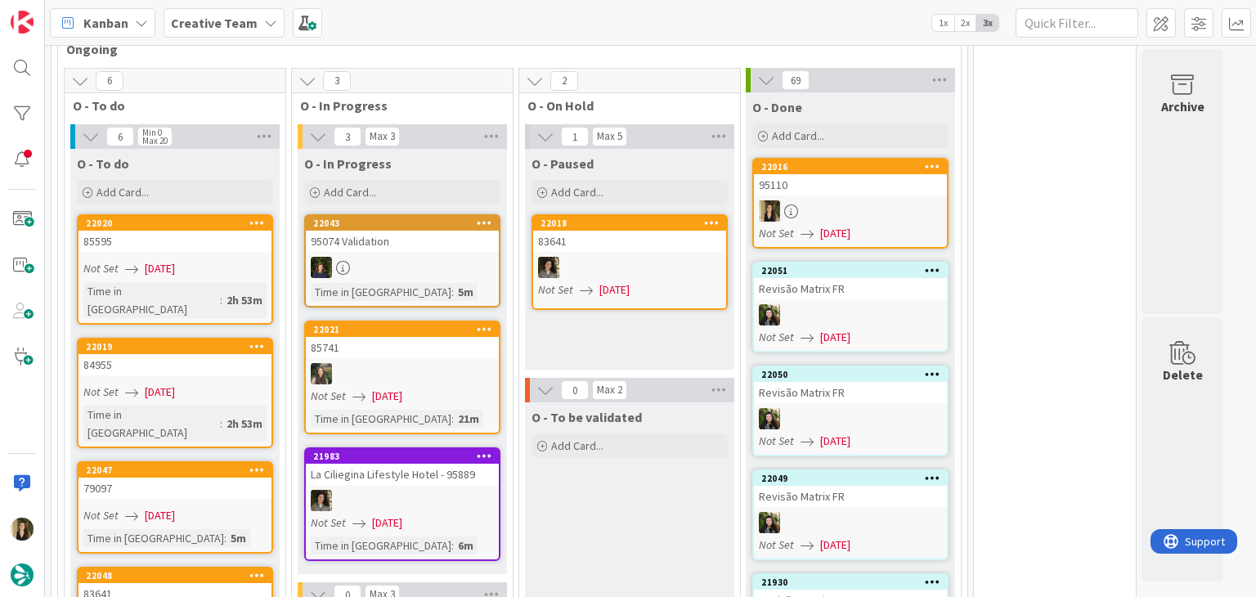
click at [249, 583] on div "83641" at bounding box center [174, 593] width 193 height 21
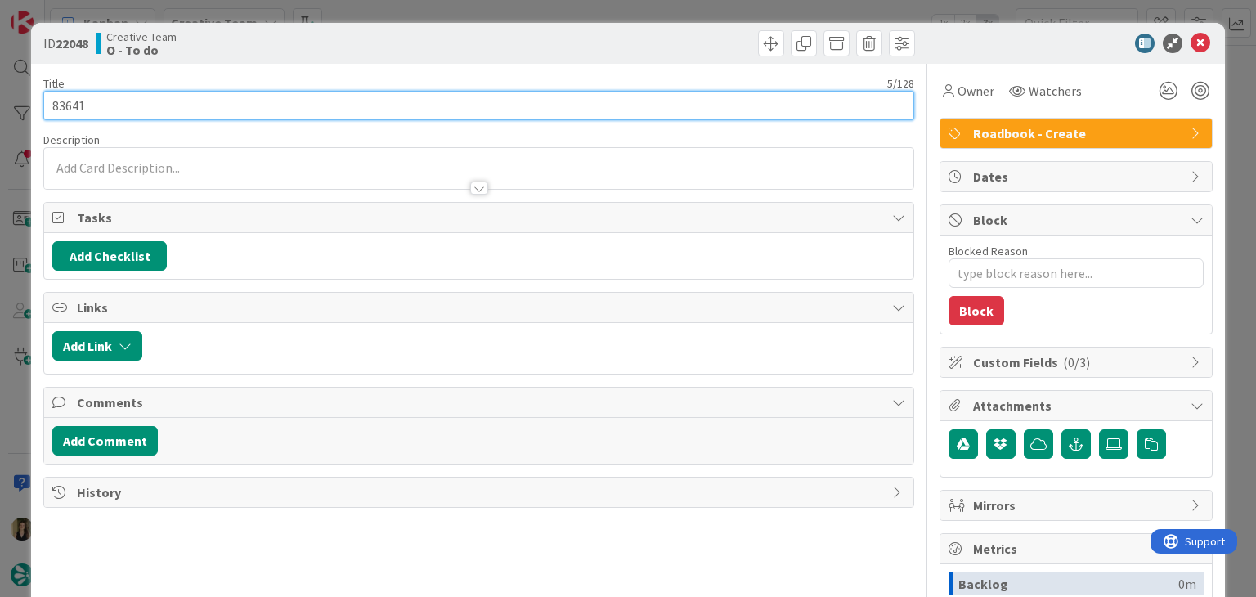
click at [65, 104] on input "83641" at bounding box center [478, 105] width 870 height 29
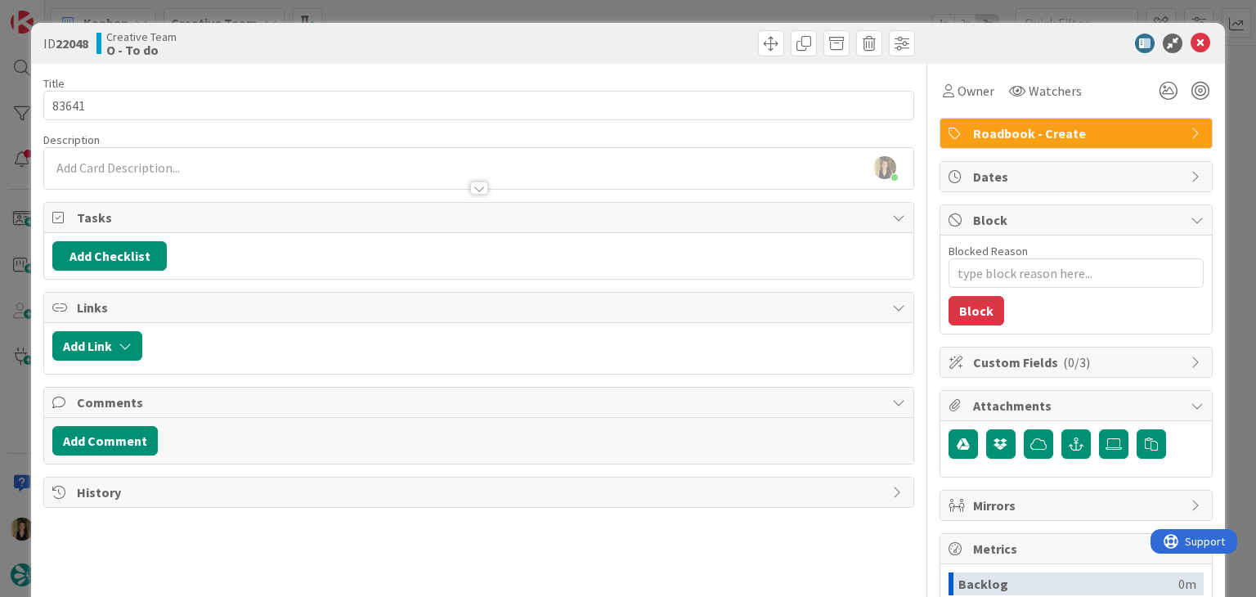
click at [262, 29] on div "ID 22048 Creative Team O - To do" at bounding box center [627, 43] width 1193 height 41
click at [419, 8] on div "ID 22048 Creative Team O - To do Title 5 / 128 83641 Description [PERSON_NAME] …" at bounding box center [628, 298] width 1256 height 597
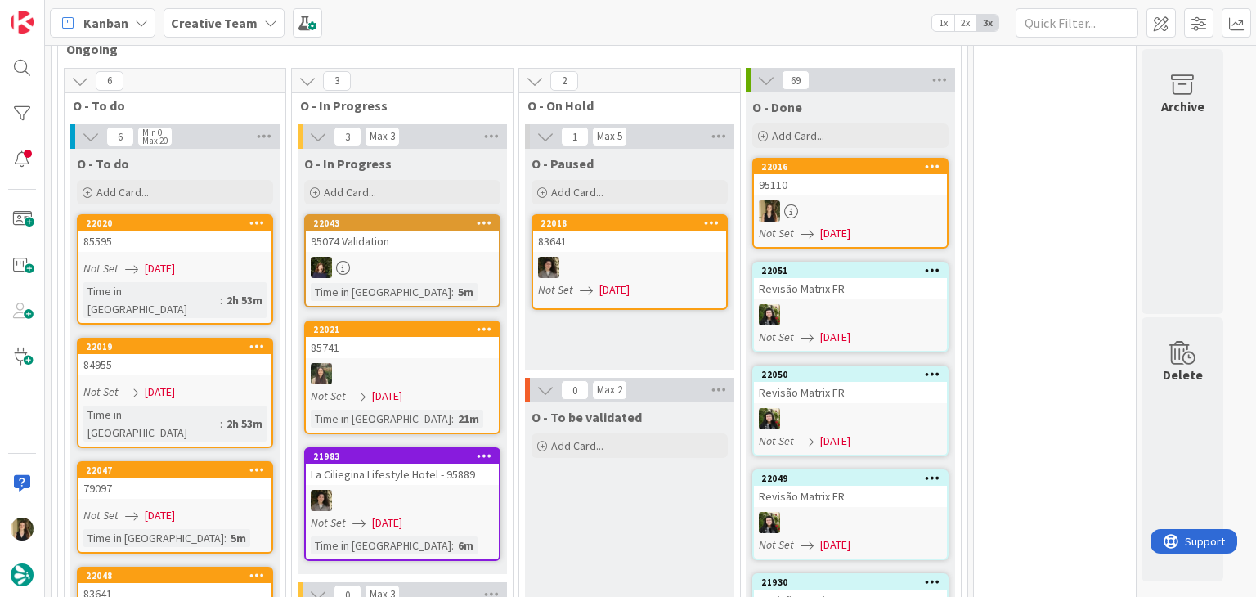
click at [175, 260] on span "[DATE]" at bounding box center [160, 268] width 30 height 17
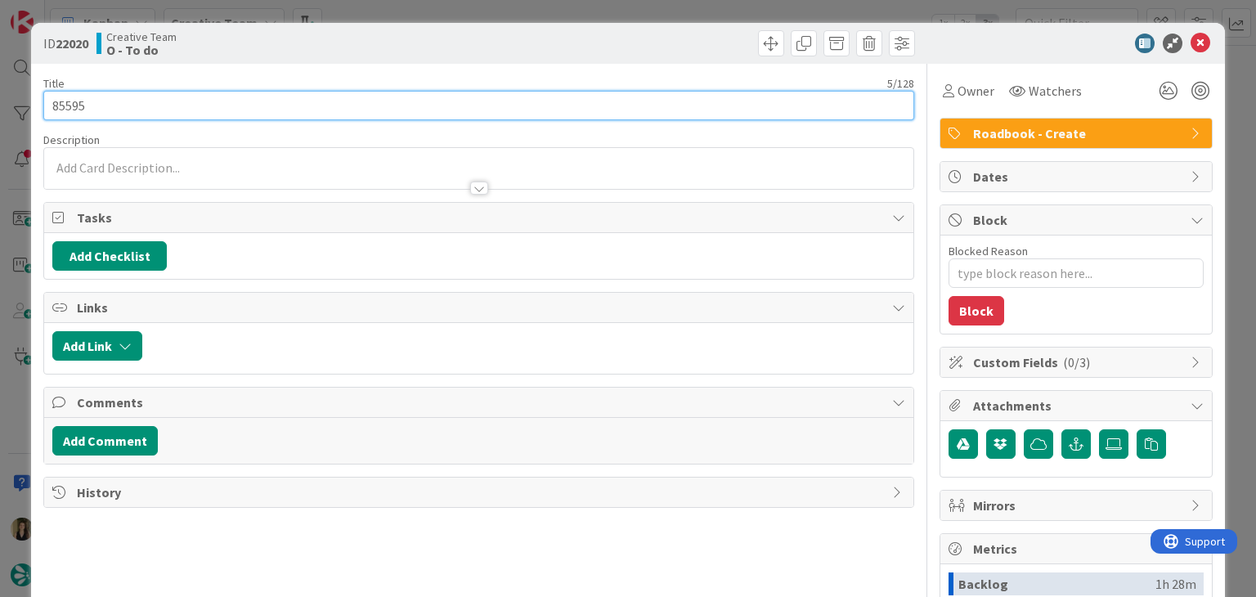
click at [69, 105] on input "85595" at bounding box center [478, 105] width 870 height 29
click at [68, 105] on input "85595" at bounding box center [478, 105] width 870 height 29
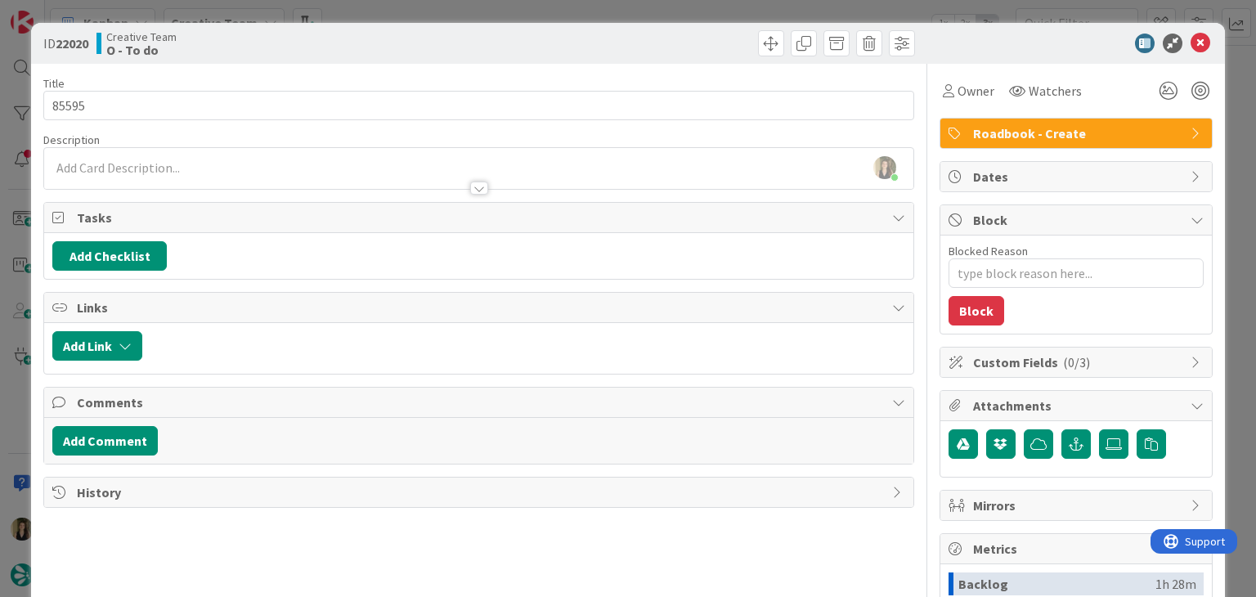
drag, startPoint x: 410, startPoint y: 52, endPoint x: 406, endPoint y: 37, distance: 15.3
click at [409, 50] on div "Creative Team O - To do" at bounding box center [285, 43] width 379 height 26
drag, startPoint x: 415, startPoint y: 16, endPoint x: 412, endPoint y: 25, distance: 9.3
click at [414, 15] on div "ID 22020 Creative Team O - To do Title 5 / 128 85595 Description [PERSON_NAME] …" at bounding box center [628, 298] width 1256 height 597
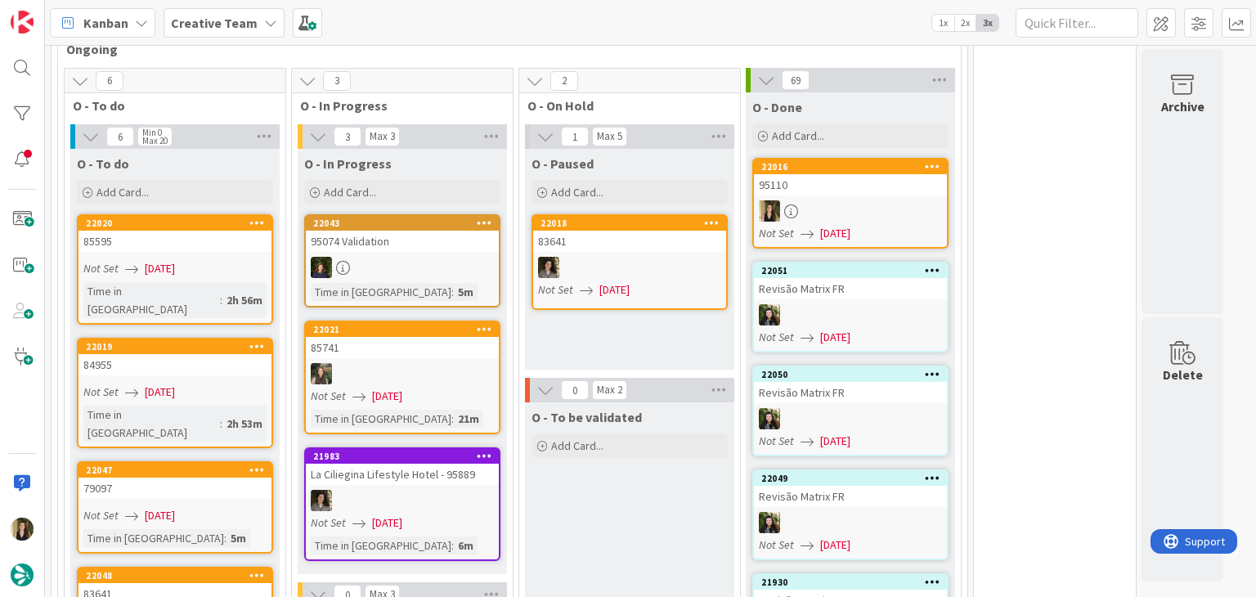
click at [250, 383] on div "Not Set [DATE]" at bounding box center [177, 391] width 188 height 17
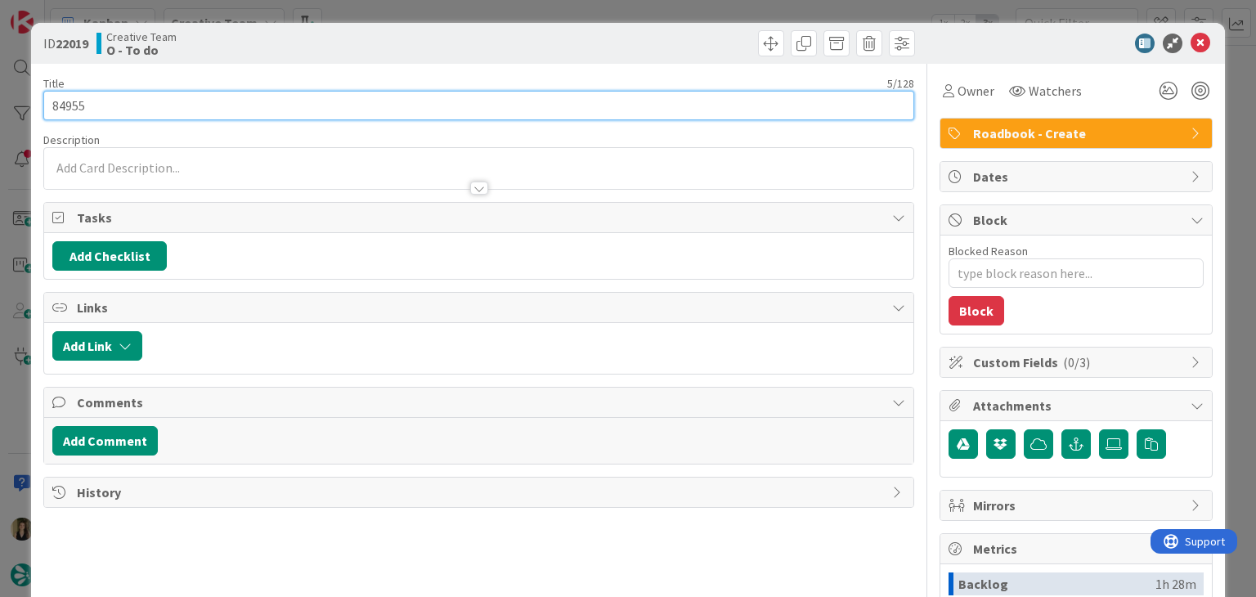
click at [69, 105] on input "84955" at bounding box center [478, 105] width 870 height 29
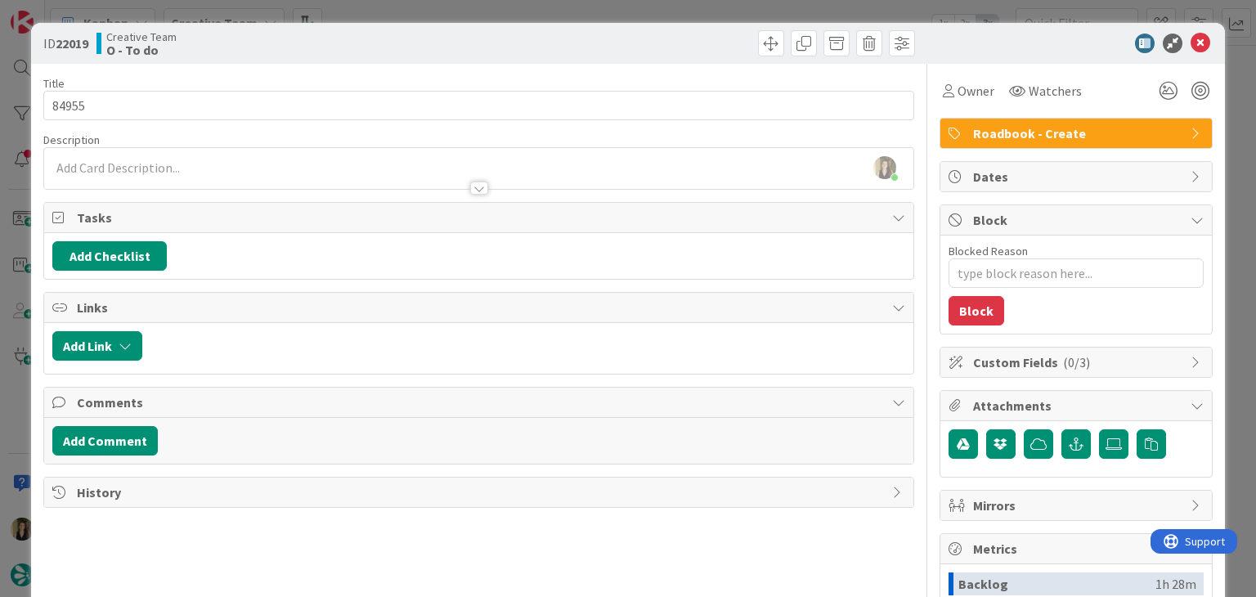
drag, startPoint x: 378, startPoint y: 44, endPoint x: 402, endPoint y: 9, distance: 42.9
click at [379, 42] on div "Creative Team O - To do" at bounding box center [285, 43] width 379 height 26
click at [403, 7] on div "ID 22019 Creative Team O - To do Title 5 / 128 84955 Description [PERSON_NAME] …" at bounding box center [628, 298] width 1256 height 597
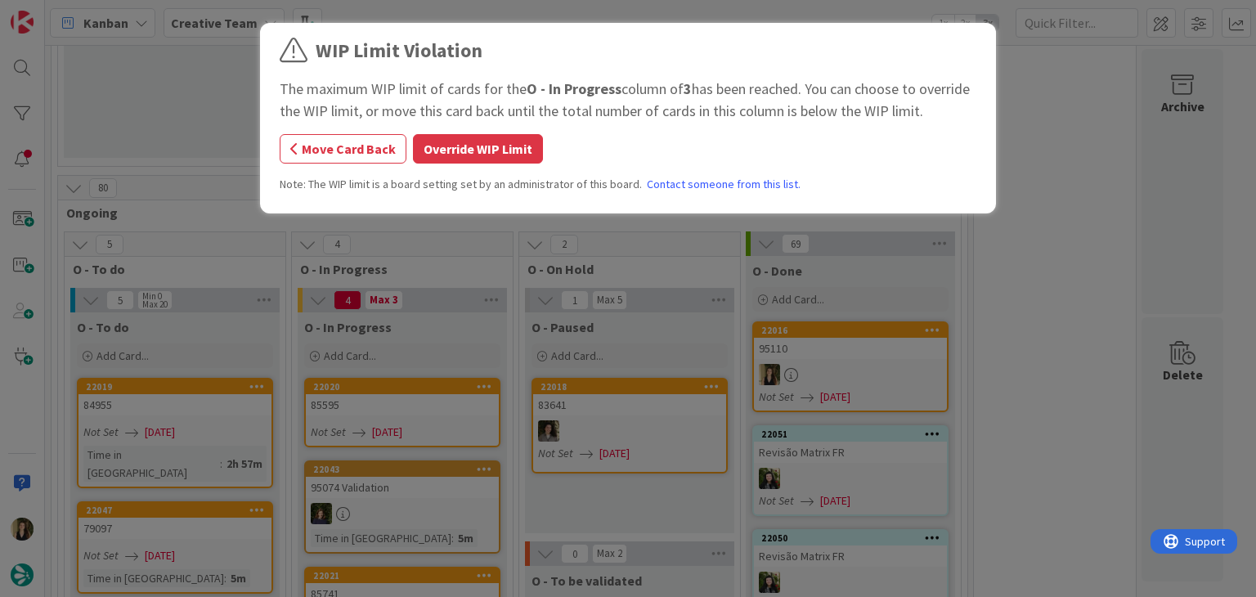
click at [477, 161] on button "Override WIP Limit" at bounding box center [478, 148] width 130 height 29
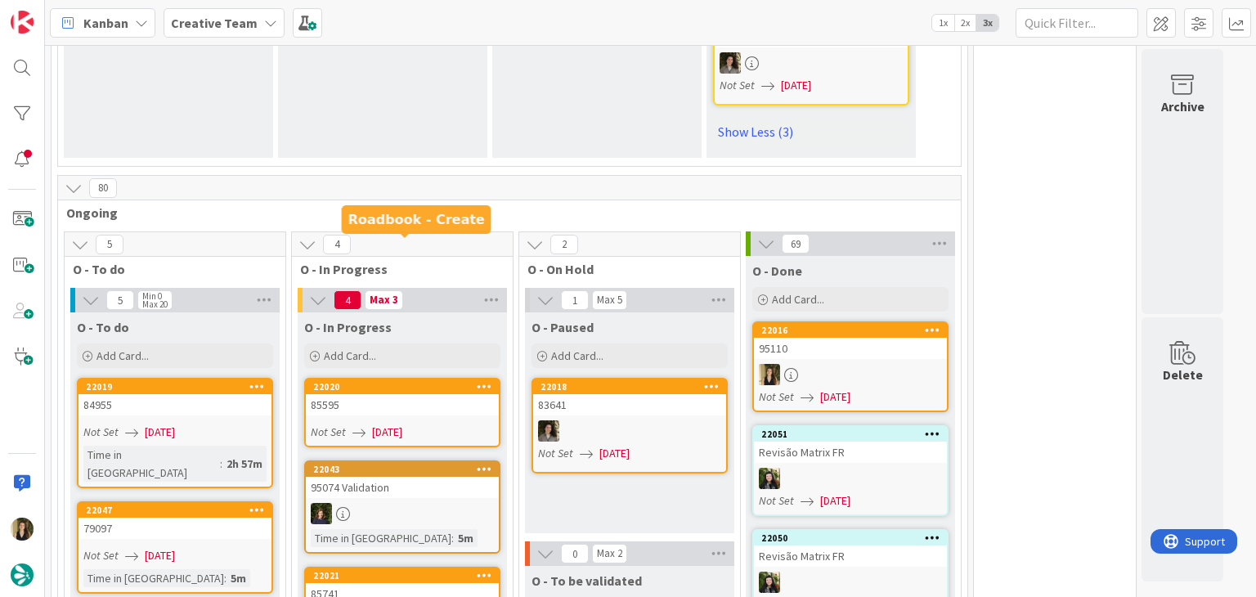
click at [457, 394] on div "85595" at bounding box center [402, 404] width 193 height 21
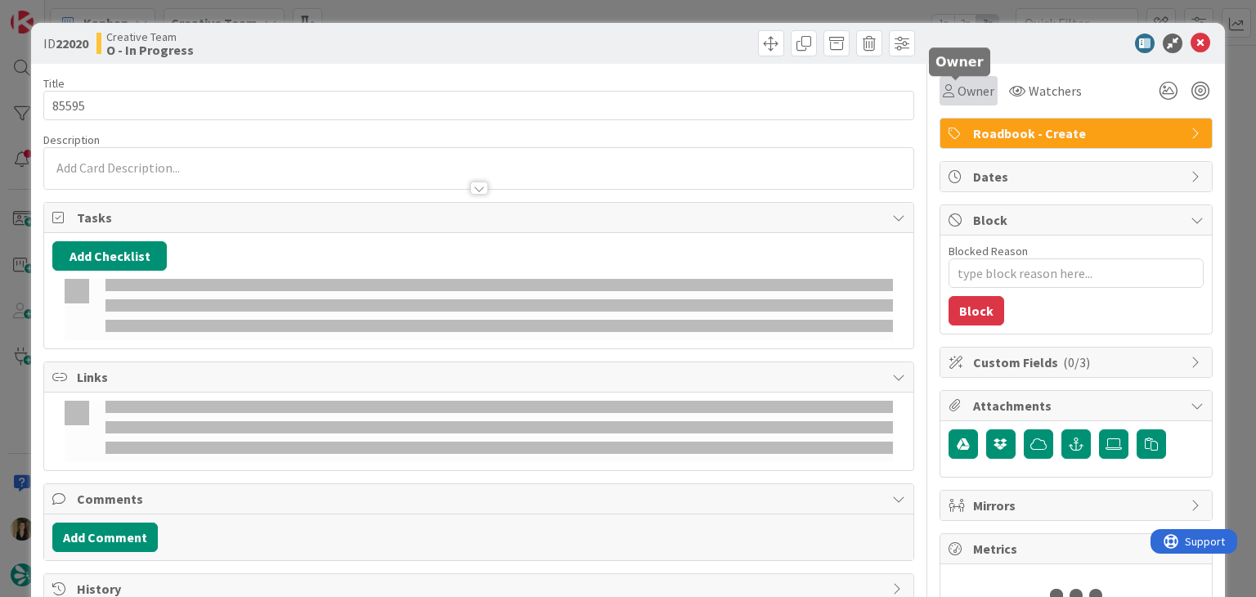
click at [959, 99] on span "Owner" at bounding box center [975, 91] width 37 height 20
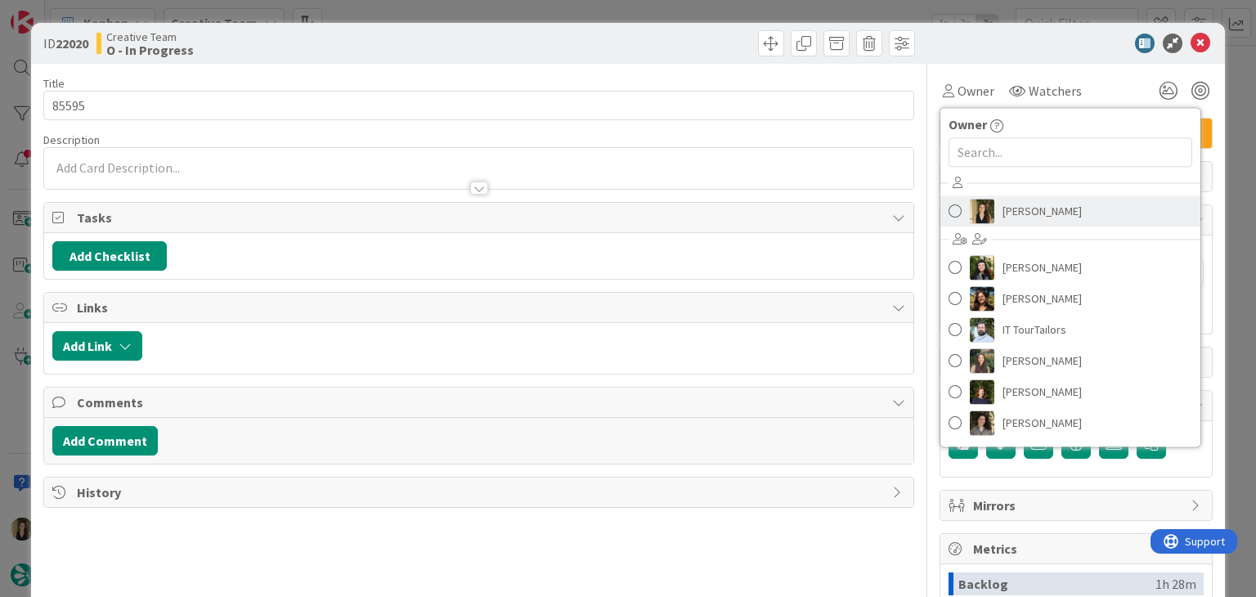
click at [1002, 208] on span "[PERSON_NAME]" at bounding box center [1041, 211] width 79 height 25
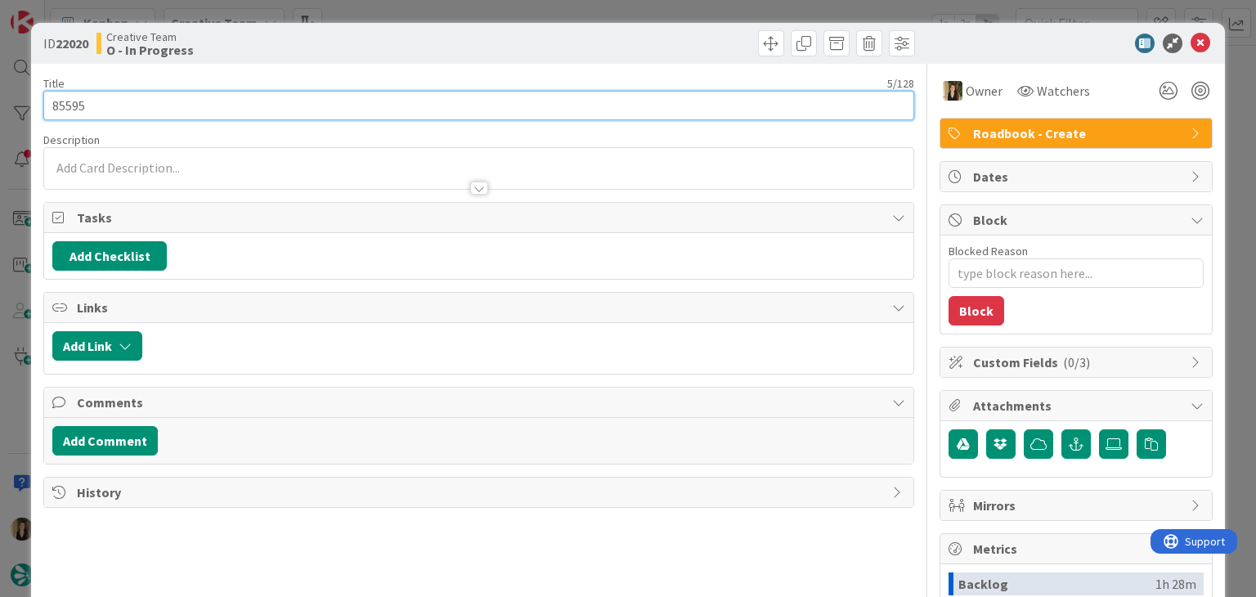
click at [61, 108] on input "85595" at bounding box center [478, 105] width 870 height 29
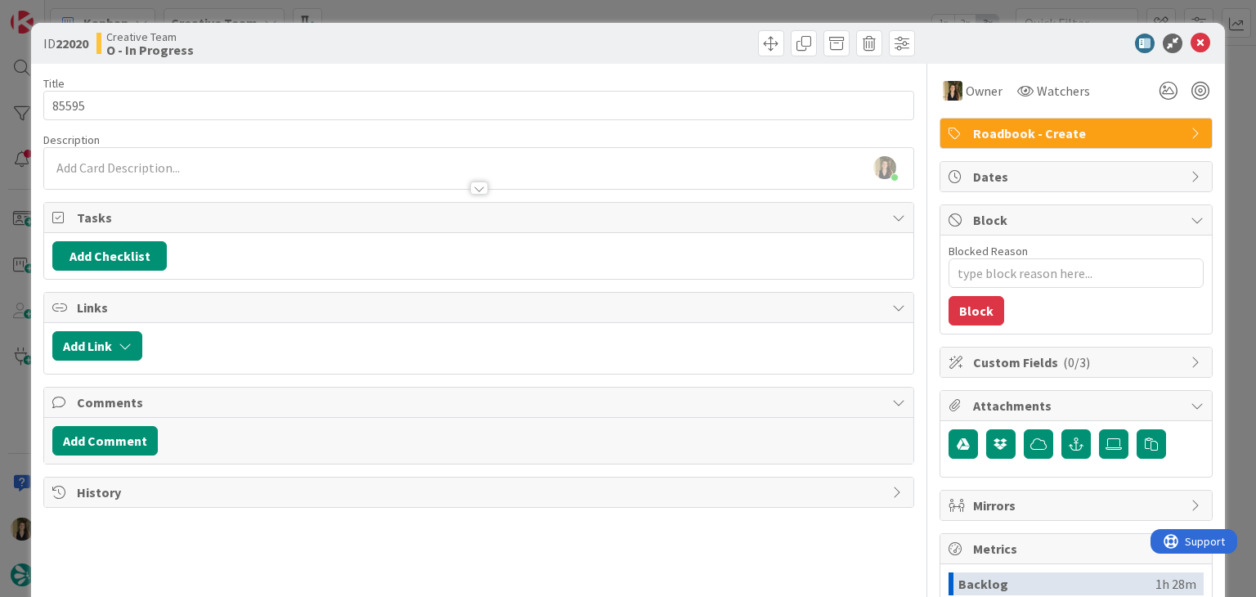
click at [465, 65] on div "Title 5 / 128 85595 Description [PERSON_NAME] just joined Owner Watchers Roadbo…" at bounding box center [478, 453] width 870 height 779
click at [468, 11] on div "ID 22020 Creative Team O - In Progress Title 5 / 128 85595 Description [PERSON_…" at bounding box center [628, 298] width 1256 height 597
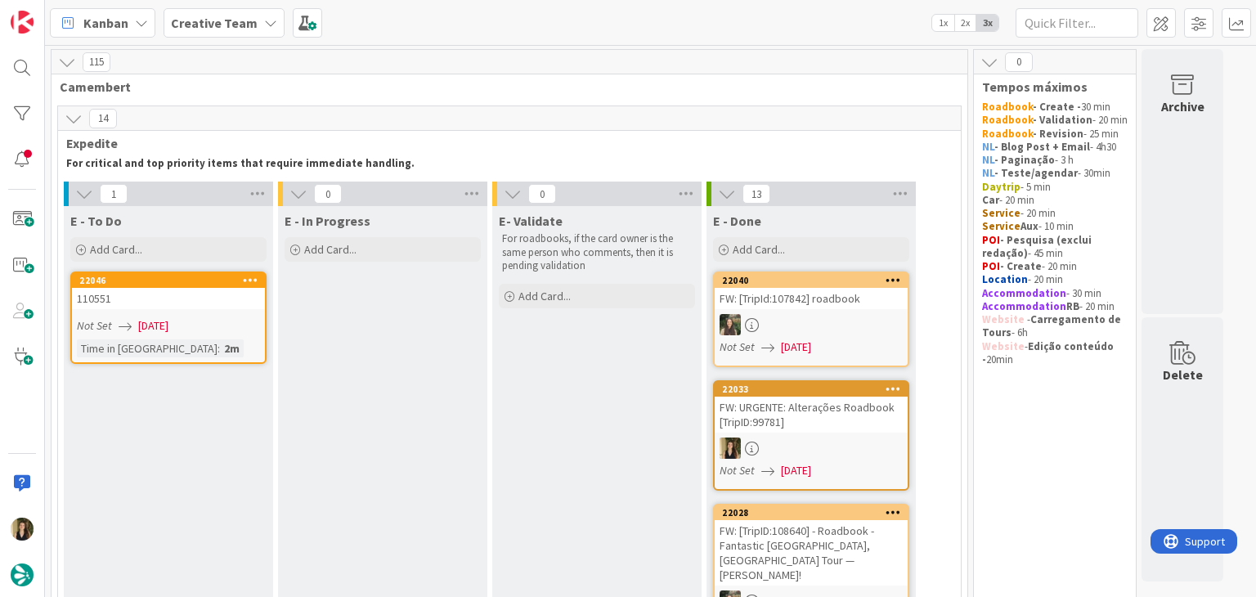
click at [208, 321] on div "Not Set [DATE]" at bounding box center [171, 325] width 188 height 17
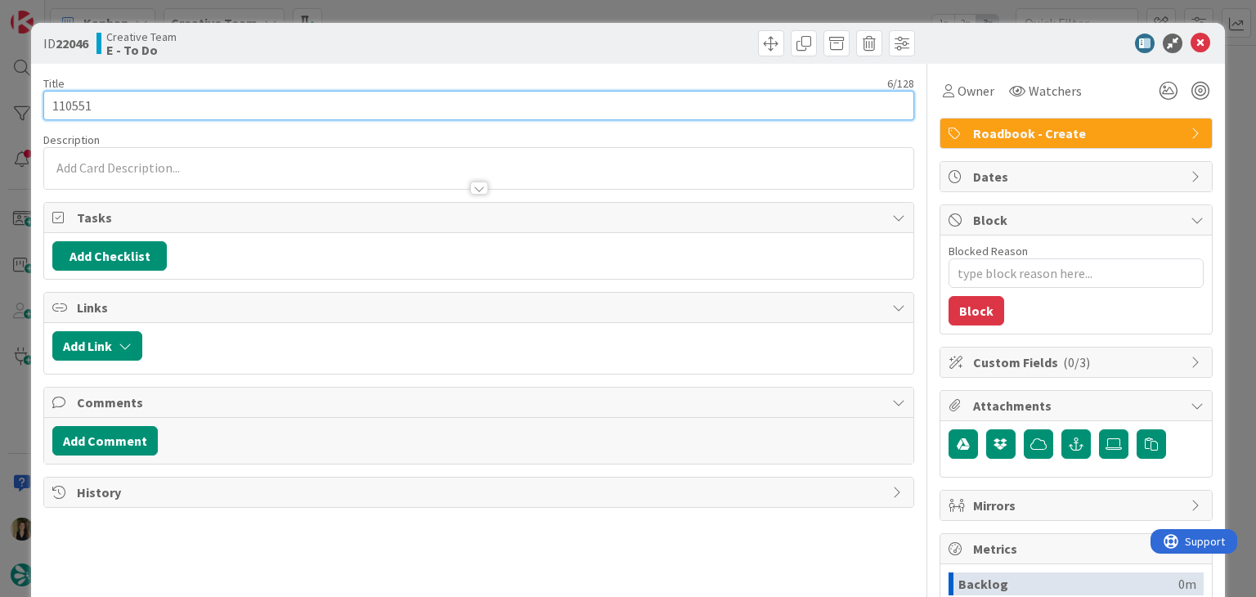
click at [78, 106] on input "110551" at bounding box center [478, 105] width 870 height 29
click at [77, 105] on input "110551" at bounding box center [478, 105] width 870 height 29
click at [76, 103] on input "110551" at bounding box center [478, 105] width 870 height 29
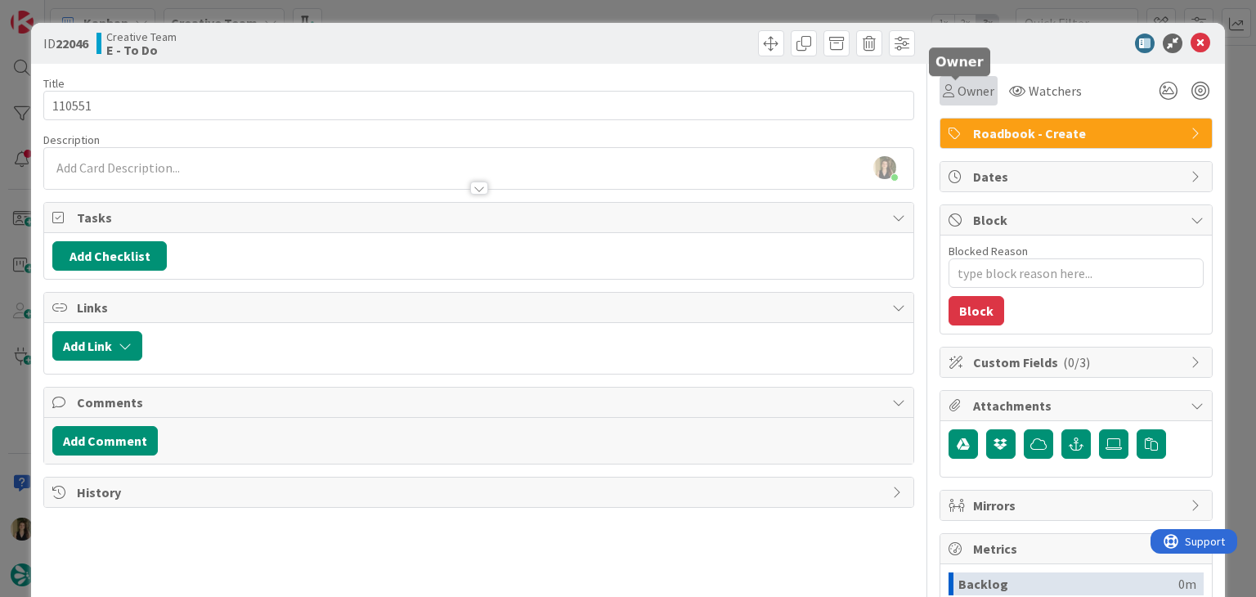
click at [969, 101] on div "Owner" at bounding box center [968, 90] width 58 height 29
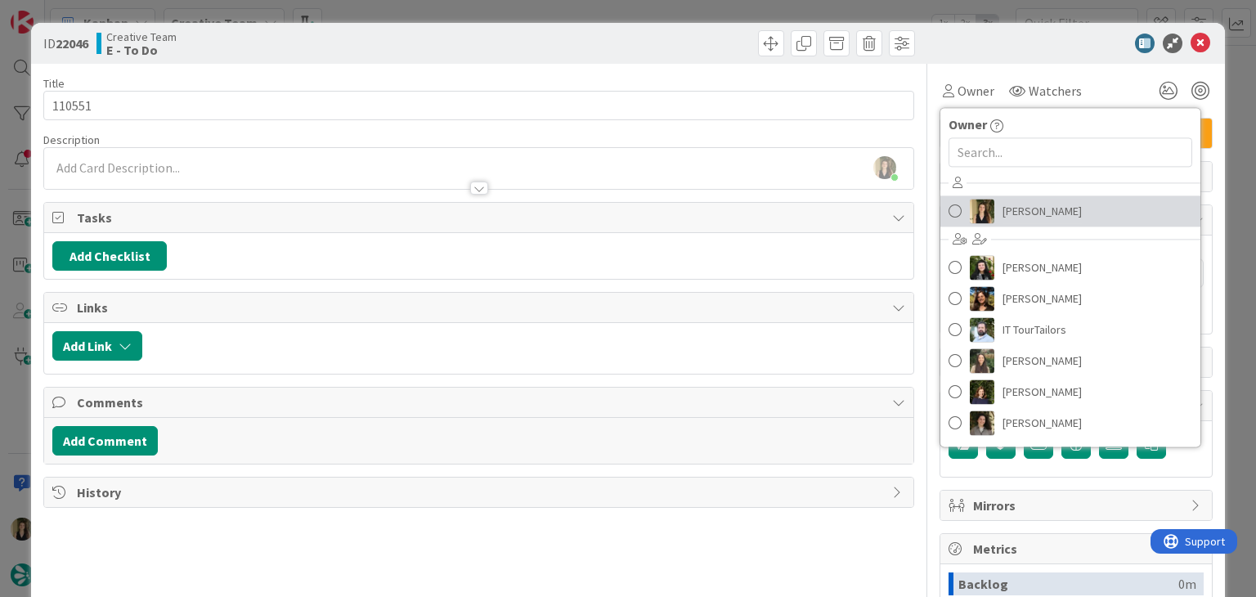
click at [1005, 200] on span "[PERSON_NAME]" at bounding box center [1041, 211] width 79 height 25
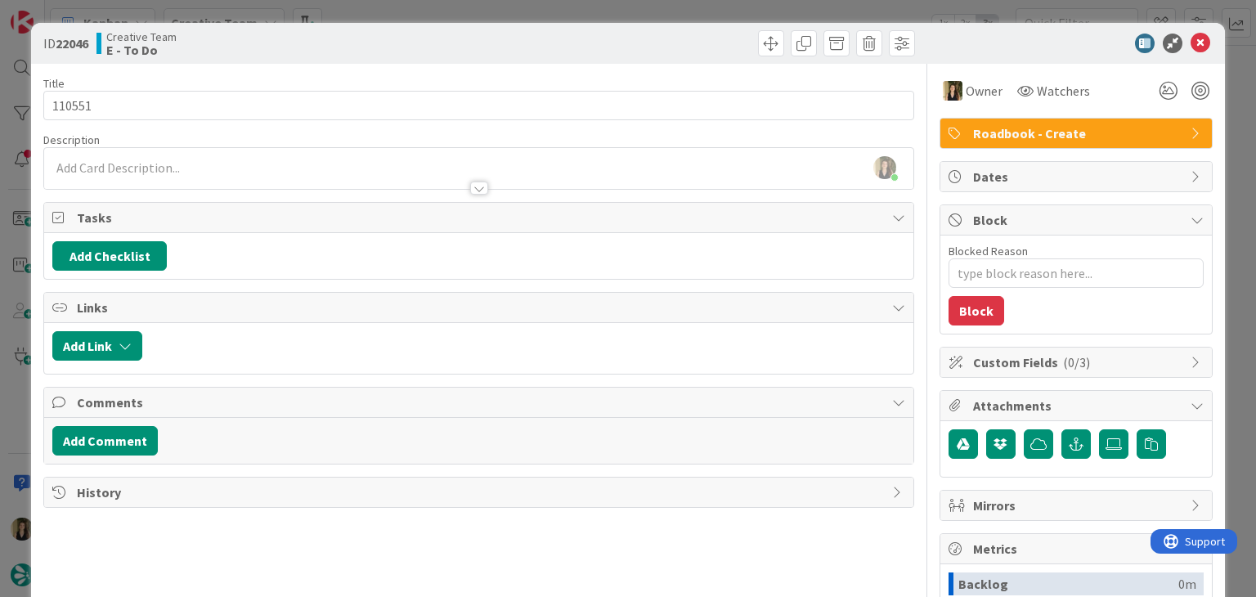
click at [670, 44] on div at bounding box center [699, 43] width 432 height 26
click at [670, 11] on div "ID 22046 Creative Team E - To Do Title 6 / 128 110551 Description [PERSON_NAME]…" at bounding box center [628, 298] width 1256 height 597
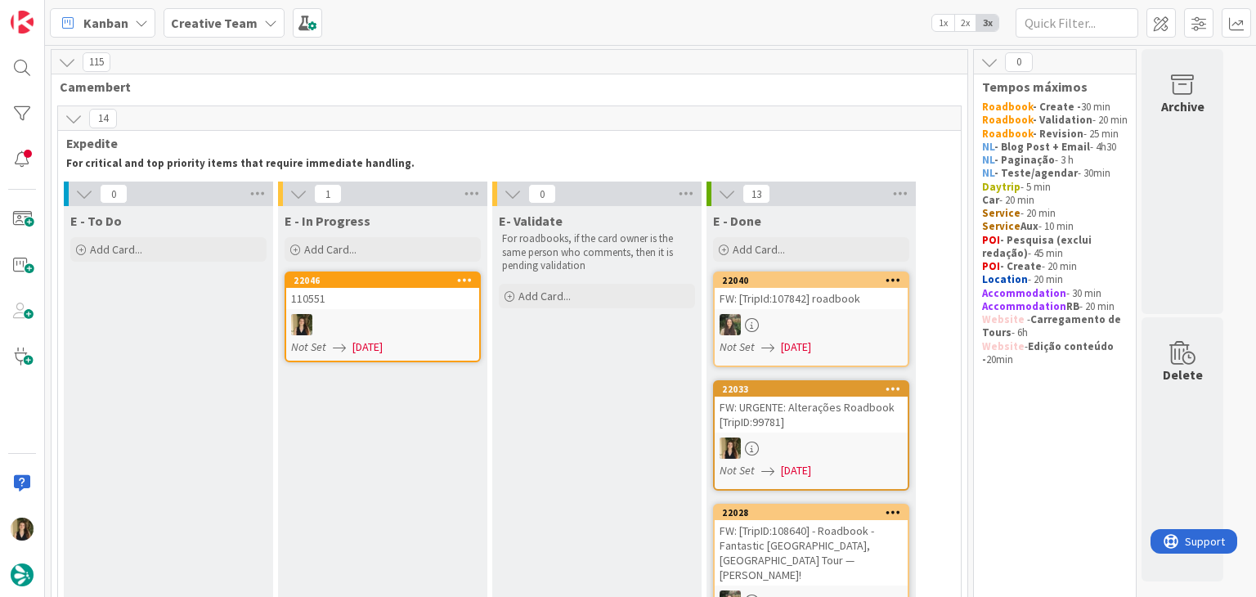
click at [412, 341] on div "Not Set [DATE]" at bounding box center [385, 346] width 188 height 17
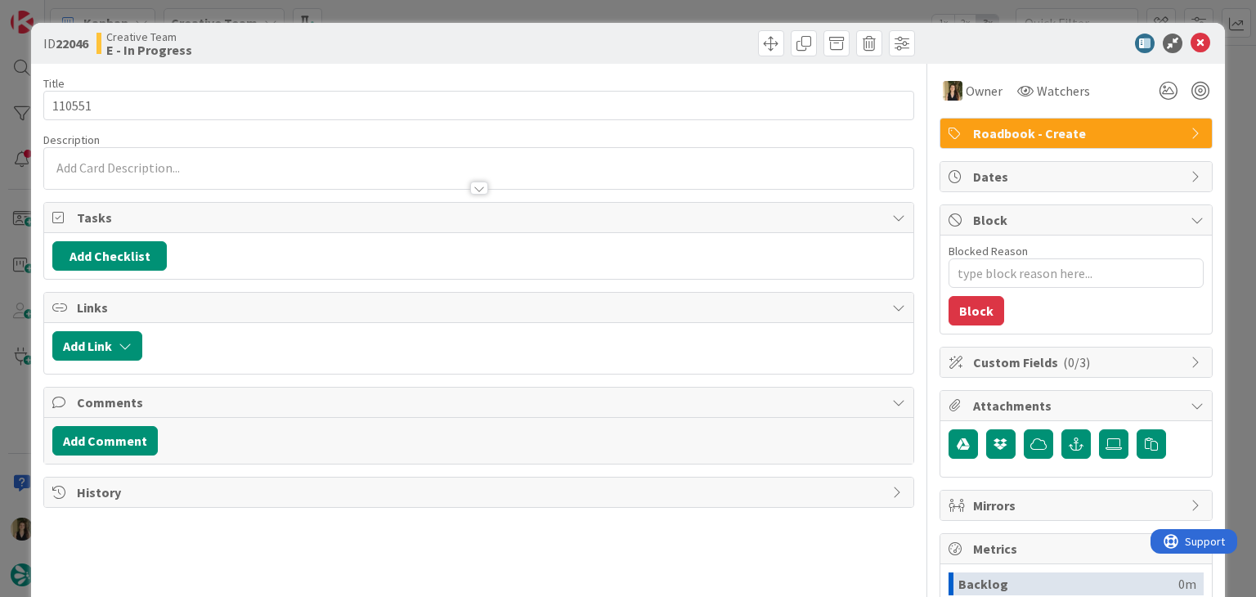
click at [213, 179] on div at bounding box center [478, 180] width 868 height 17
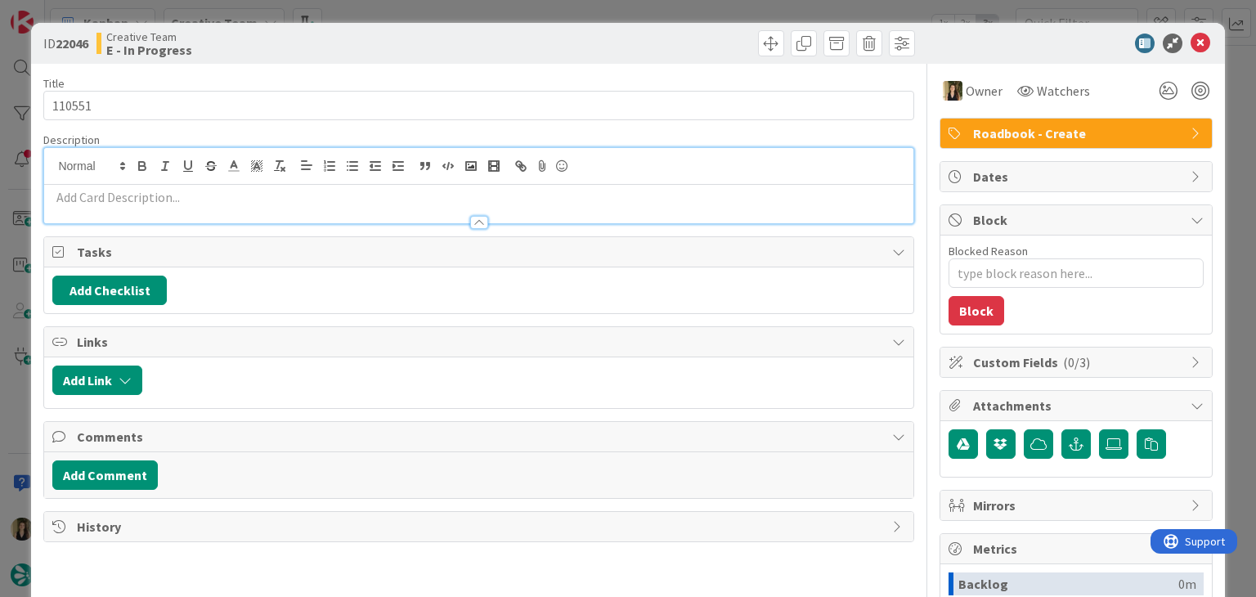
click at [208, 204] on div "Description" at bounding box center [478, 178] width 870 height 92
paste div
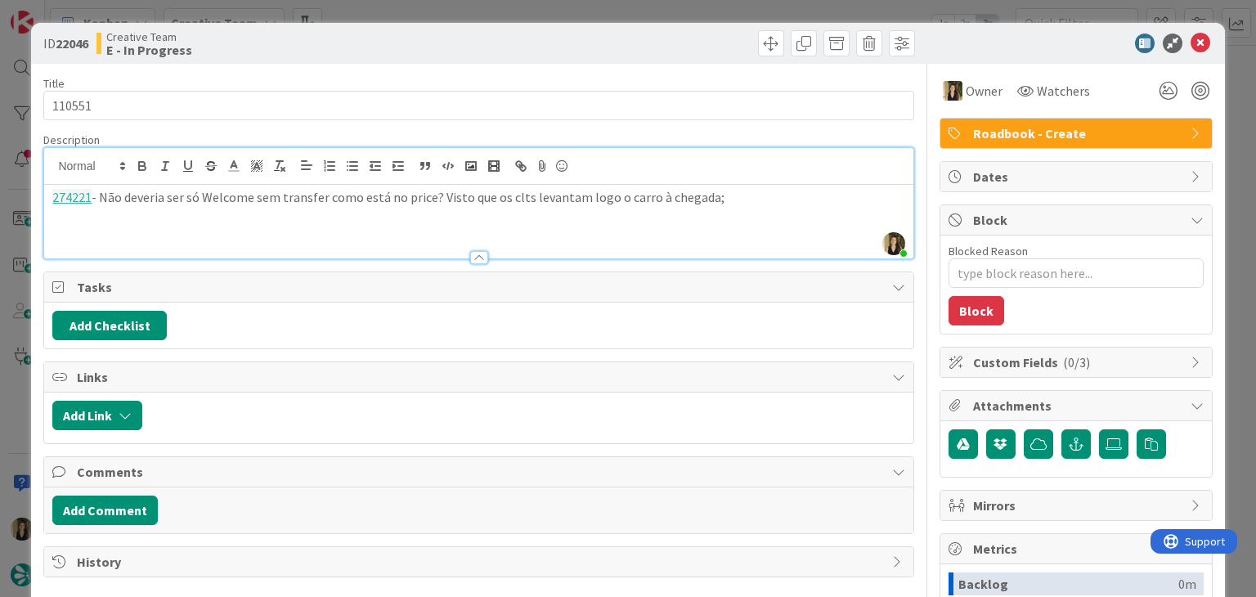
click at [450, 29] on div "ID 22046 Creative Team E - In Progress" at bounding box center [627, 43] width 1193 height 41
drag, startPoint x: 726, startPoint y: 195, endPoint x: 765, endPoint y: 189, distance: 39.8
click at [727, 195] on p "274221 - Não deveria ser só Welcome sem transfer como está no price? Visto que …" at bounding box center [478, 197] width 852 height 19
drag, startPoint x: 114, startPoint y: 218, endPoint x: 173, endPoint y: 182, distance: 69.7
click at [113, 217] on p "274224 - Es transfer out tb não é necessário se deixam o carro no aeroporto" at bounding box center [478, 216] width 852 height 19
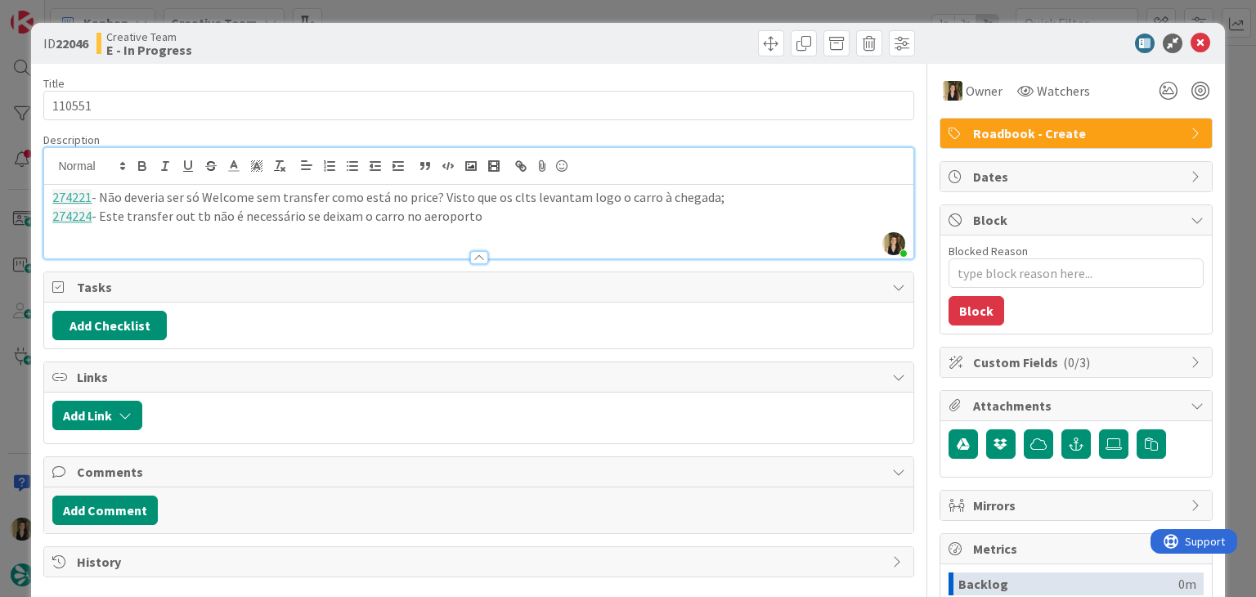
click at [306, 221] on p "274224 - Este transfer out tb não é necessário se deixam o carro no aeroporto" at bounding box center [478, 216] width 852 height 19
drag, startPoint x: 306, startPoint y: 221, endPoint x: 322, endPoint y: 213, distance: 17.9
click at [305, 220] on p "274224 - Este transfer out tb não é necessário se deixam o carro no aeroporto" at bounding box center [478, 216] width 852 height 19
click at [568, 231] on div "274221 - Não deveria ser só Welcome sem transfer como está no price? Visto que …" at bounding box center [478, 222] width 868 height 74
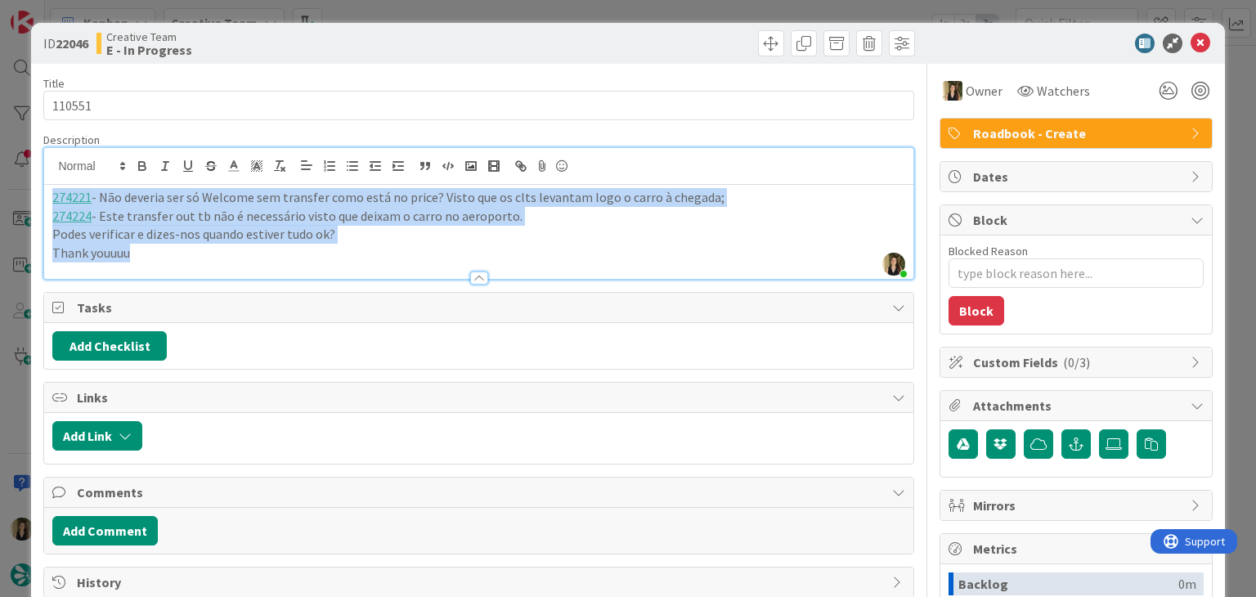
drag, startPoint x: 92, startPoint y: 224, endPoint x: 29, endPoint y: 186, distance: 73.8
click at [29, 186] on div "ID 22046 Creative Team E - In Progress Title 6 / 128 110551 Description [PERSON…" at bounding box center [628, 298] width 1256 height 597
copy div "274221 - Não deveria ser só Welcome sem transfer como está no price? Visto que …"
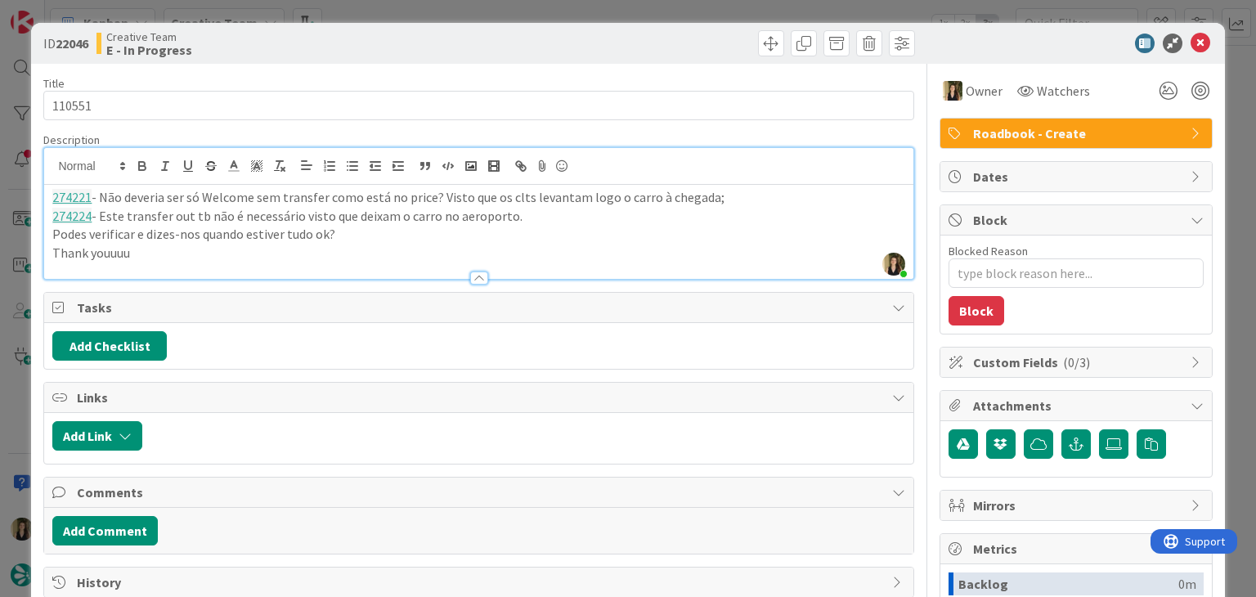
click at [424, 33] on div "Creative Team E - In Progress" at bounding box center [285, 43] width 379 height 26
click at [442, 3] on div "ID 22046 Creative Team E - In Progress Title 6 / 128 110551 Description [PERSON…" at bounding box center [628, 298] width 1256 height 597
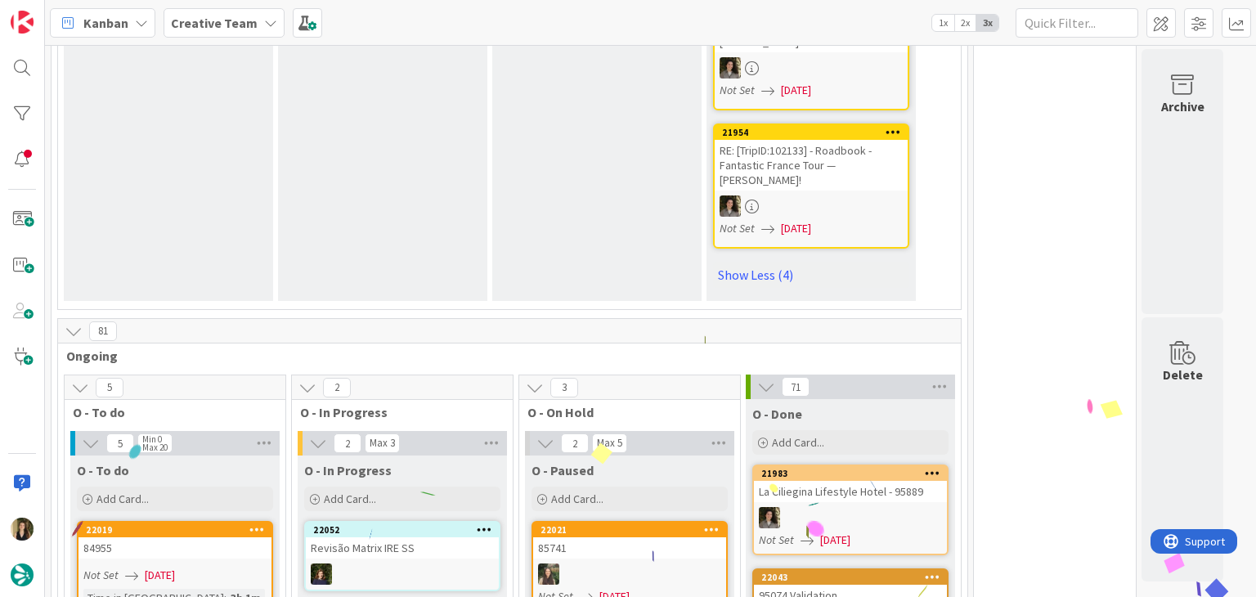
scroll to position [2126, 0]
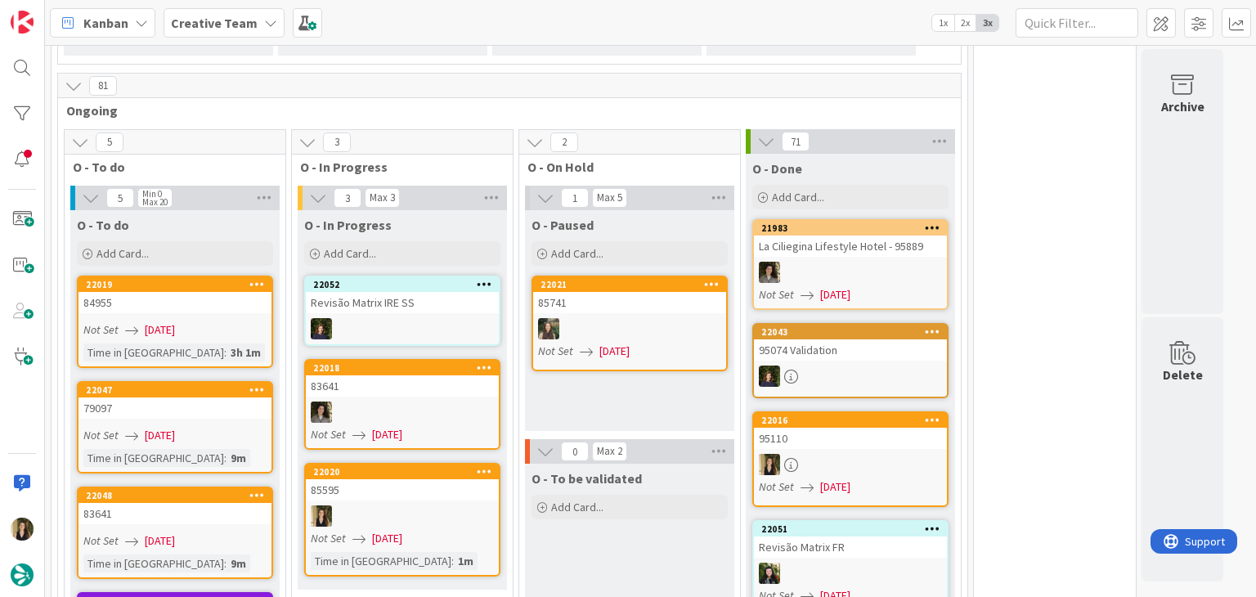
click at [458, 463] on link "22020 85595 Not Set [DATE] Time in [GEOGRAPHIC_DATA] : 1m" at bounding box center [402, 520] width 196 height 114
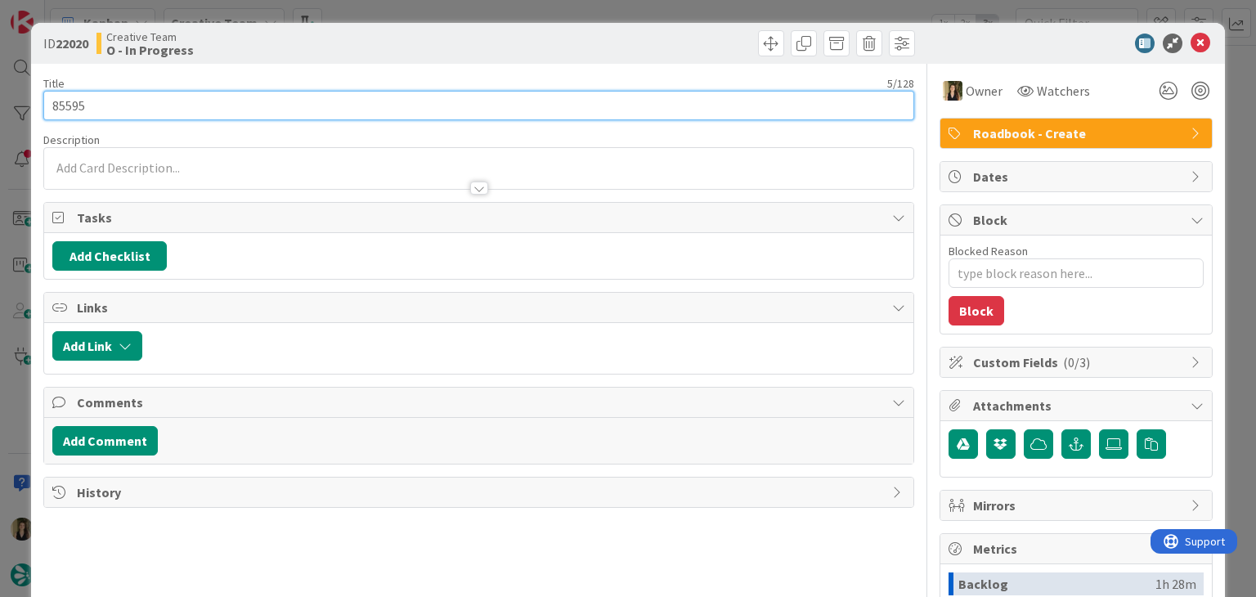
click at [76, 105] on input "85595" at bounding box center [478, 105] width 870 height 29
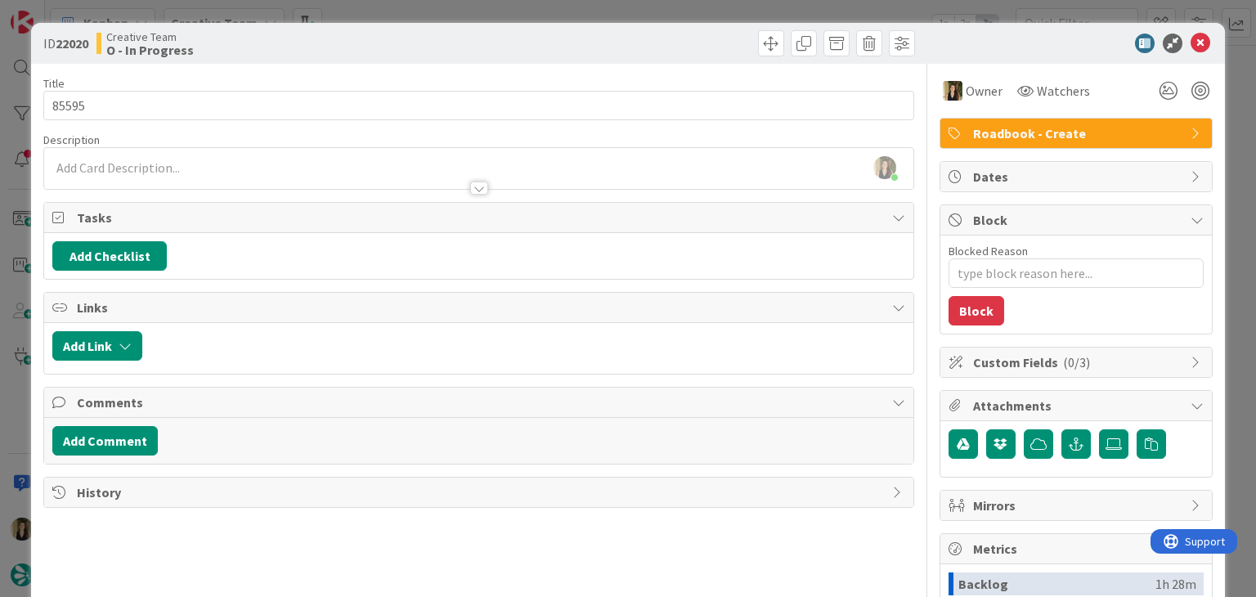
drag, startPoint x: 348, startPoint y: 39, endPoint x: 368, endPoint y: 16, distance: 30.8
click at [349, 37] on div "Creative Team O - In Progress" at bounding box center [285, 43] width 379 height 26
click at [370, 14] on div "ID 22020 Creative Team O - In Progress Title 5 / 128 85595 Description [PERSON_…" at bounding box center [628, 298] width 1256 height 597
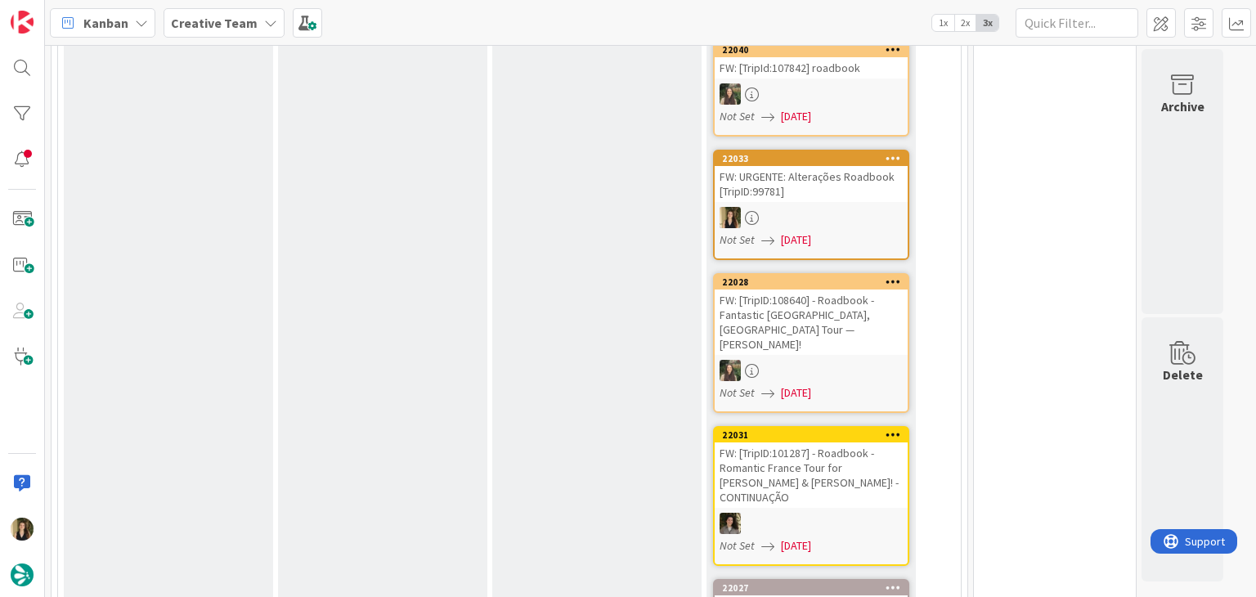
scroll to position [164, 0]
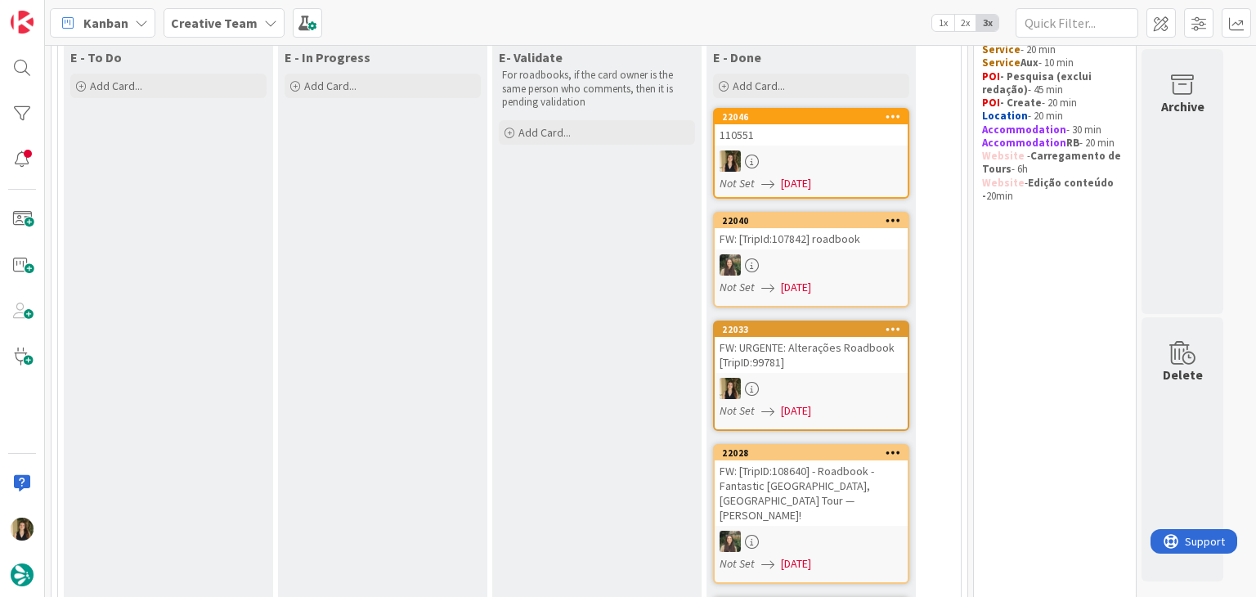
click at [866, 350] on div "FW: URGENTE: Alterações Roadbook [TripID:99781]" at bounding box center [811, 355] width 193 height 36
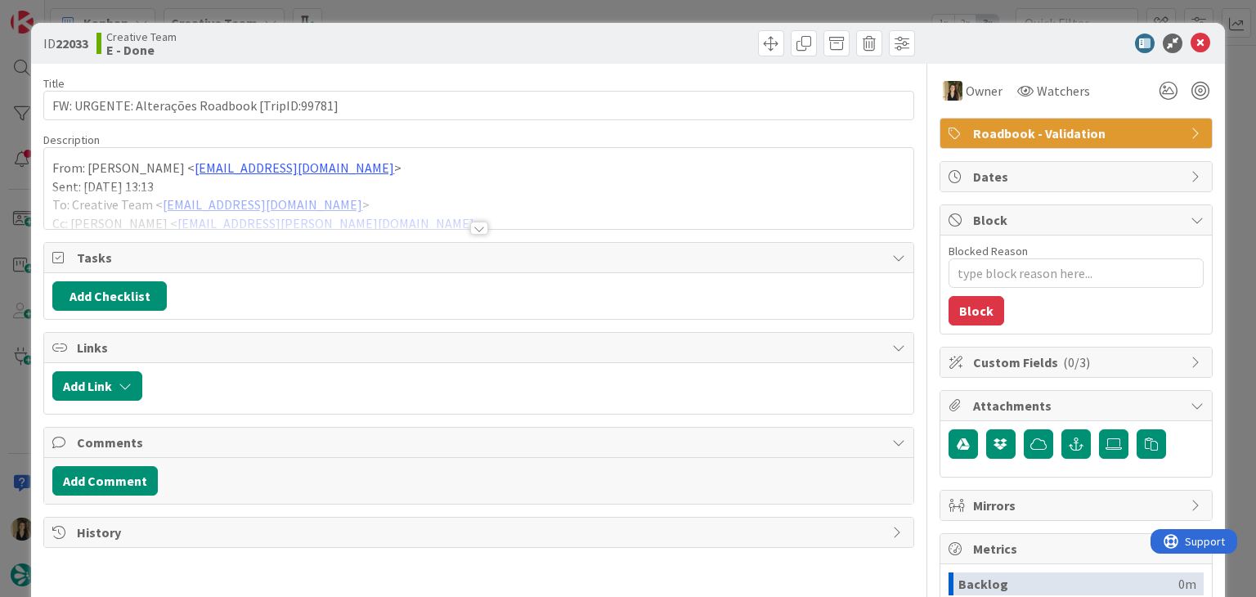
click at [573, 24] on div "ID 22033 Creative Team E - Done" at bounding box center [627, 43] width 1193 height 41
click at [573, 11] on div "ID 22033 Creative Team E - Done Title 47 / 128 FW: URGENTE: Alterações Roadbook…" at bounding box center [628, 298] width 1256 height 597
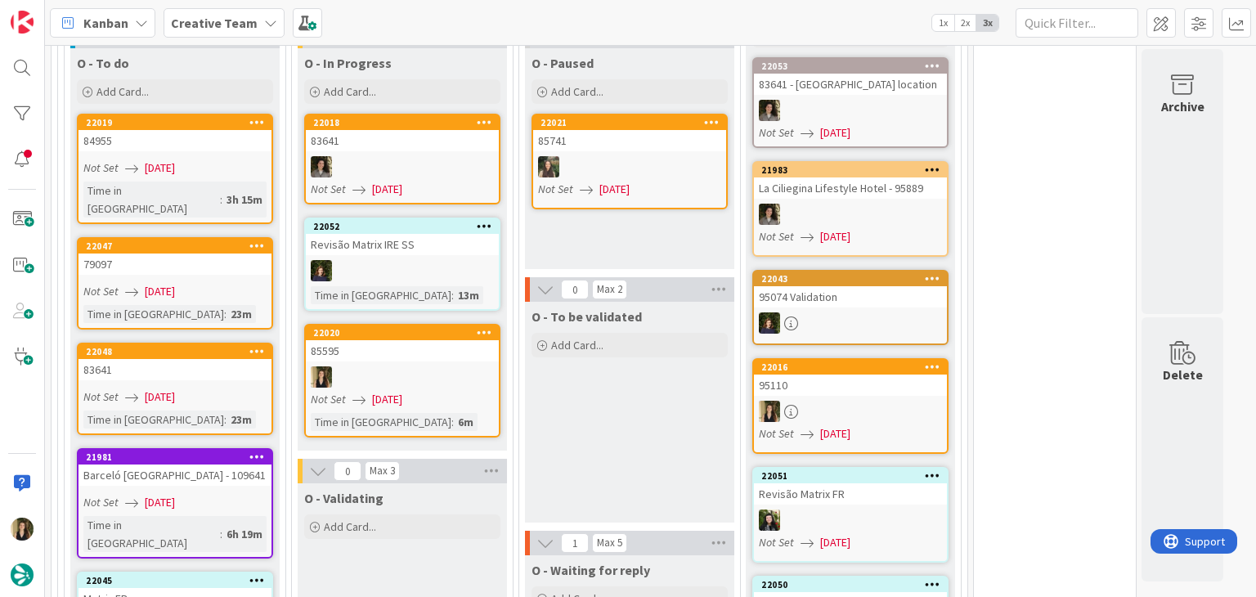
scroll to position [2289, 0]
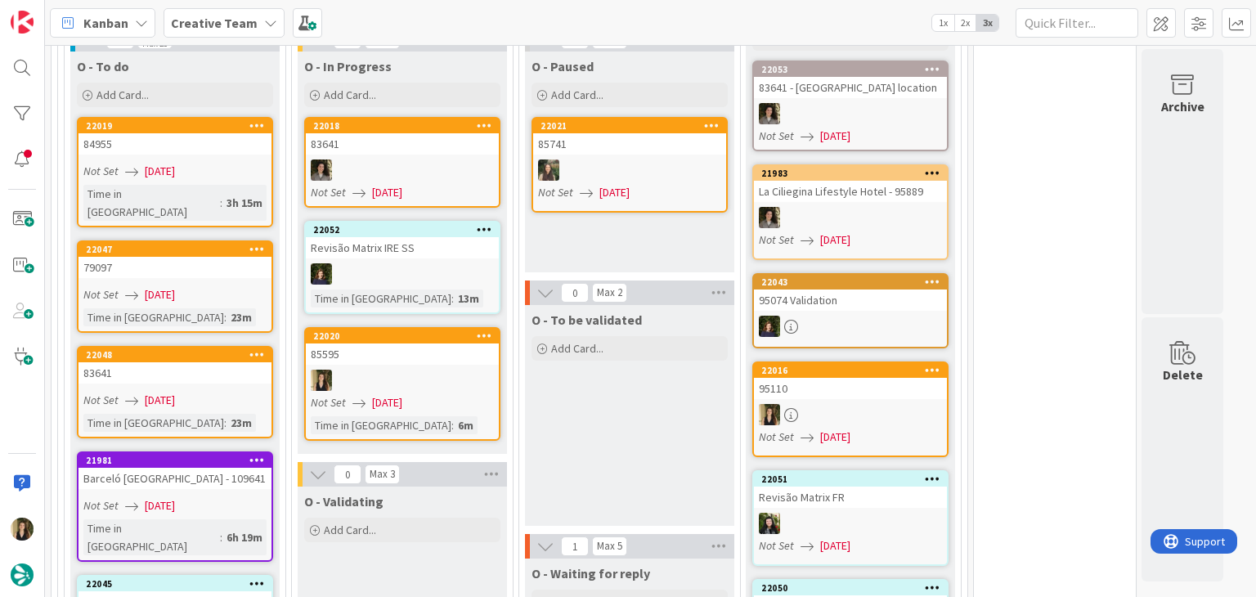
click at [428, 416] on div "Time in Column : 6m" at bounding box center [402, 425] width 183 height 18
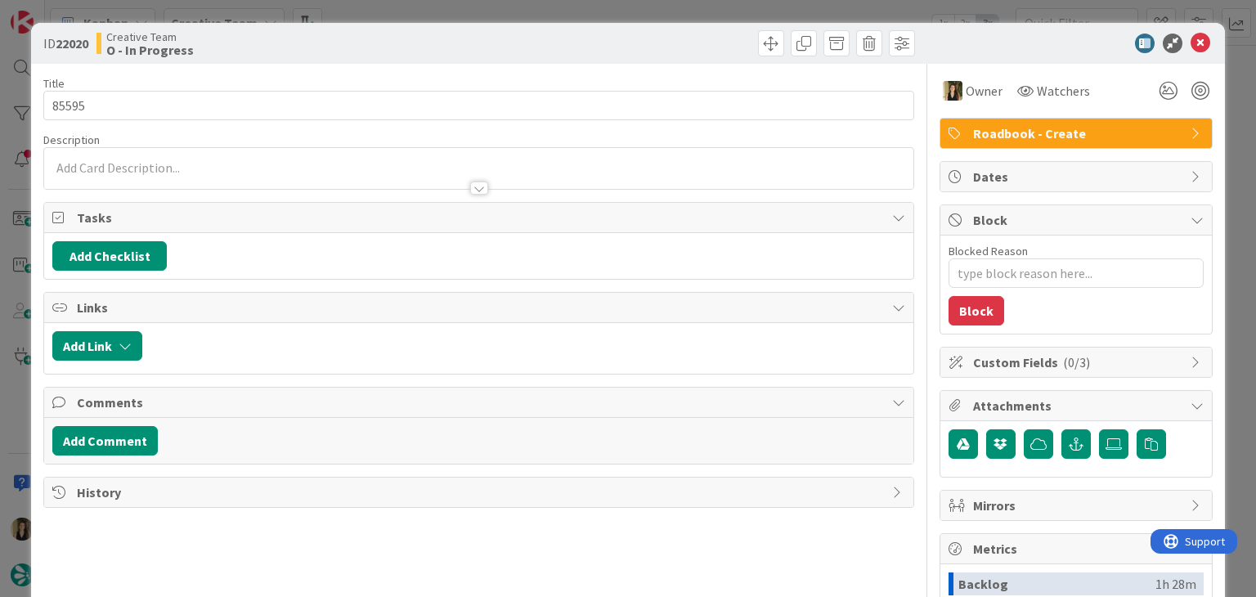
click at [714, 30] on div at bounding box center [699, 43] width 432 height 26
click at [700, 16] on div "ID 22020 Creative Team O - In Progress Title 5 / 128 85595 Description Owner Wa…" at bounding box center [628, 298] width 1256 height 597
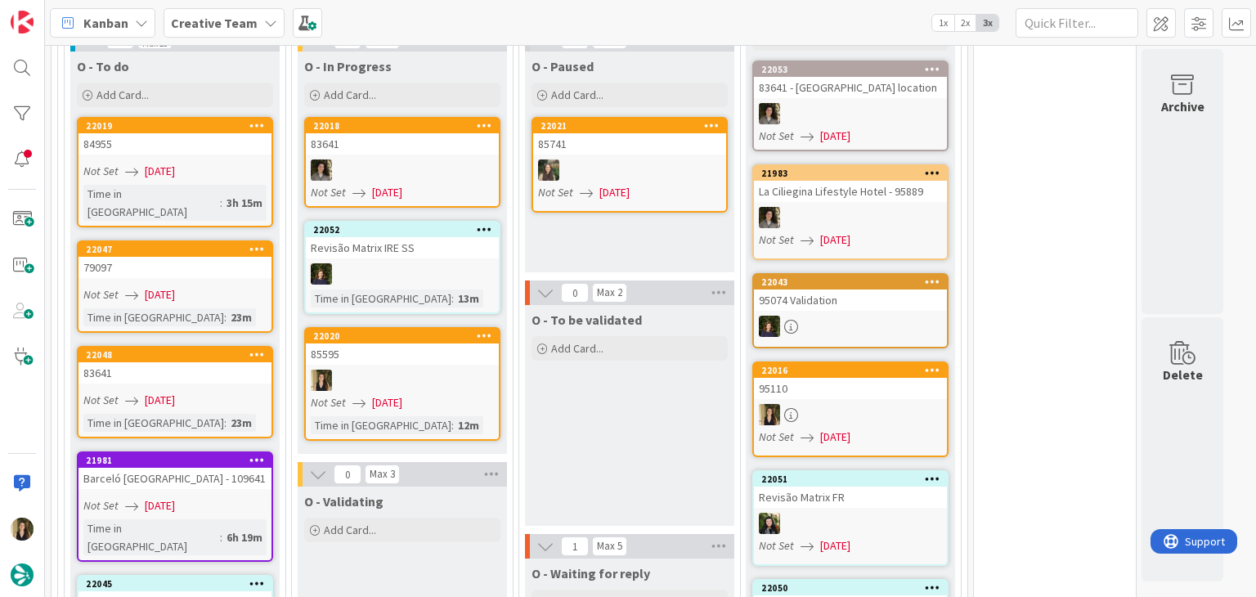
click at [222, 414] on div "Time in Column : 23m" at bounding box center [174, 423] width 183 height 18
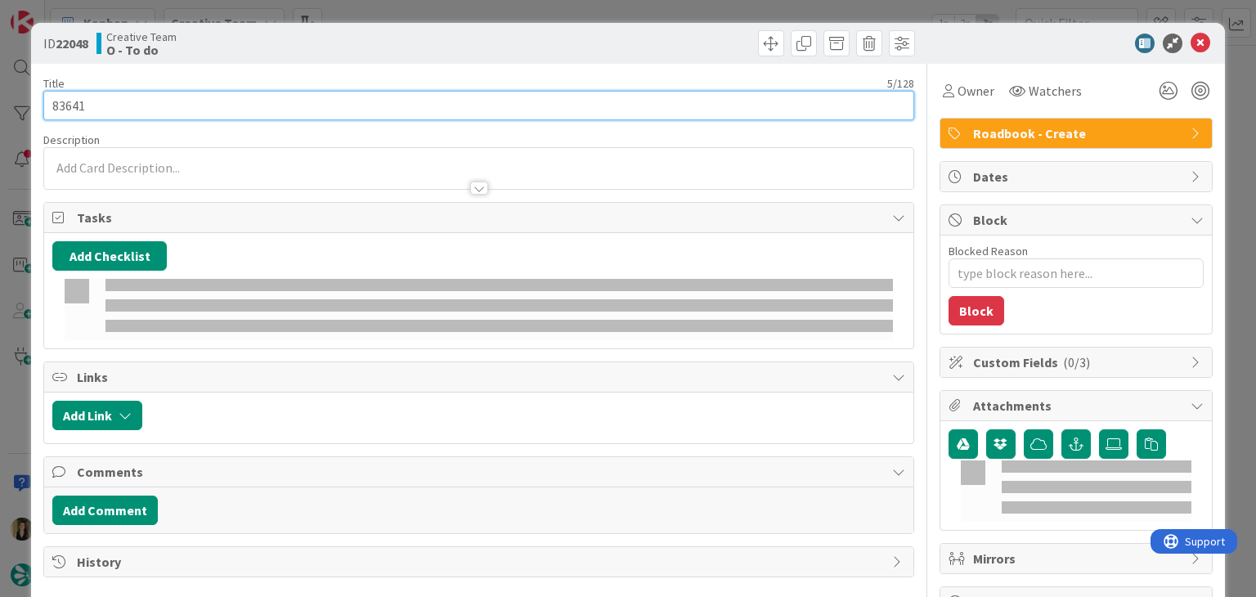
click at [74, 114] on input "83641" at bounding box center [478, 105] width 870 height 29
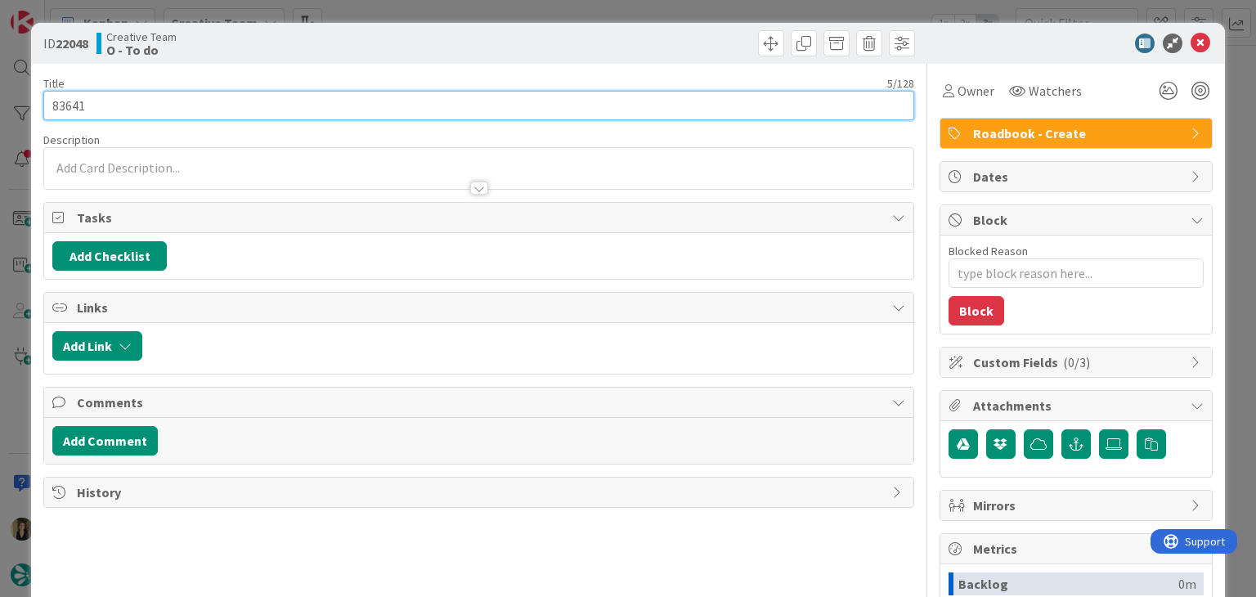
click at [74, 114] on input "83641" at bounding box center [478, 105] width 870 height 29
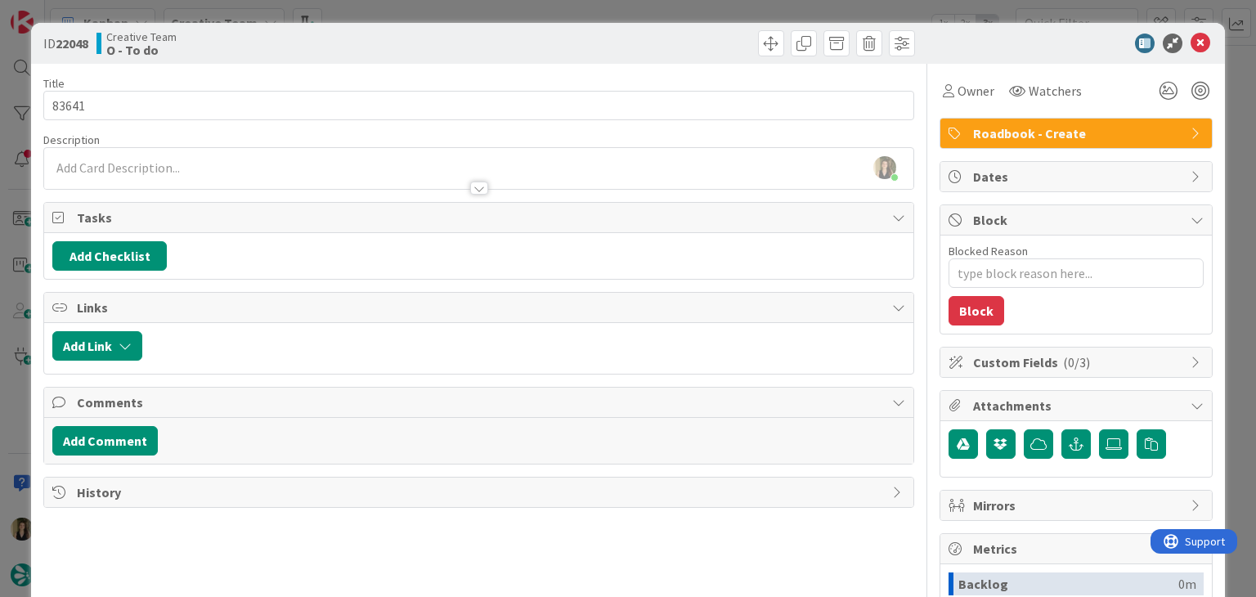
drag, startPoint x: 200, startPoint y: 164, endPoint x: 202, endPoint y: 155, distance: 9.9
click at [199, 164] on div "[PERSON_NAME] joined 2 m ago" at bounding box center [478, 168] width 868 height 41
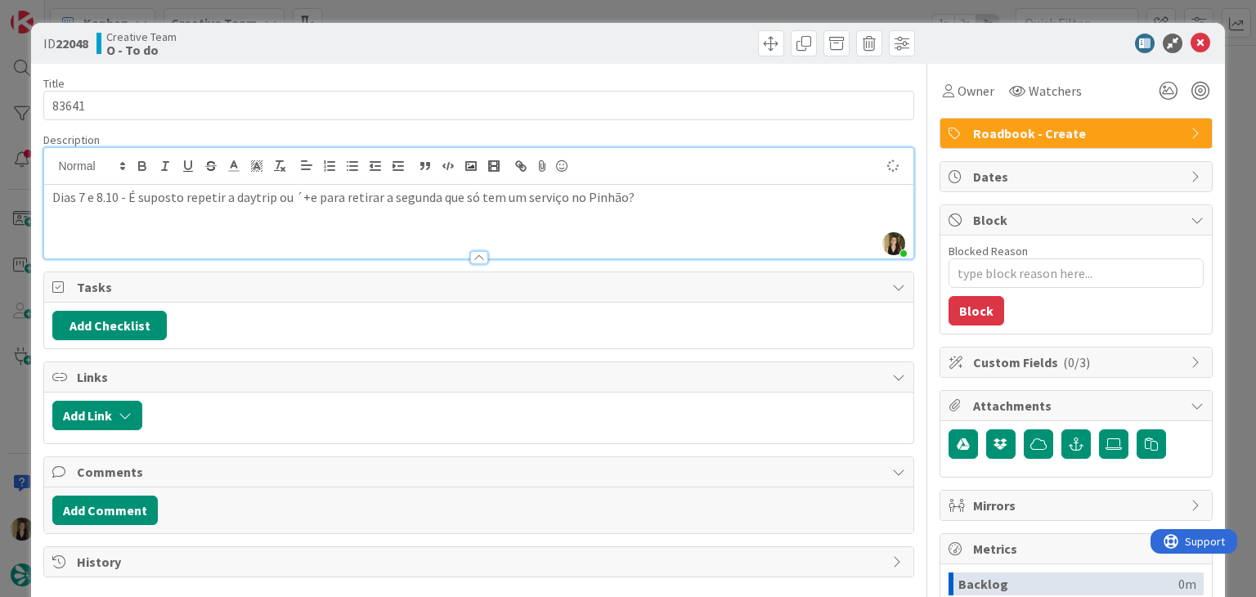
click at [309, 196] on p "Dias 7 e 8.10 - É suposto repetir a daytrip ou ´+e para retirar a segunda que s…" at bounding box center [478, 197] width 852 height 19
click at [661, 201] on p "Dias 7 e 8.10 - É suposto repetir a daytrip ou é para retirar a segunda que só …" at bounding box center [478, 197] width 852 height 19
click at [369, 51] on div "Creative Team O - To do" at bounding box center [285, 43] width 379 height 26
click at [399, 14] on div "ID 22048 Creative Team O - To do Title 5 / 128 83641 Description [PERSON_NAME] …" at bounding box center [628, 298] width 1256 height 597
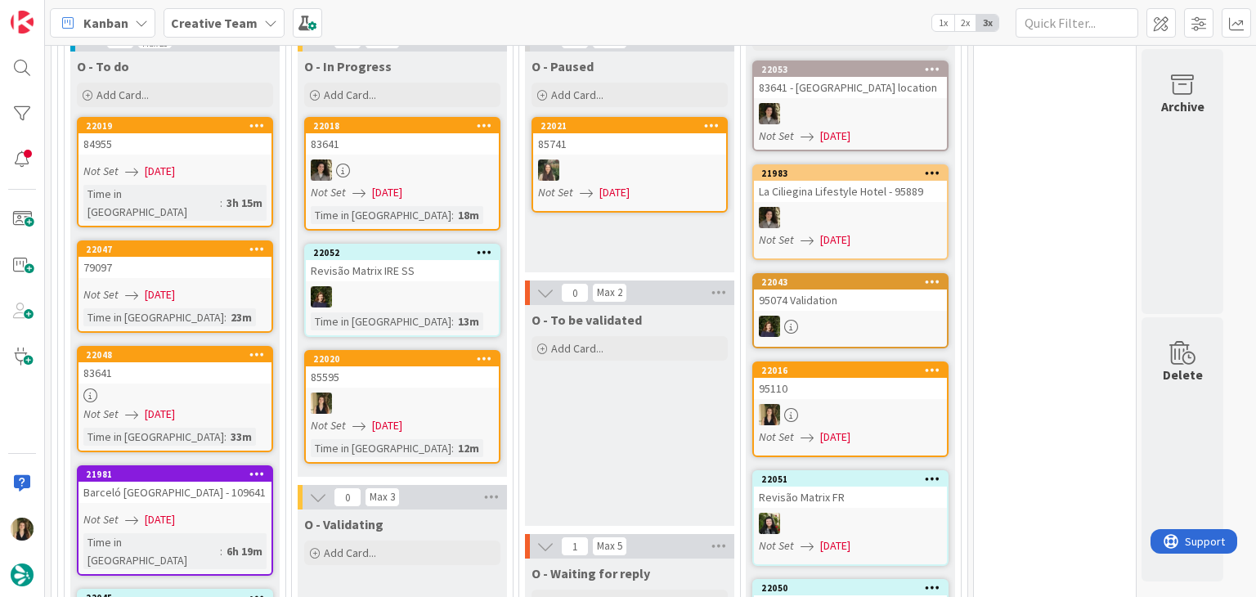
click at [429, 417] on div "Not Set [DATE]" at bounding box center [405, 425] width 188 height 17
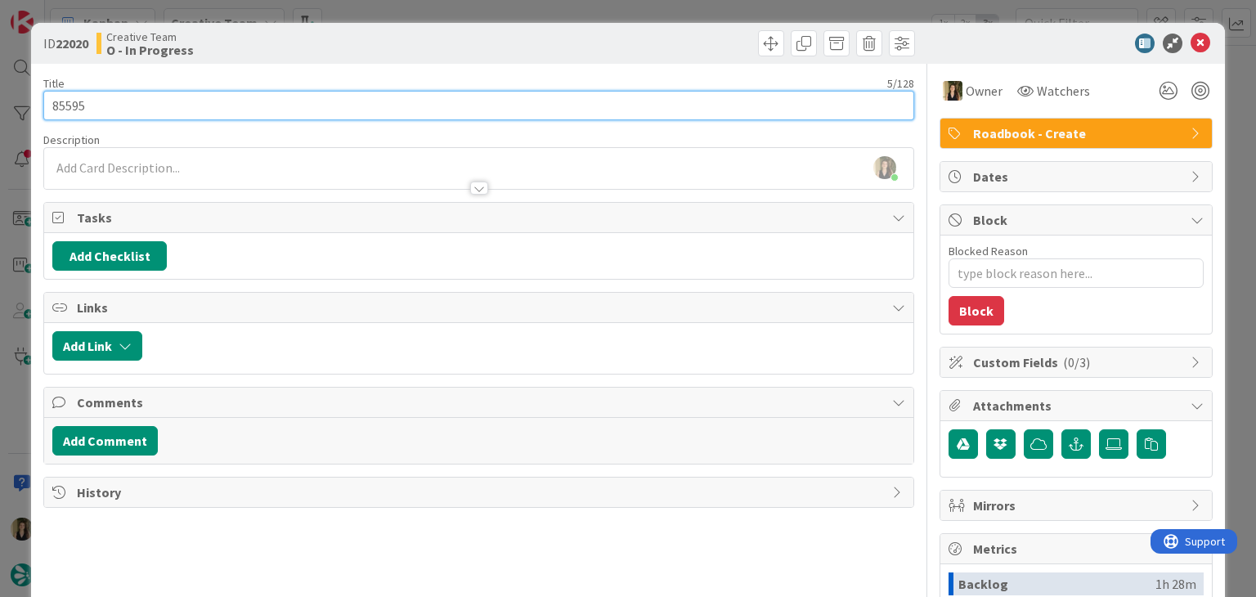
click at [72, 94] on input "85595" at bounding box center [478, 105] width 870 height 29
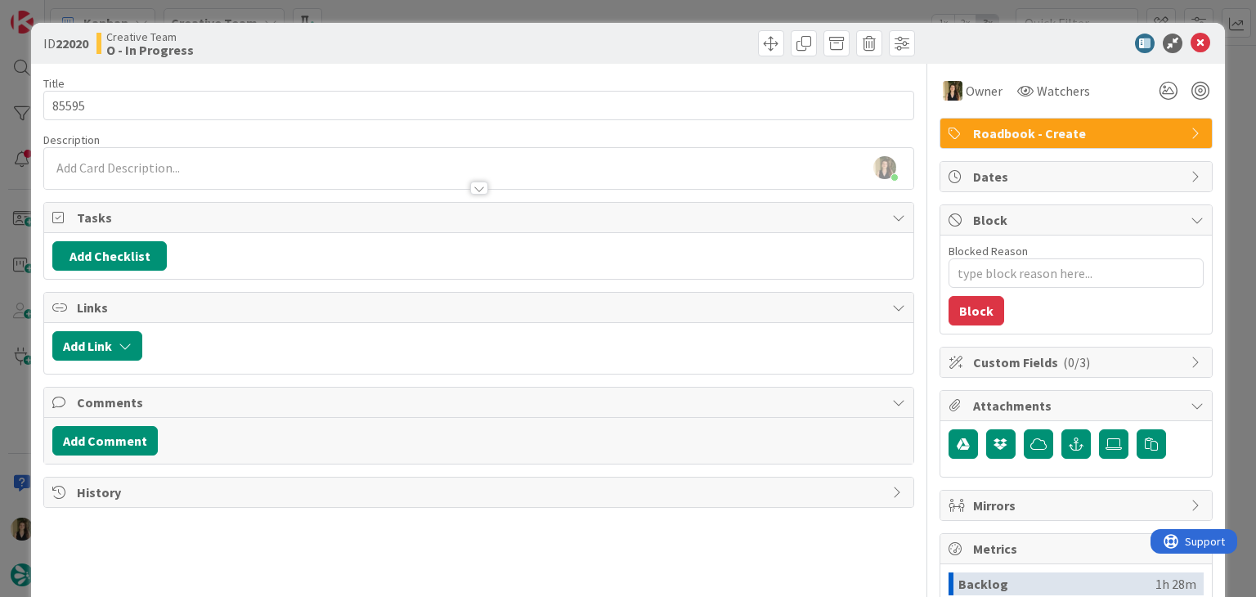
drag, startPoint x: 463, startPoint y: 34, endPoint x: 465, endPoint y: 8, distance: 25.5
click at [463, 31] on div "Creative Team O - In Progress" at bounding box center [285, 43] width 379 height 26
click at [465, 7] on div "ID 22020 Creative Team O - In Progress Title 5 / 128 85595 Description [PERSON_…" at bounding box center [628, 298] width 1256 height 597
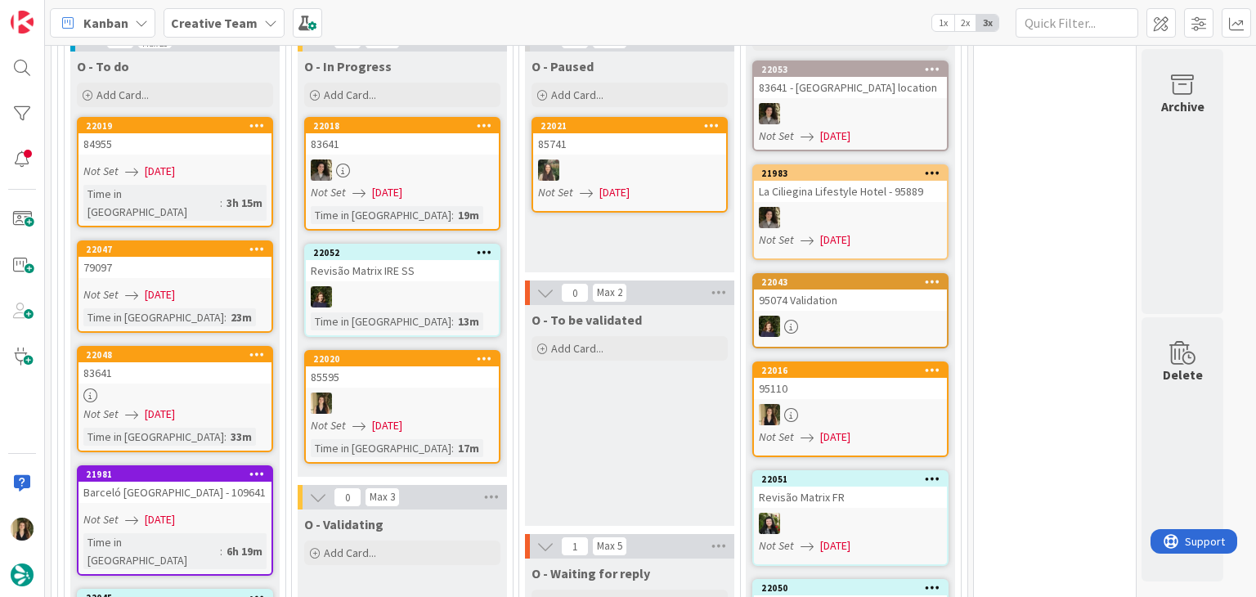
click at [428, 417] on div "Not Set [DATE]" at bounding box center [405, 425] width 188 height 17
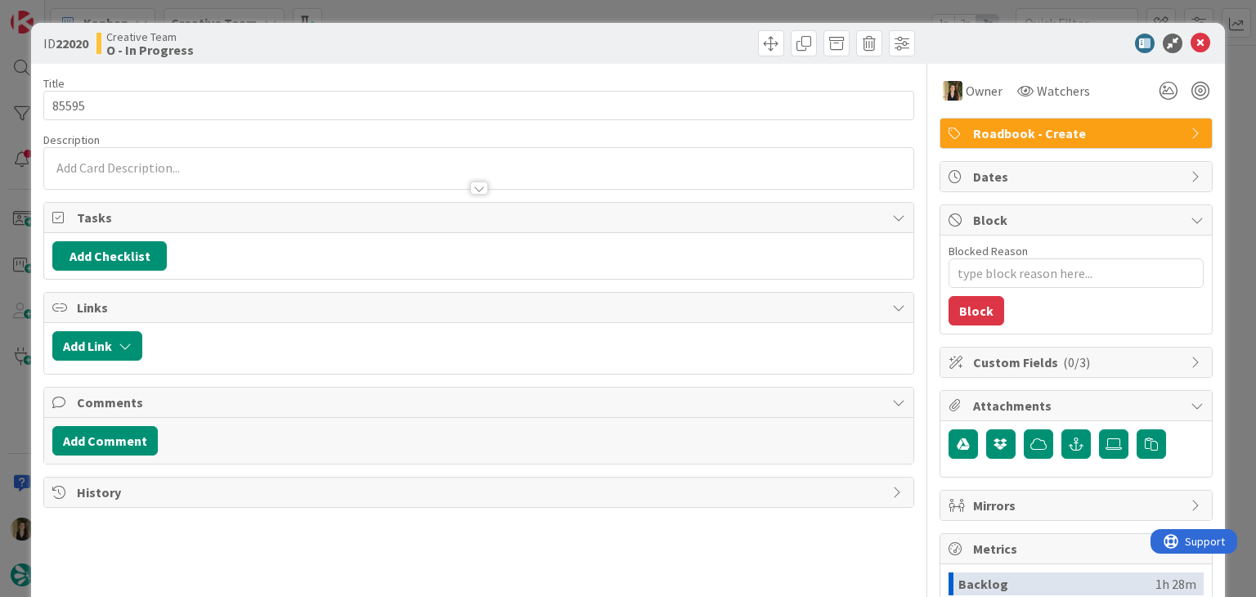
drag, startPoint x: 581, startPoint y: 14, endPoint x: 578, endPoint y: 26, distance: 12.7
click at [582, 14] on div "ID 22020 Creative Team O - In Progress Title 5 / 128 85595 Description Owner Wa…" at bounding box center [628, 298] width 1256 height 597
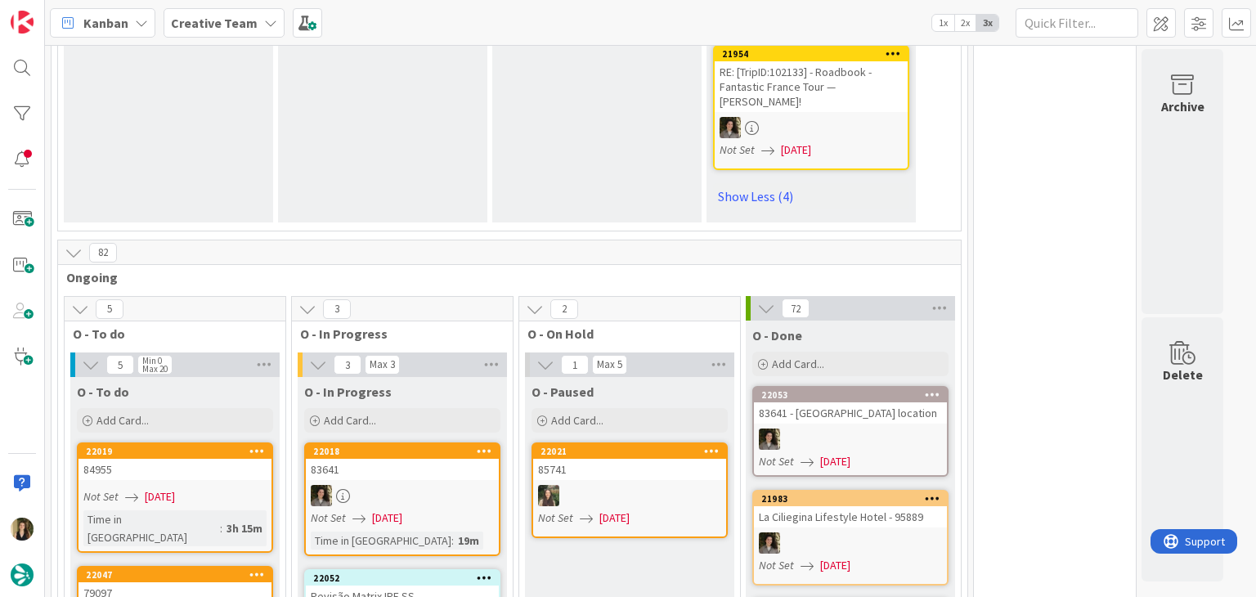
scroll to position [1962, 0]
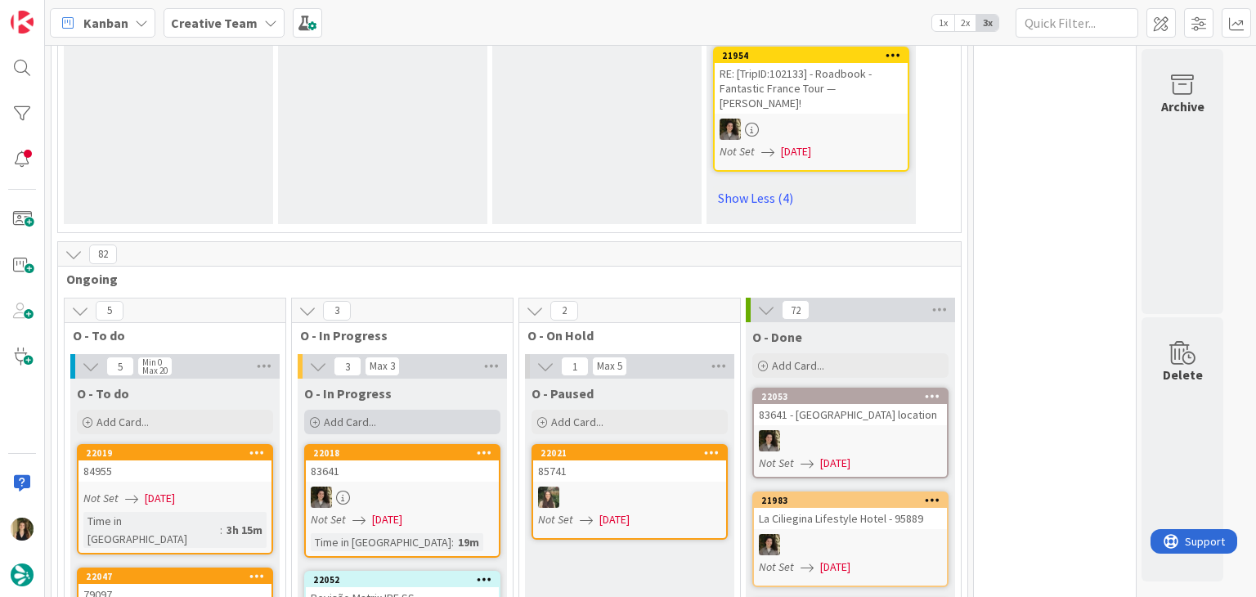
click at [402, 410] on div "Add Card..." at bounding box center [402, 422] width 196 height 25
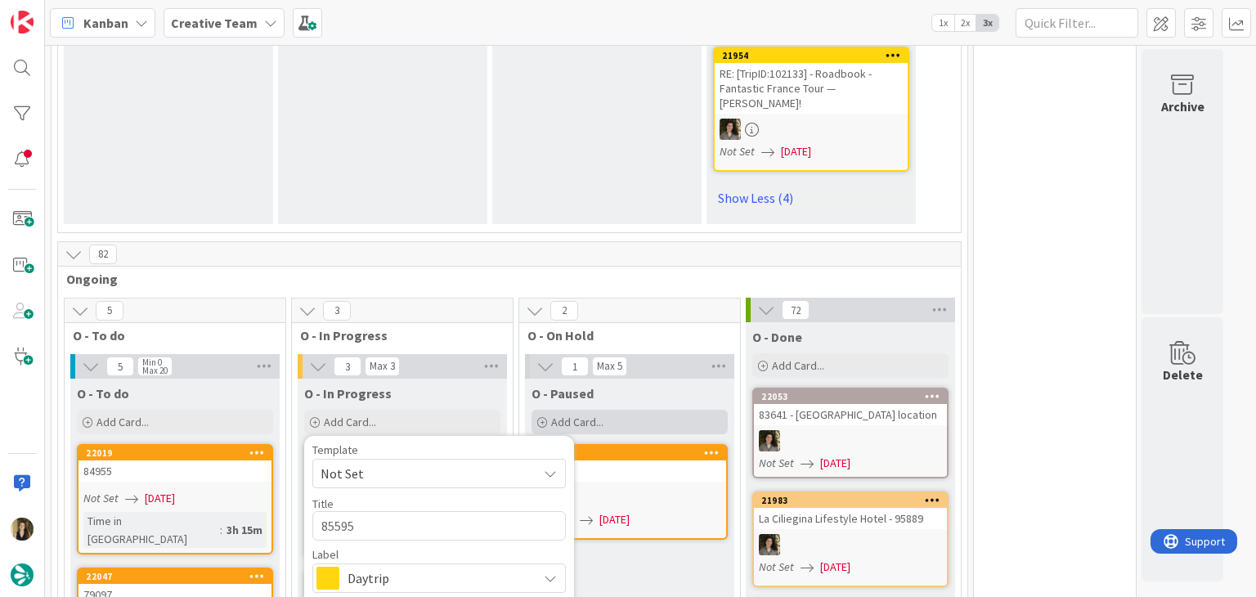
scroll to position [0, 0]
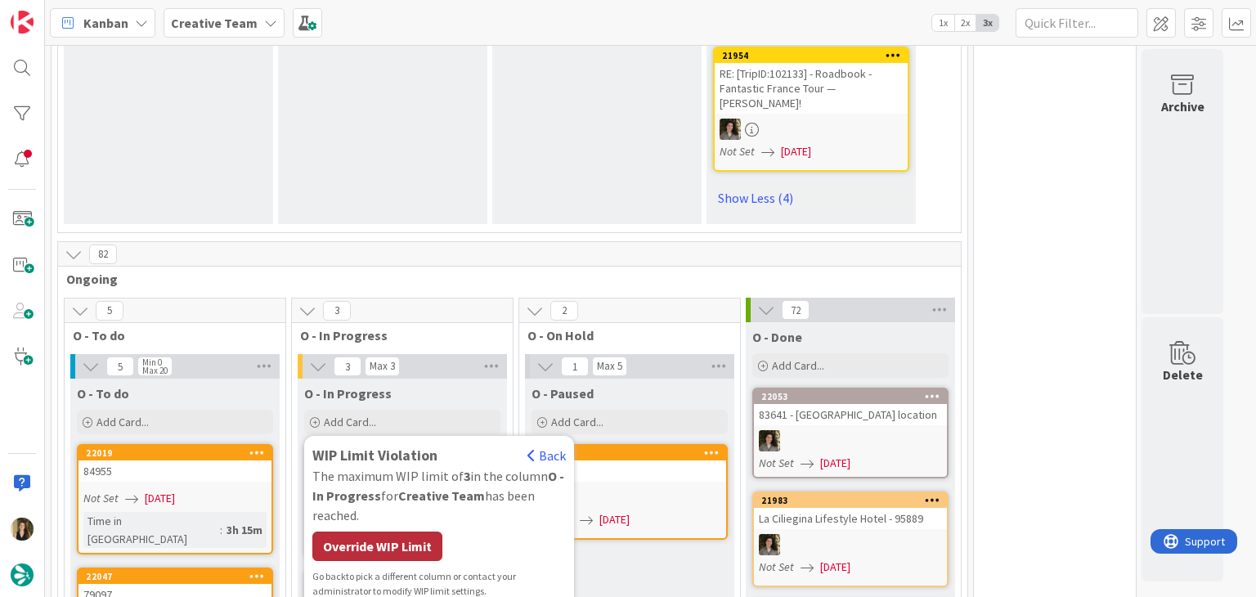
click at [422, 531] on div "Override WIP Limit" at bounding box center [377, 545] width 130 height 29
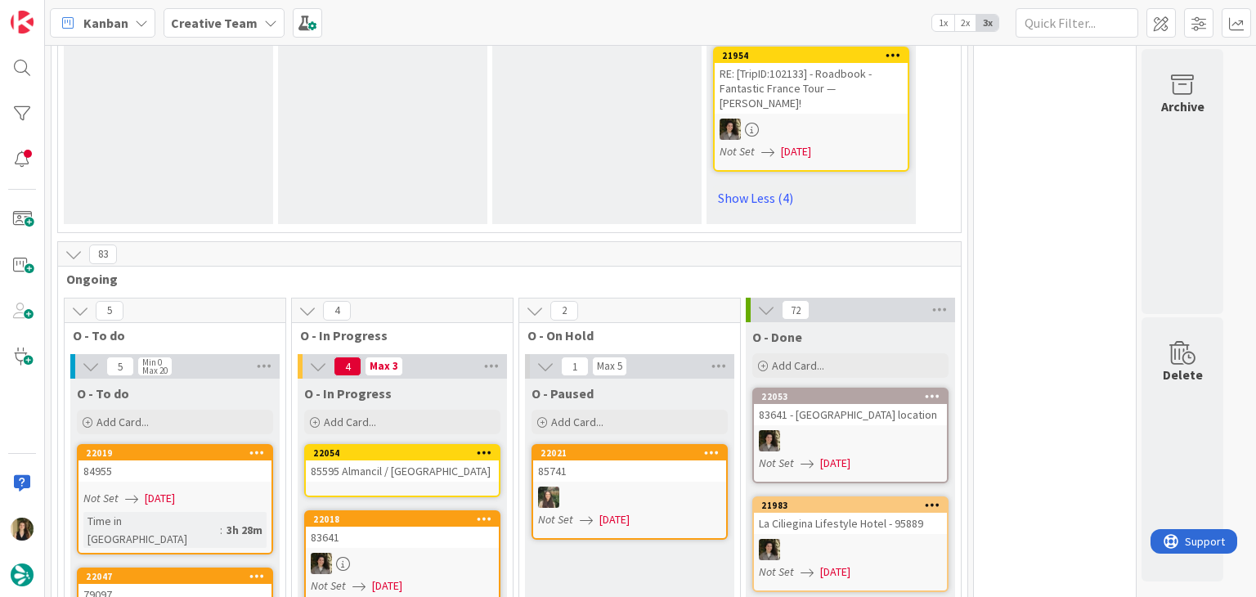
click at [415, 460] on div "85595 Almancil / [GEOGRAPHIC_DATA]" at bounding box center [402, 470] width 193 height 21
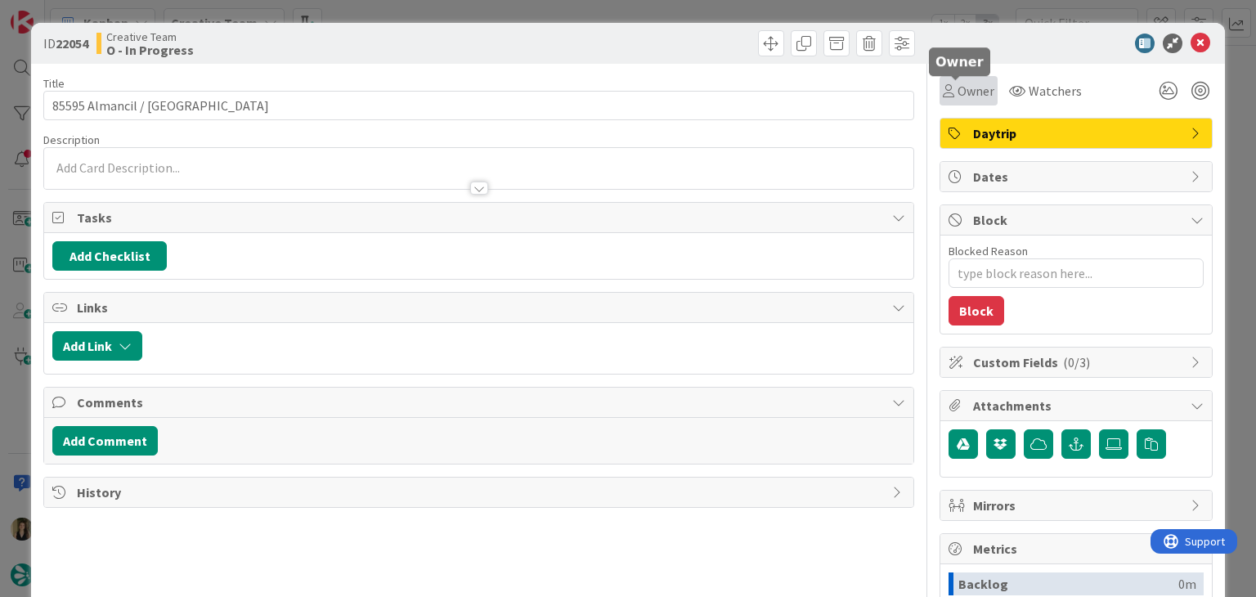
drag, startPoint x: 966, startPoint y: 89, endPoint x: 965, endPoint y: 105, distance: 15.6
click at [966, 88] on span "Owner" at bounding box center [975, 91] width 37 height 20
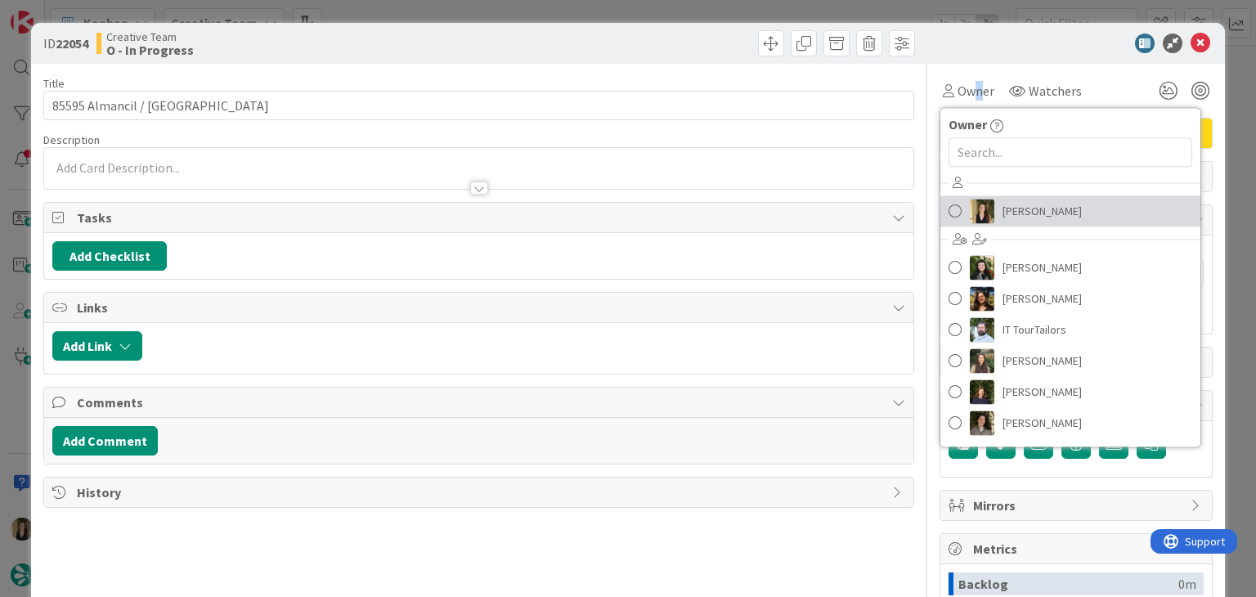
click at [1003, 207] on span "[PERSON_NAME]" at bounding box center [1041, 211] width 79 height 25
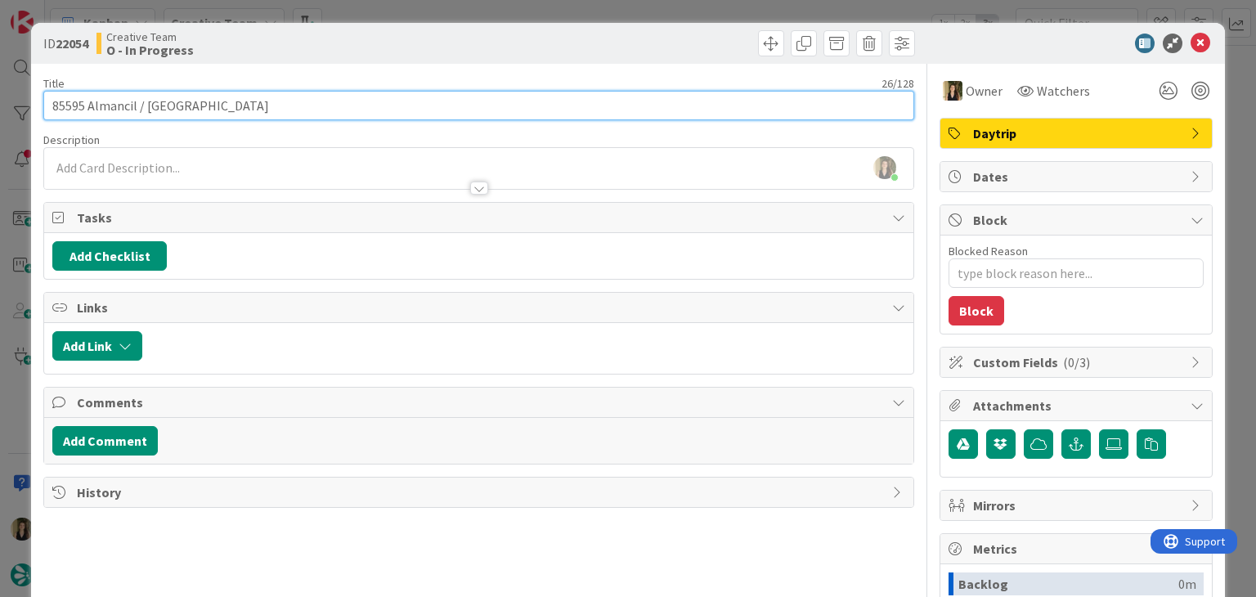
drag, startPoint x: 180, startPoint y: 111, endPoint x: 87, endPoint y: 102, distance: 93.6
click at [87, 102] on input "85595 Almancil / [GEOGRAPHIC_DATA]" at bounding box center [478, 105] width 870 height 29
click at [255, 99] on input "85595 Almancil / [GEOGRAPHIC_DATA]" at bounding box center [478, 105] width 870 height 29
drag, startPoint x: 284, startPoint y: 104, endPoint x: 204, endPoint y: 102, distance: 79.3
click at [90, 99] on input "85595 Almancil / [GEOGRAPHIC_DATA] / Almancil" at bounding box center [478, 105] width 870 height 29
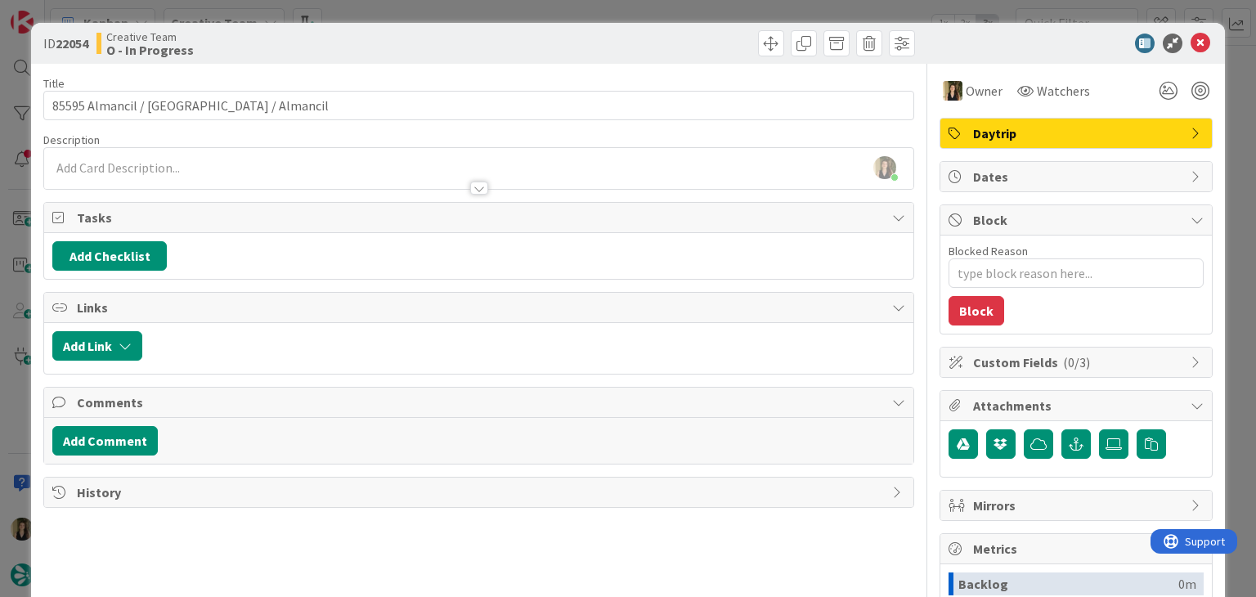
drag, startPoint x: 437, startPoint y: 43, endPoint x: 435, endPoint y: 27, distance: 15.7
click at [437, 42] on div "Creative Team O - In Progress" at bounding box center [285, 43] width 379 height 26
click at [437, 17] on div "ID 22054 Creative Team O - In Progress Title 37 / 128 85595 Almancil / Vilamour…" at bounding box center [628, 298] width 1256 height 597
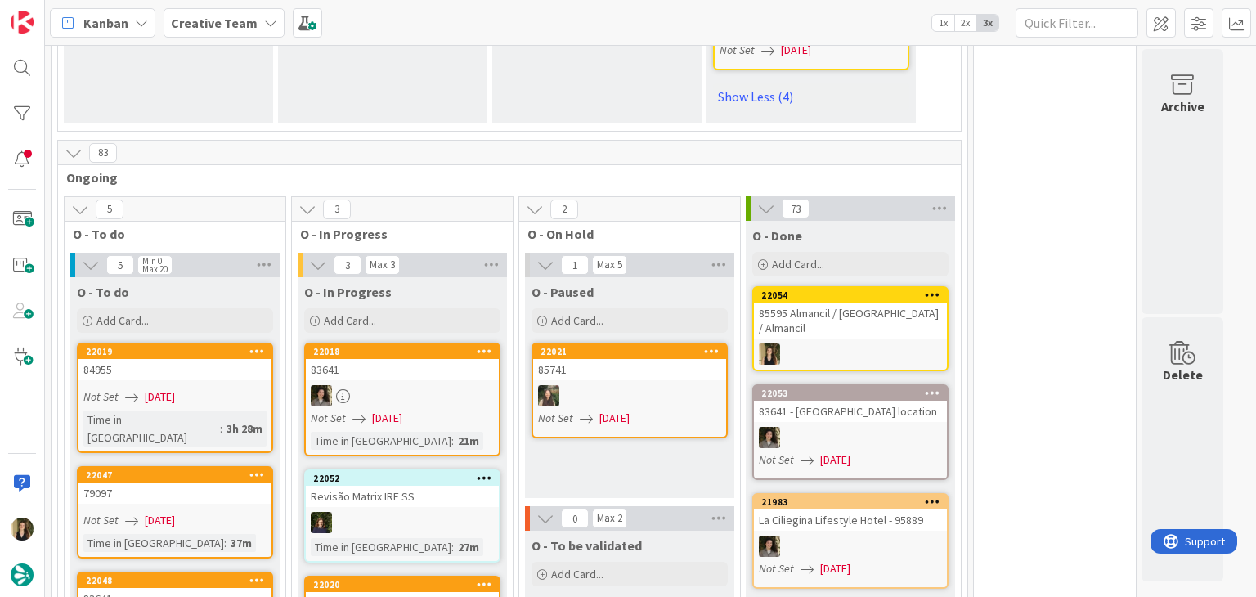
scroll to position [2088, 0]
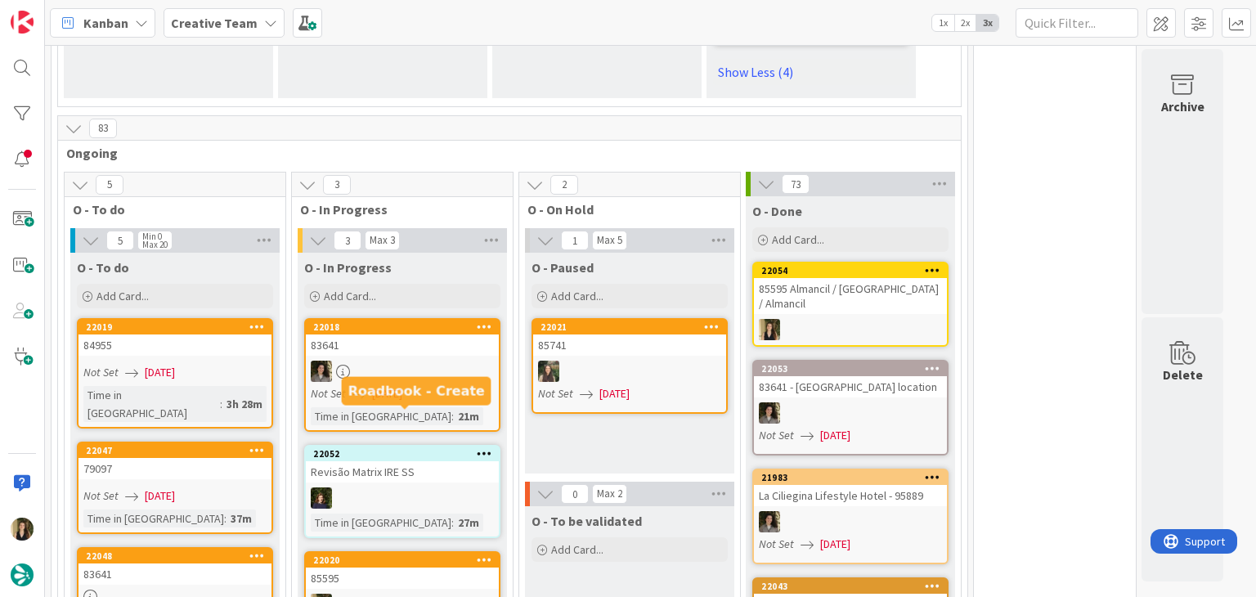
click at [457, 567] on div "85595" at bounding box center [402, 577] width 193 height 21
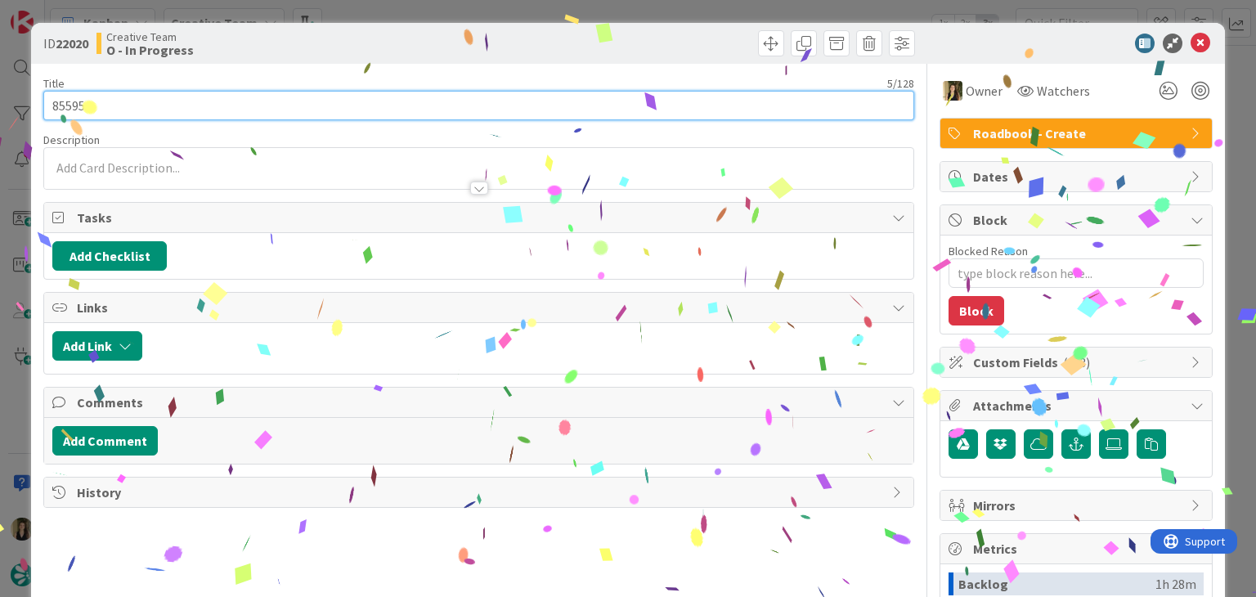
click at [65, 105] on input "85595" at bounding box center [478, 105] width 870 height 29
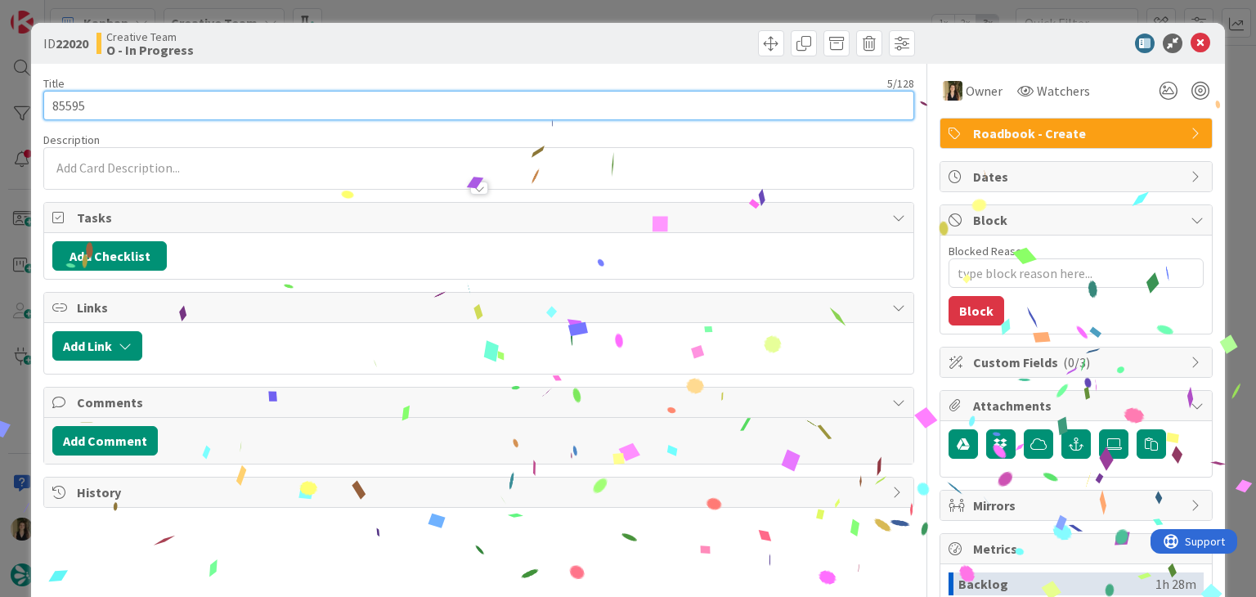
click at [65, 105] on input "85595" at bounding box center [478, 105] width 870 height 29
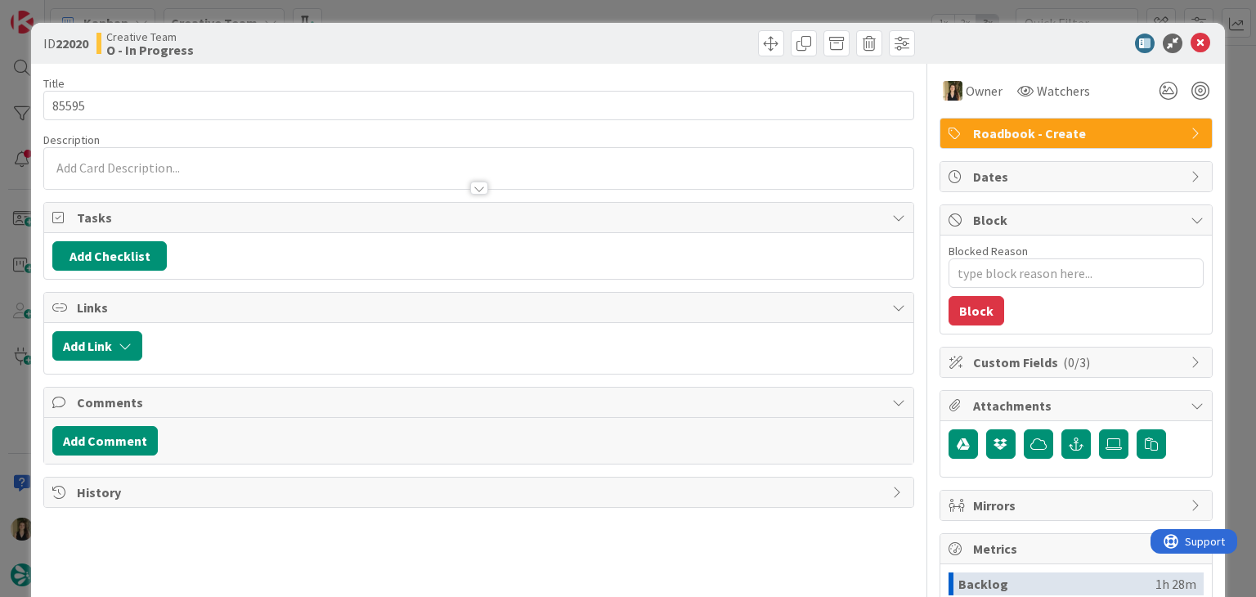
click at [424, 42] on div "Creative Team O - In Progress" at bounding box center [285, 43] width 379 height 26
click at [437, 7] on div "ID 22020 Creative Team O - In Progress Title 5 / 128 85595 Description Owner Wa…" at bounding box center [628, 298] width 1256 height 597
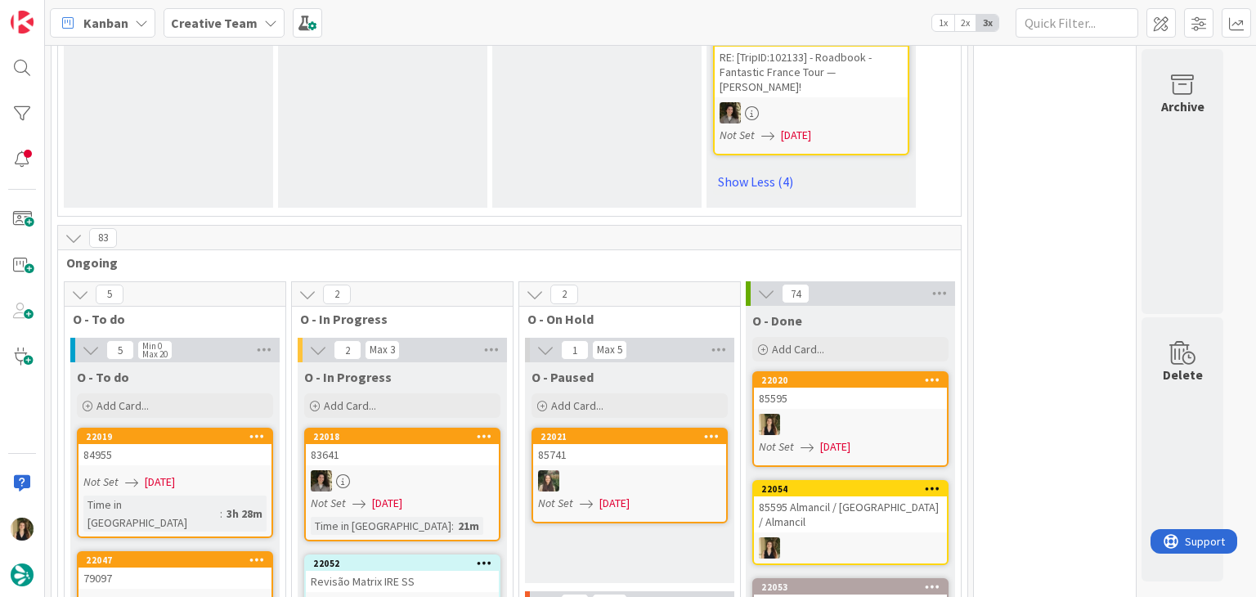
click at [872, 414] on div at bounding box center [850, 424] width 193 height 21
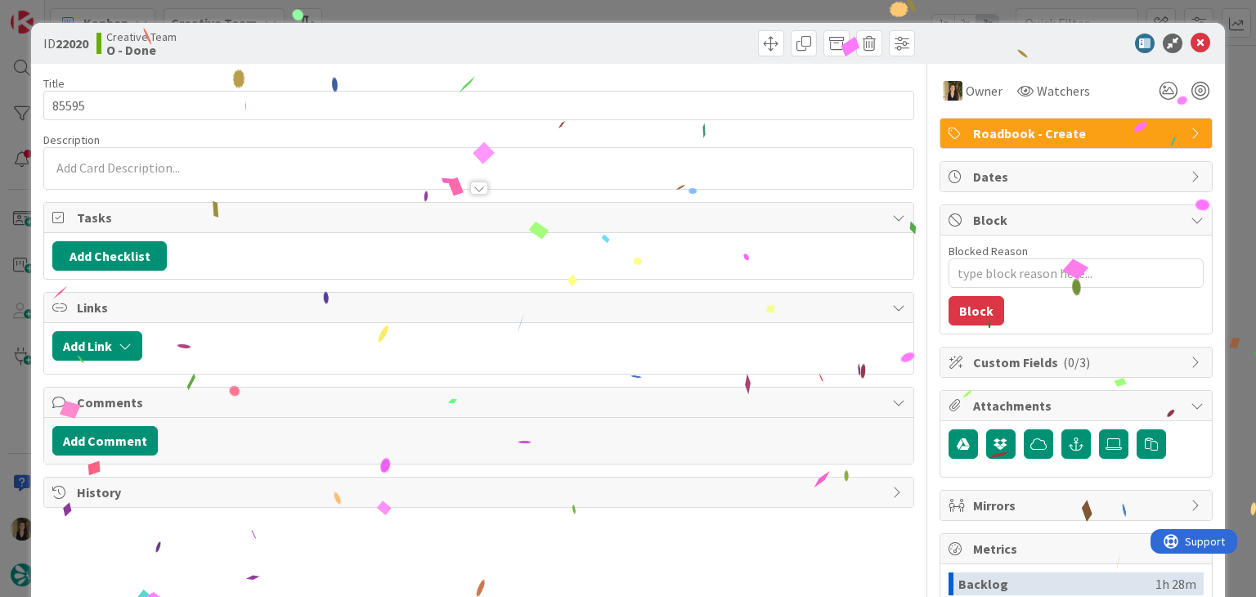
click at [529, 37] on div at bounding box center [699, 43] width 432 height 26
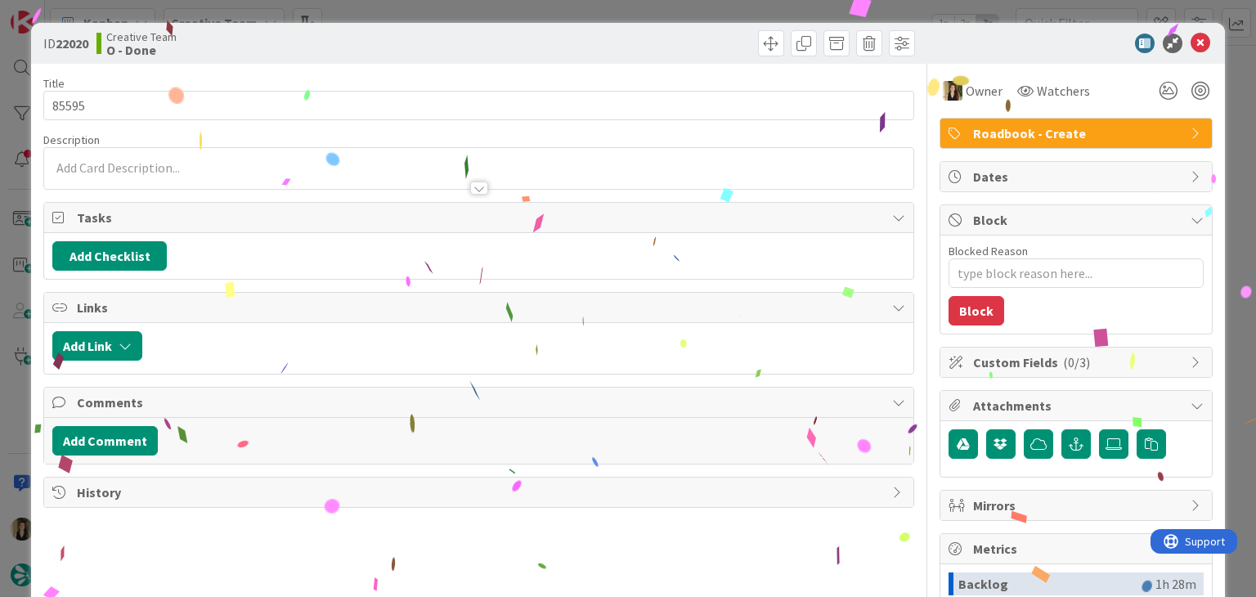
click at [536, 5] on div "ID 22020 Creative Team O - Done Title 5 / 128 85595 Description Owner Watchers …" at bounding box center [628, 298] width 1256 height 597
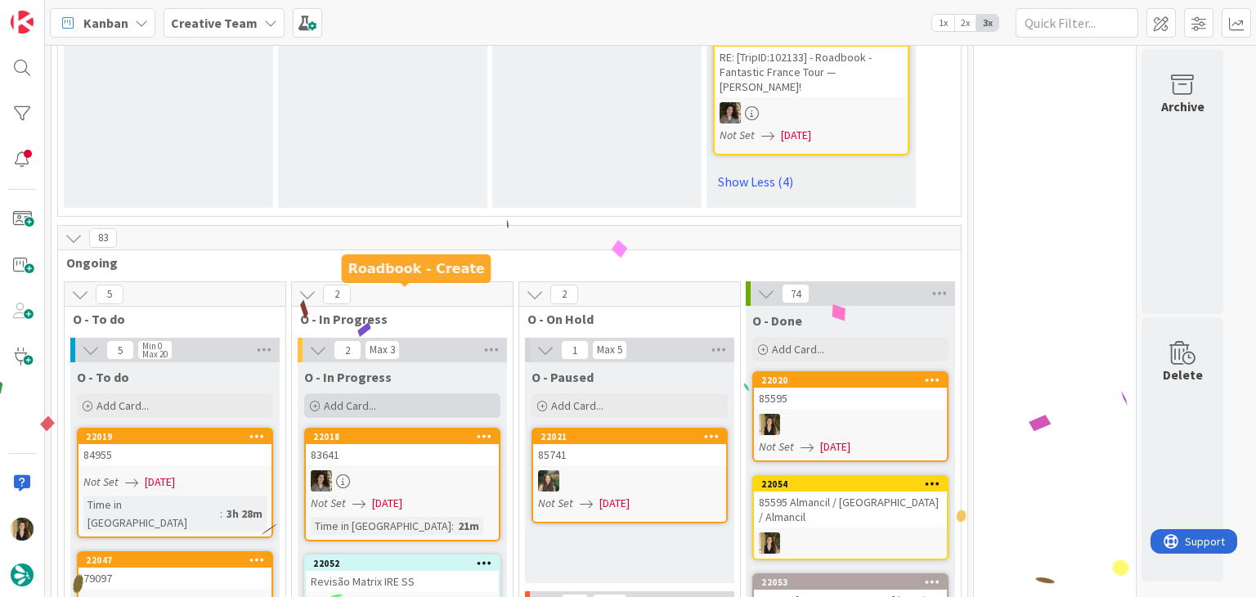
click at [419, 393] on div "Add Card..." at bounding box center [402, 405] width 196 height 25
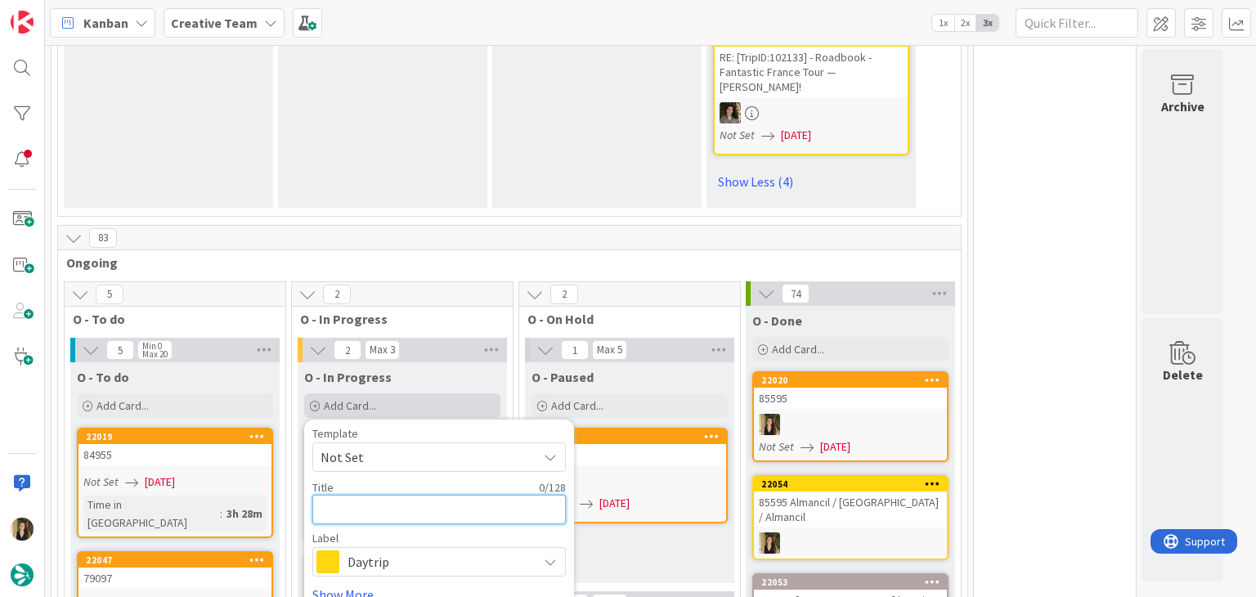
paste textarea "85595"
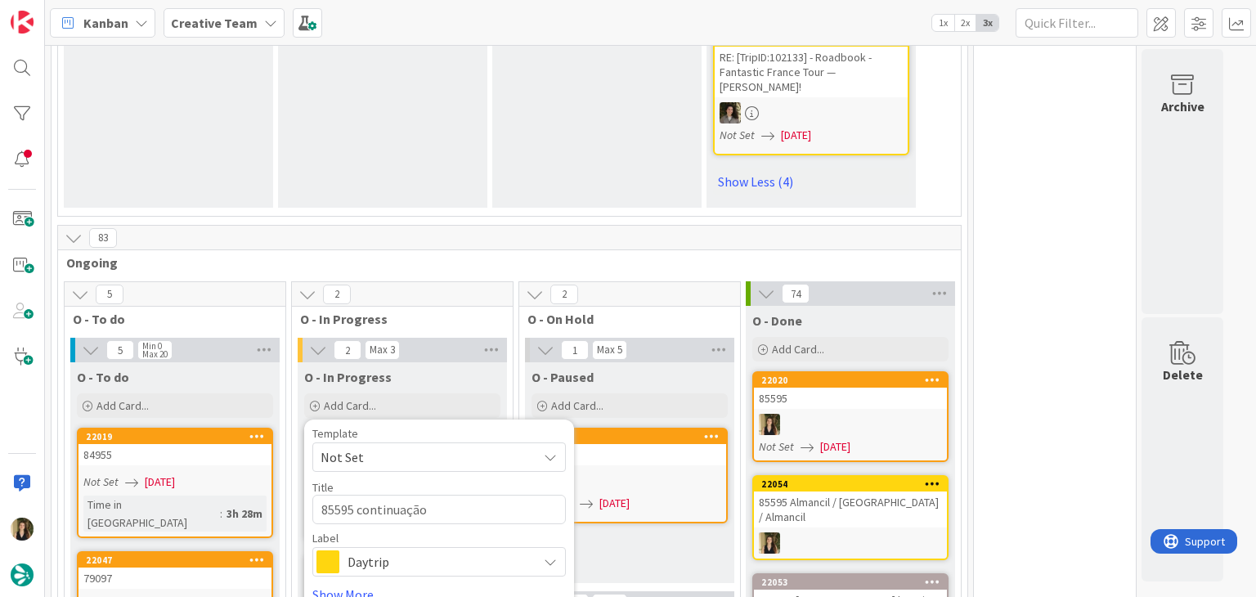
click at [437, 550] on span "Daytrip" at bounding box center [438, 561] width 182 height 23
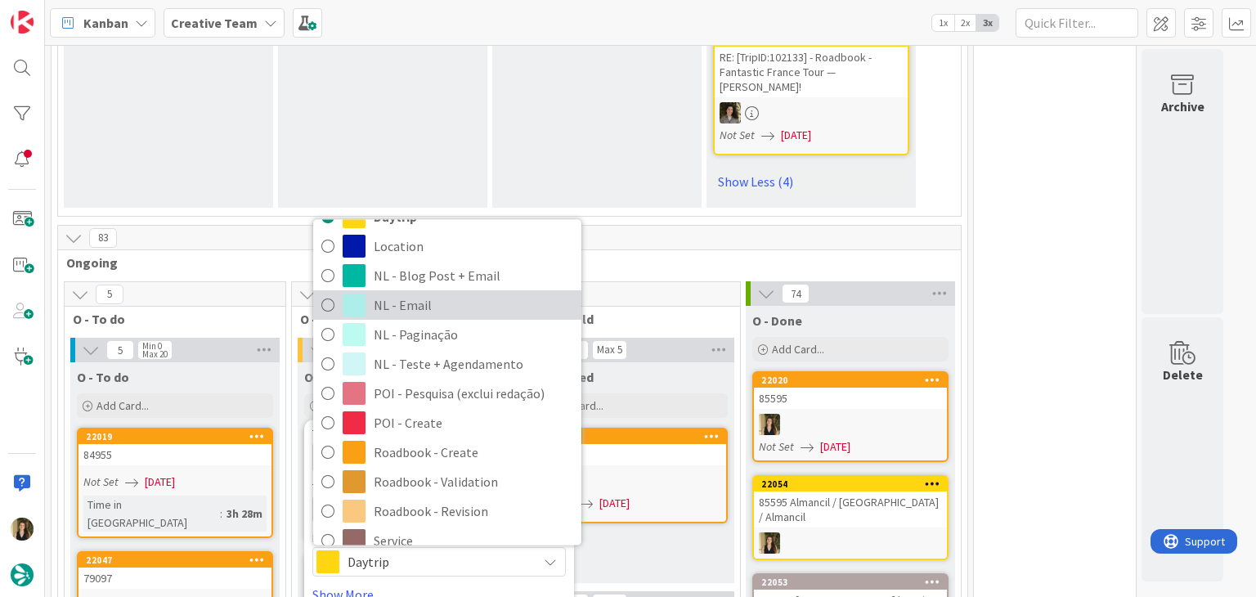
scroll to position [305, 0]
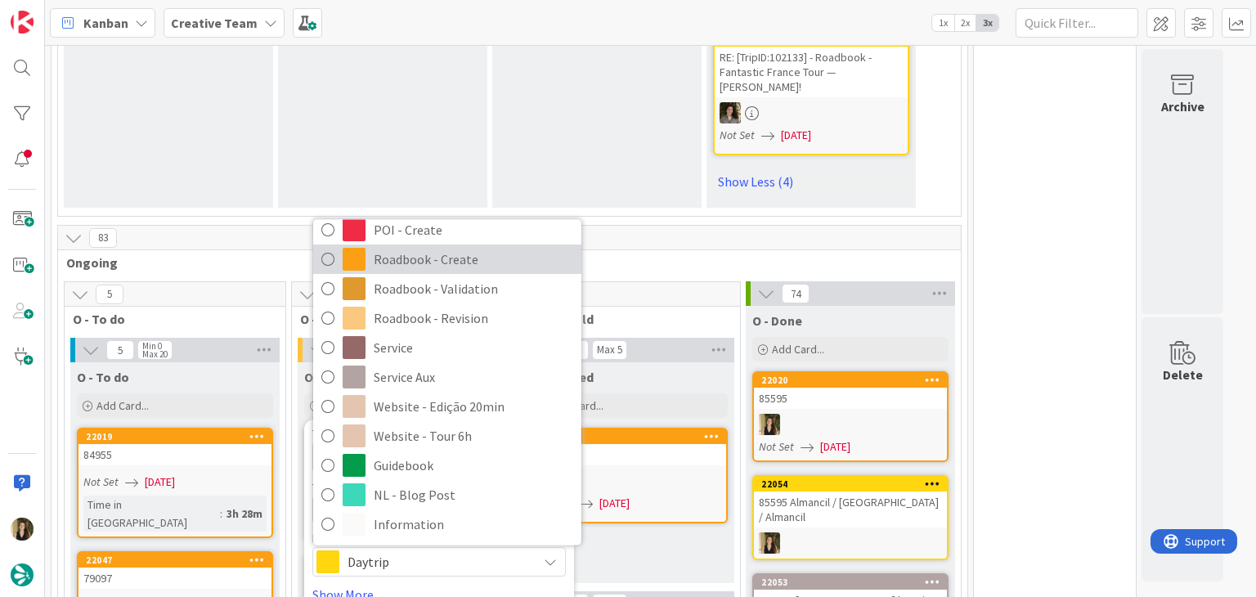
click at [458, 248] on span "Roadbook - Create" at bounding box center [473, 260] width 199 height 25
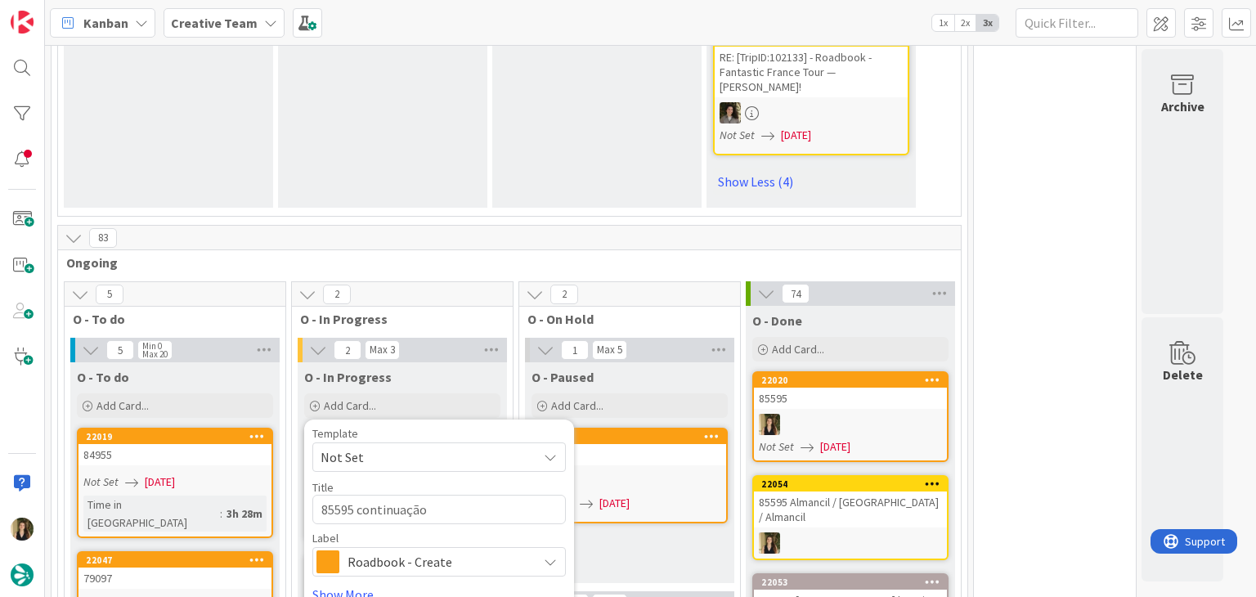
drag, startPoint x: 337, startPoint y: 486, endPoint x: 343, endPoint y: 477, distance: 11.1
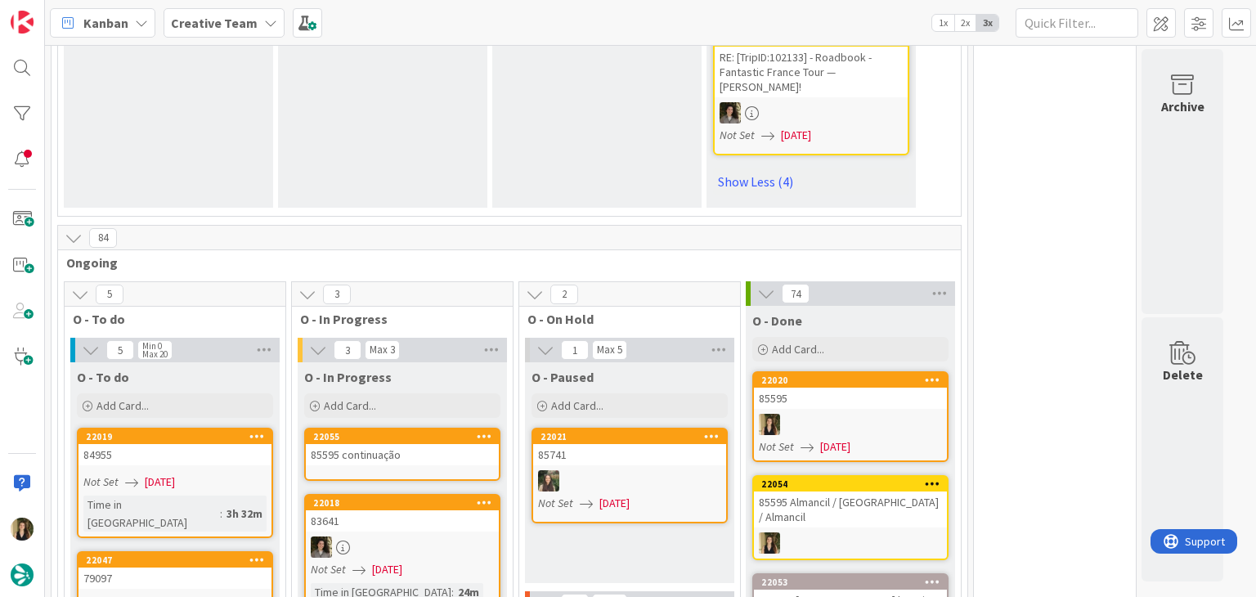
click at [388, 444] on div "85595 continuação" at bounding box center [402, 454] width 193 height 21
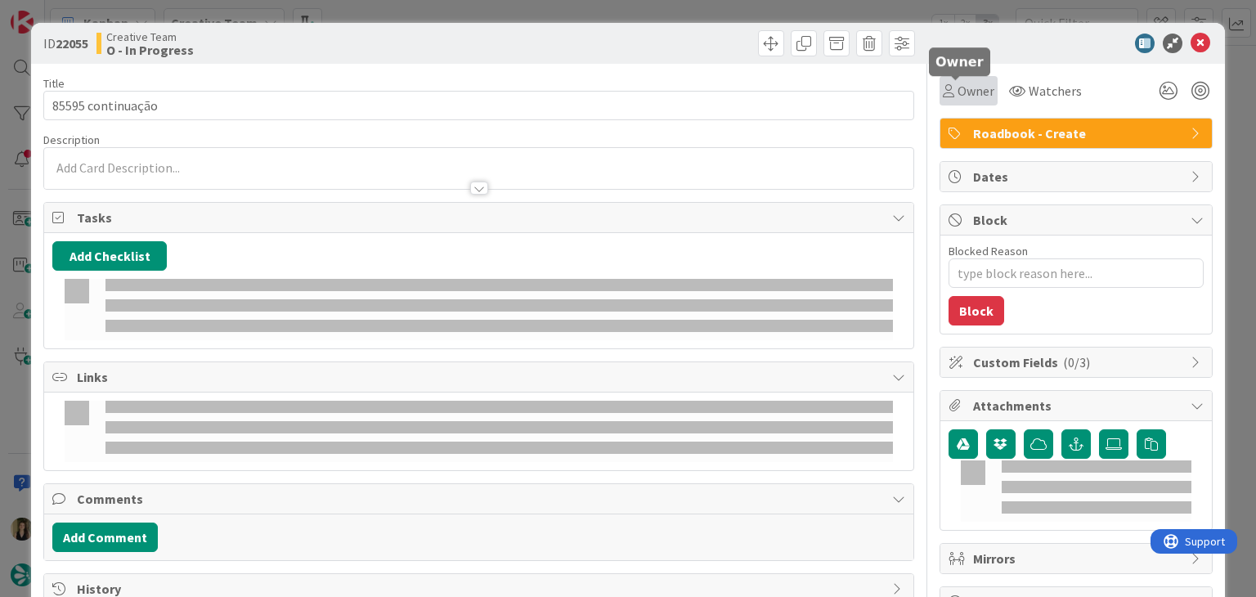
click at [957, 99] on span "Owner" at bounding box center [975, 91] width 37 height 20
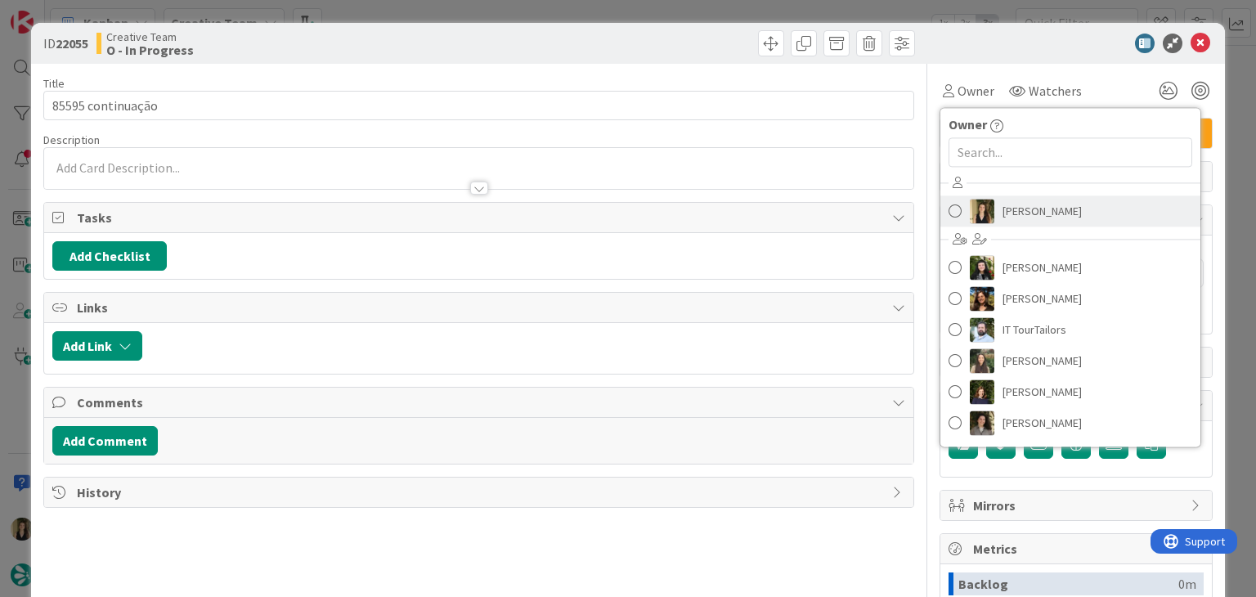
click at [1016, 213] on span "[PERSON_NAME]" at bounding box center [1041, 211] width 79 height 25
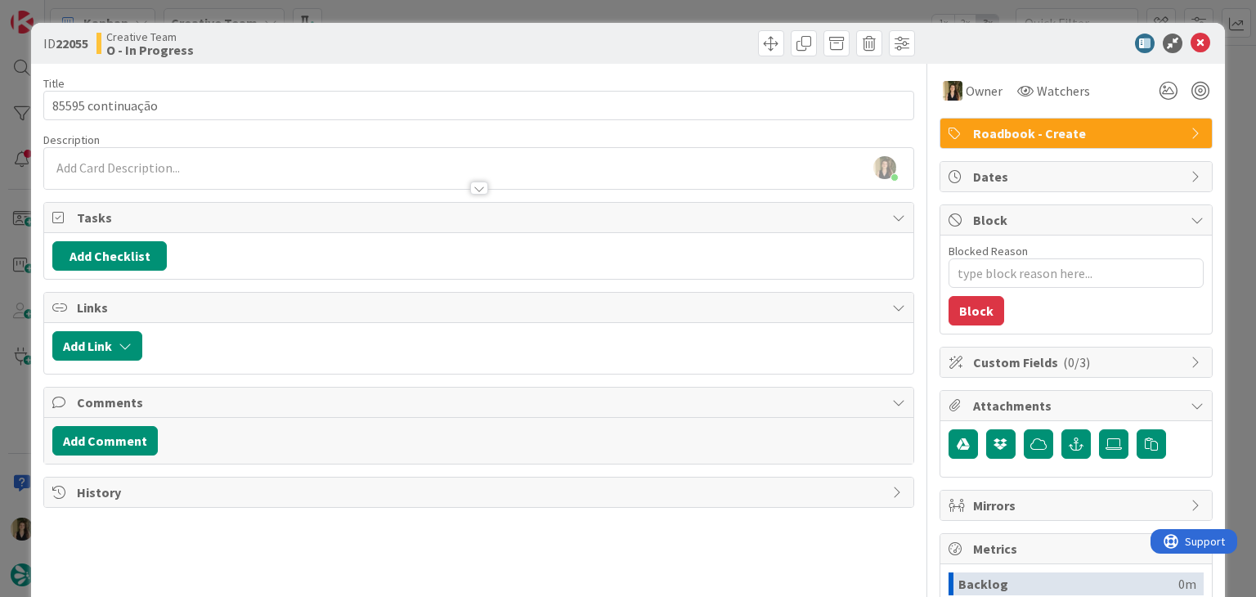
click at [288, 40] on div "Creative Team O - In Progress" at bounding box center [285, 43] width 379 height 26
click at [190, 173] on div at bounding box center [478, 180] width 868 height 17
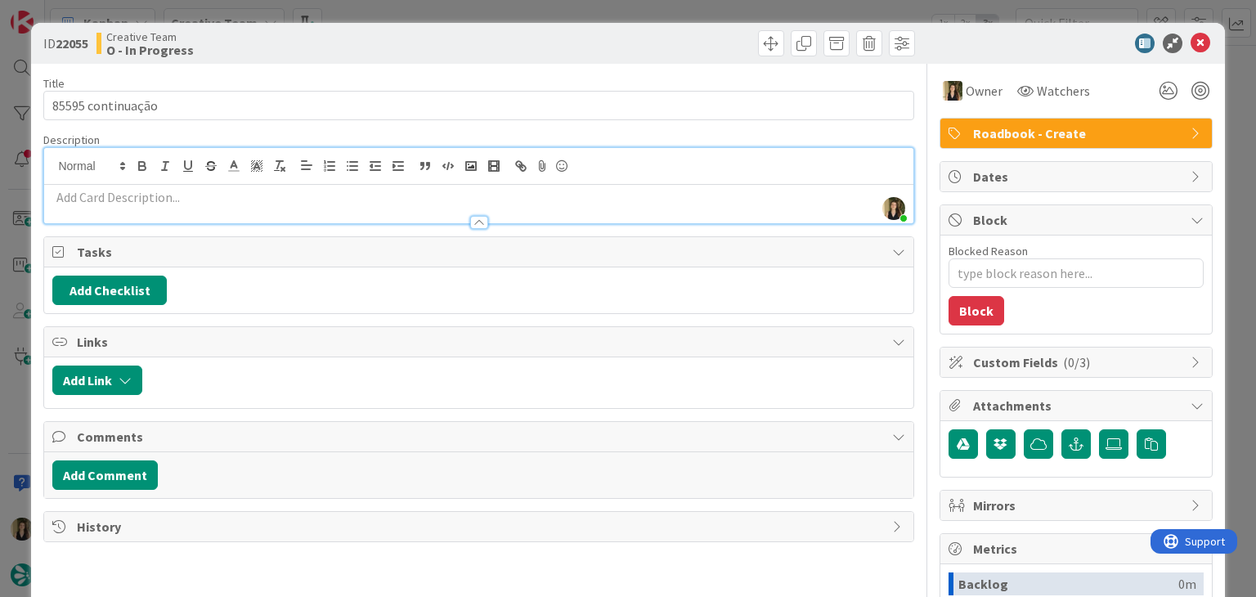
click at [220, 197] on p at bounding box center [478, 197] width 852 height 19
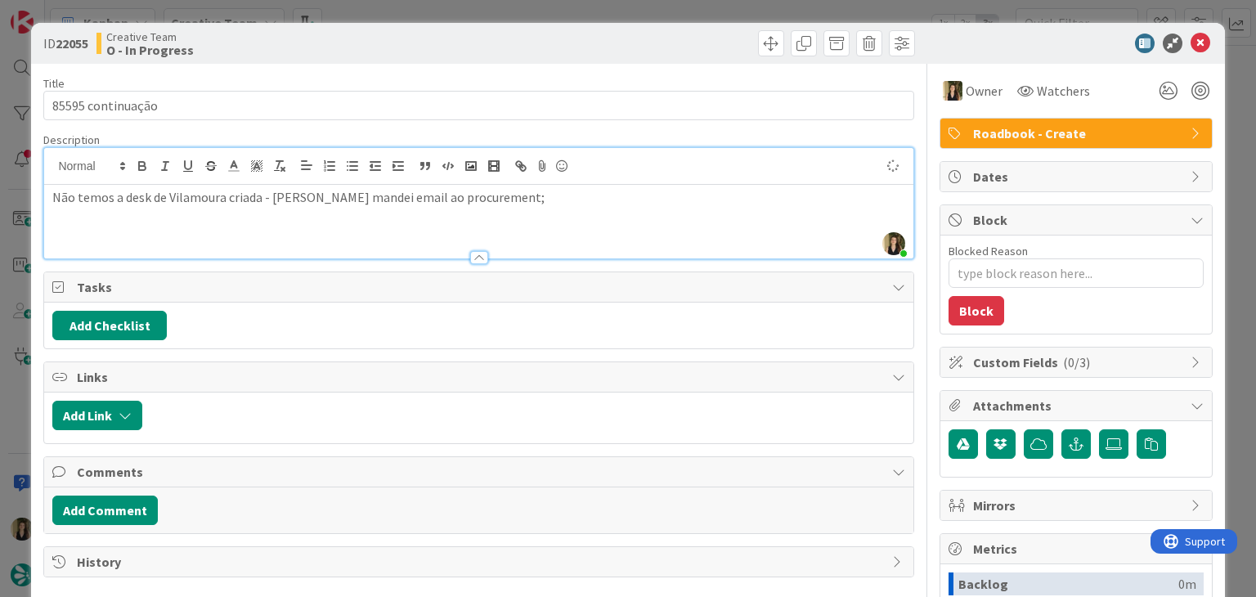
click at [327, 39] on div "Creative Team O - In Progress" at bounding box center [285, 43] width 379 height 26
click at [425, 42] on div "Creative Team O - In Progress" at bounding box center [285, 43] width 379 height 26
click at [428, 12] on div "ID 22055 Creative Team O - In Progress Title 17 / 128 85595 continuação Descrip…" at bounding box center [628, 298] width 1256 height 597
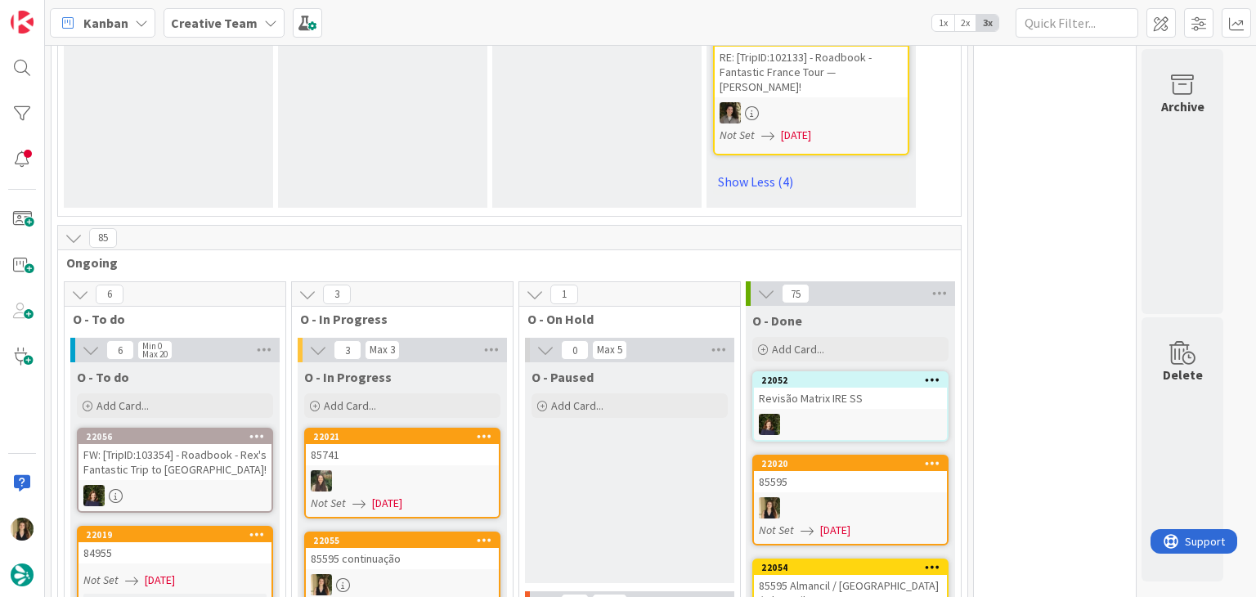
click at [648, 367] on div "O - Paused Add Card..." at bounding box center [629, 472] width 209 height 221
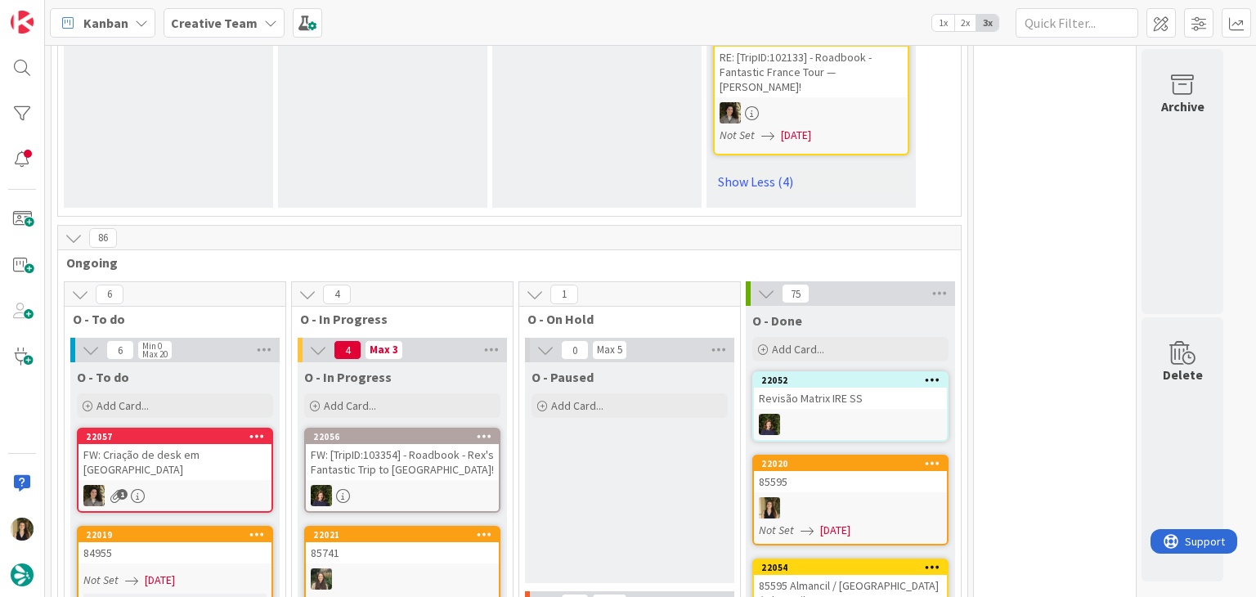
drag, startPoint x: 607, startPoint y: 372, endPoint x: 603, endPoint y: 330, distance: 41.9
click at [607, 369] on div "O - Paused Add Card..." at bounding box center [629, 472] width 209 height 221
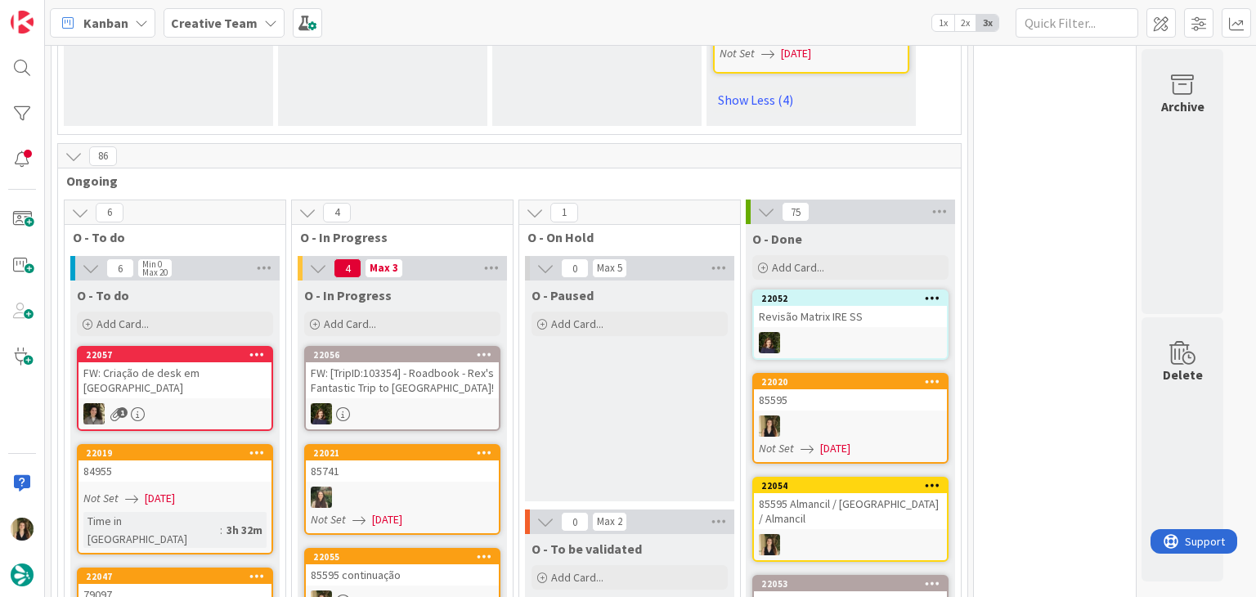
click at [468, 564] on div "85595 continuação" at bounding box center [402, 574] width 193 height 21
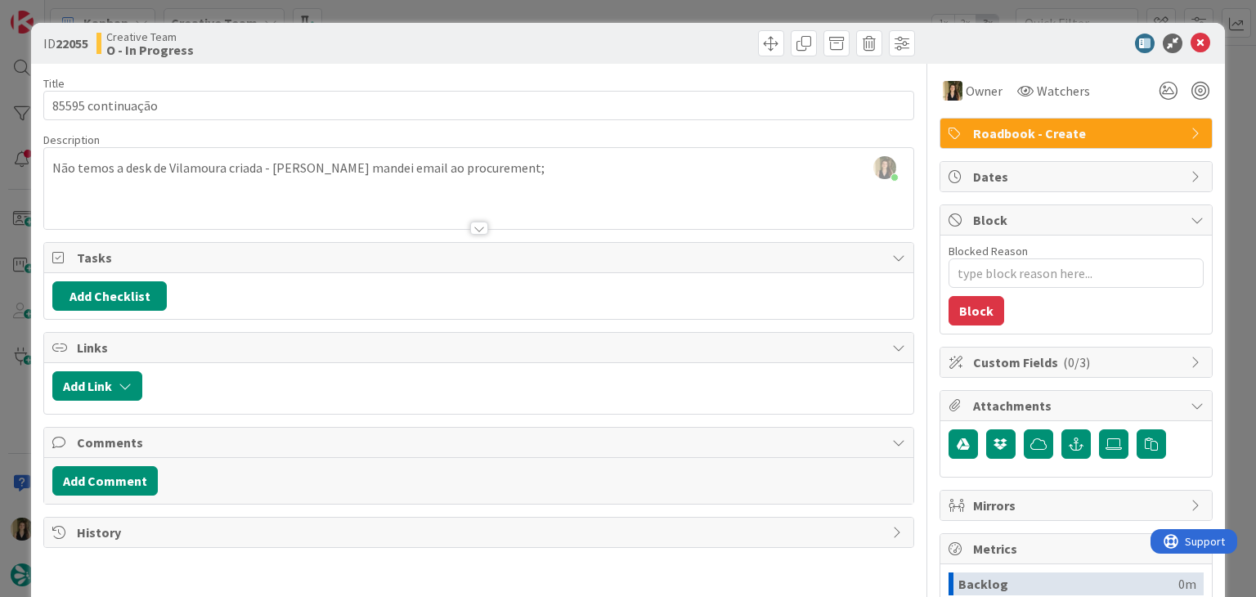
click at [482, 159] on div "[PERSON_NAME] joined 2 m ago Não temos a desk de Vilamoura criada - [PERSON_NAM…" at bounding box center [478, 188] width 868 height 81
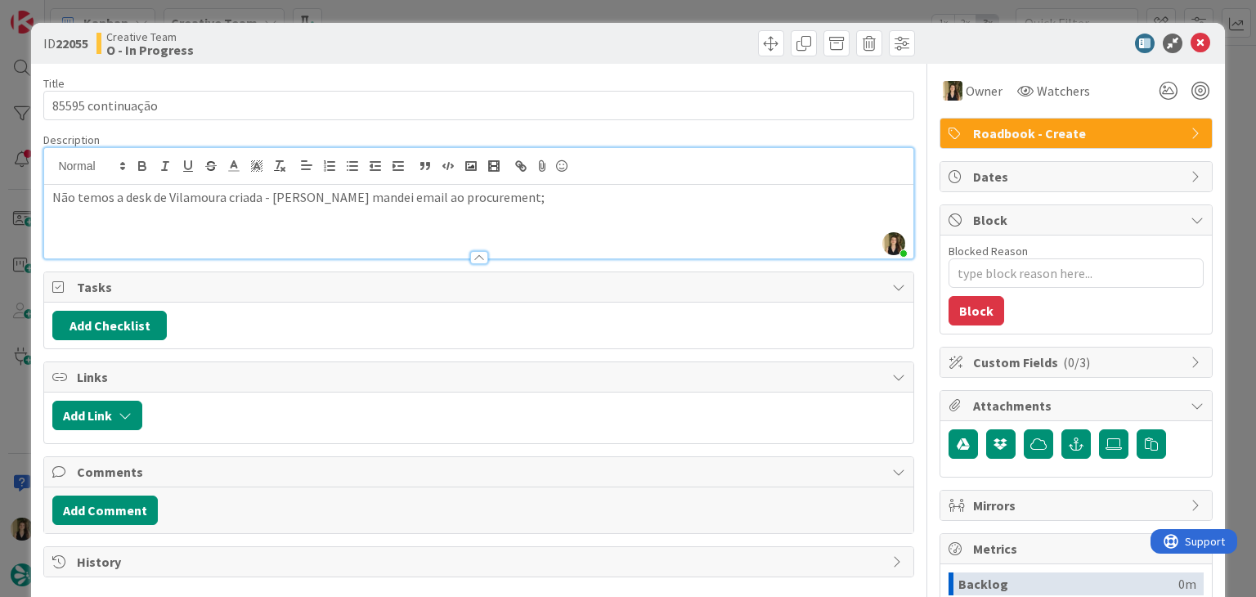
paste div
click at [429, 37] on div "Creative Team O - In Progress" at bounding box center [285, 43] width 379 height 26
click at [438, 17] on div "ID 22055 Creative Team O - In Progress Title 17 / 128 85595 continuação Descrip…" at bounding box center [628, 298] width 1256 height 597
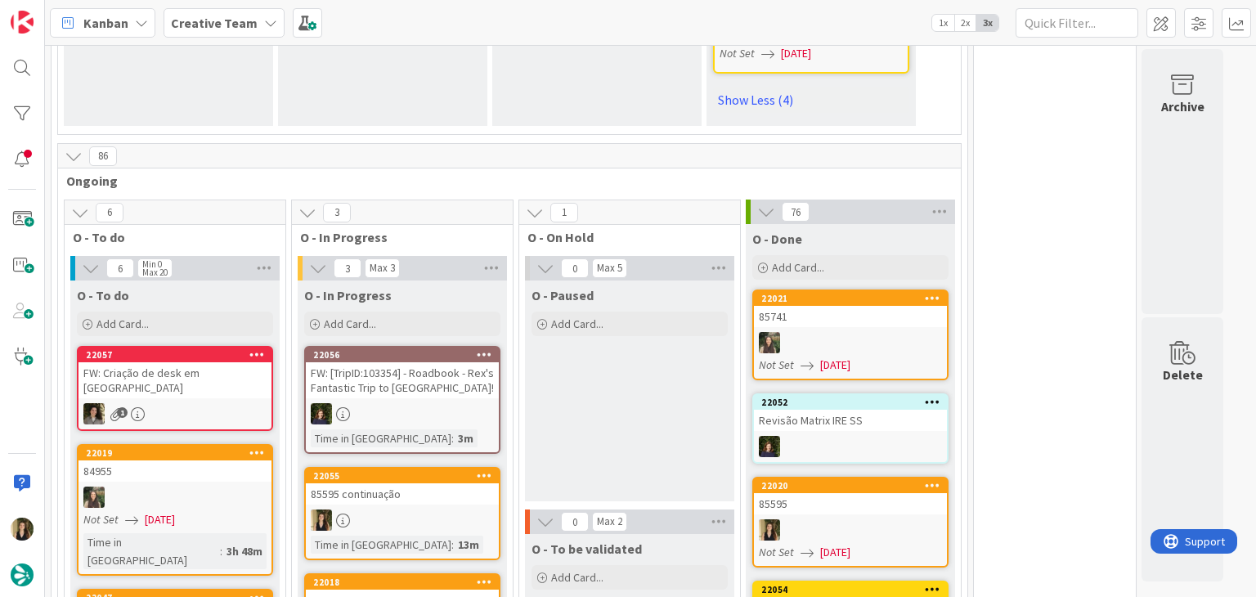
click at [456, 509] on div at bounding box center [402, 519] width 193 height 21
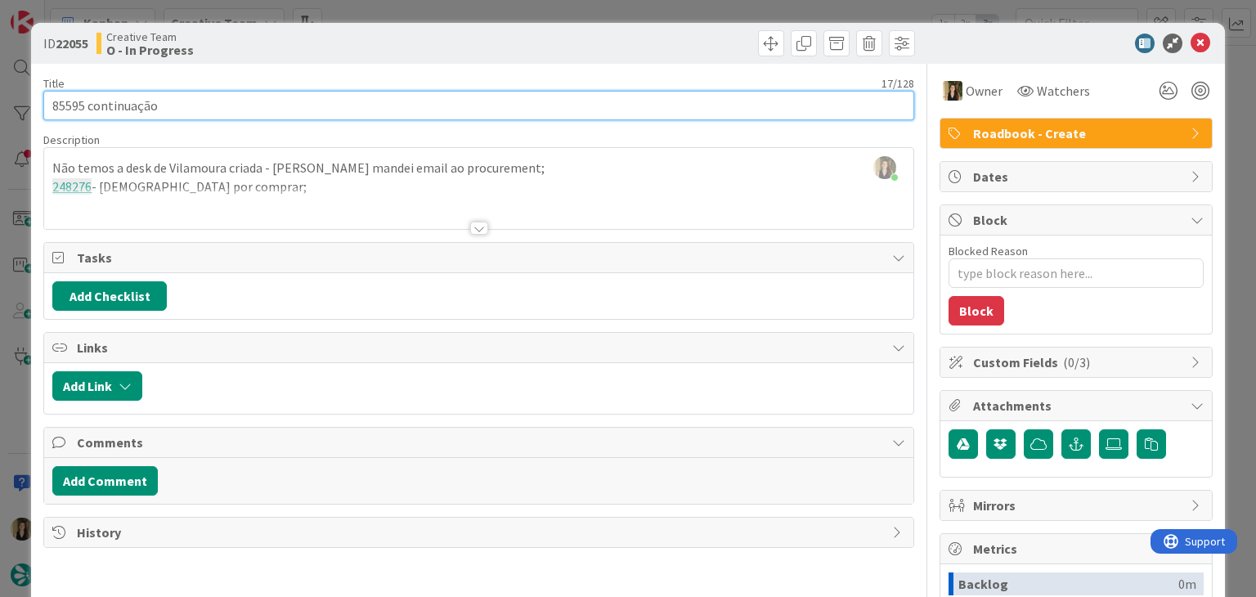
click at [57, 108] on input "85595 continuação" at bounding box center [478, 105] width 870 height 29
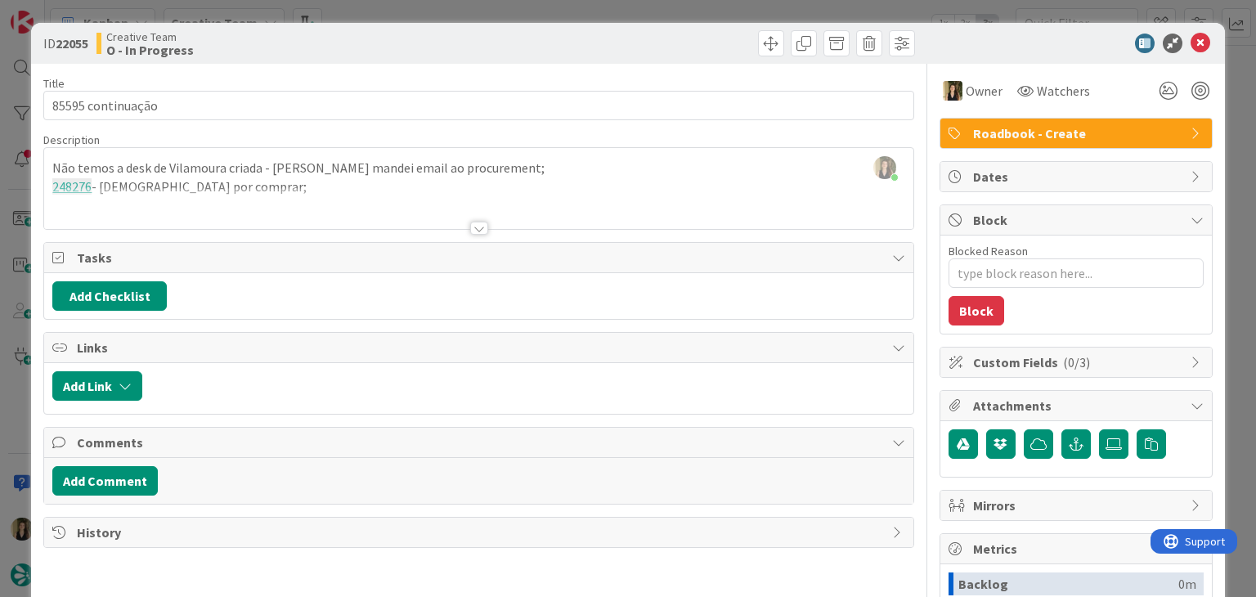
click at [481, 30] on div "ID 22055 Creative Team O - In Progress" at bounding box center [627, 43] width 1193 height 41
click at [482, 11] on div "ID 22055 Creative Team O - In Progress Title 17 / 128 85595 continuação Descrip…" at bounding box center [628, 298] width 1256 height 597
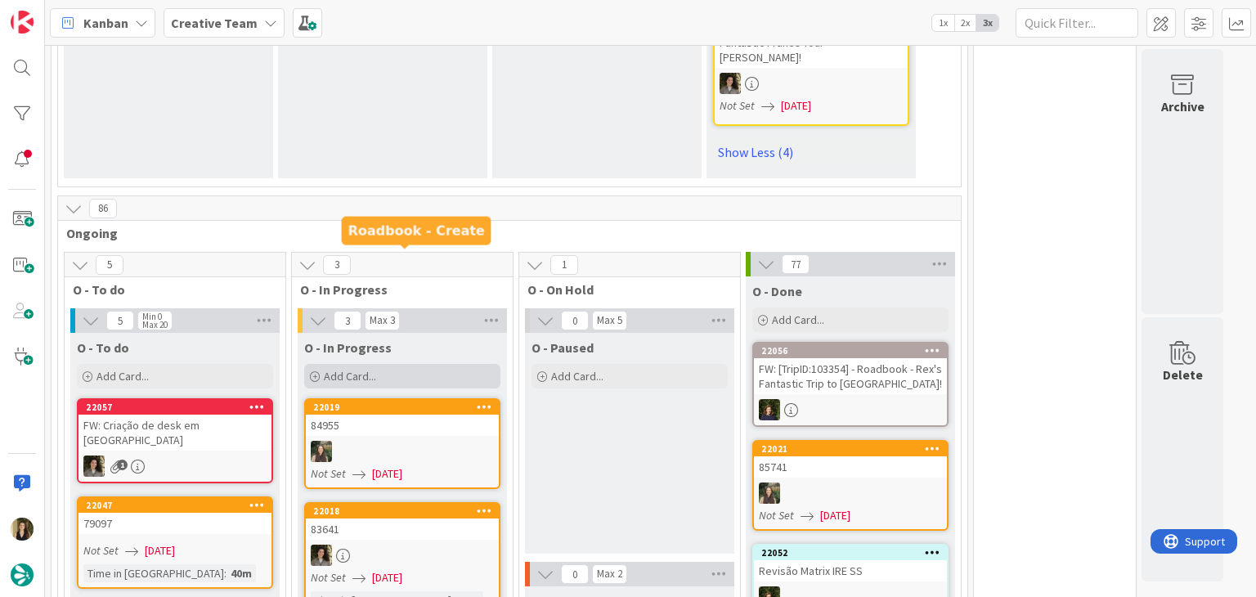
scroll to position [2008, 0]
click at [428, 364] on div "Add Card..." at bounding box center [402, 376] width 196 height 25
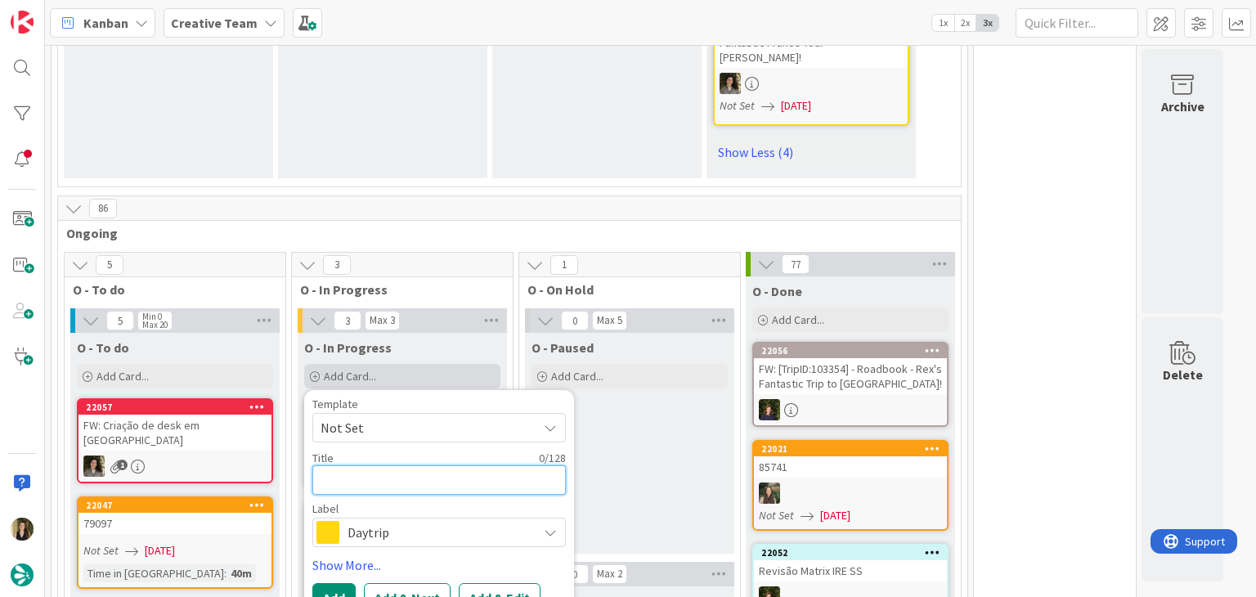
paste textarea "85595"
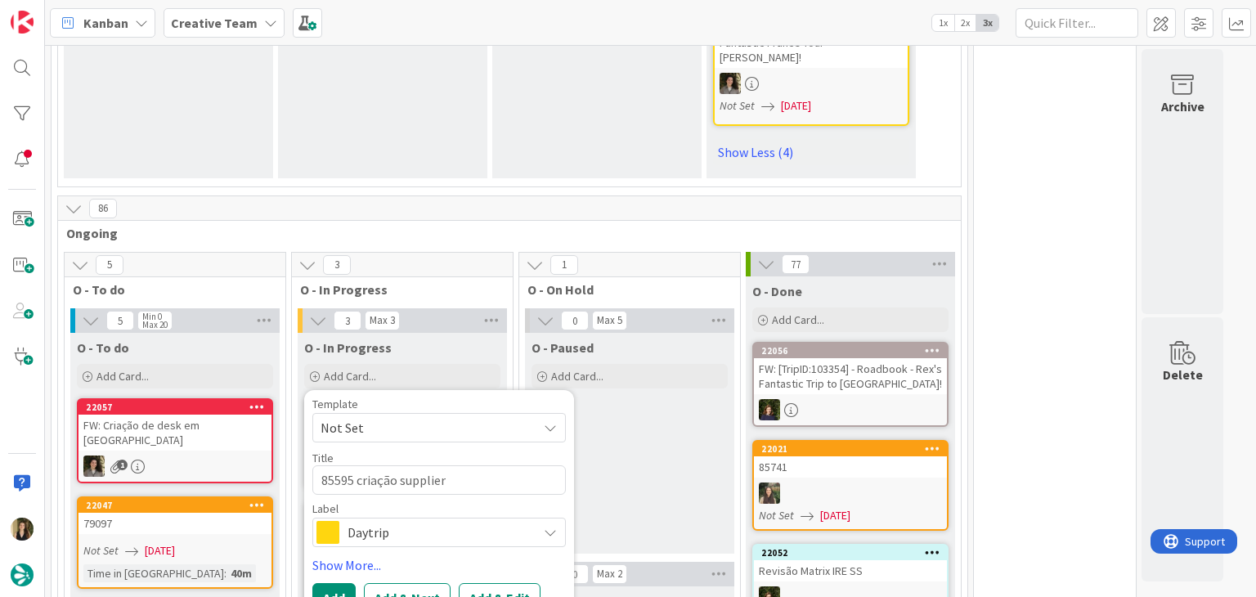
click at [392, 521] on span "Daytrip" at bounding box center [438, 532] width 182 height 23
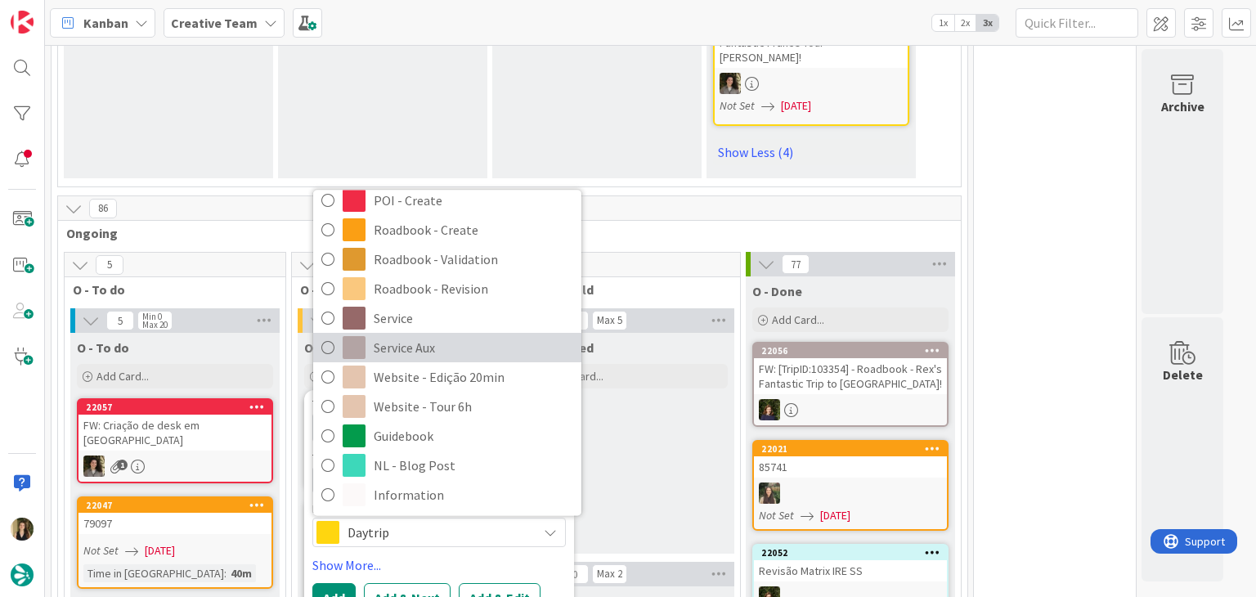
click at [467, 336] on span "Service Aux" at bounding box center [473, 348] width 199 height 25
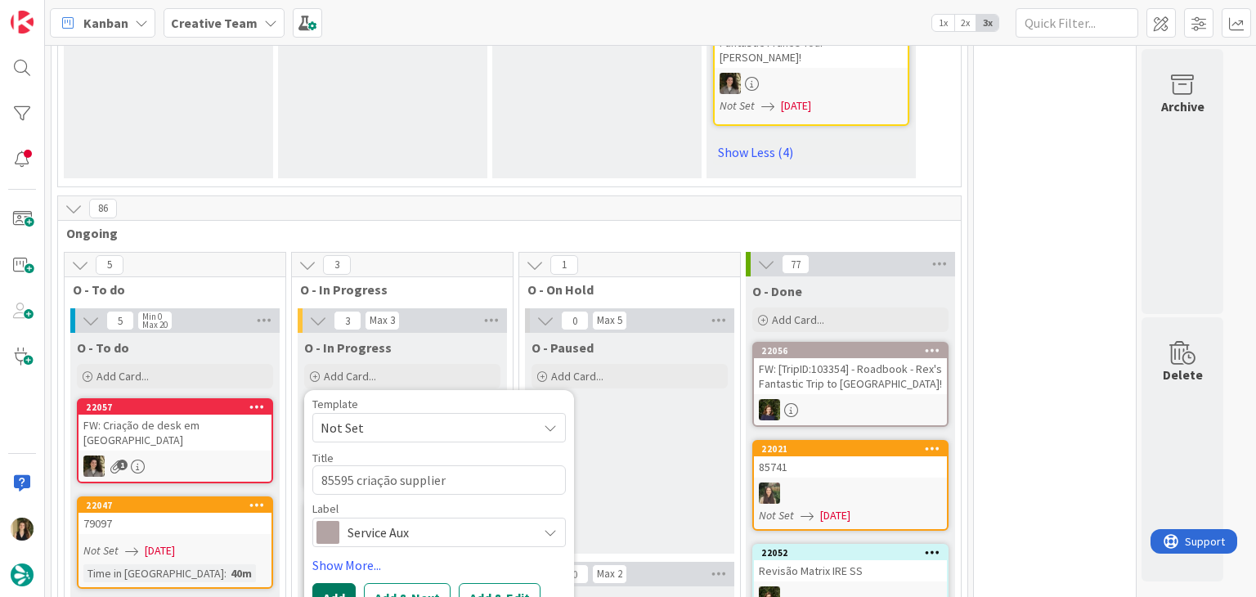
click at [343, 583] on button "Add" at bounding box center [333, 597] width 43 height 29
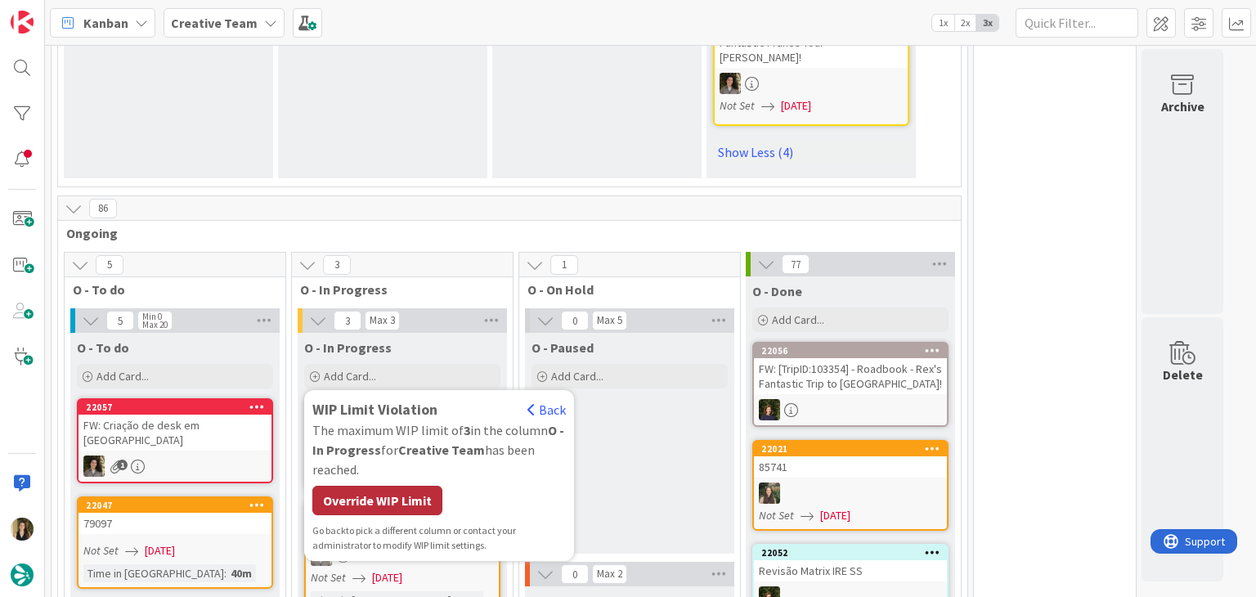
click at [364, 486] on div "Override WIP Limit" at bounding box center [377, 500] width 130 height 29
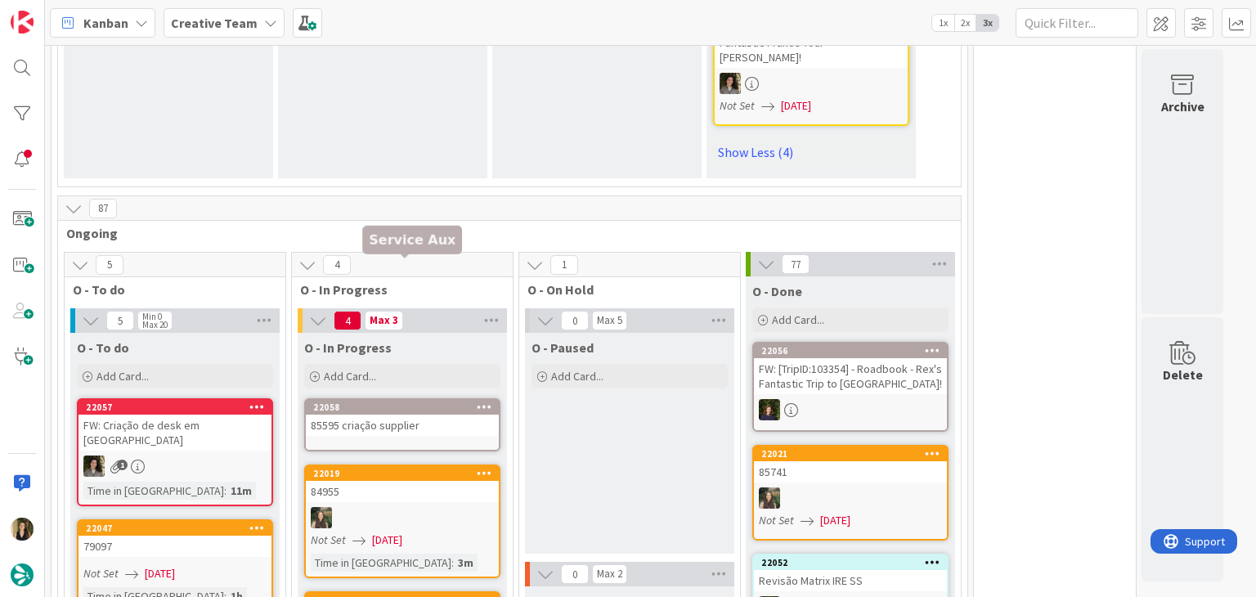
click at [442, 415] on div "85595 criação supplier" at bounding box center [402, 425] width 193 height 21
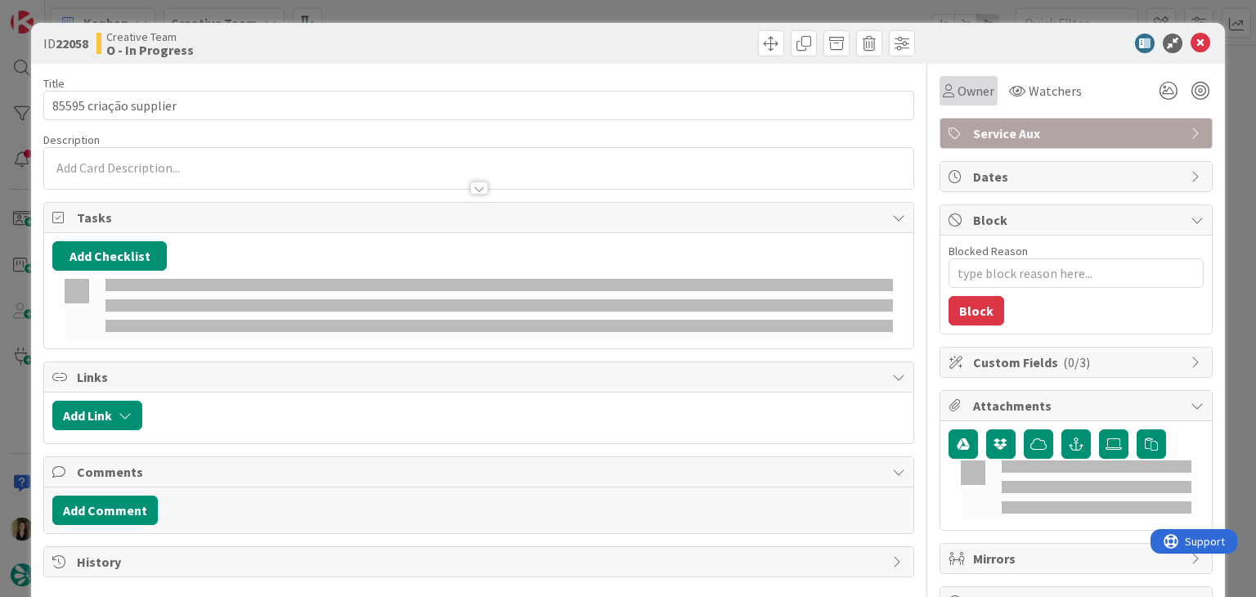
click at [943, 98] on div "Owner" at bounding box center [969, 91] width 52 height 20
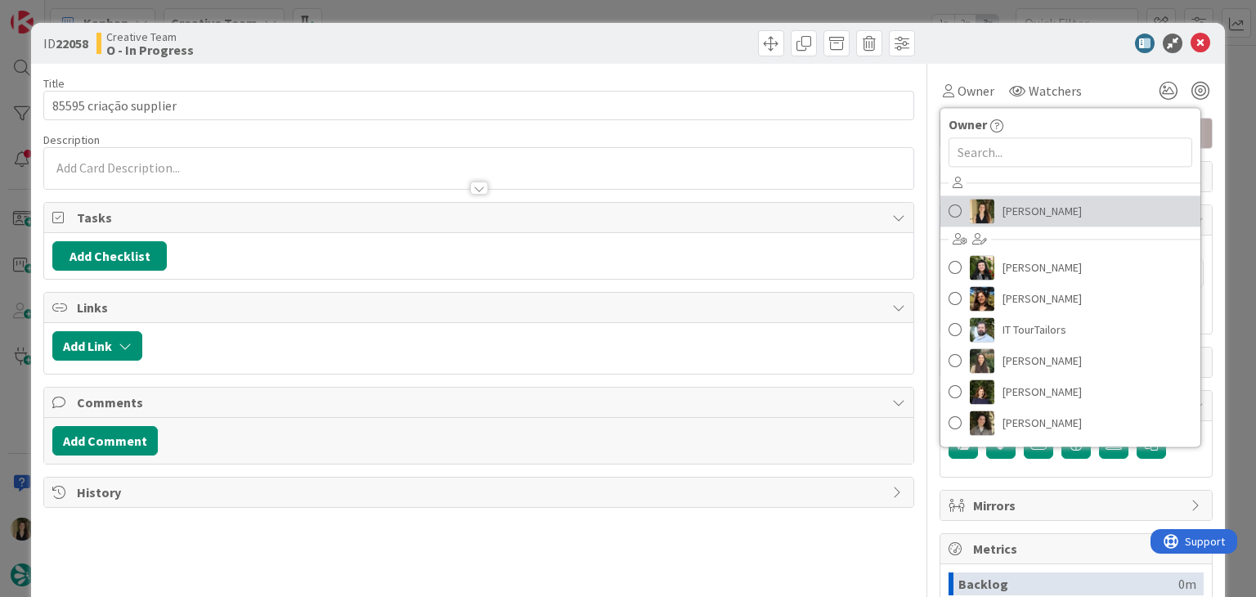
drag, startPoint x: 1001, startPoint y: 217, endPoint x: 997, endPoint y: 152, distance: 64.7
click at [1002, 217] on span "[PERSON_NAME]" at bounding box center [1041, 211] width 79 height 25
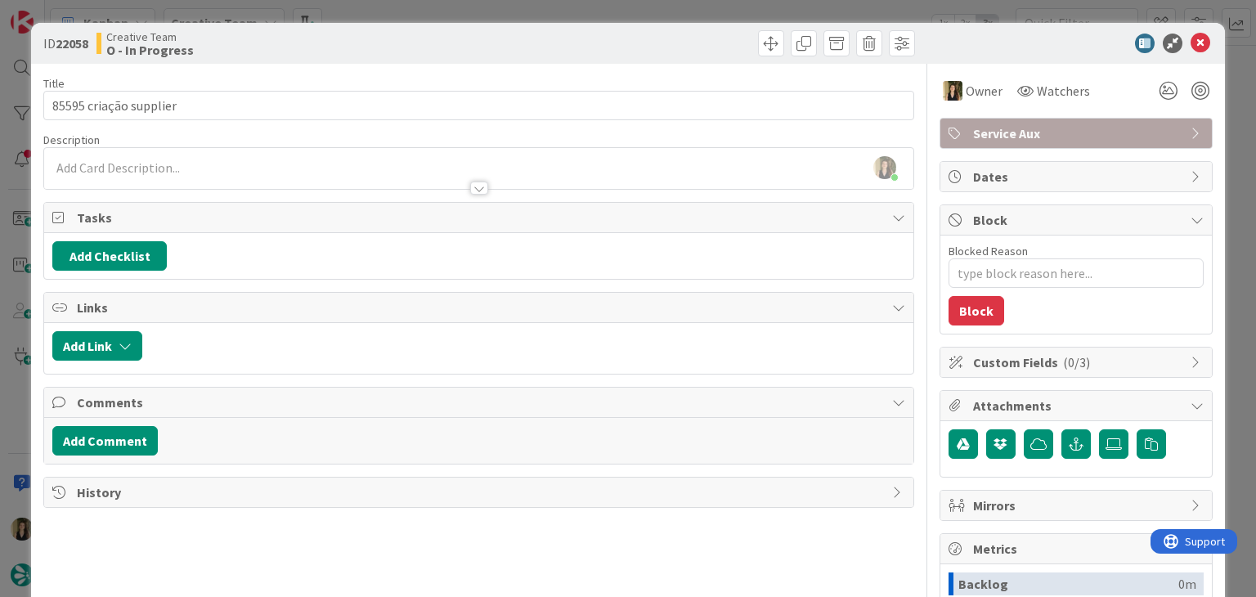
click at [178, 164] on div "[PERSON_NAME] just joined" at bounding box center [478, 168] width 868 height 41
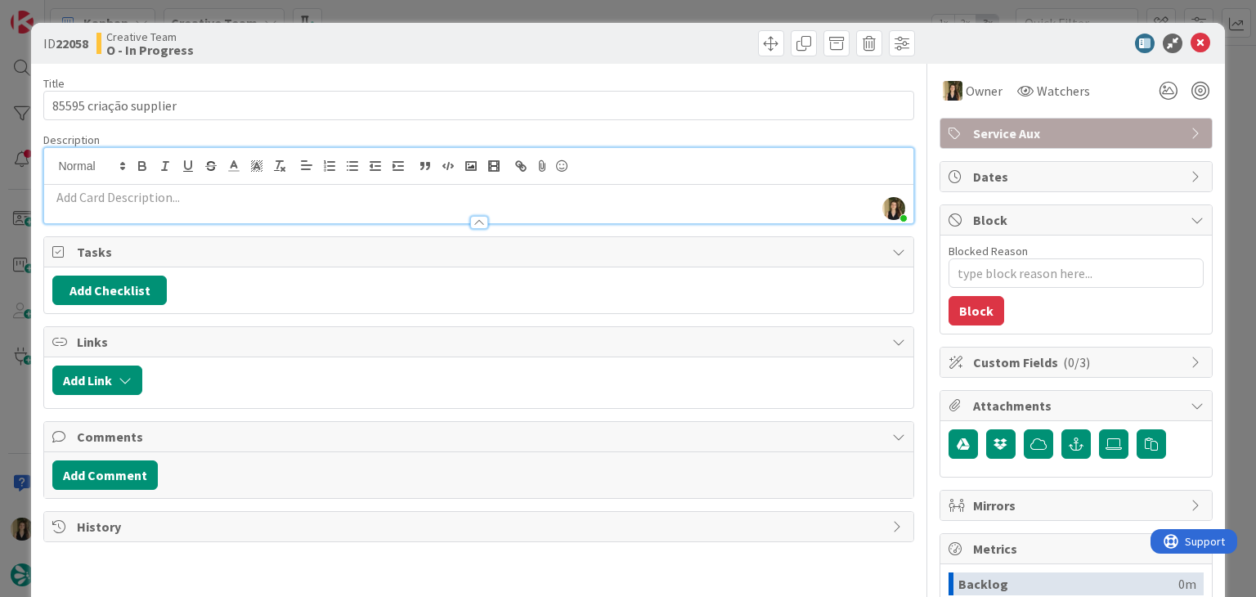
click at [184, 196] on p at bounding box center [478, 197] width 852 height 19
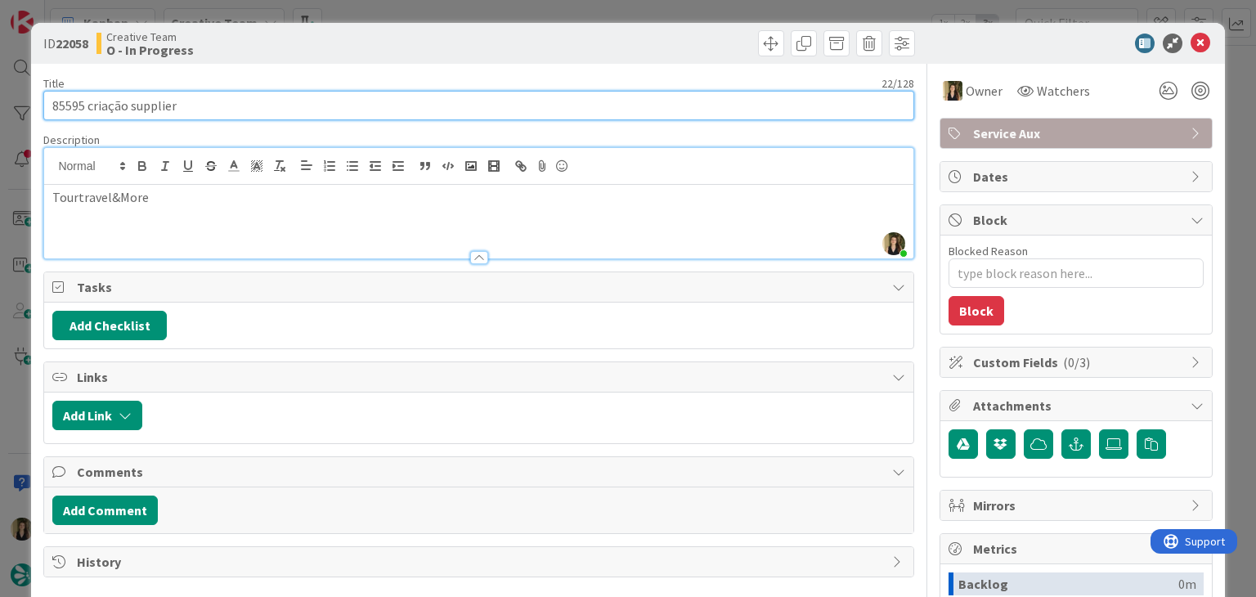
click at [58, 101] on input "85595 criação supplier" at bounding box center [478, 105] width 870 height 29
click at [59, 100] on input "85595 criação supplier" at bounding box center [478, 105] width 870 height 29
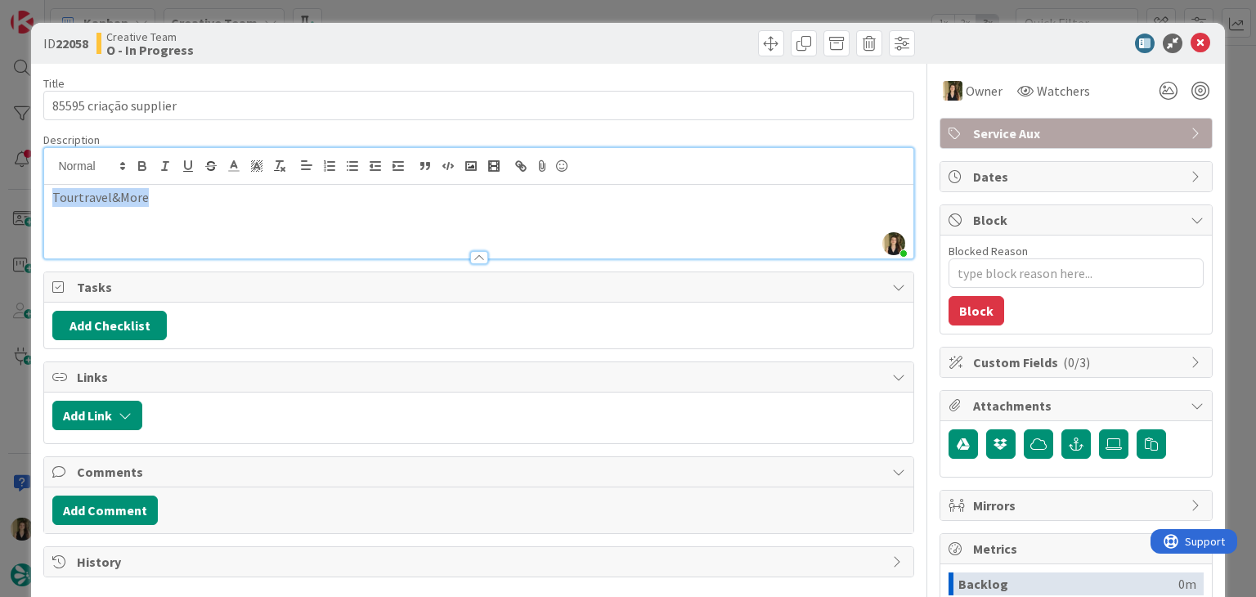
drag, startPoint x: 169, startPoint y: 199, endPoint x: 38, endPoint y: 199, distance: 131.6
click at [39, 199] on div "ID 22058 Creative Team O - In Progress Title 22 / 128 85595 criação supplier De…" at bounding box center [627, 439] width 1193 height 832
copy p "Tourtravel&More"
drag, startPoint x: 406, startPoint y: 40, endPoint x: 409, endPoint y: 25, distance: 14.9
click at [407, 38] on div "Creative Team O - In Progress" at bounding box center [285, 43] width 379 height 26
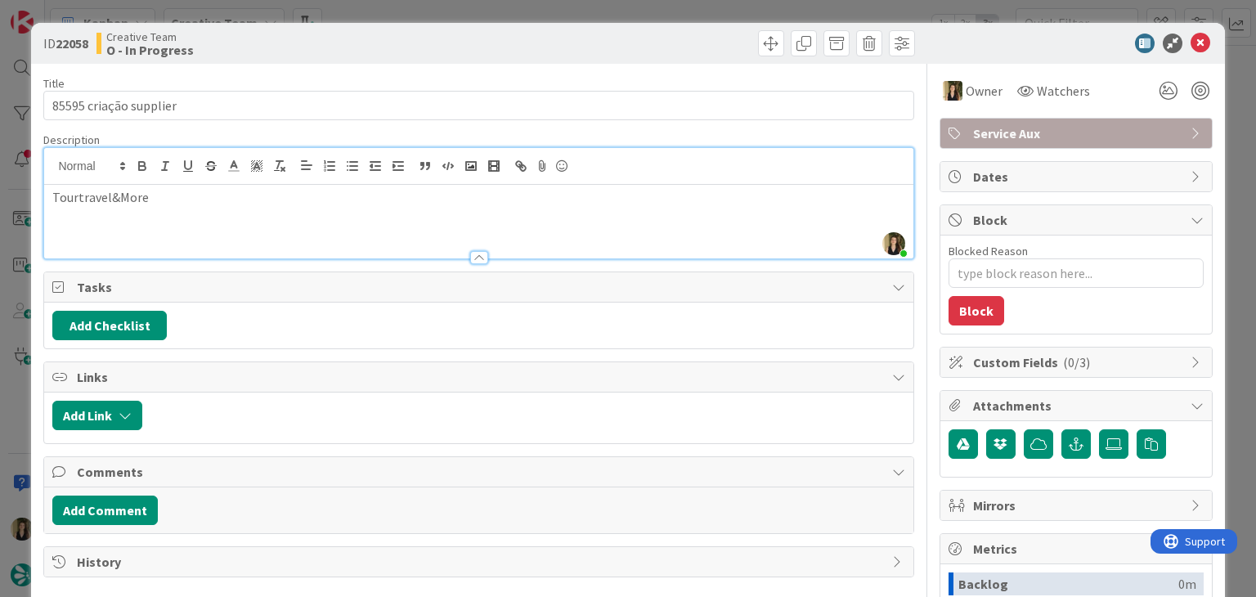
click at [414, 12] on div "ID 22058 Creative Team O - In Progress Title 22 / 128 85595 criação supplier De…" at bounding box center [628, 298] width 1256 height 597
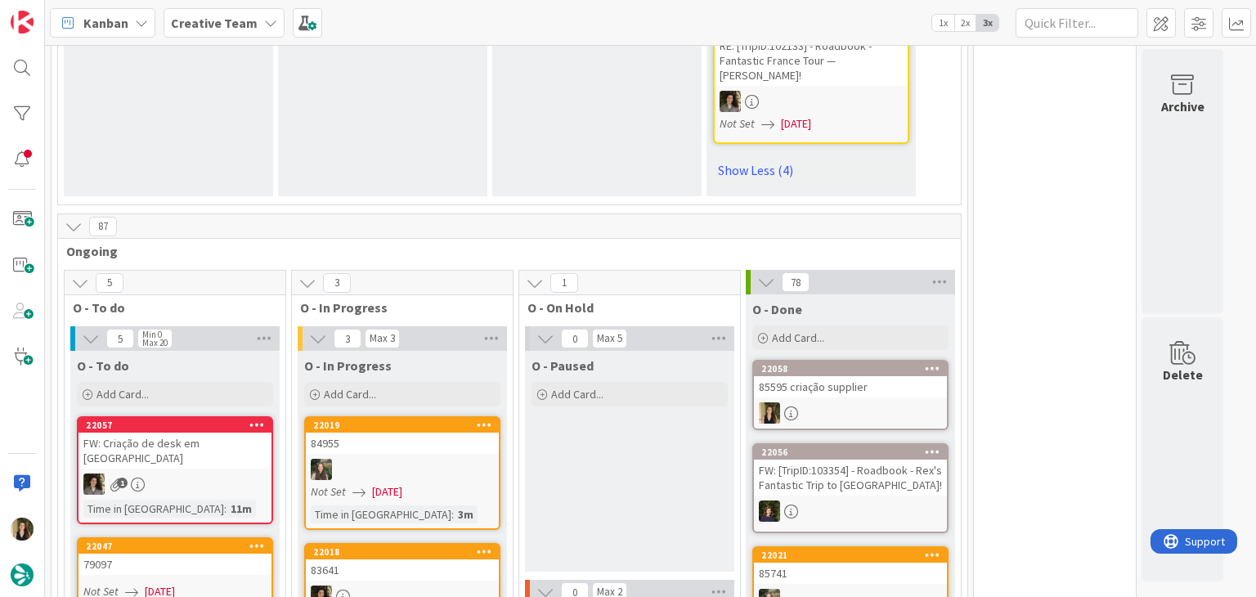
scroll to position [2154, 0]
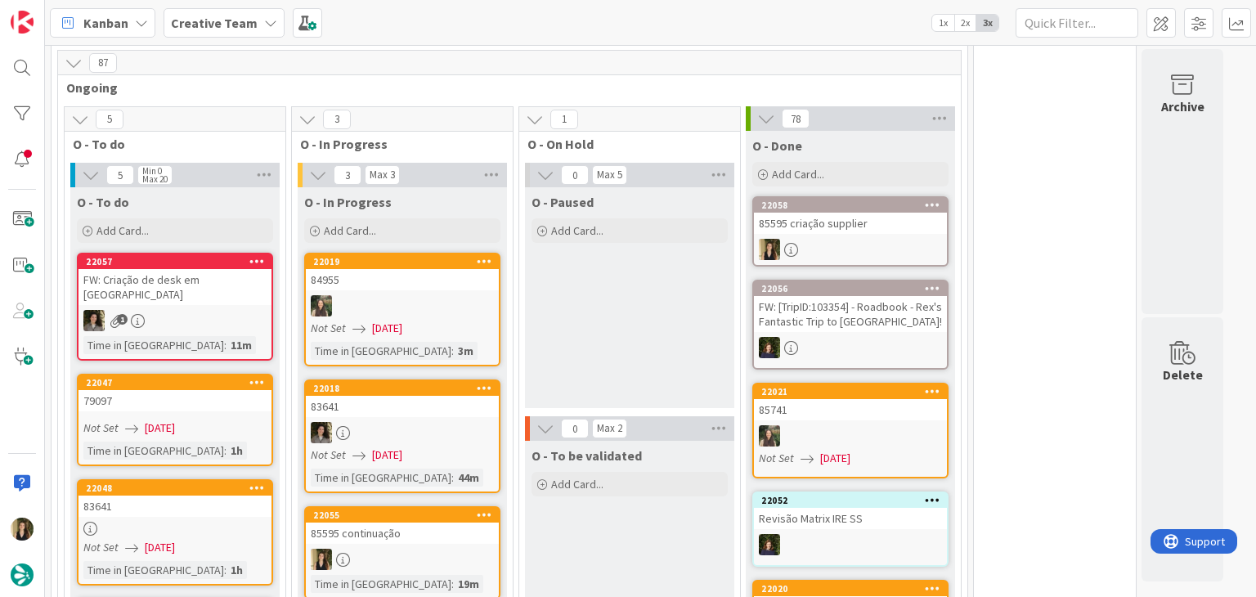
click at [459, 506] on link "22055 85595 continuação Time in [GEOGRAPHIC_DATA] : 19m" at bounding box center [402, 552] width 196 height 93
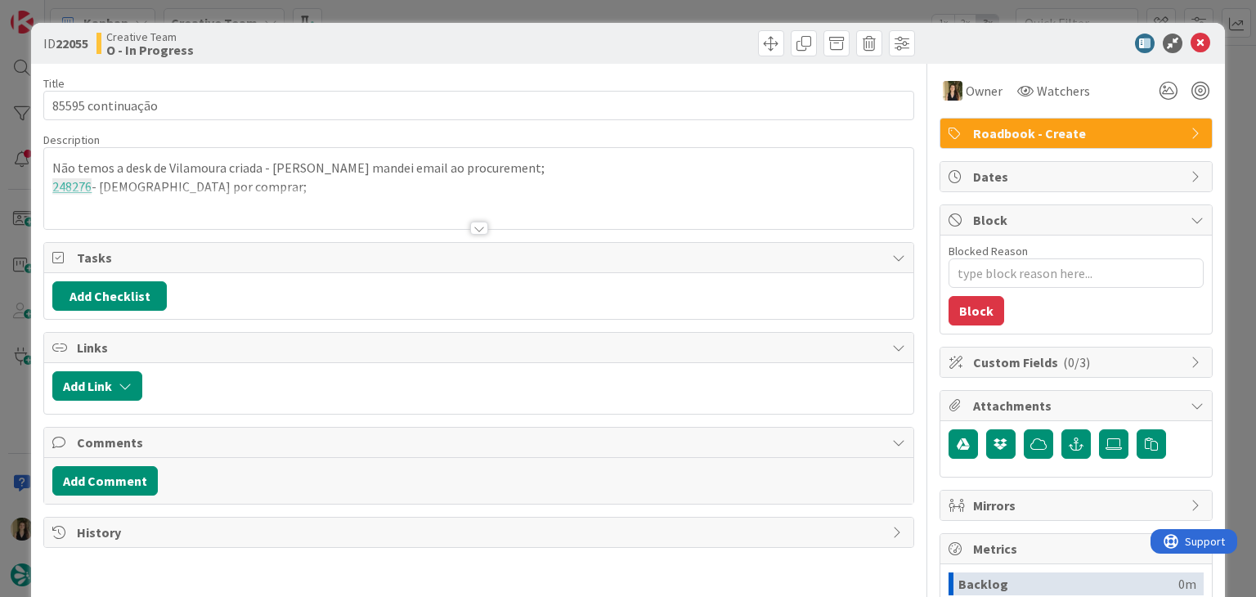
click at [489, 38] on div at bounding box center [699, 43] width 432 height 26
drag, startPoint x: 486, startPoint y: 14, endPoint x: 456, endPoint y: 4, distance: 31.0
click at [486, 13] on div "ID 22055 Creative Team O - In Progress Title 17 / 128 85595 continuação Descrip…" at bounding box center [628, 298] width 1256 height 597
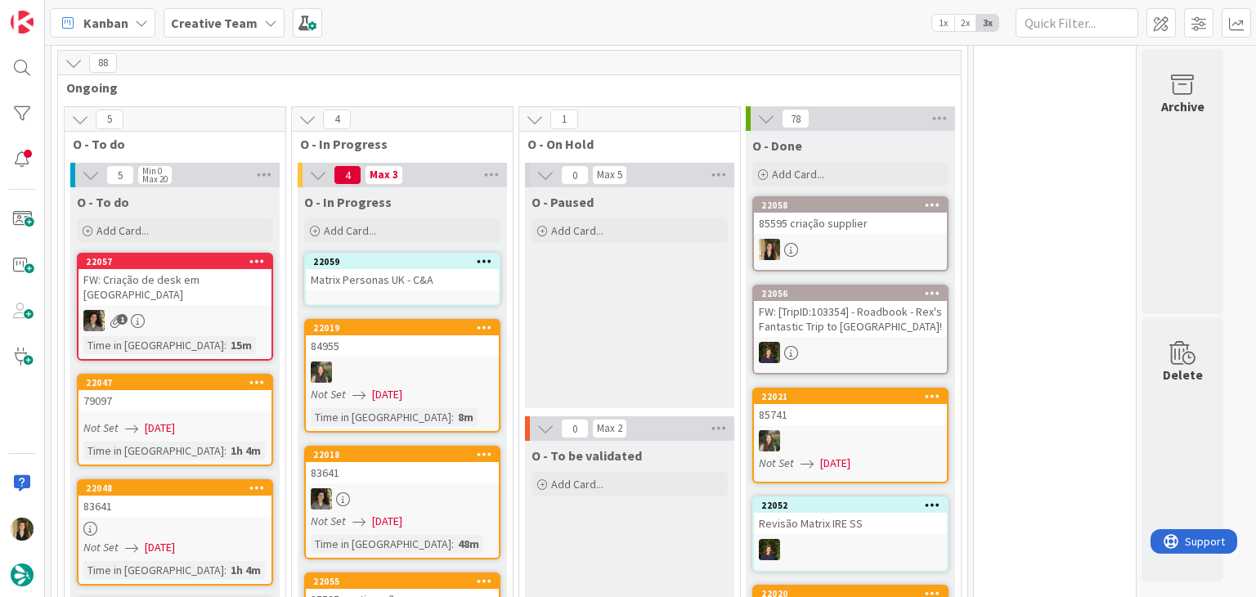
click at [441, 589] on div "85595 continuação" at bounding box center [402, 599] width 193 height 21
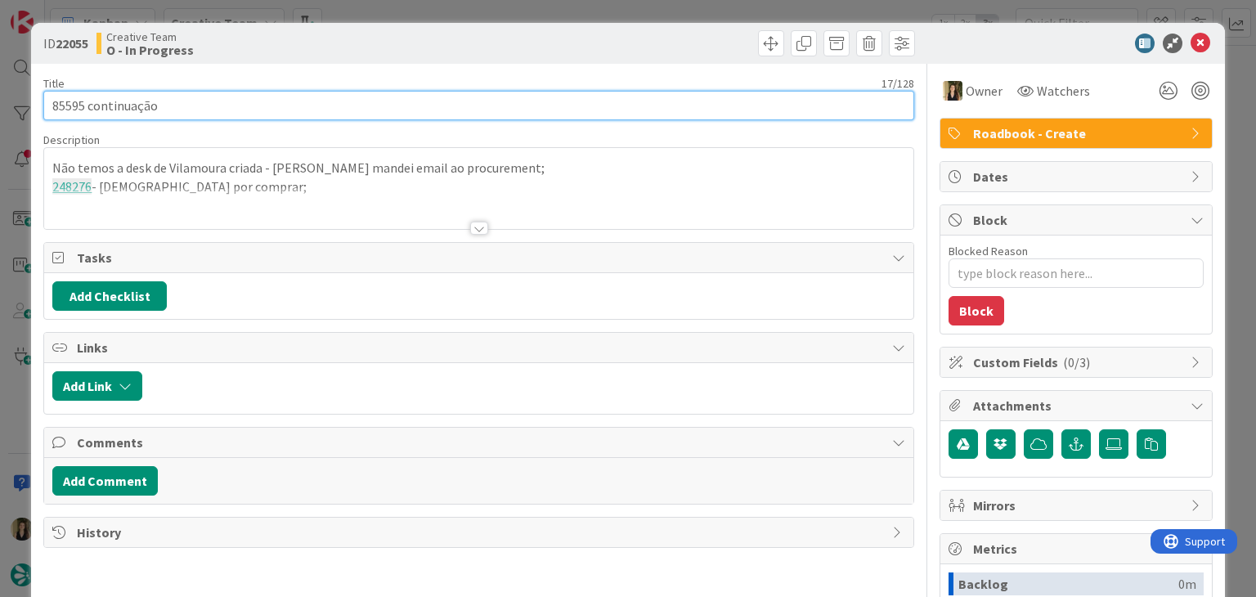
drag, startPoint x: 119, startPoint y: 106, endPoint x: 30, endPoint y: 105, distance: 88.3
click at [31, 105] on div "ID 22055 Creative Team O - In Progress Title 17 / 128 85595 continuação Descrip…" at bounding box center [627, 439] width 1193 height 832
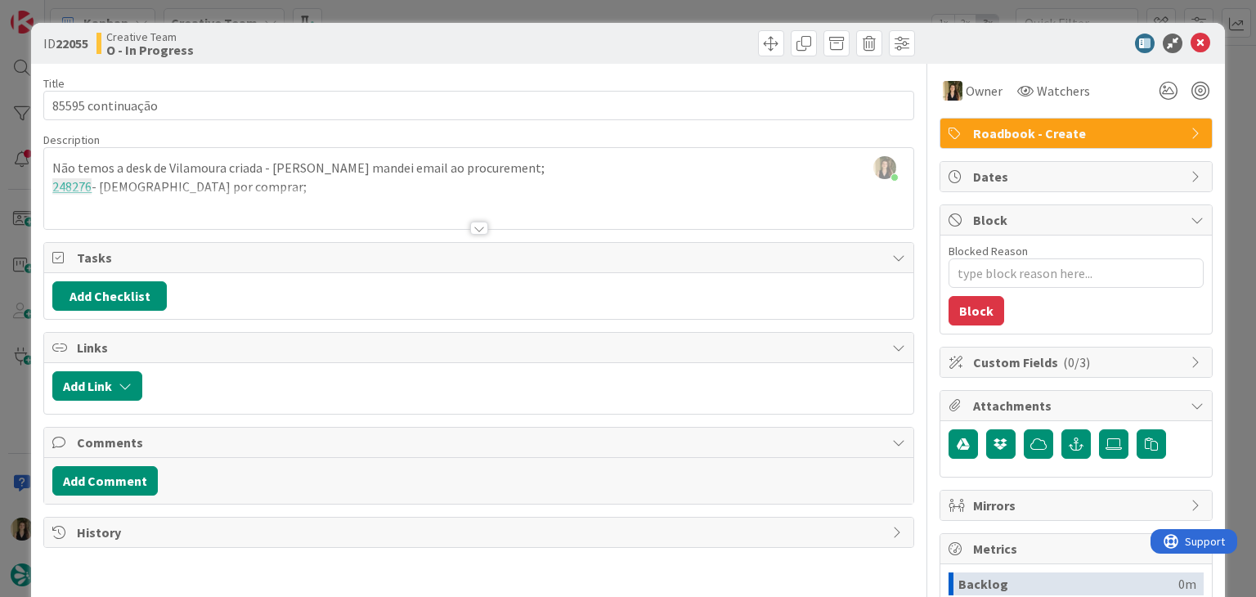
click at [678, 55] on div at bounding box center [699, 43] width 432 height 26
click at [666, 9] on div "ID 22055 Creative Team O - In Progress Title 17 / 128 85595 continuação Descrip…" at bounding box center [628, 298] width 1256 height 597
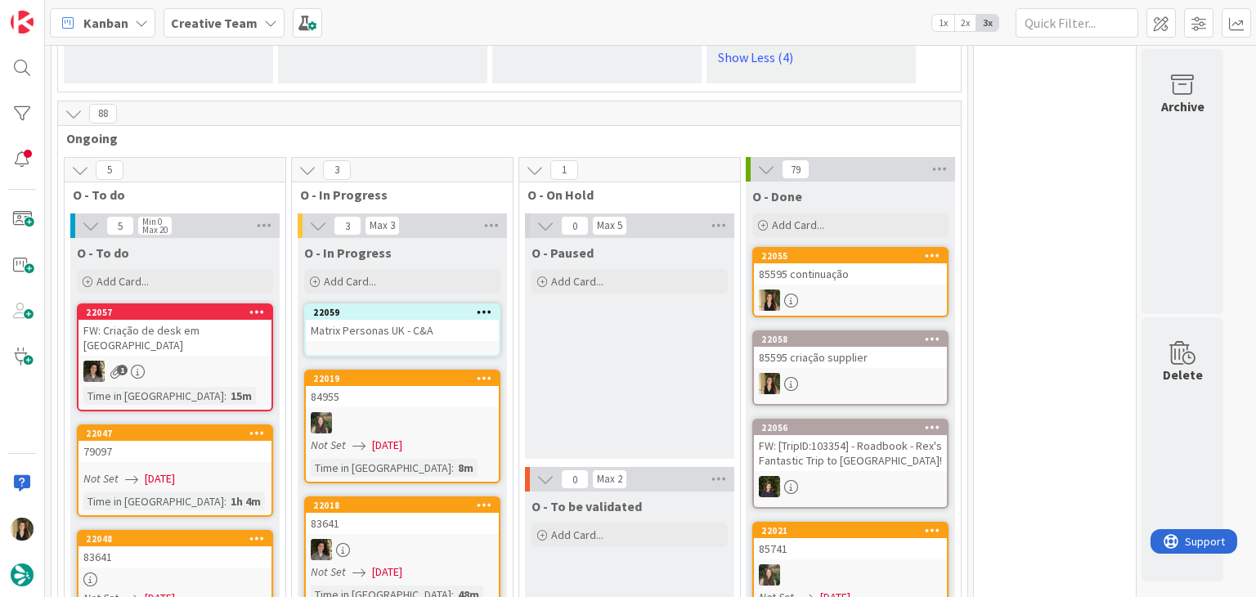
scroll to position [2065, 0]
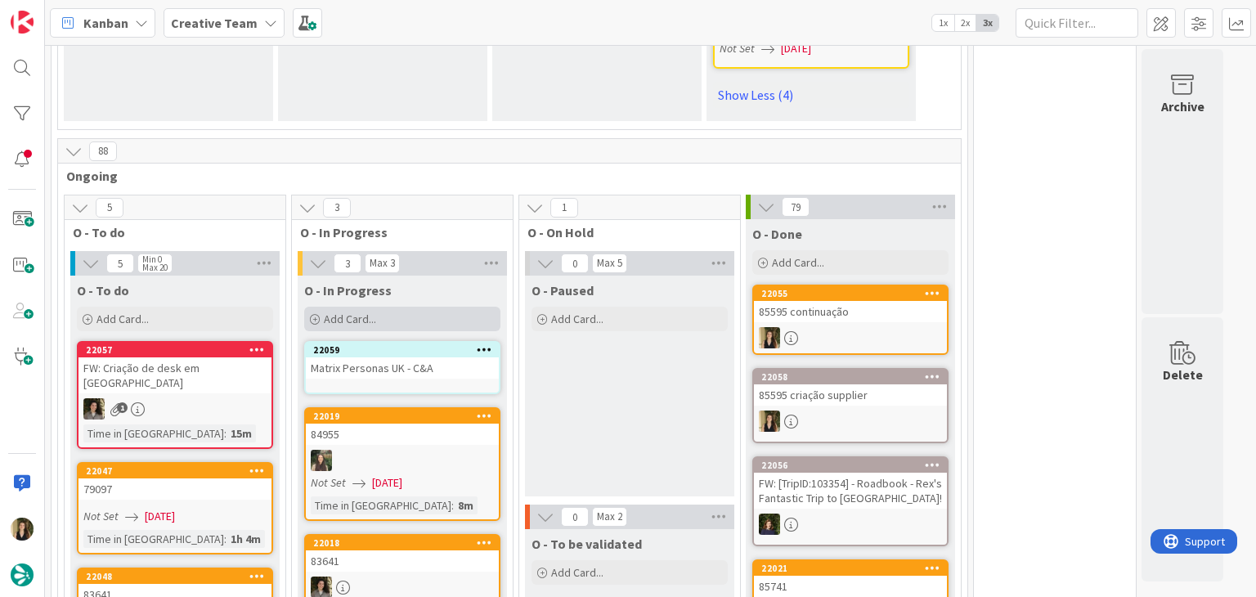
click at [402, 307] on div "Add Card..." at bounding box center [402, 319] width 196 height 25
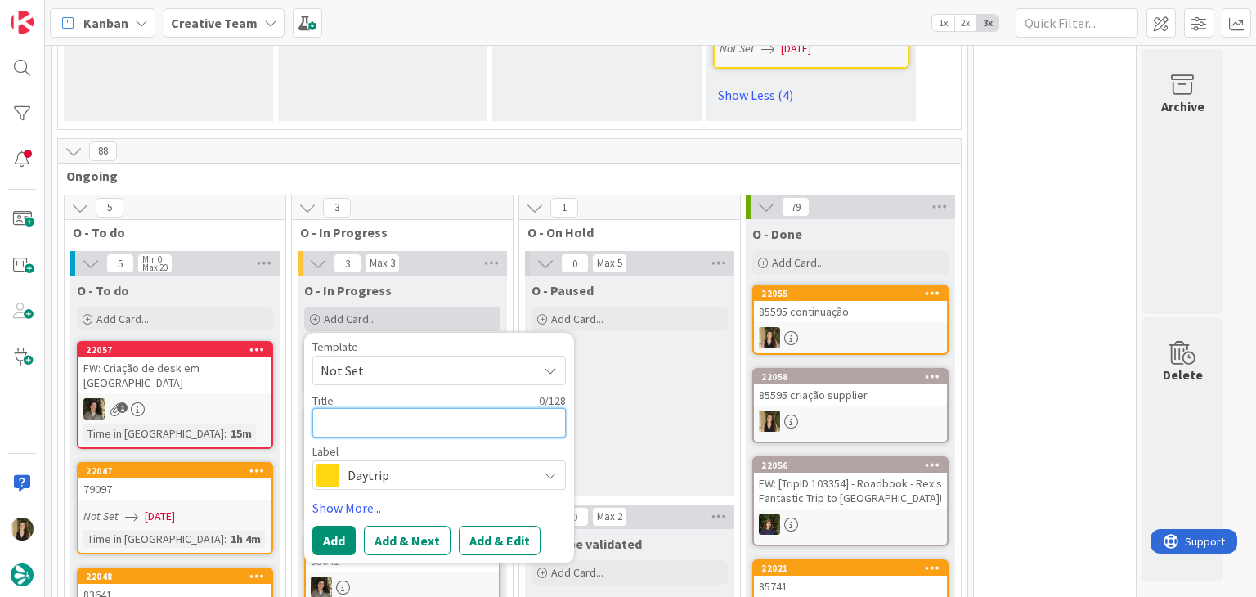
paste textarea "85595 continuação"
click at [429, 464] on span "Daytrip" at bounding box center [438, 475] width 182 height 23
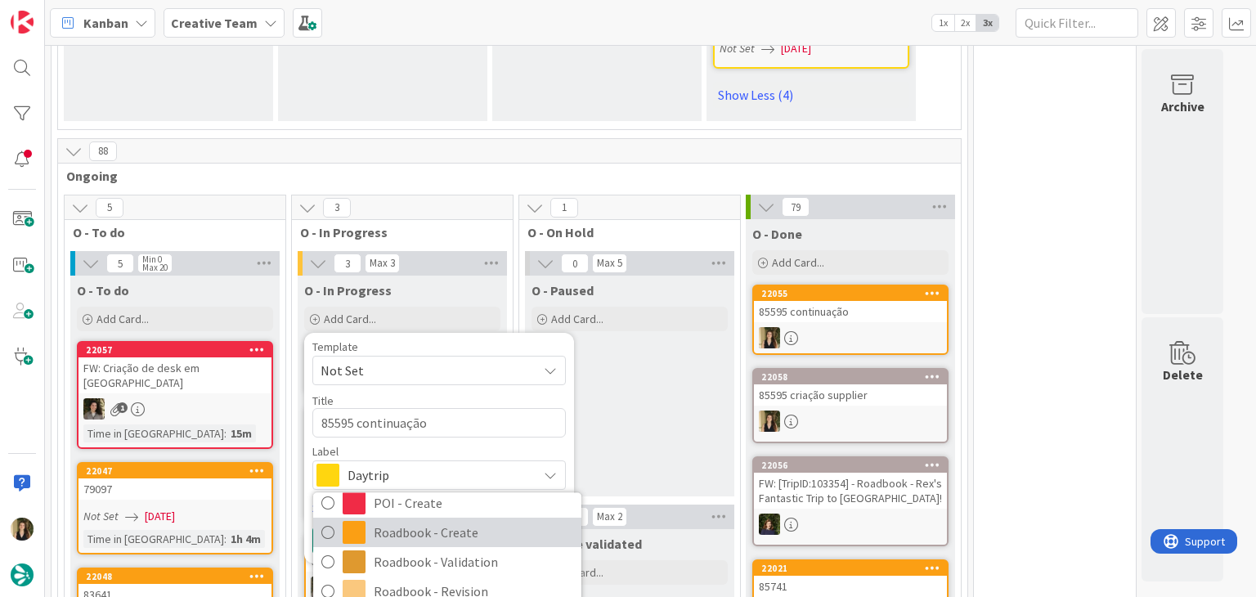
click at [478, 521] on span "Roadbook - Create" at bounding box center [473, 533] width 199 height 25
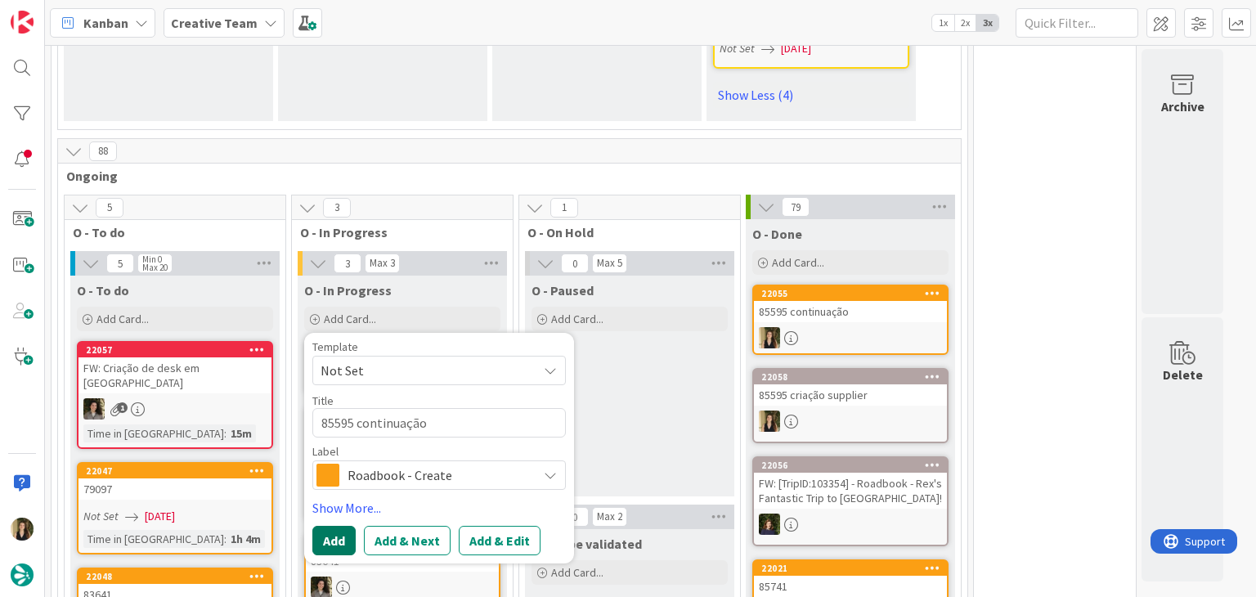
click at [337, 526] on button "Add" at bounding box center [333, 540] width 43 height 29
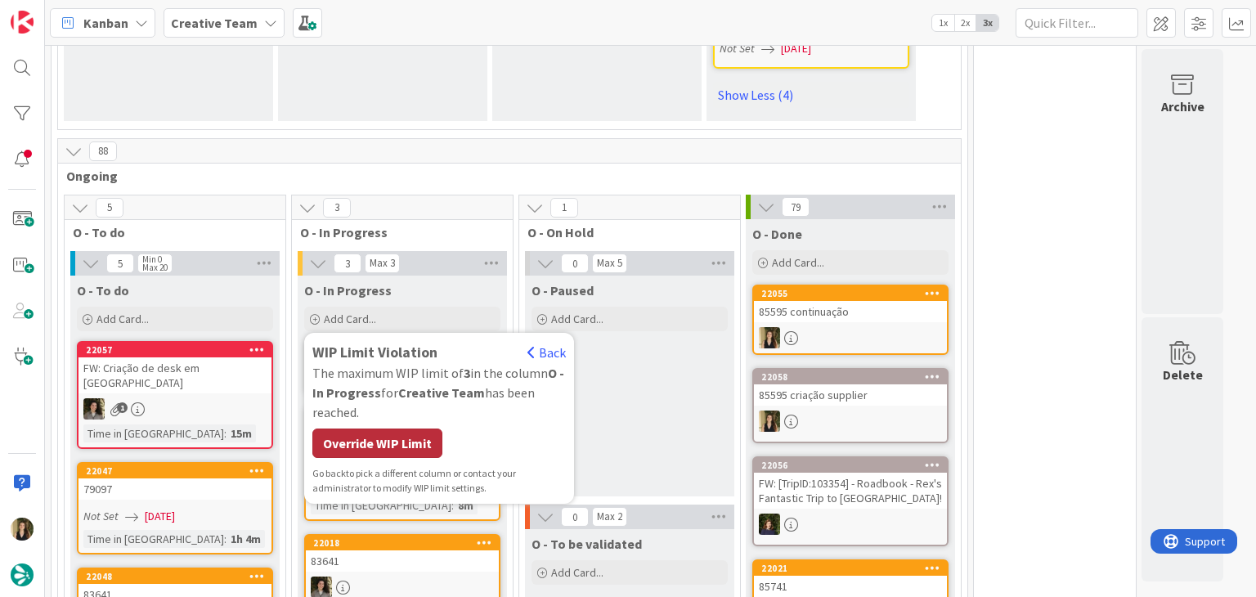
click at [397, 428] on div "Override WIP Limit" at bounding box center [377, 442] width 130 height 29
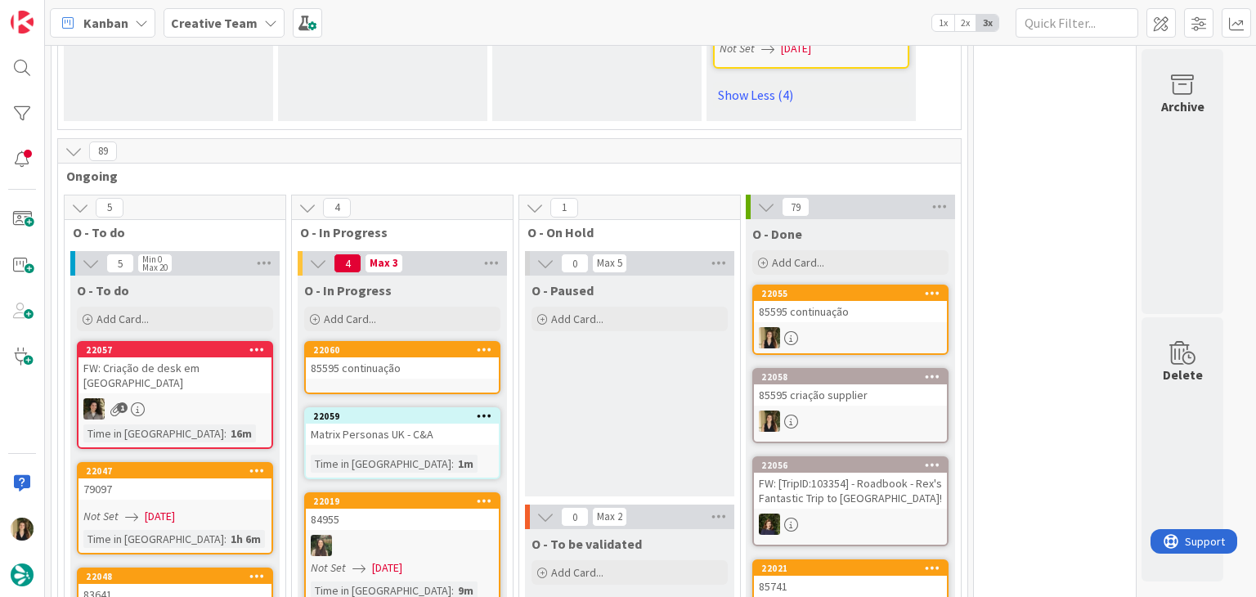
click at [415, 341] on link "22060 85595 continuação" at bounding box center [402, 367] width 196 height 53
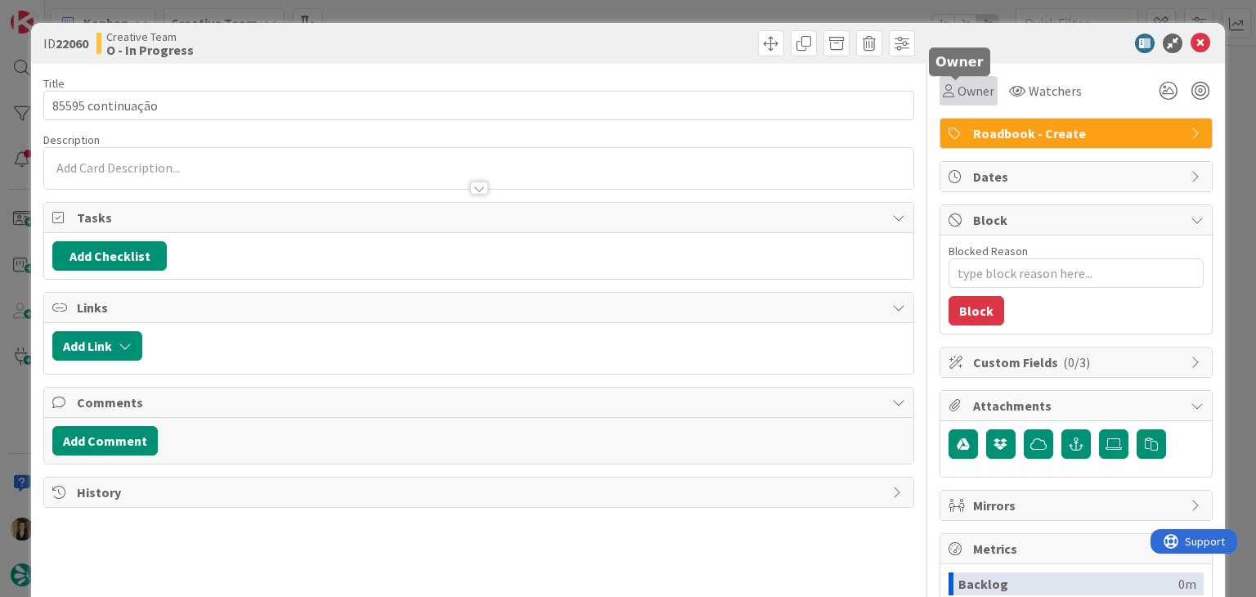
click at [943, 97] on div "Owner" at bounding box center [969, 91] width 52 height 20
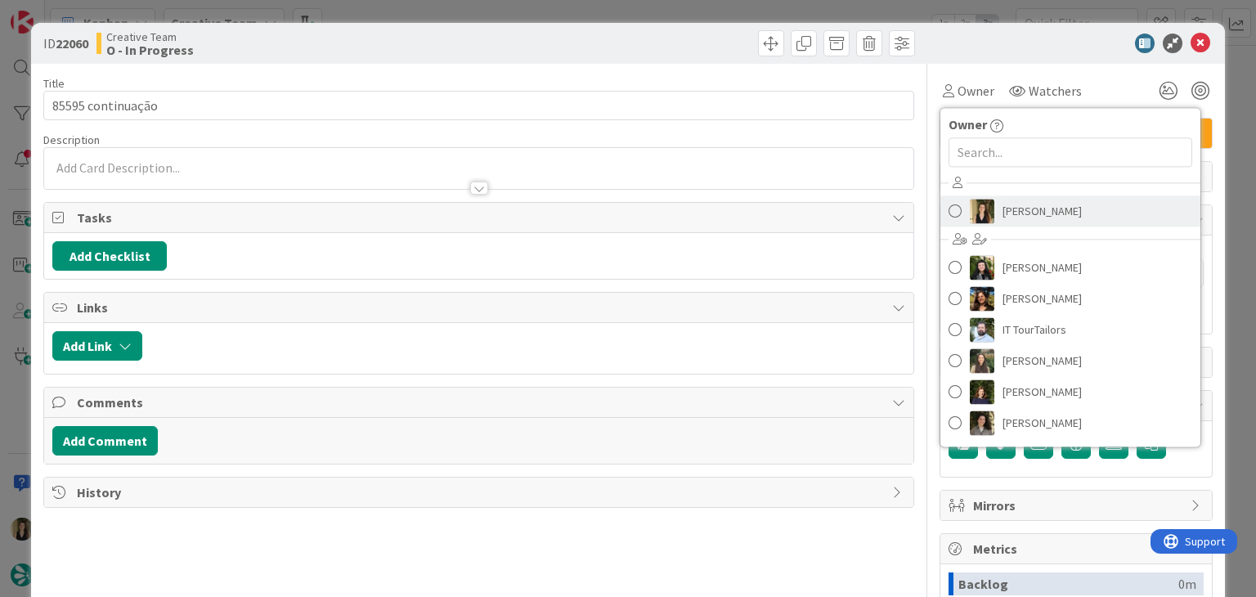
click at [981, 204] on img at bounding box center [982, 211] width 25 height 25
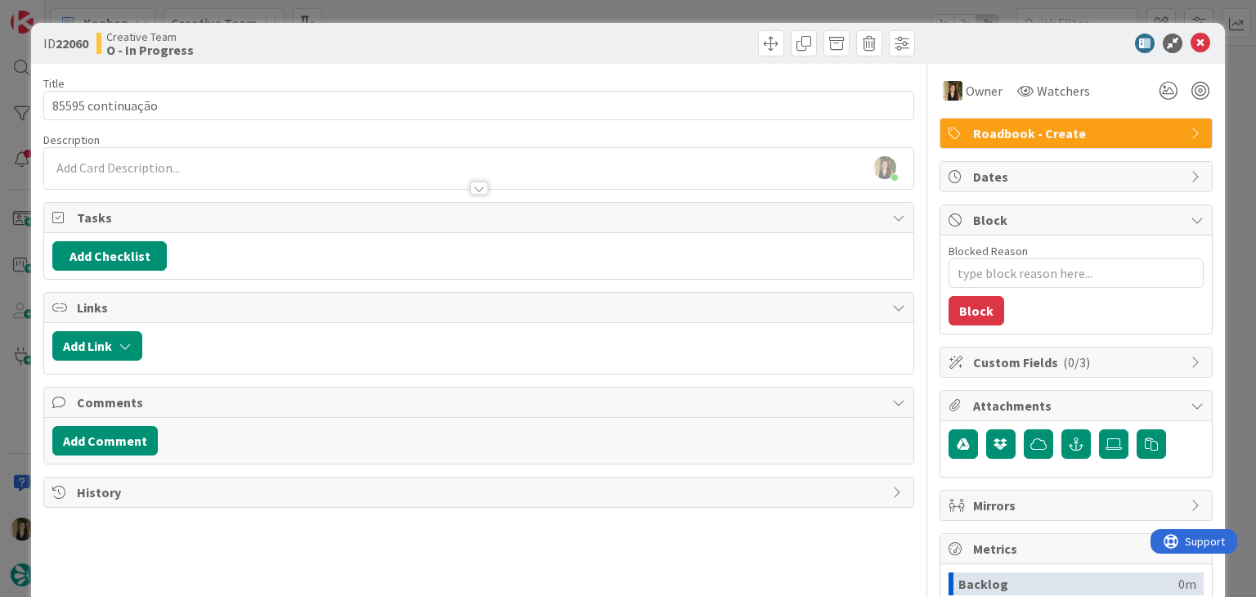
click at [412, 15] on div "ID 22060 Creative Team O - In Progress Title 17 / 128 85595 continuação Descrip…" at bounding box center [628, 298] width 1256 height 597
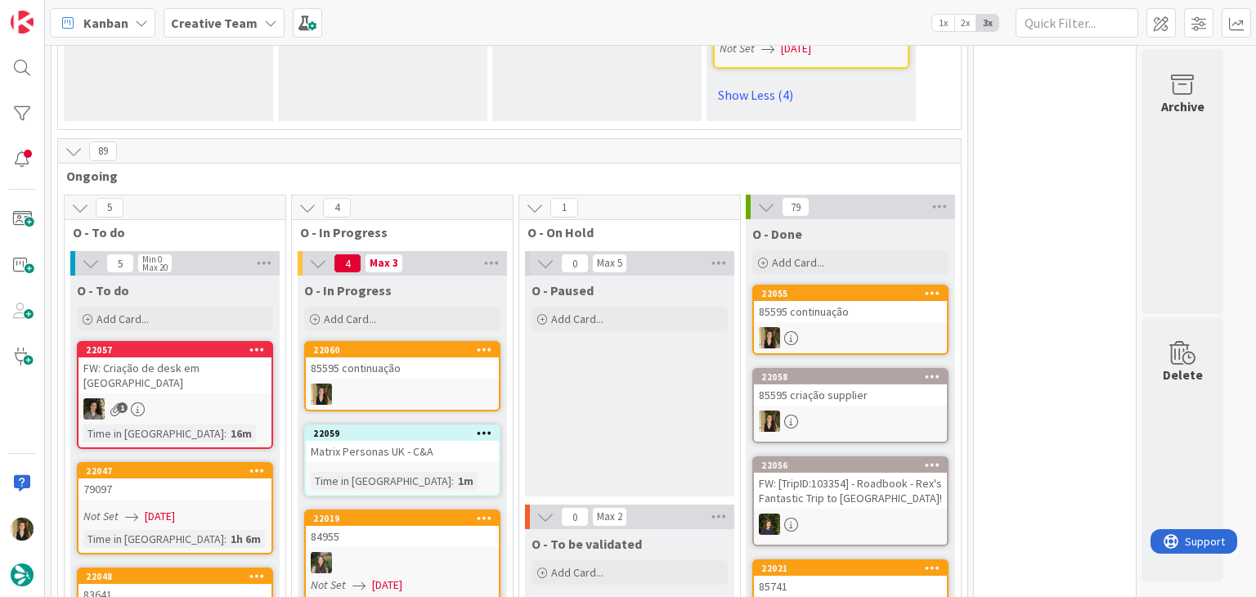
click at [849, 327] on div at bounding box center [850, 337] width 193 height 21
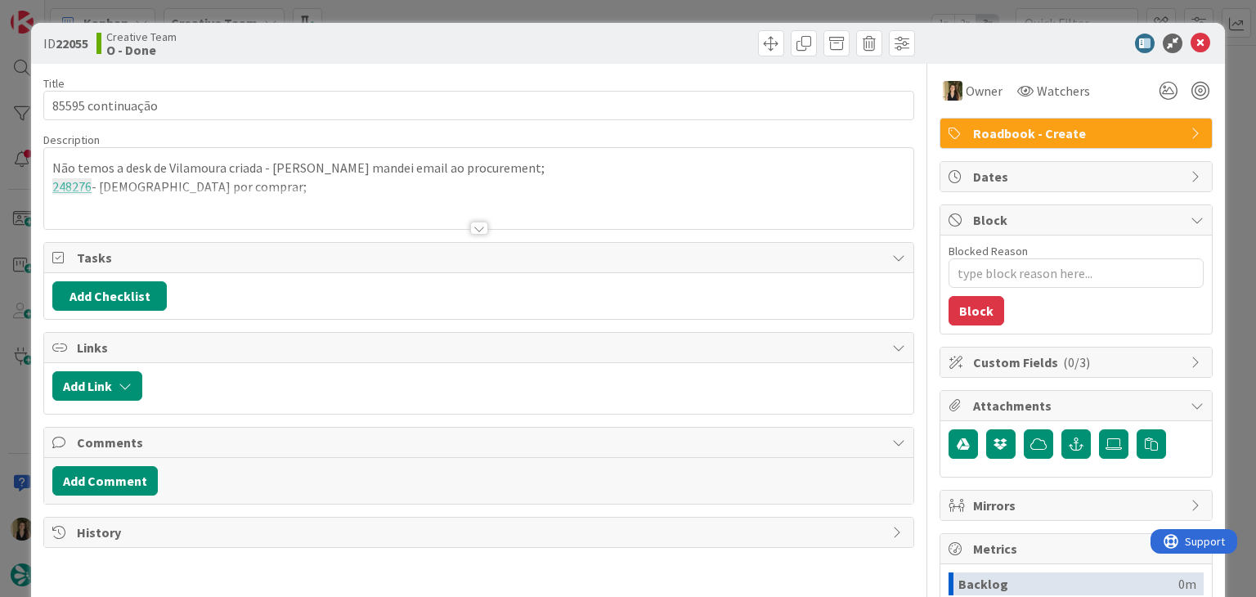
drag, startPoint x: 301, startPoint y: 210, endPoint x: 292, endPoint y: 212, distance: 9.1
click at [301, 209] on div at bounding box center [478, 208] width 868 height 42
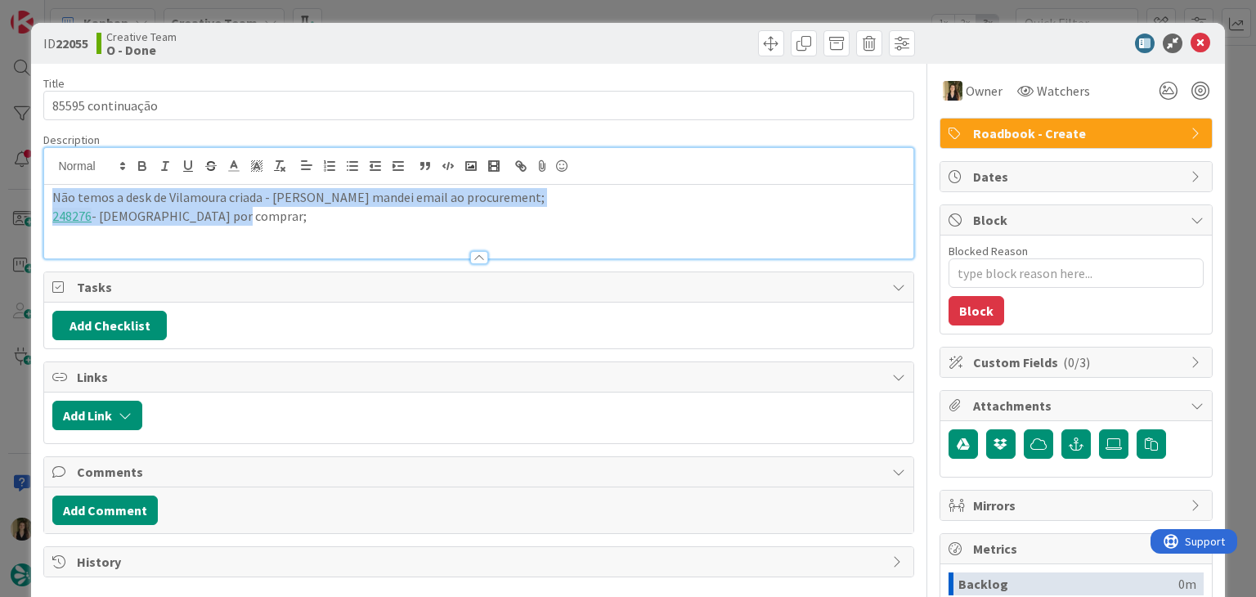
drag, startPoint x: 255, startPoint y: 222, endPoint x: 33, endPoint y: 203, distance: 223.3
click at [33, 203] on div "ID 22055 Creative Team O - Done Title 17 / 128 85595 continuação Description Nã…" at bounding box center [627, 439] width 1193 height 832
copy div "Não temos a desk de Vilamoura criada - [PERSON_NAME] mandei email ao procuremen…"
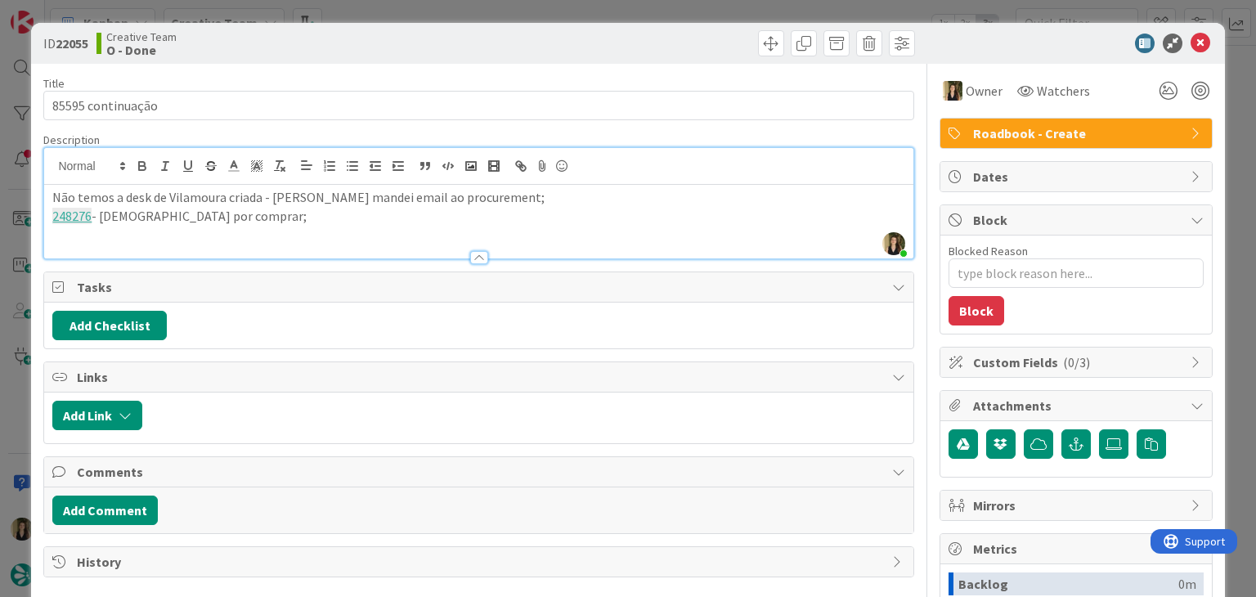
click at [427, 19] on div "ID 22055 Creative Team O - Done Title 17 / 128 85595 continuação Description [P…" at bounding box center [628, 298] width 1256 height 597
click at [429, 7] on div "Kanban Creative Team 1x 2x 3x" at bounding box center [650, 22] width 1211 height 45
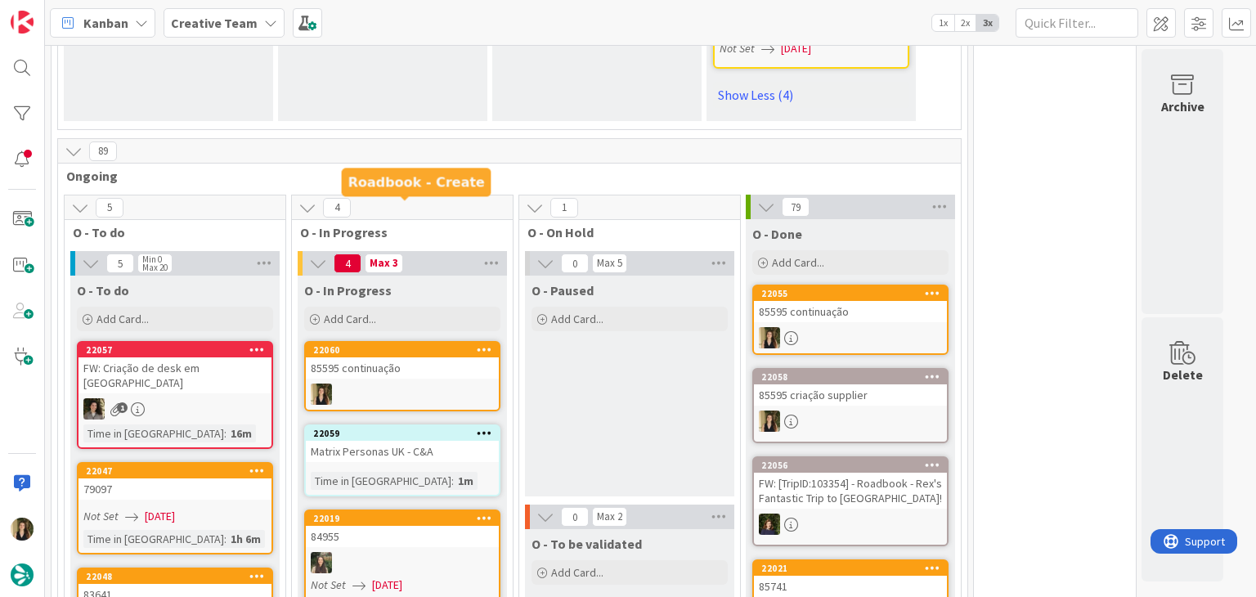
click at [437, 383] on div at bounding box center [402, 393] width 193 height 21
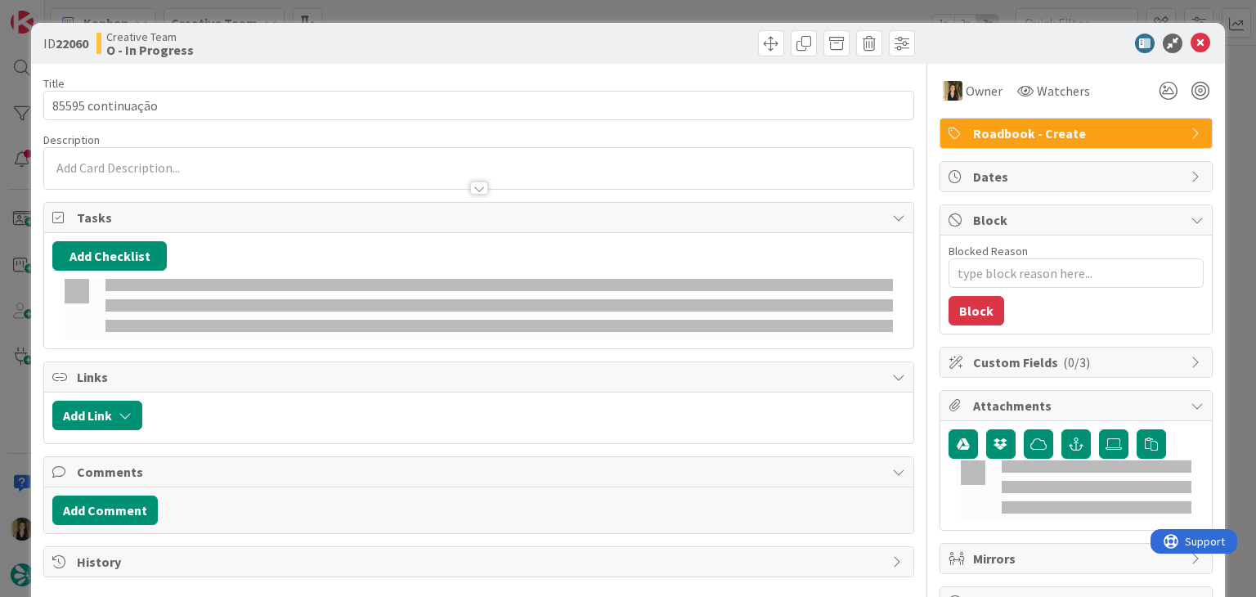
click at [228, 167] on p at bounding box center [478, 168] width 852 height 19
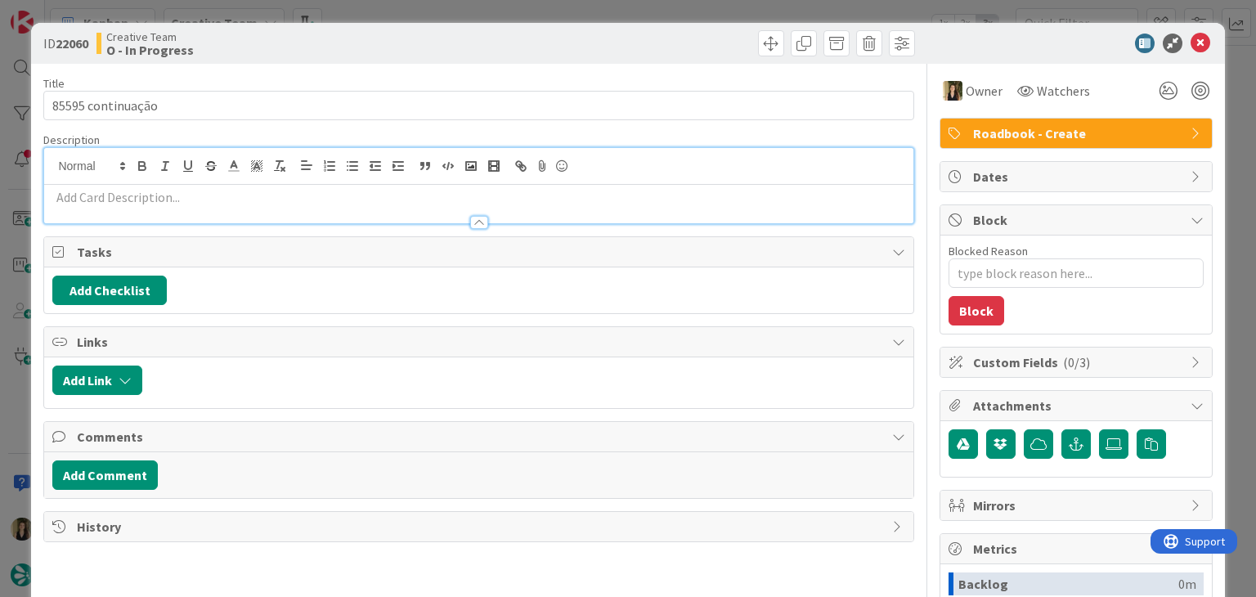
click at [219, 193] on p at bounding box center [478, 197] width 852 height 19
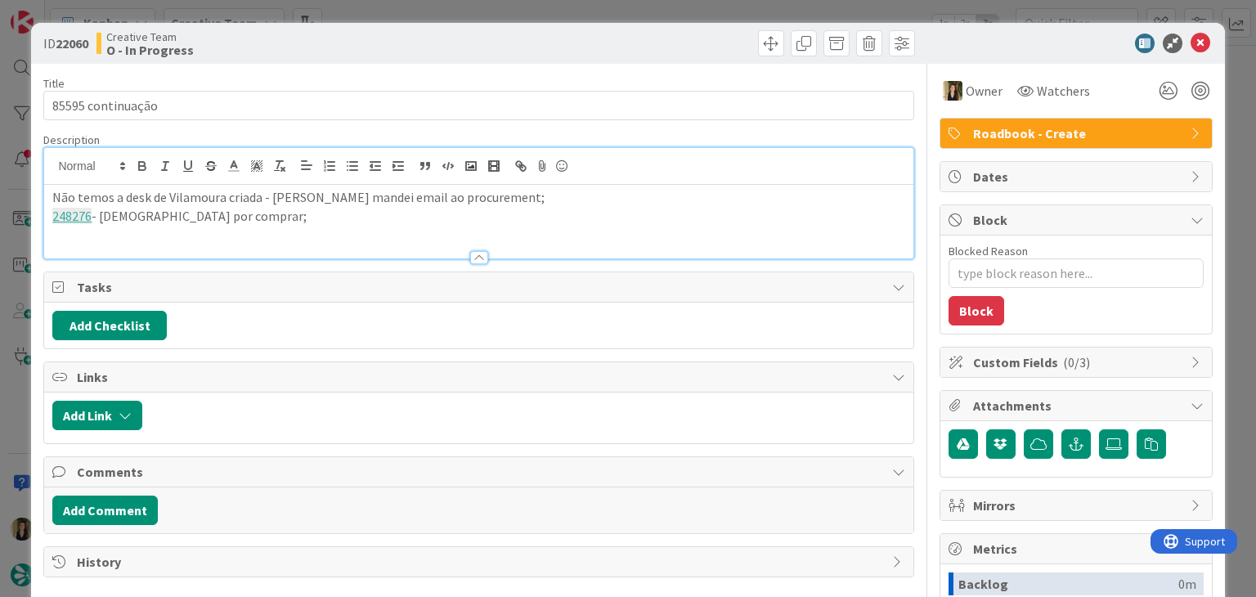
click at [365, 52] on div "Creative Team O - In Progress" at bounding box center [285, 43] width 379 height 26
click at [258, 230] on div "Não temos a desk de Vilamoura criada - [PERSON_NAME] mandei email ao procuremen…" at bounding box center [478, 222] width 868 height 74
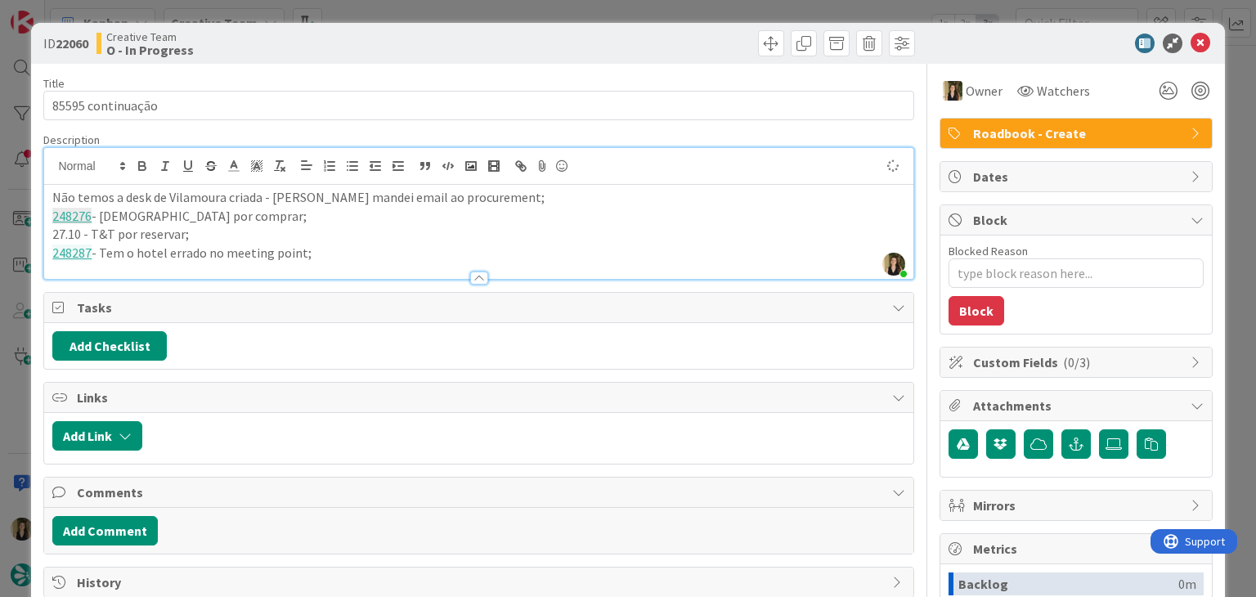
drag, startPoint x: 330, startPoint y: 61, endPoint x: 299, endPoint y: 0, distance: 68.7
click at [328, 59] on div "ID 22060 Creative Team O - In Progress" at bounding box center [627, 43] width 1193 height 41
click at [316, 262] on div at bounding box center [478, 270] width 868 height 17
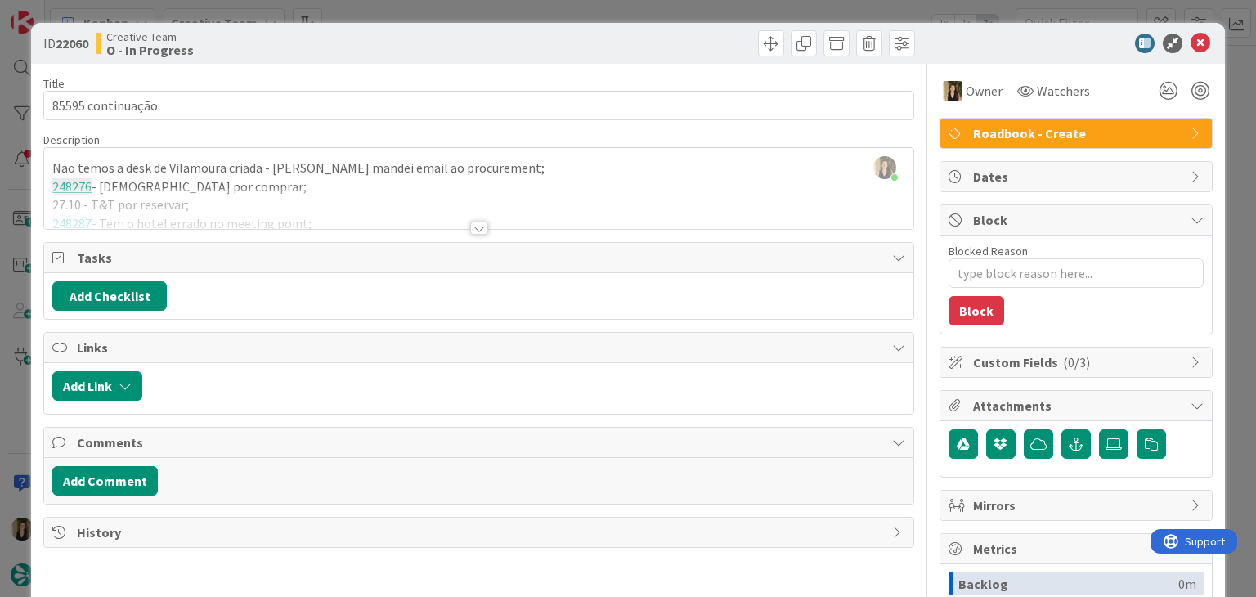
click at [360, 210] on div at bounding box center [478, 208] width 868 height 42
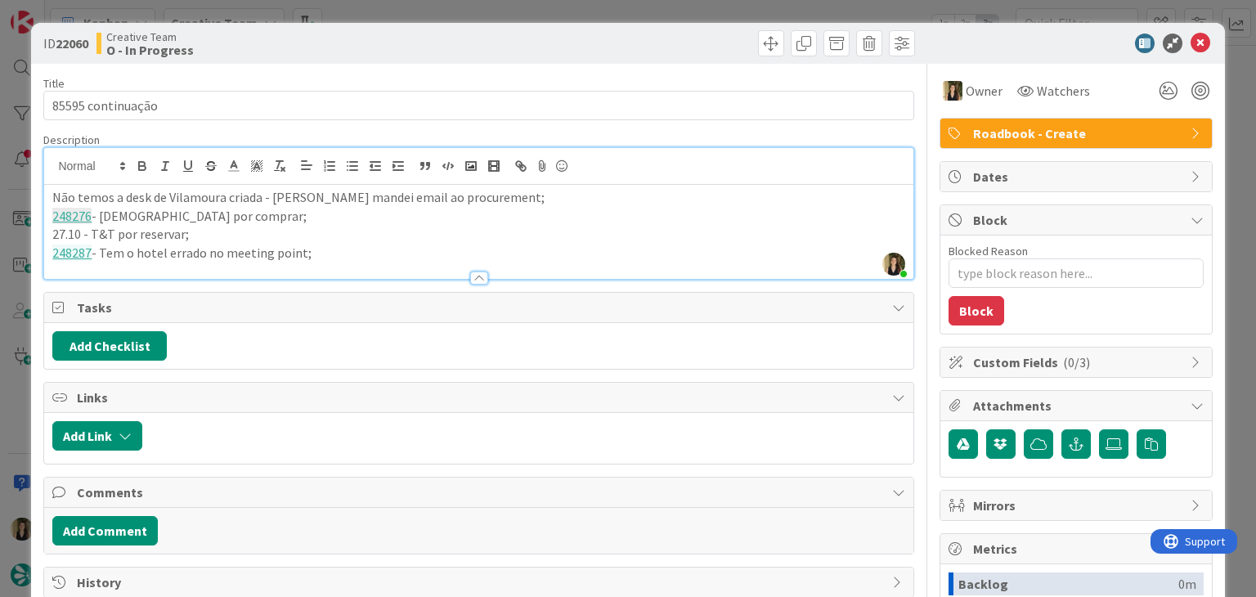
click at [333, 255] on p "248287 - Tem o hotel errado no meeting point;" at bounding box center [478, 253] width 852 height 19
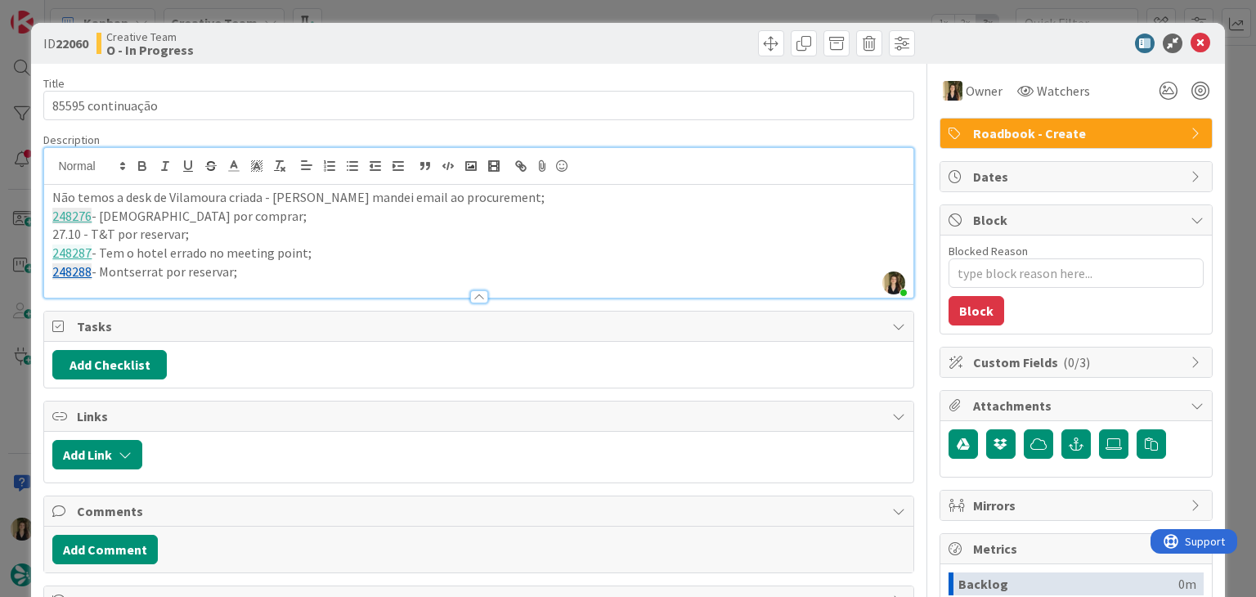
click at [411, 35] on div "Creative Team O - In Progress" at bounding box center [285, 43] width 379 height 26
click at [419, 13] on div "ID 22060 Creative Team O - In Progress Title 17 / 128 85595 continuação Descrip…" at bounding box center [628, 298] width 1256 height 597
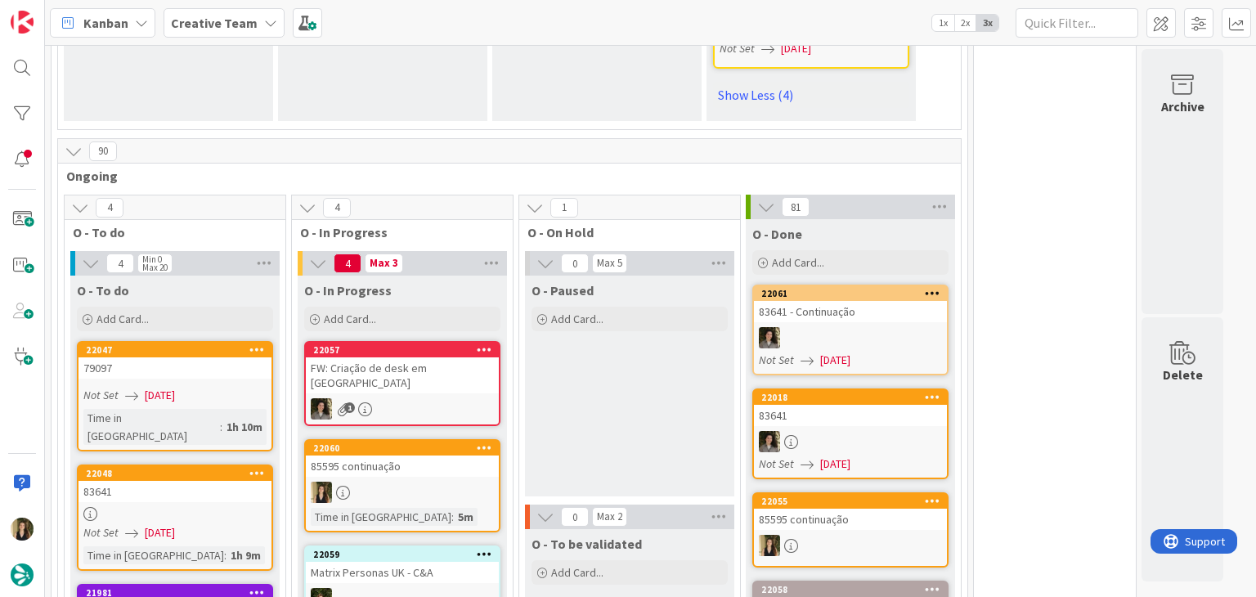
click at [418, 482] on div at bounding box center [402, 492] width 193 height 21
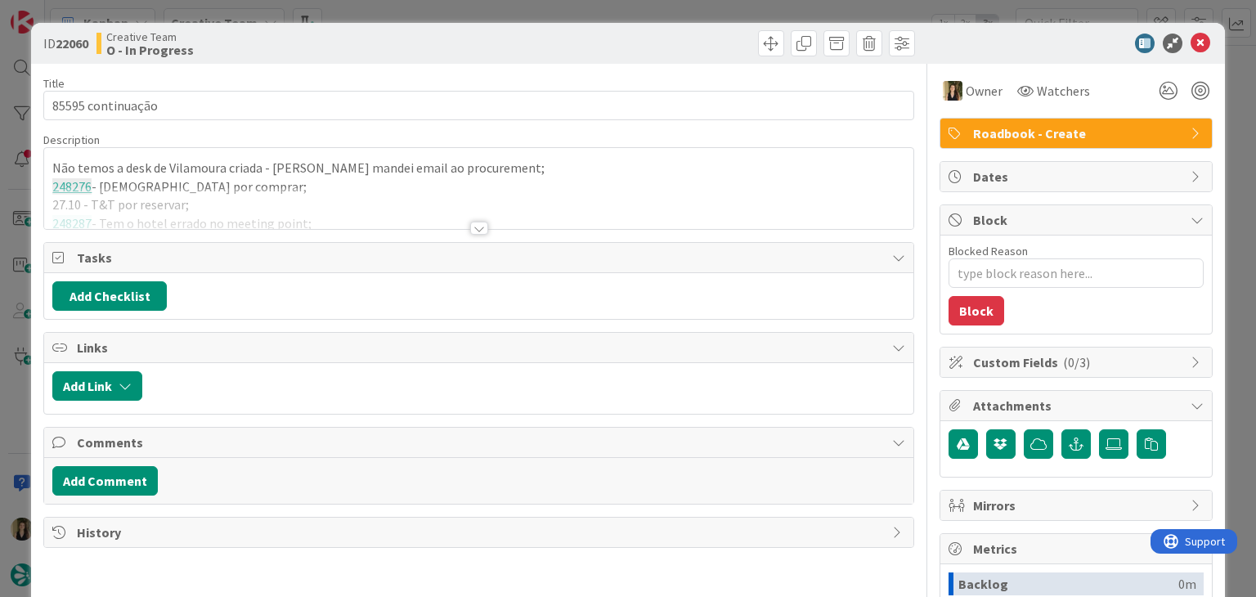
click at [648, 20] on div "ID 22060 Creative Team O - In Progress Title 17 / 128 85595 continuação Descrip…" at bounding box center [628, 298] width 1256 height 597
click at [646, 16] on div "ID 22060 Creative Team O - In Progress Title 17 / 128 85595 continuação Descrip…" at bounding box center [628, 298] width 1256 height 597
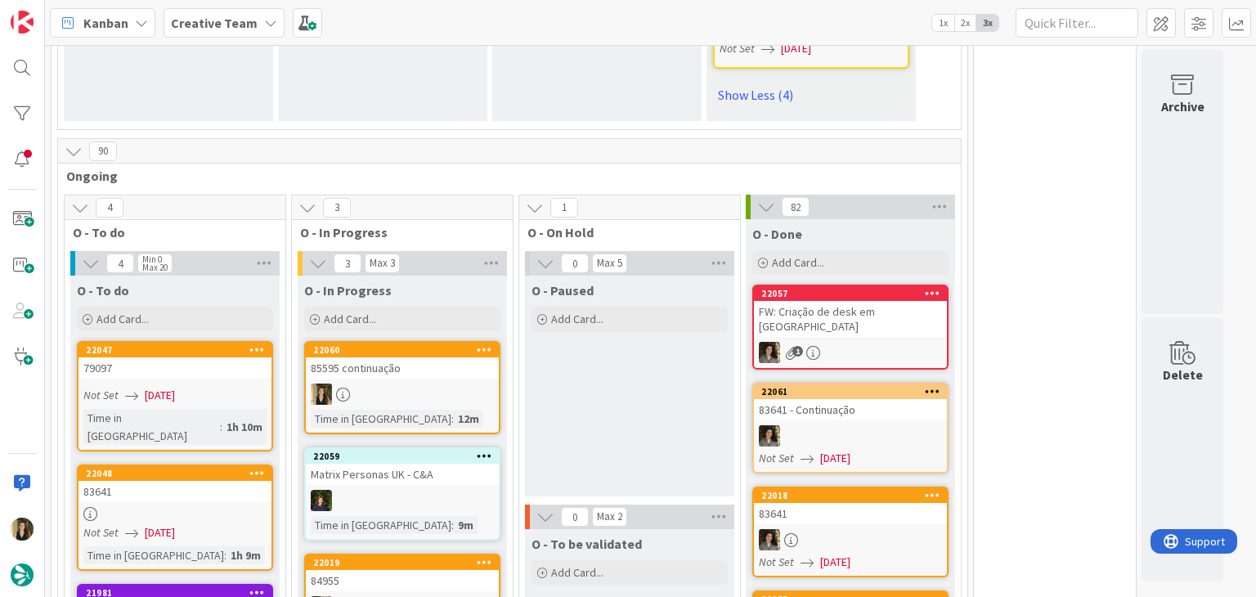
click at [441, 383] on div at bounding box center [402, 393] width 193 height 21
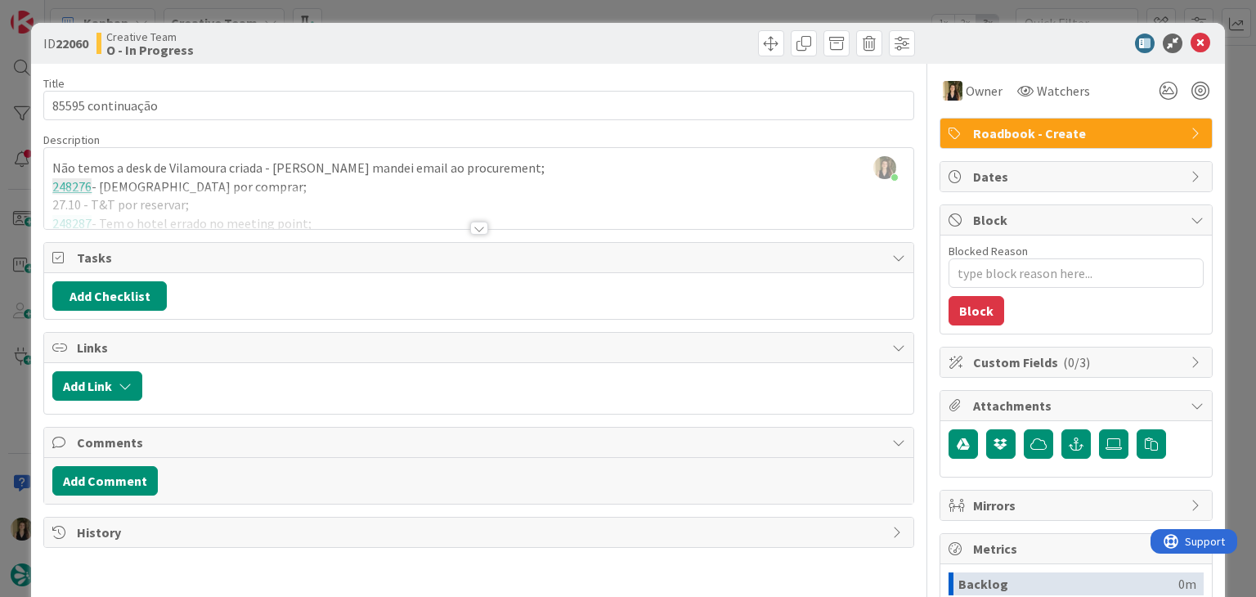
click at [471, 226] on div at bounding box center [479, 228] width 18 height 13
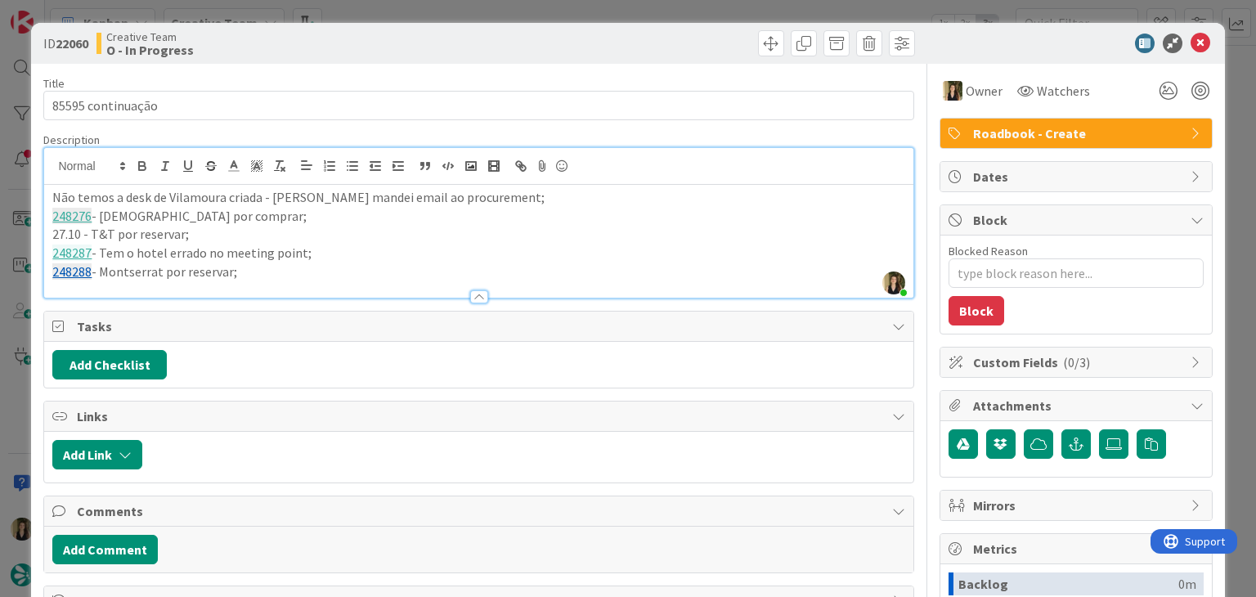
drag, startPoint x: 257, startPoint y: 276, endPoint x: 36, endPoint y: 198, distance: 234.0
click at [36, 198] on div "ID 22060 Creative Team O - In Progress Title 17 / 128 85595 continuação Descrip…" at bounding box center [627, 439] width 1193 height 832
copy div "Não temos a desk de Vilamoura criada - [PERSON_NAME] mandei email ao procuremen…"
drag, startPoint x: 315, startPoint y: 52, endPoint x: 343, endPoint y: 24, distance: 39.9
click at [316, 47] on div "Creative Team O - In Progress" at bounding box center [285, 43] width 379 height 26
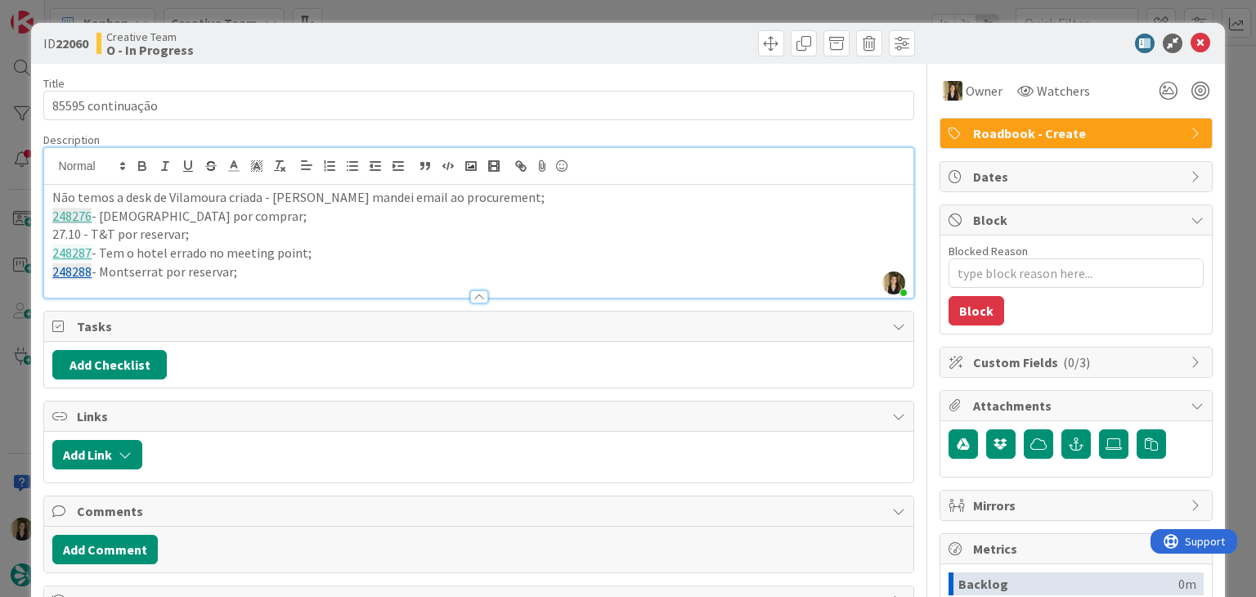
click at [356, 16] on div "ID 22060 Creative Team O - In Progress Title 17 / 128 85595 continuação Descrip…" at bounding box center [628, 298] width 1256 height 597
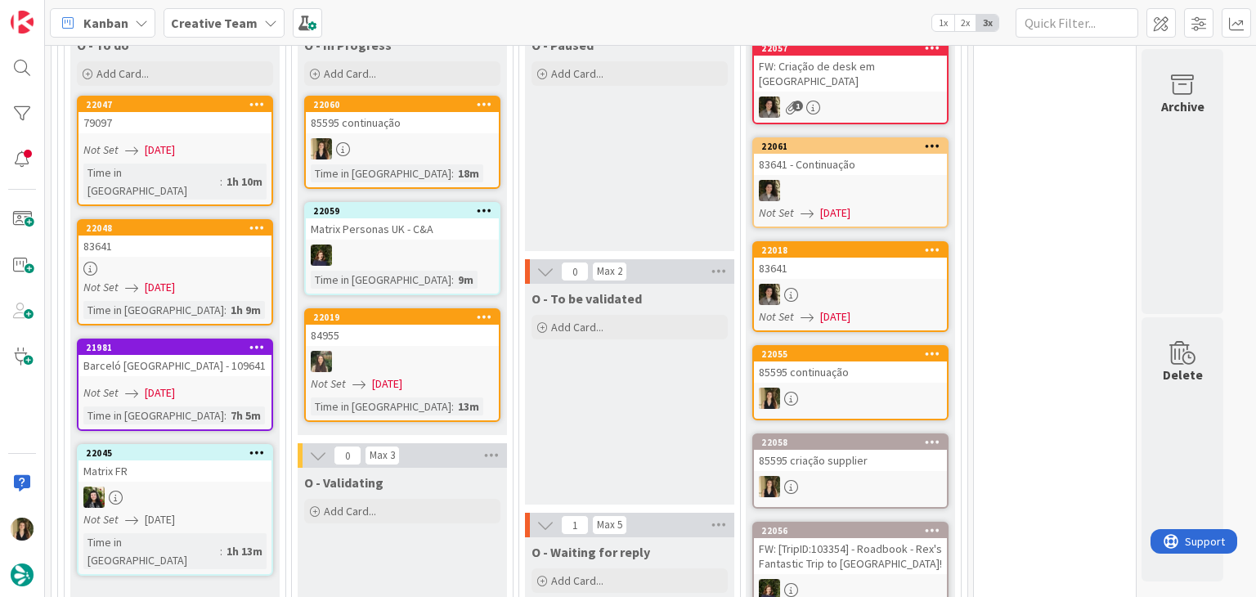
click at [586, 307] on div "O - To be validated Add Card... Template Not Set Title 0 / 128 Label Daytrip Ac…" at bounding box center [629, 394] width 209 height 221
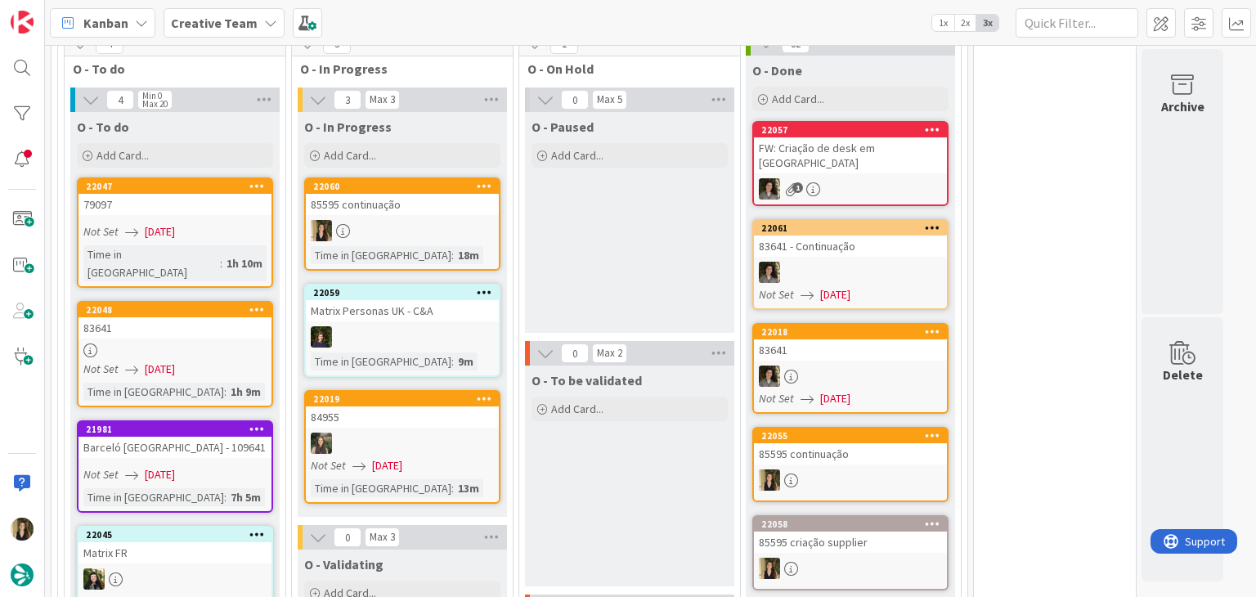
drag, startPoint x: 620, startPoint y: 128, endPoint x: 641, endPoint y: 141, distance: 25.0
click at [621, 128] on div "O - Paused Add Card..." at bounding box center [629, 222] width 209 height 221
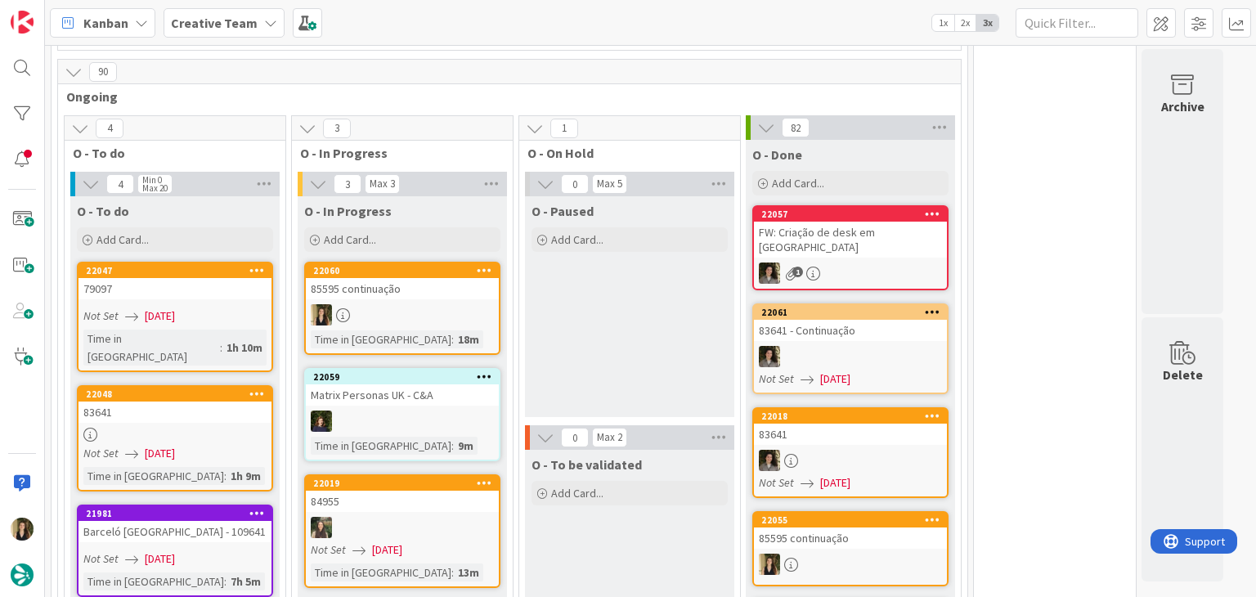
scroll to position [1984, 0]
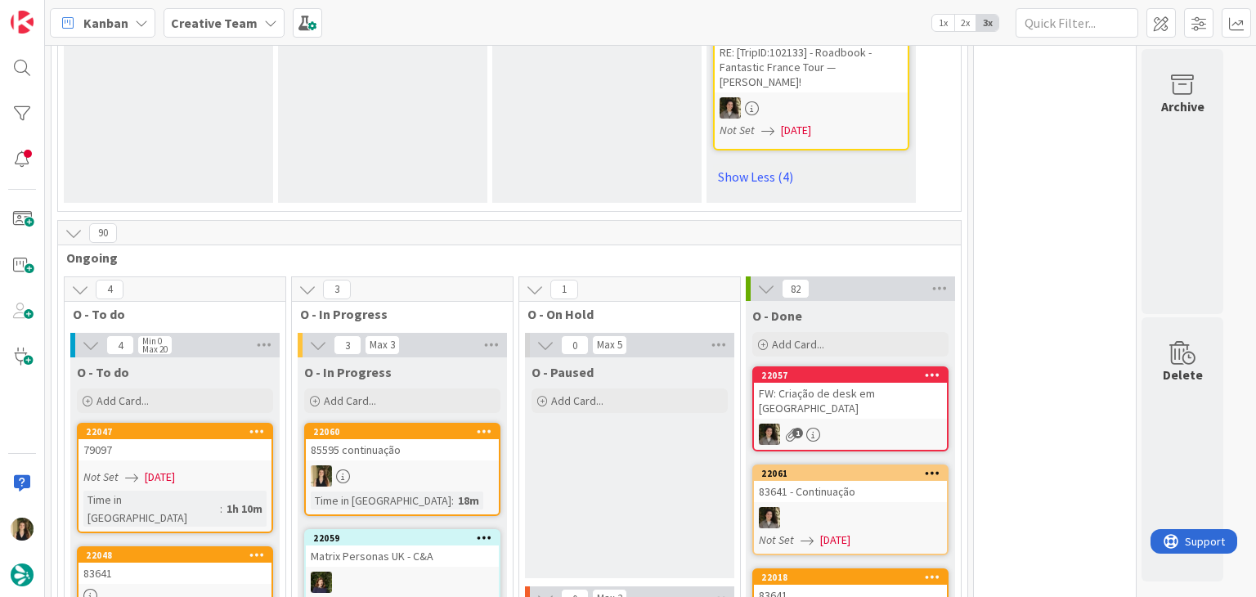
drag, startPoint x: 644, startPoint y: 341, endPoint x: 551, endPoint y: 335, distance: 93.4
click at [641, 357] on div "O - Paused Add Card..." at bounding box center [629, 467] width 209 height 221
drag, startPoint x: 506, startPoint y: 304, endPoint x: 563, endPoint y: 303, distance: 57.2
click at [611, 357] on div "O - Paused Add Card..." at bounding box center [629, 467] width 209 height 221
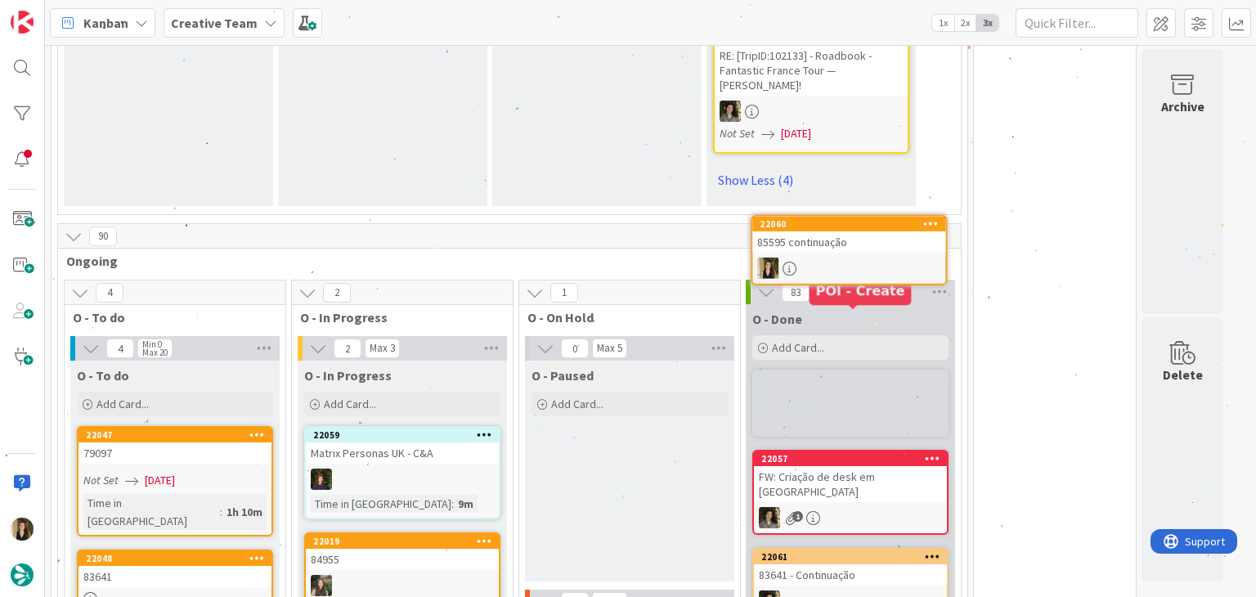
scroll to position [1972, 0]
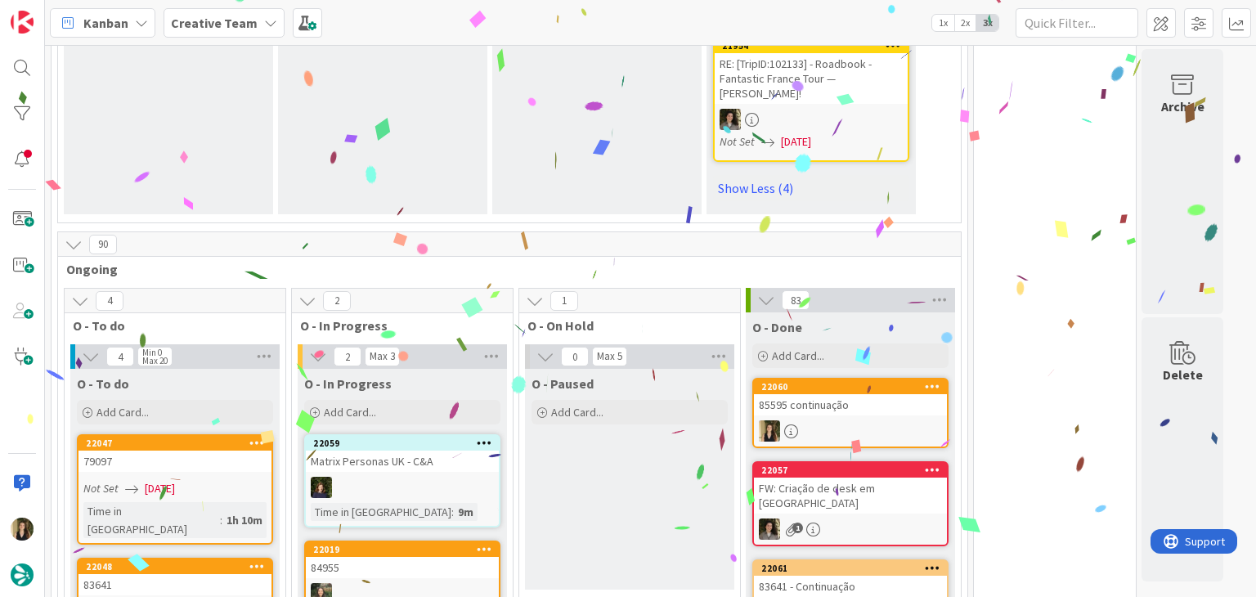
click at [886, 394] on div "85595 continuação" at bounding box center [850, 404] width 193 height 21
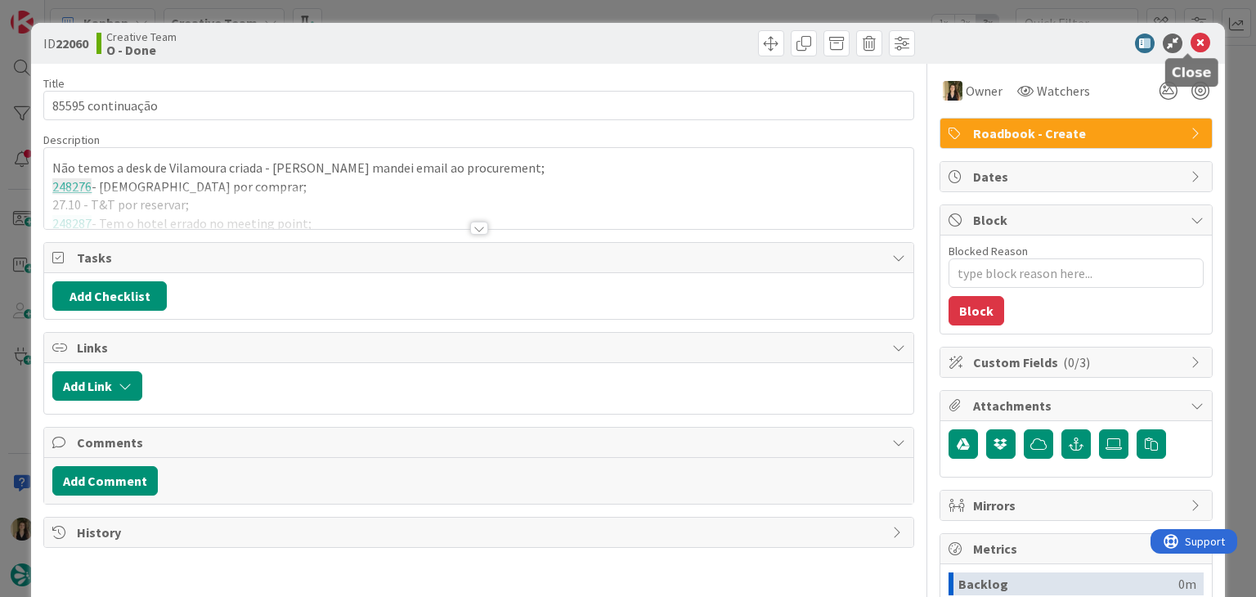
drag, startPoint x: 1187, startPoint y: 38, endPoint x: 1201, endPoint y: 1, distance: 39.3
click at [1190, 37] on icon at bounding box center [1200, 44] width 20 height 20
